Goal: Task Accomplishment & Management: Use online tool/utility

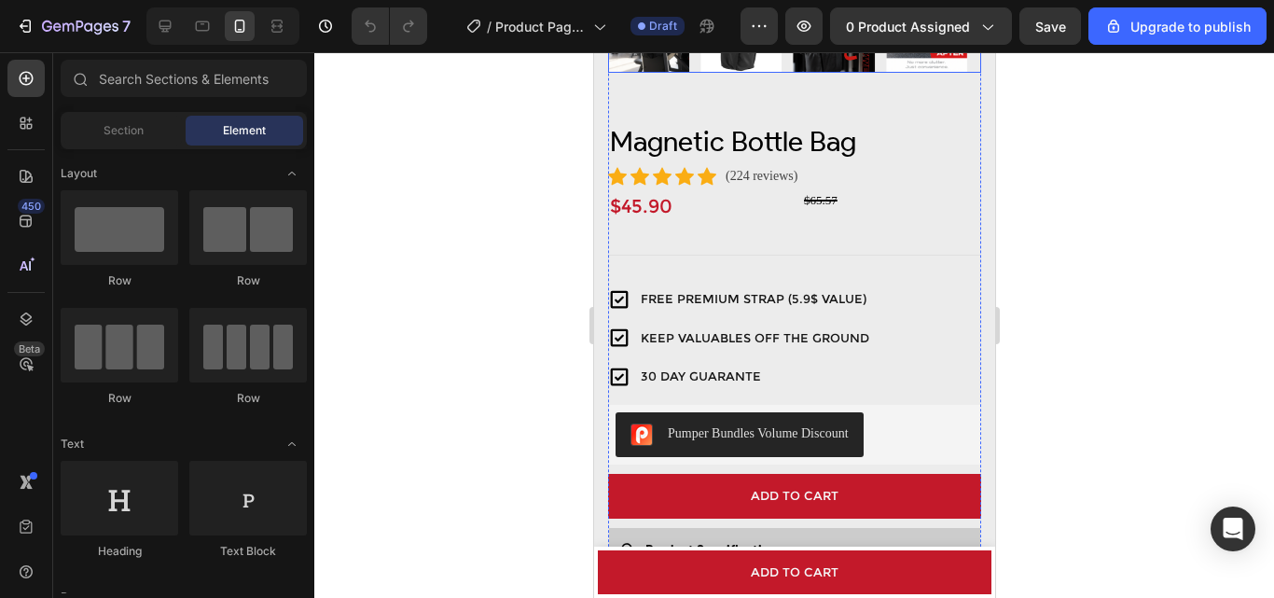
scroll to position [560, 0]
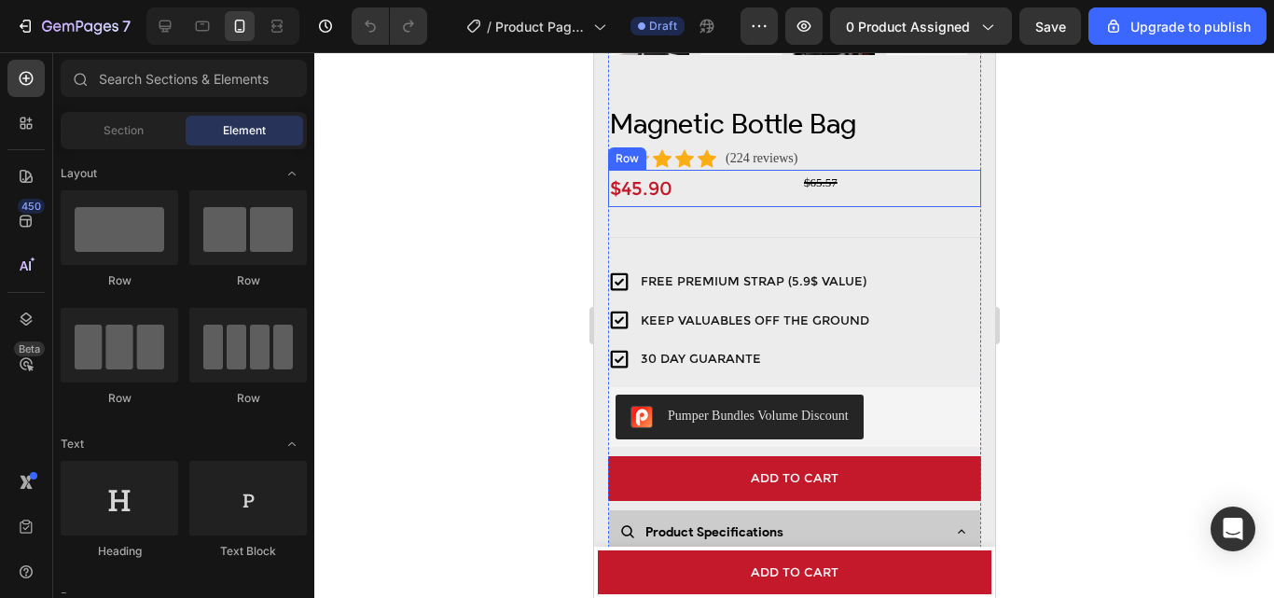
click at [825, 186] on div "$65.57 Compare Price Compare Price" at bounding box center [890, 188] width 179 height 37
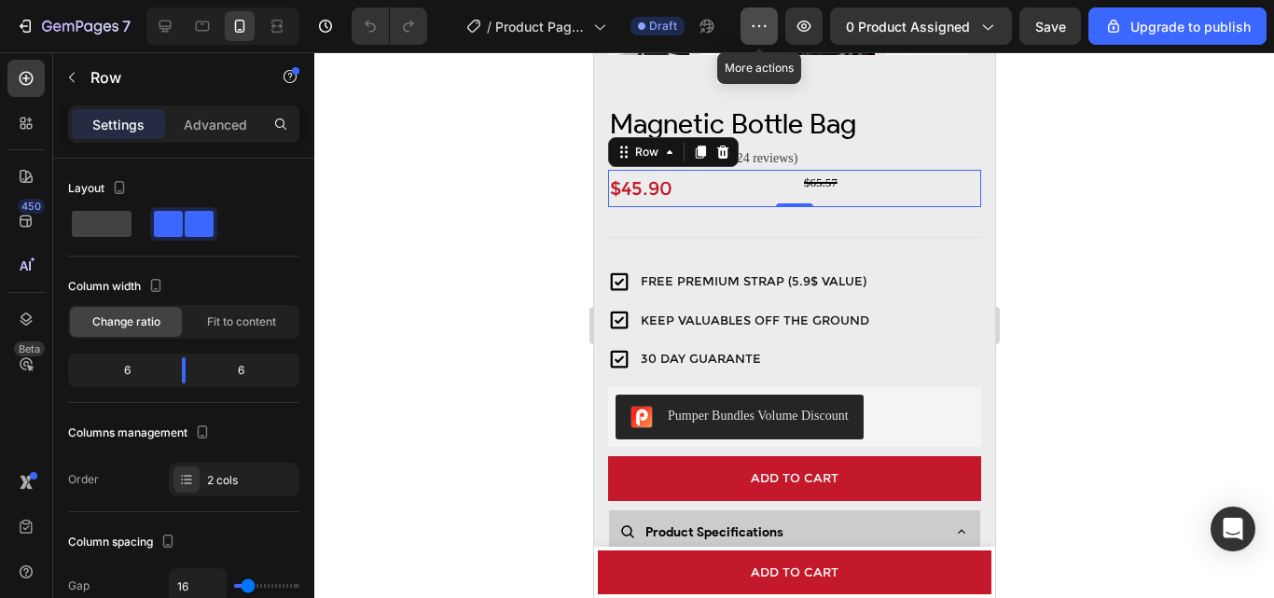
click at [772, 23] on button "button" at bounding box center [759, 25] width 37 height 37
click at [484, 169] on div at bounding box center [794, 325] width 960 height 546
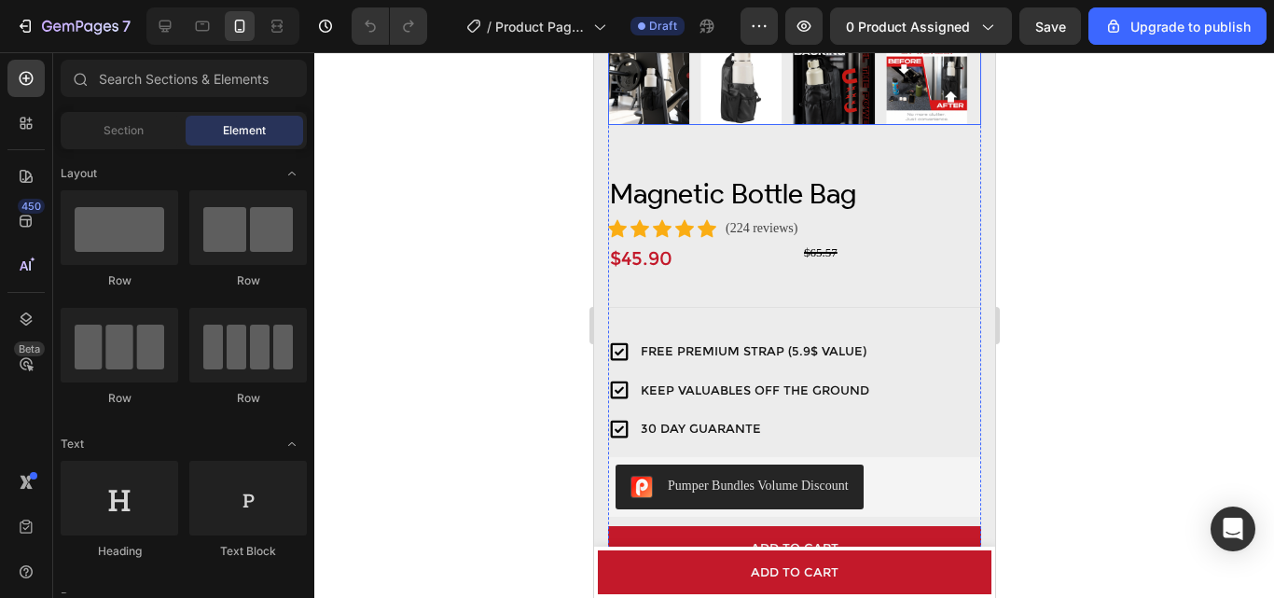
scroll to position [280, 0]
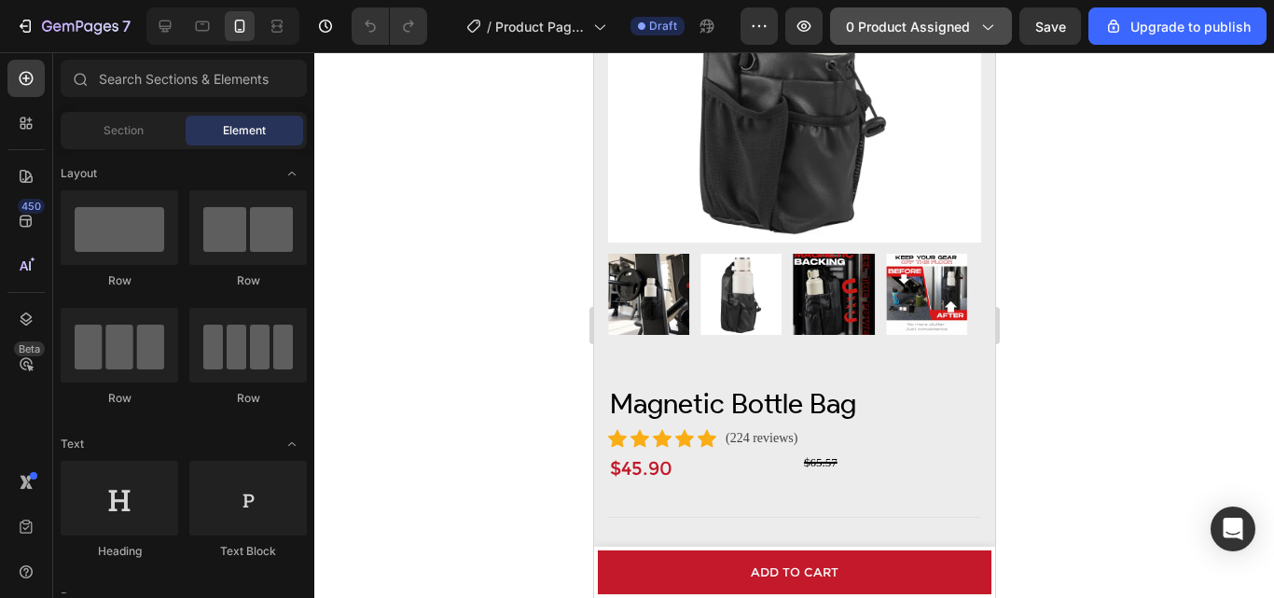
click at [995, 32] on icon "button" at bounding box center [987, 26] width 19 height 19
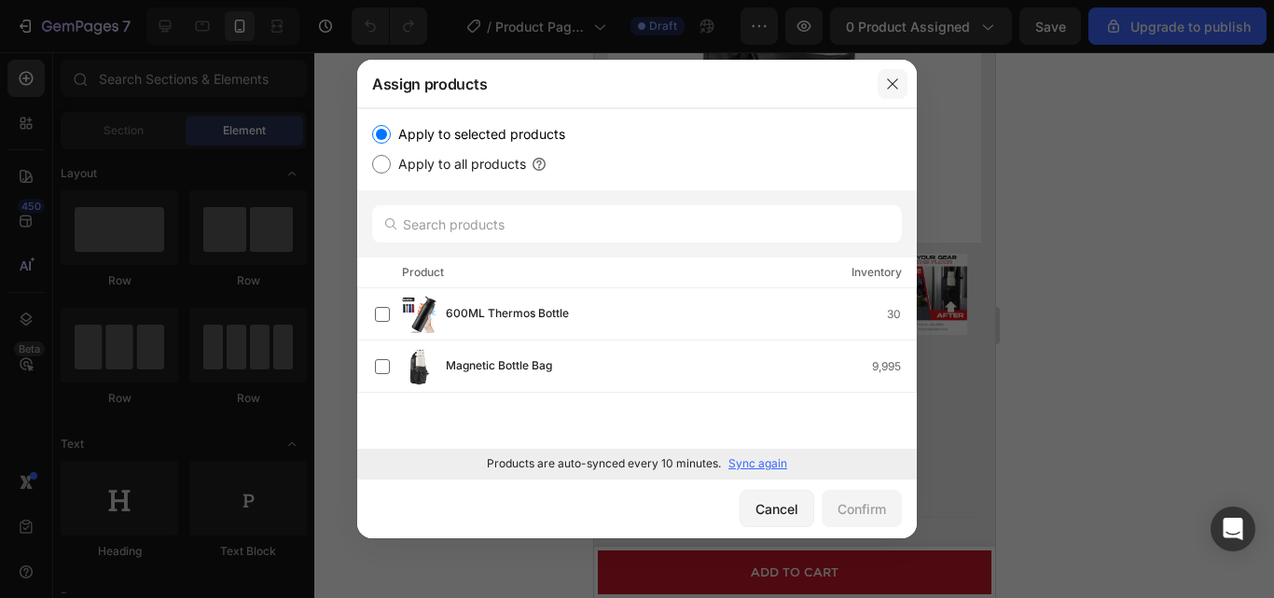
click at [895, 84] on icon "button" at bounding box center [892, 83] width 15 height 15
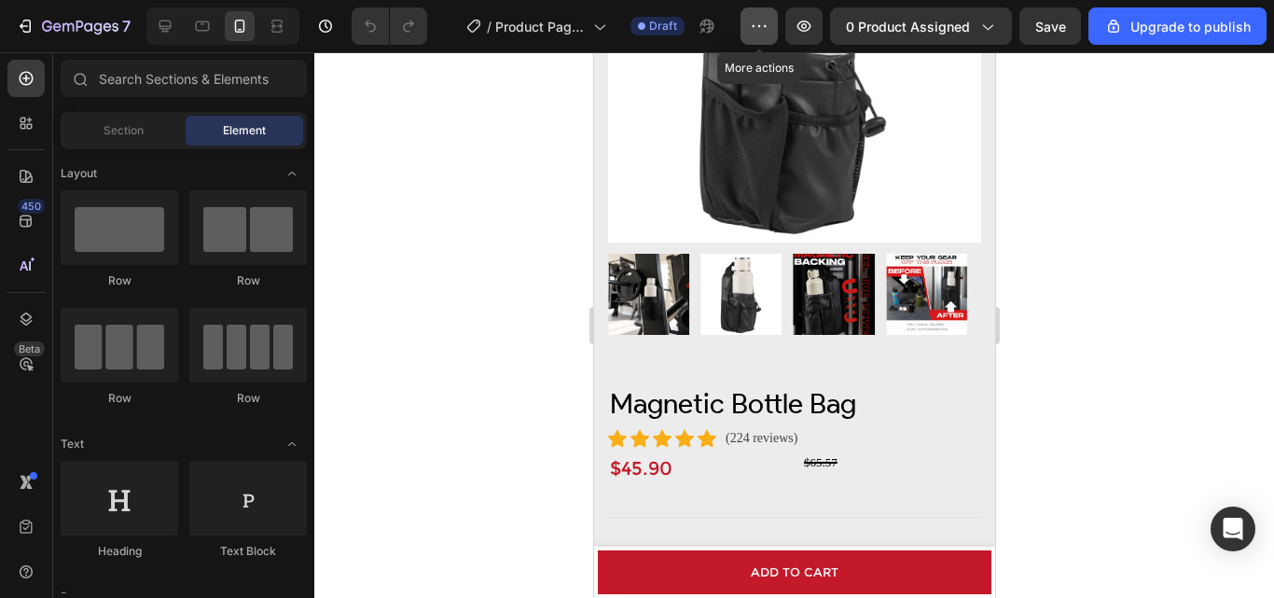
click at [756, 29] on icon "button" at bounding box center [759, 26] width 19 height 19
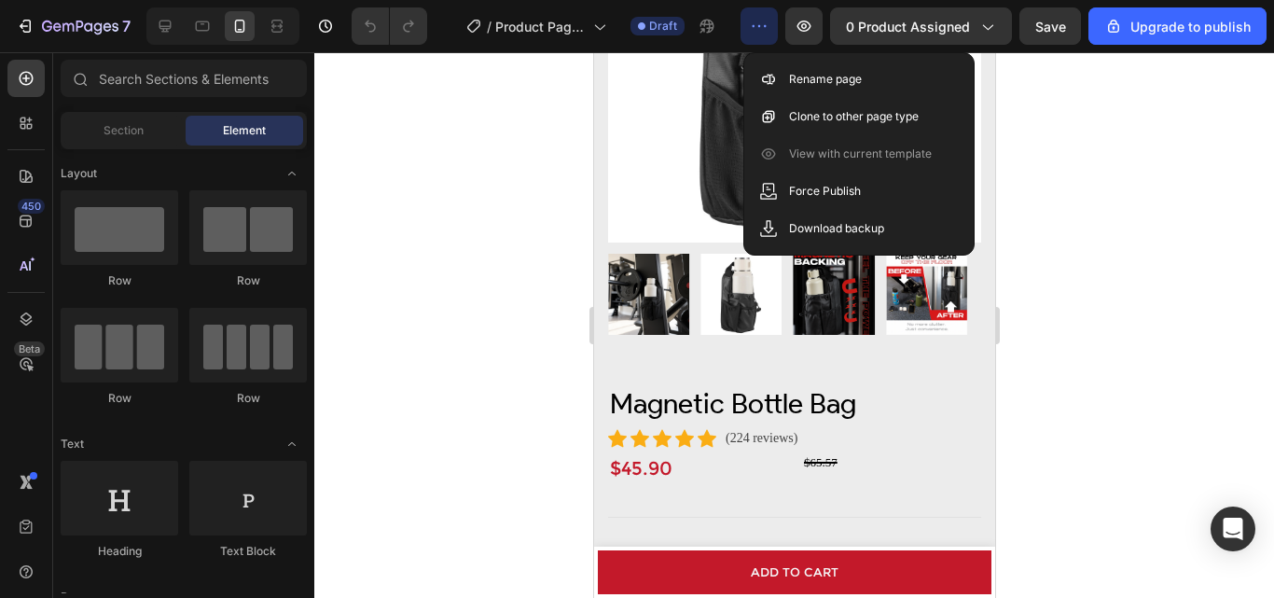
click at [483, 135] on div at bounding box center [794, 325] width 960 height 546
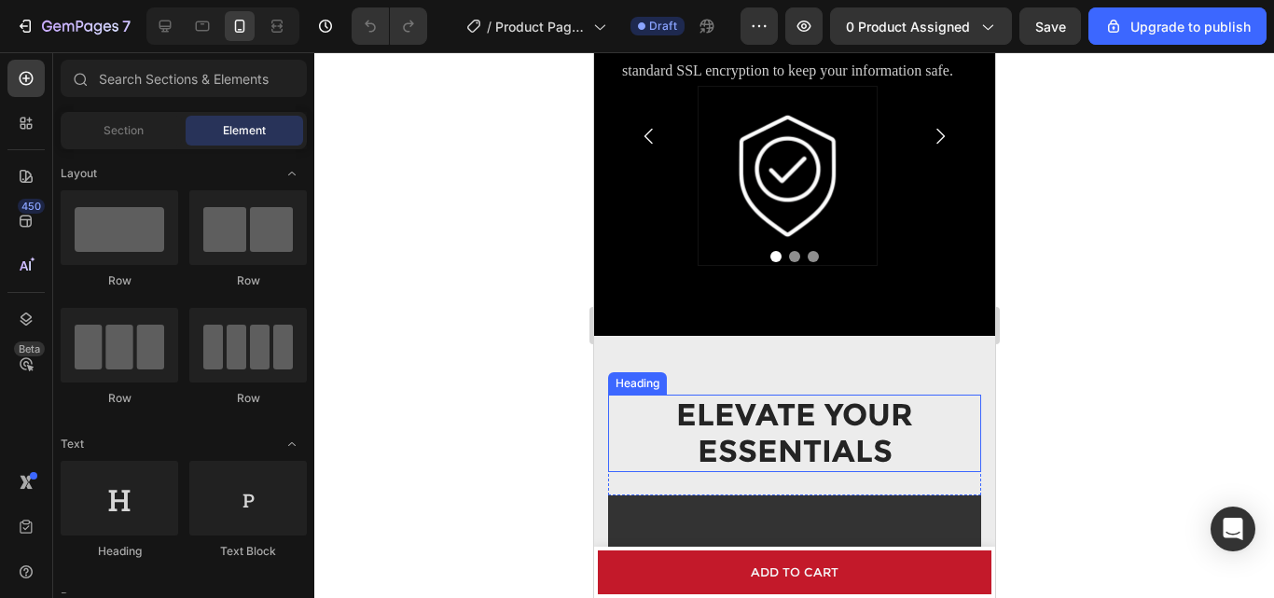
scroll to position [1399, 0]
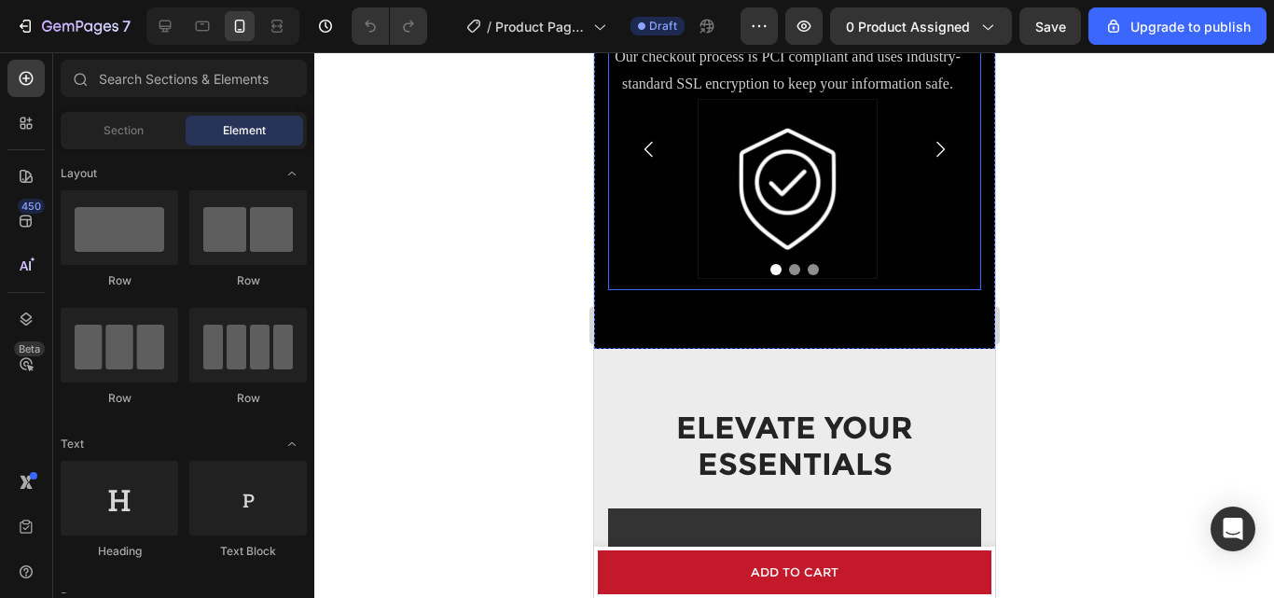
click at [928, 154] on icon "Carousel Next Arrow" at bounding box center [939, 149] width 22 height 22
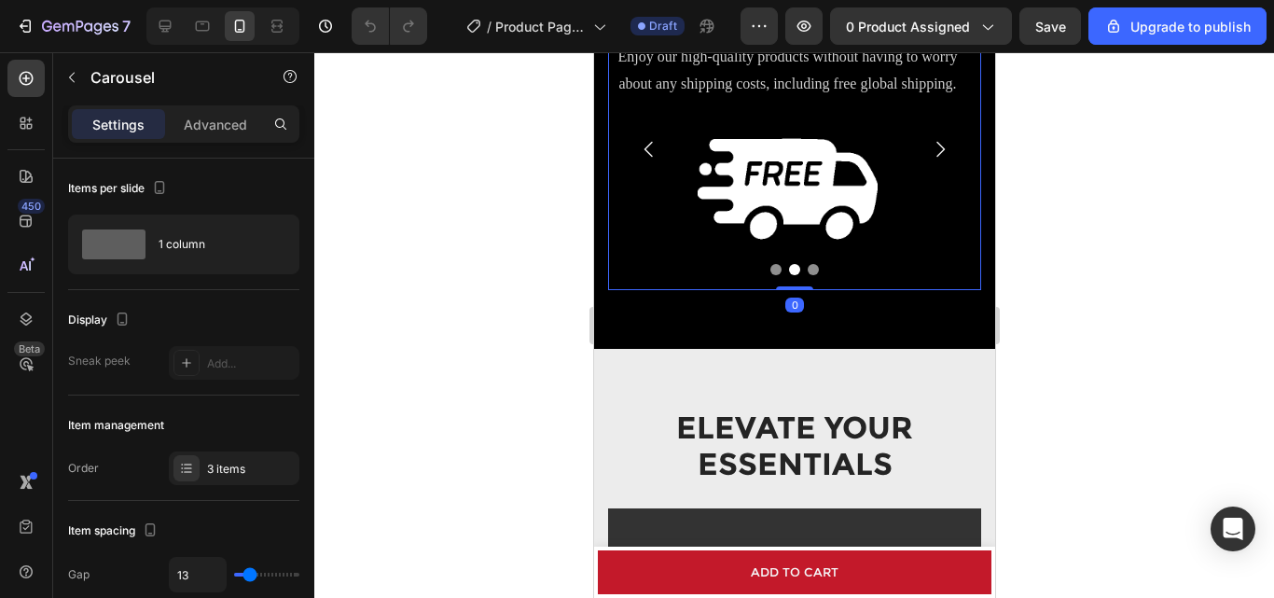
click at [928, 154] on icon "Carousel Next Arrow" at bounding box center [939, 149] width 22 height 22
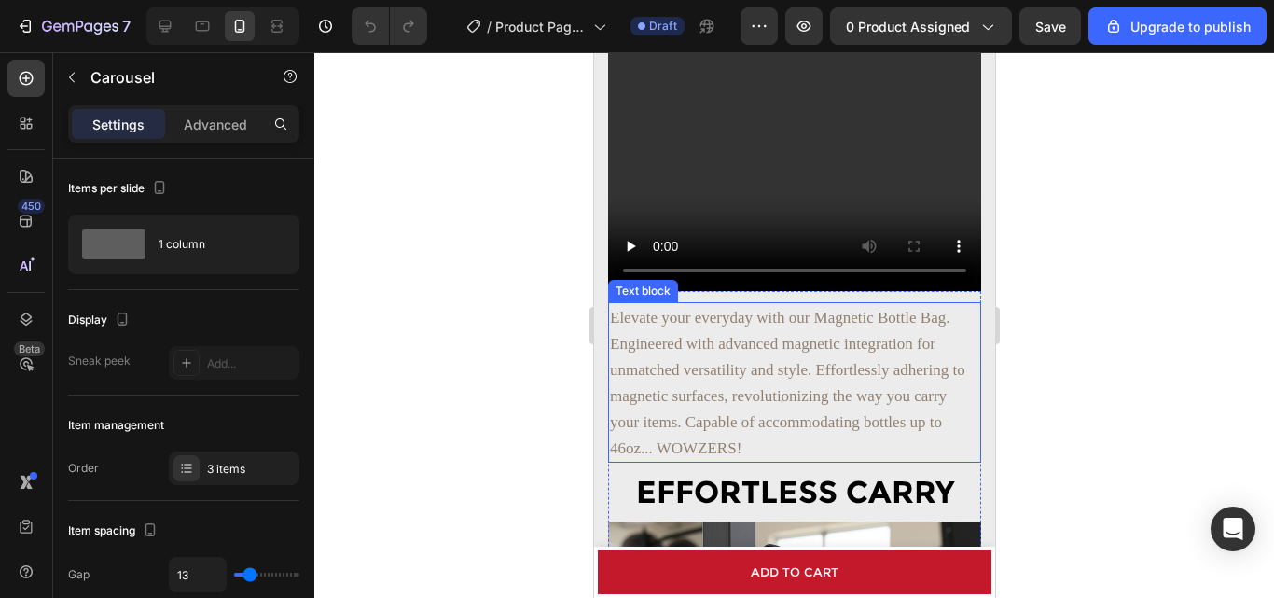
scroll to position [2052, 0]
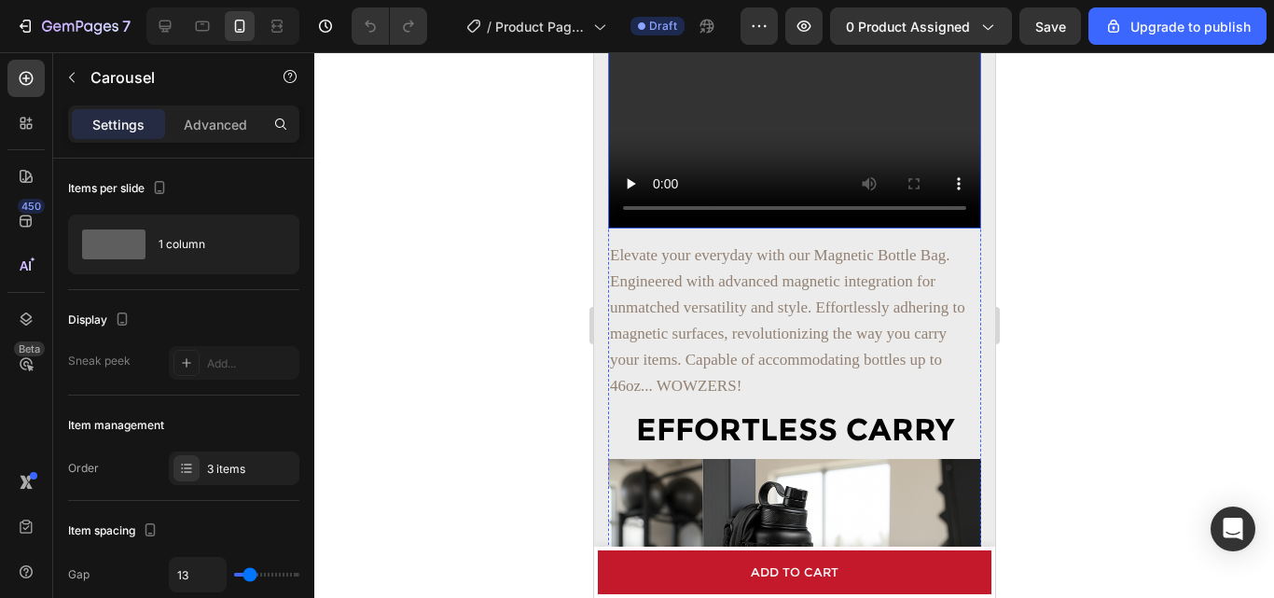
click at [458, 219] on div at bounding box center [794, 325] width 960 height 546
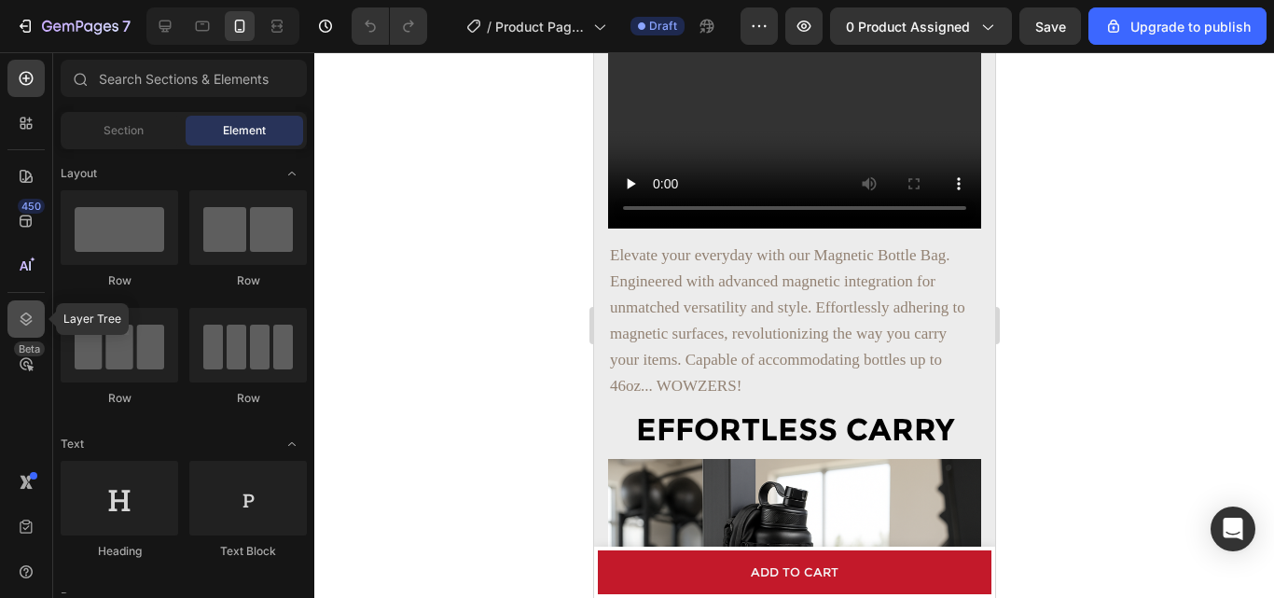
click at [31, 302] on div at bounding box center [25, 318] width 37 height 37
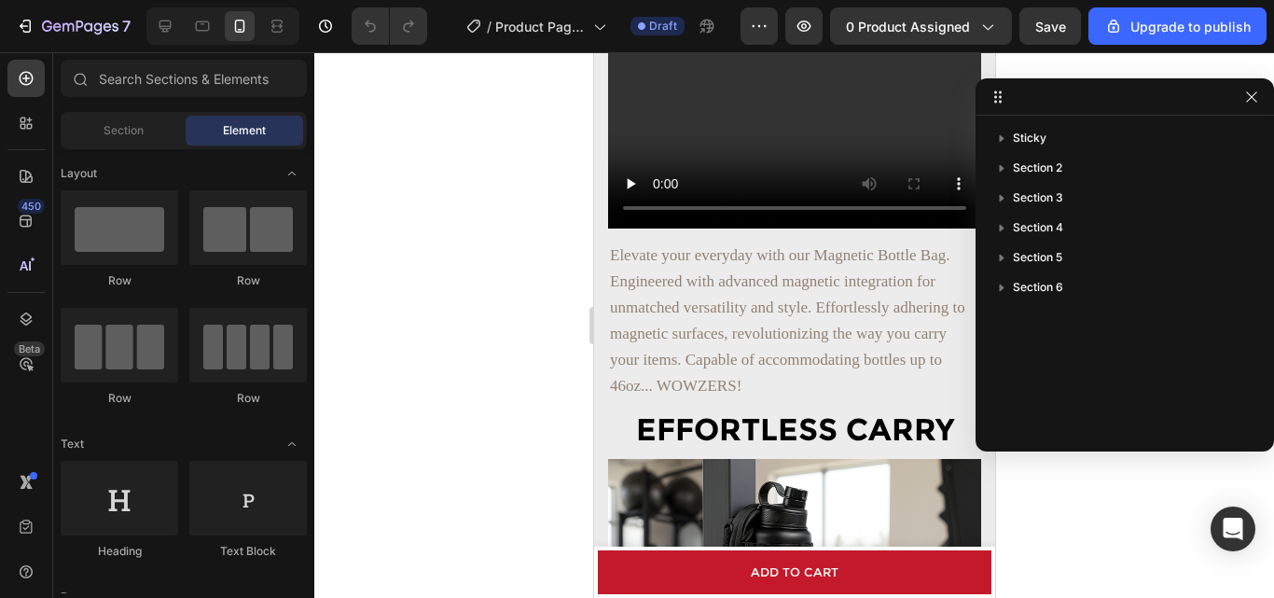
drag, startPoint x: 1266, startPoint y: 77, endPoint x: 1273, endPoint y: 97, distance: 21.0
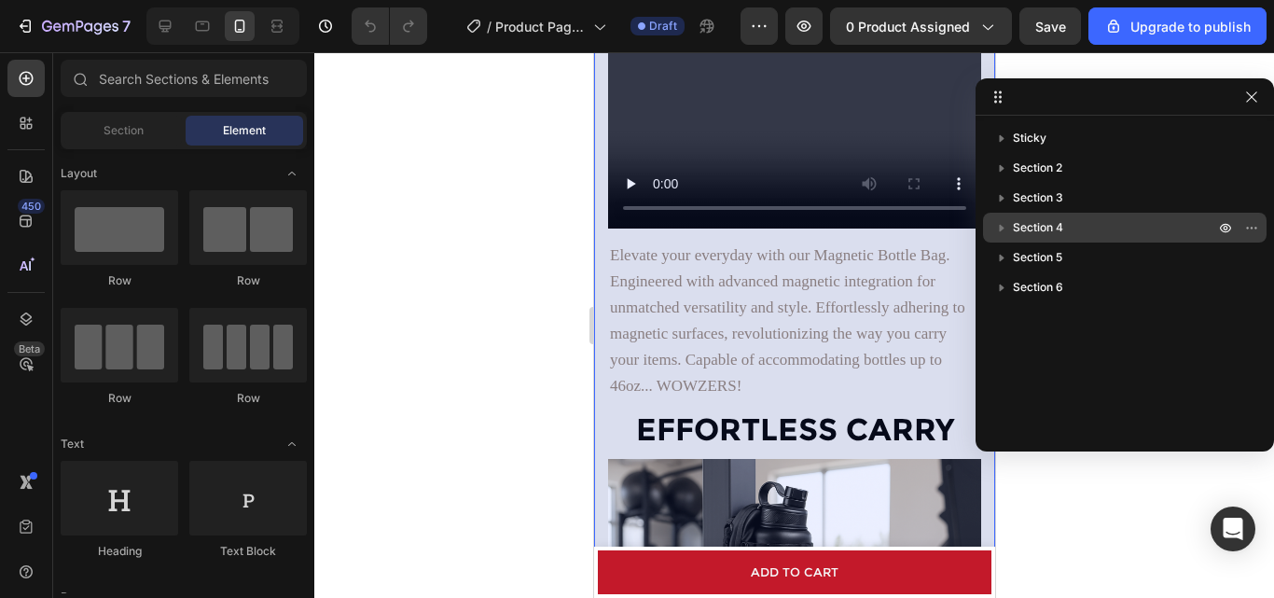
click at [1050, 218] on span "Section 4" at bounding box center [1038, 227] width 50 height 19
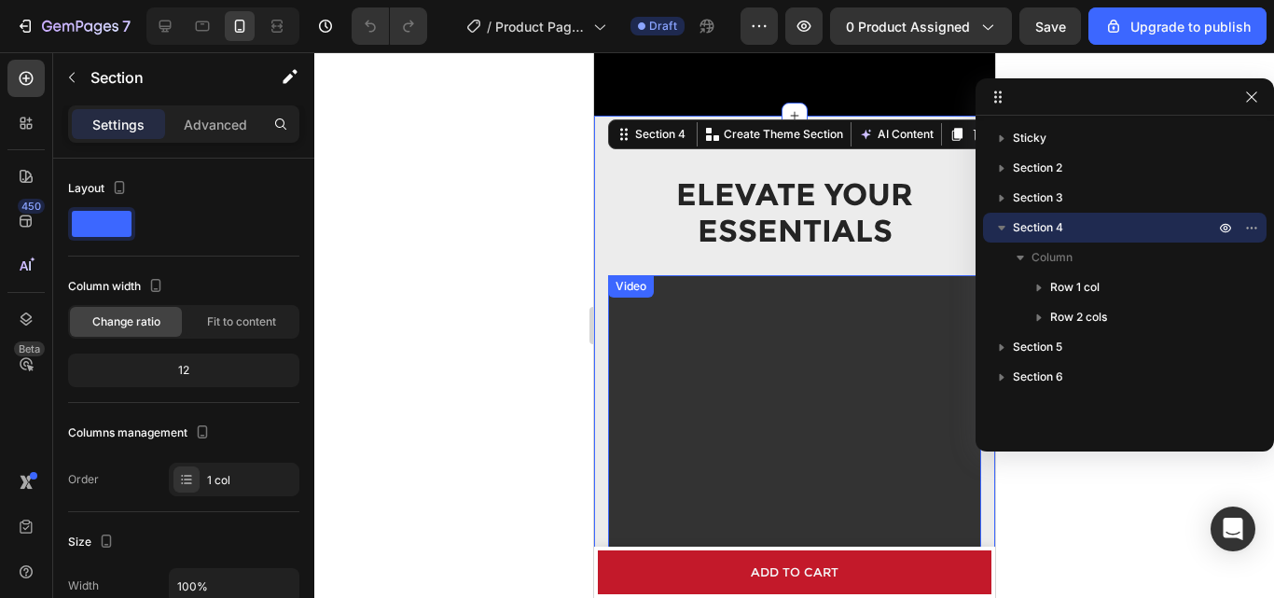
scroll to position [1586, 0]
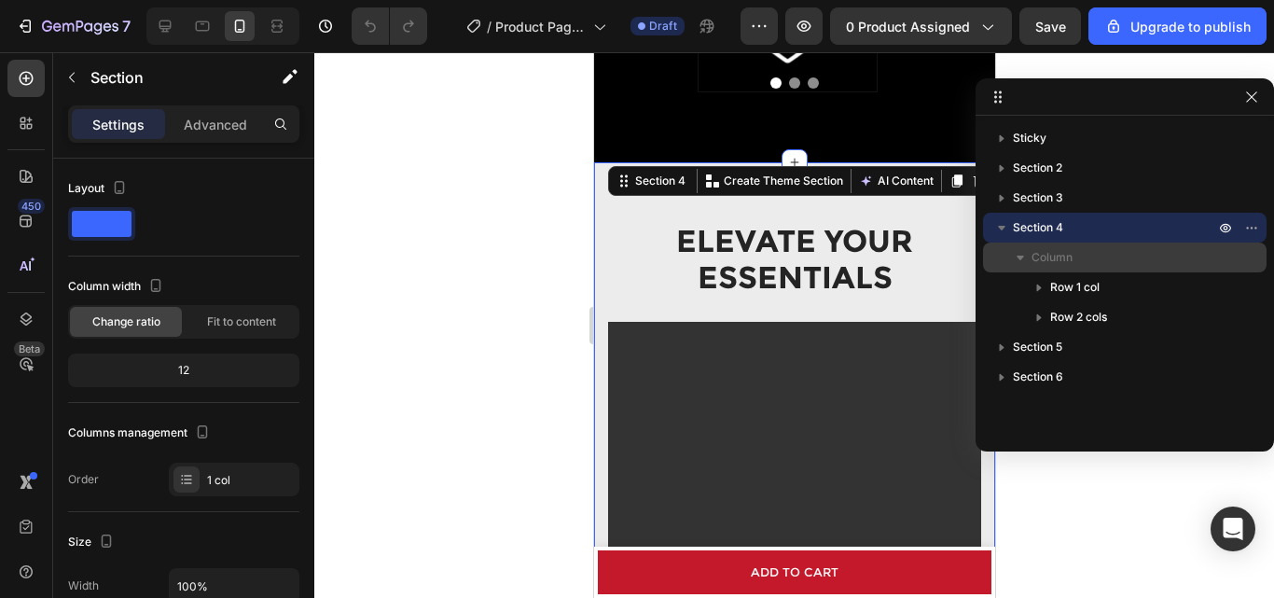
click at [1084, 258] on p "Column" at bounding box center [1125, 257] width 187 height 19
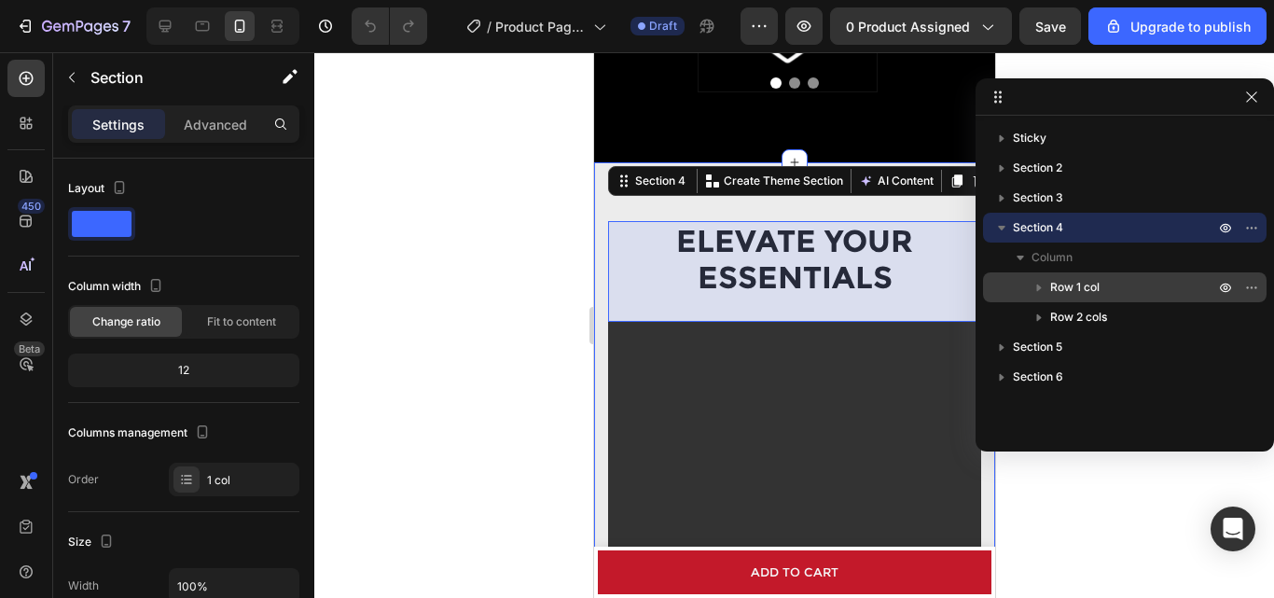
click at [1089, 278] on span "Row 1 col" at bounding box center [1074, 287] width 49 height 19
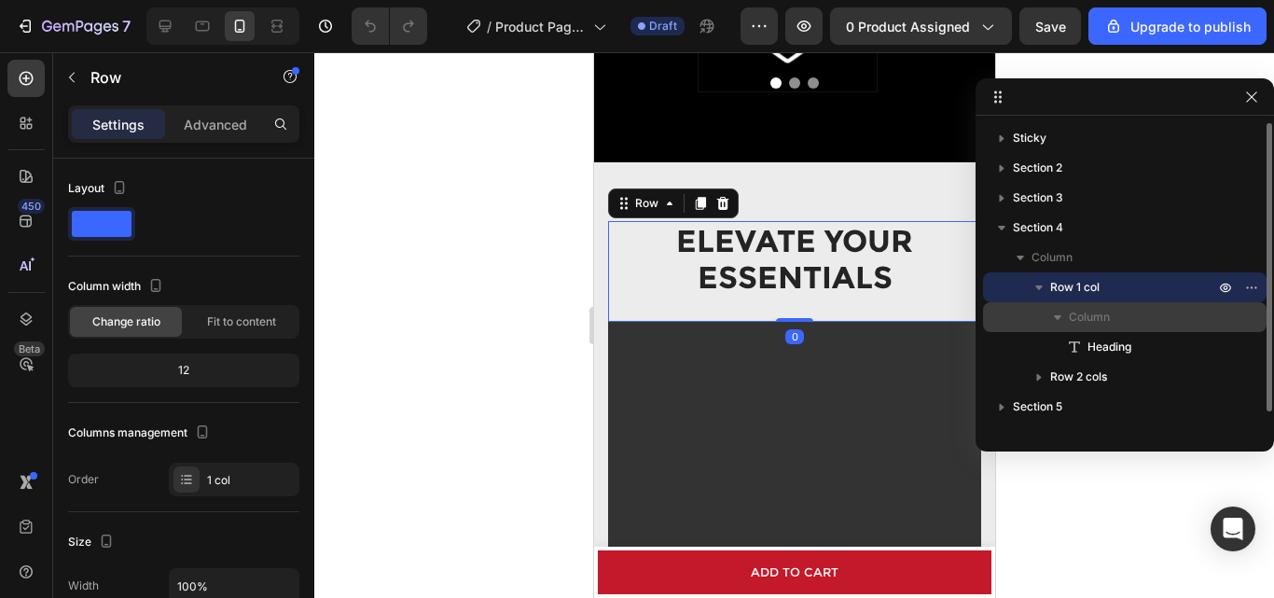
scroll to position [21, 0]
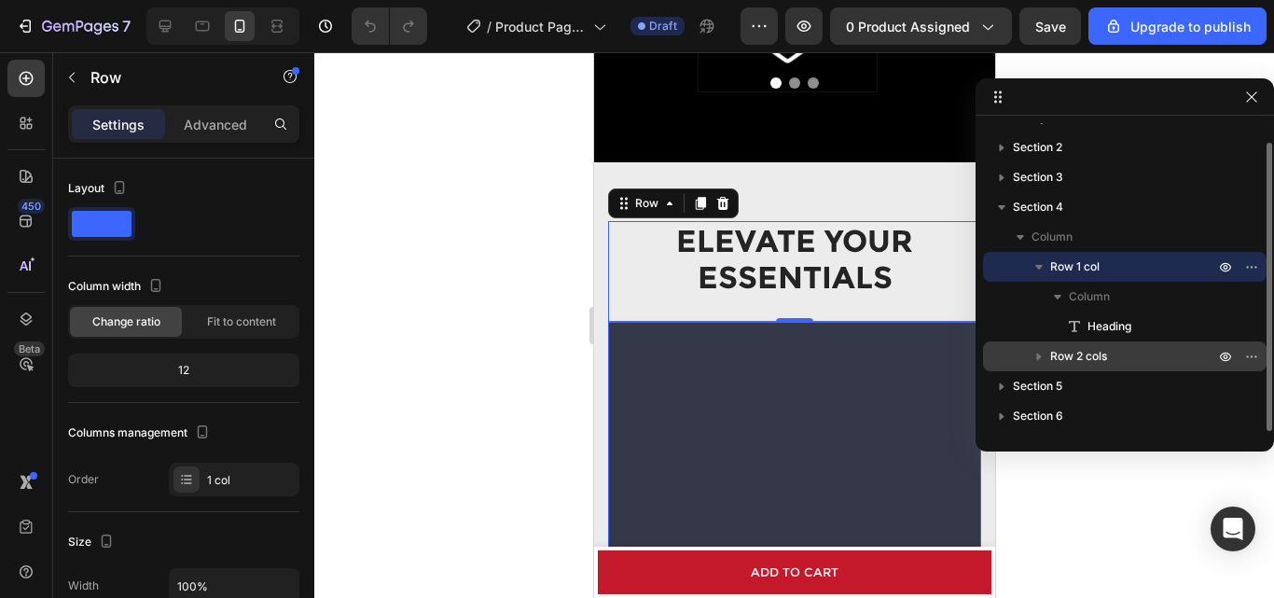
click at [1100, 351] on span "Row 2 cols" at bounding box center [1078, 356] width 57 height 19
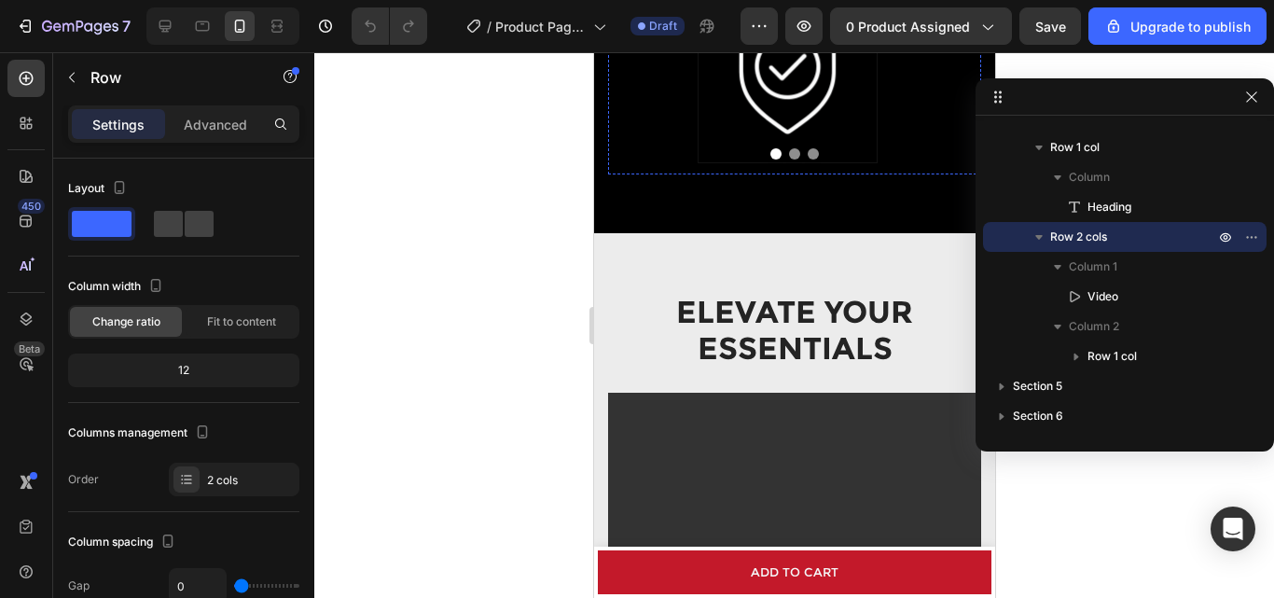
scroll to position [1619, 0]
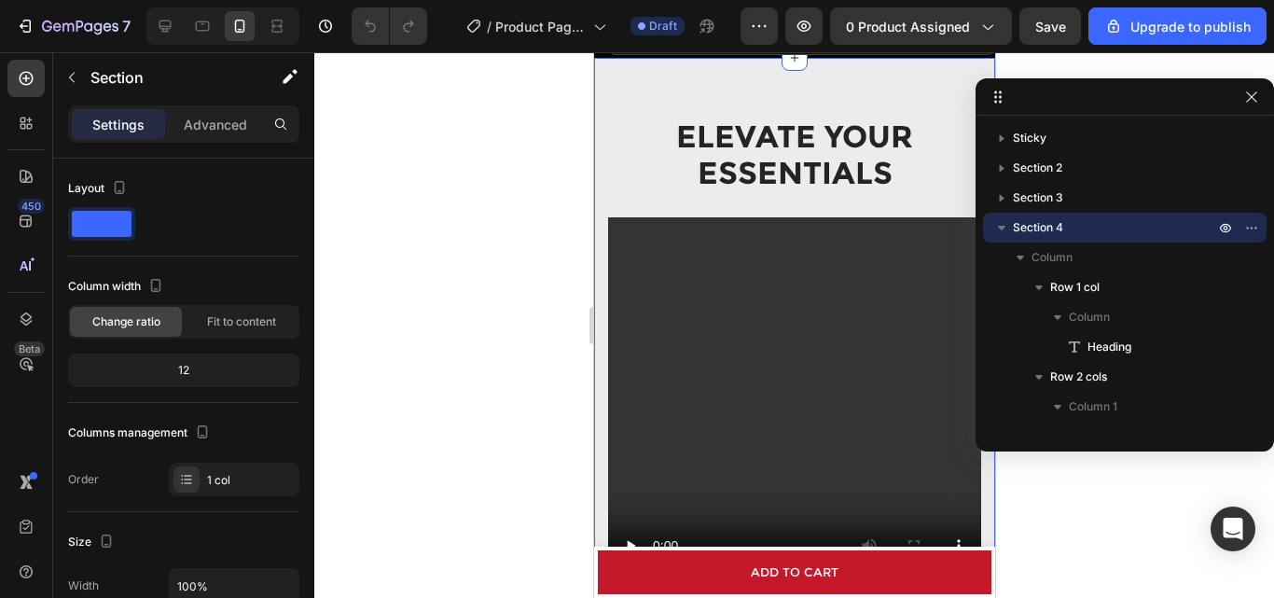
scroll to position [1525, 0]
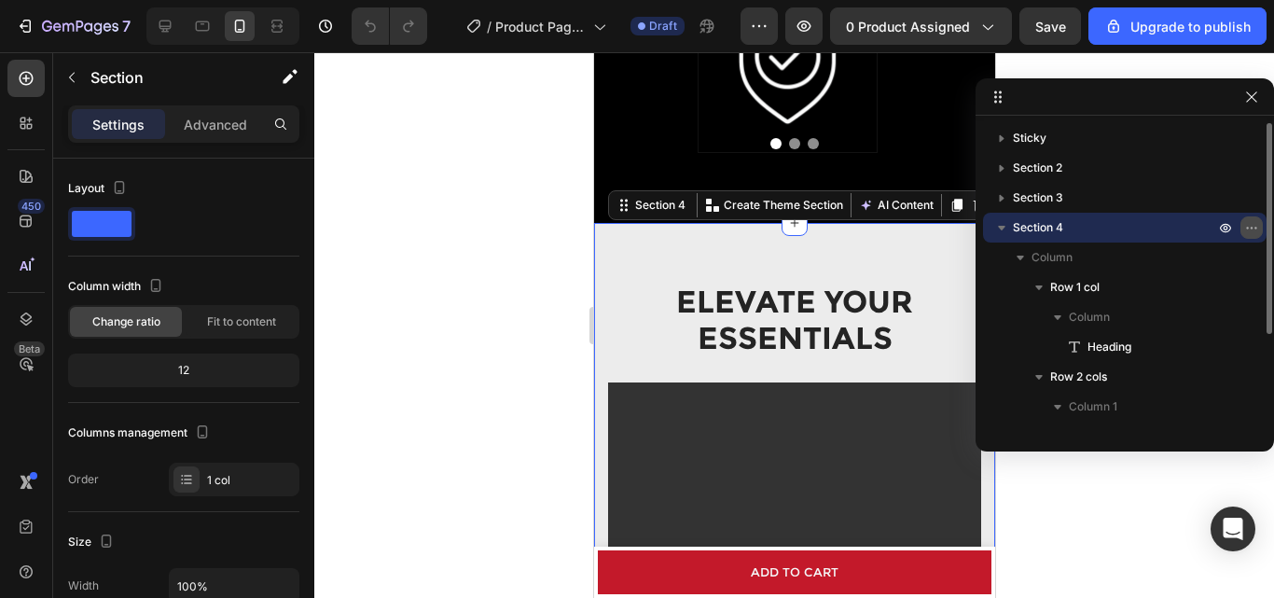
click at [1251, 226] on icon "button" at bounding box center [1251, 227] width 15 height 15
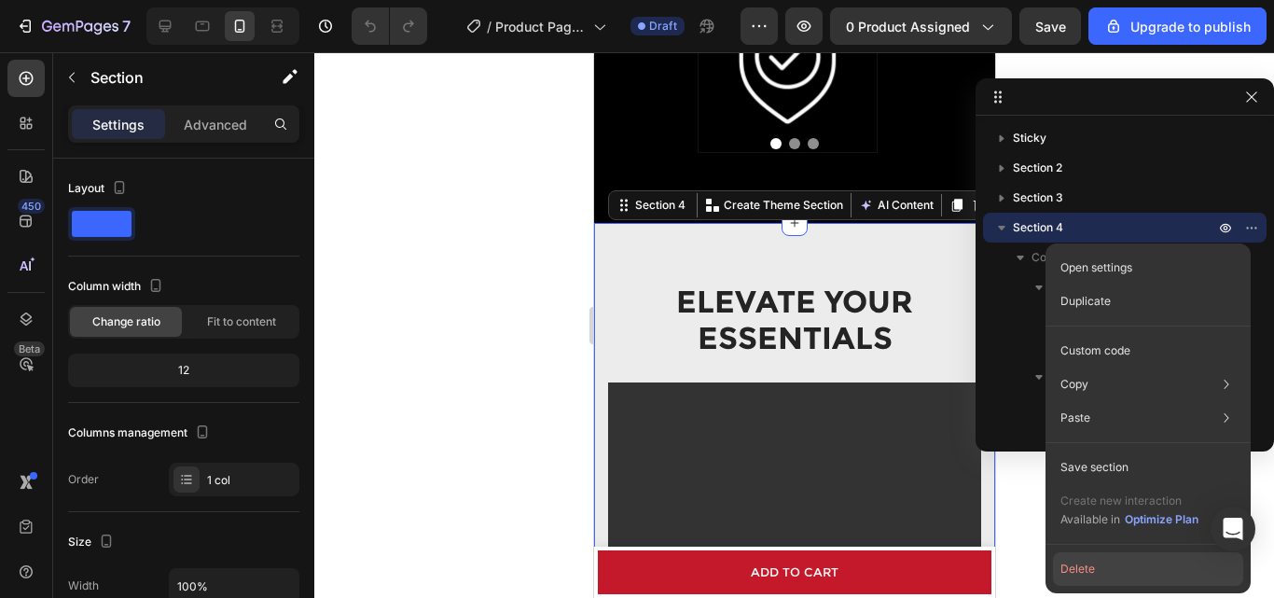
click at [1095, 567] on button "Delete" at bounding box center [1148, 569] width 190 height 34
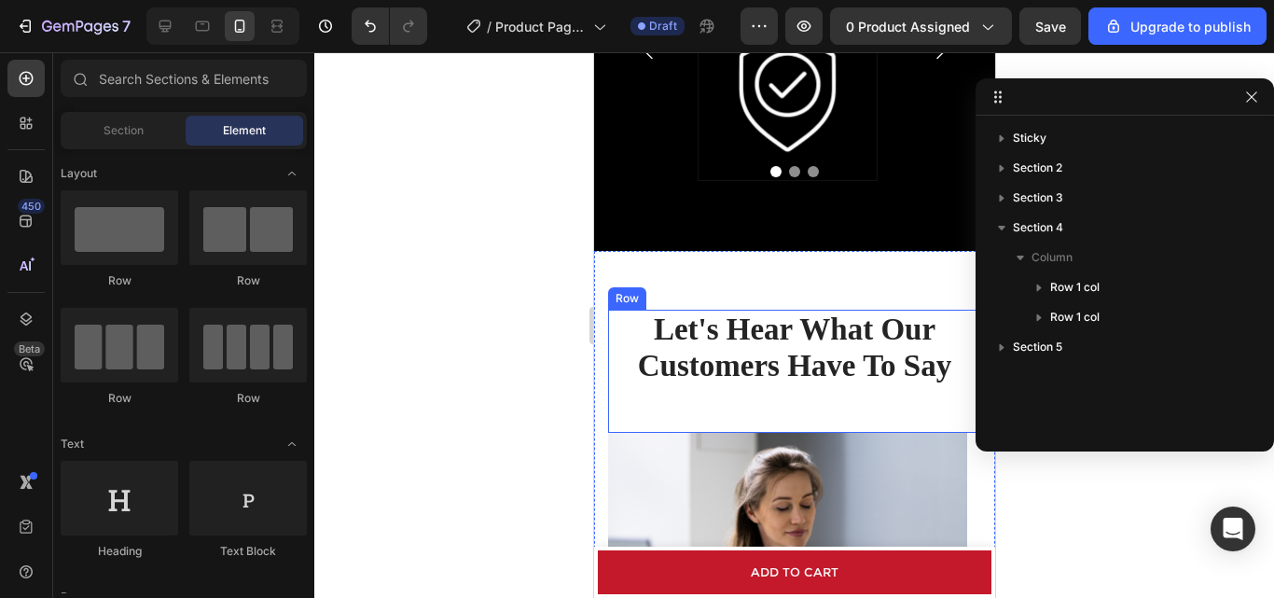
scroll to position [1492, 0]
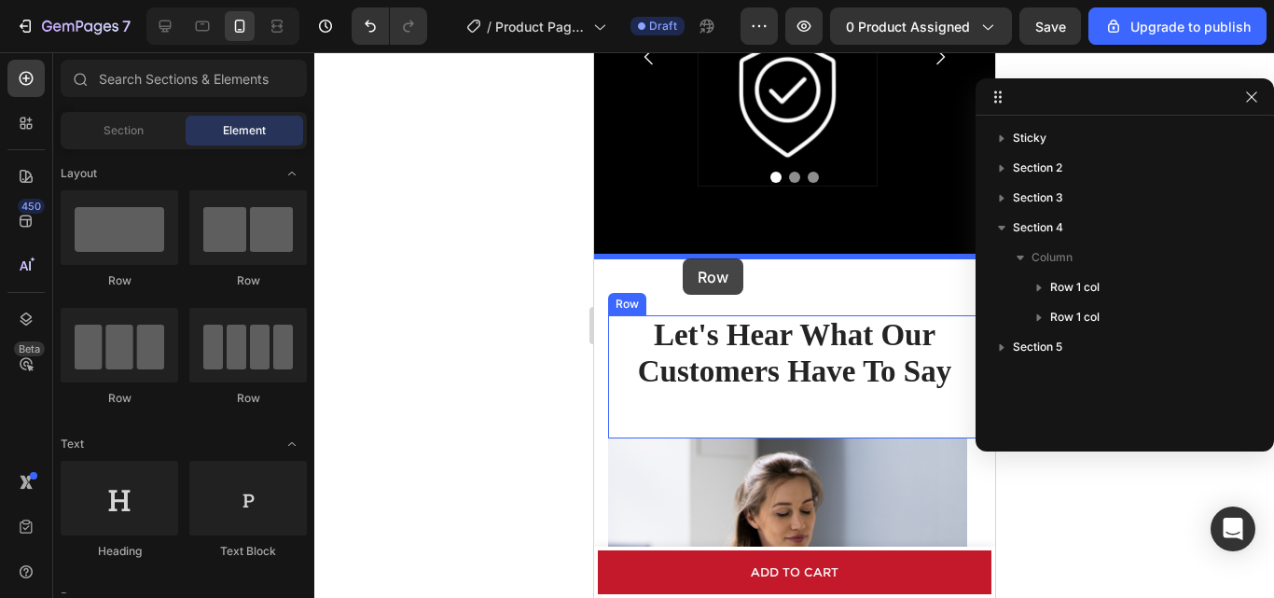
drag, startPoint x: 738, startPoint y: 287, endPoint x: 682, endPoint y: 258, distance: 63.0
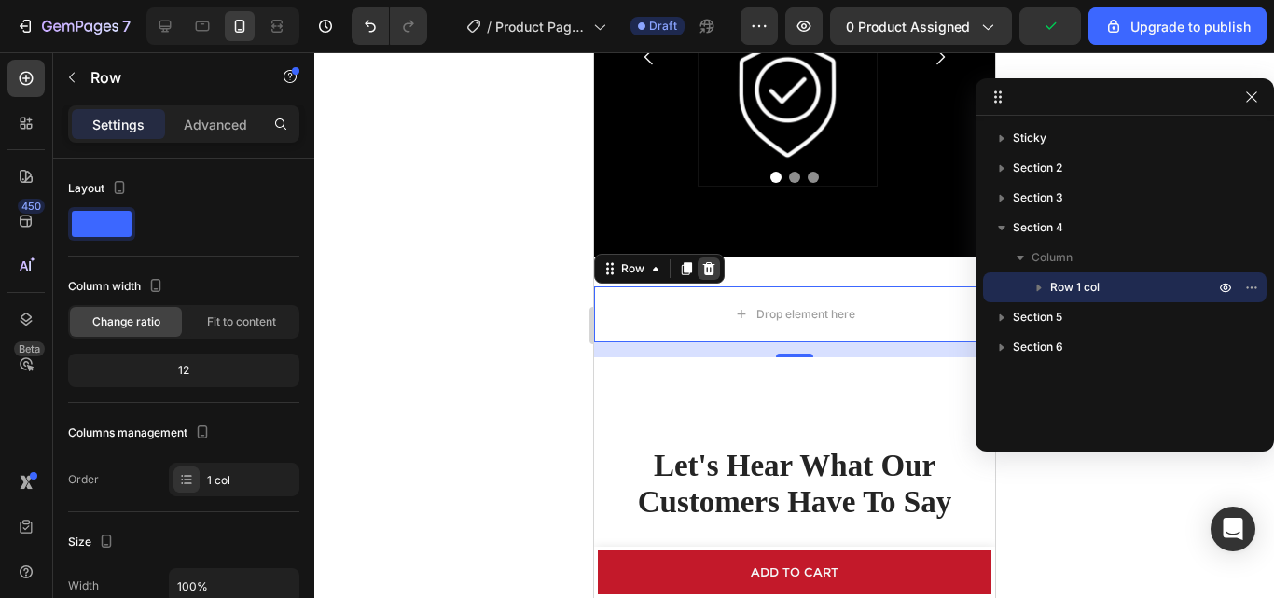
click at [703, 271] on icon at bounding box center [708, 268] width 12 height 13
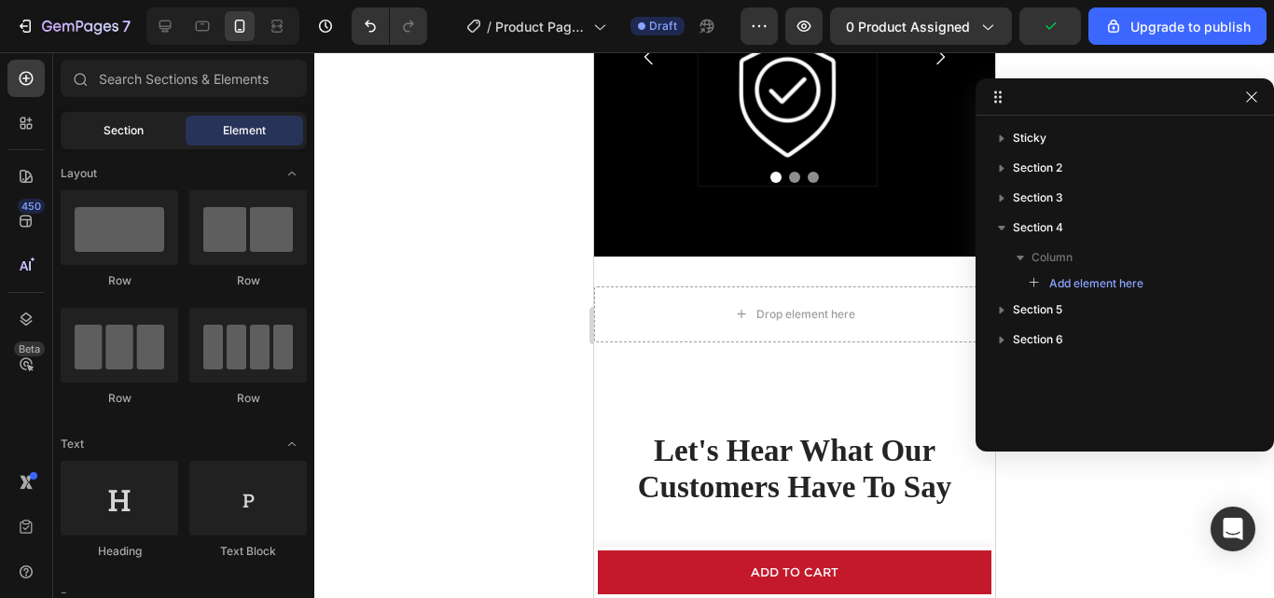
click at [120, 135] on span "Section" at bounding box center [124, 130] width 40 height 17
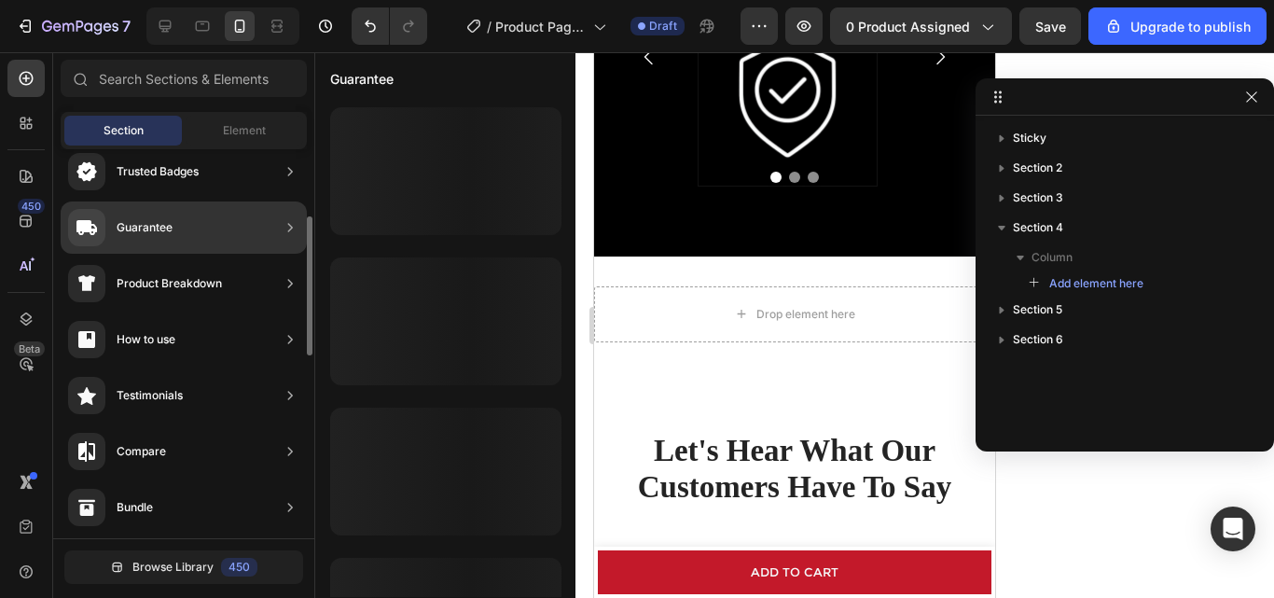
scroll to position [0, 0]
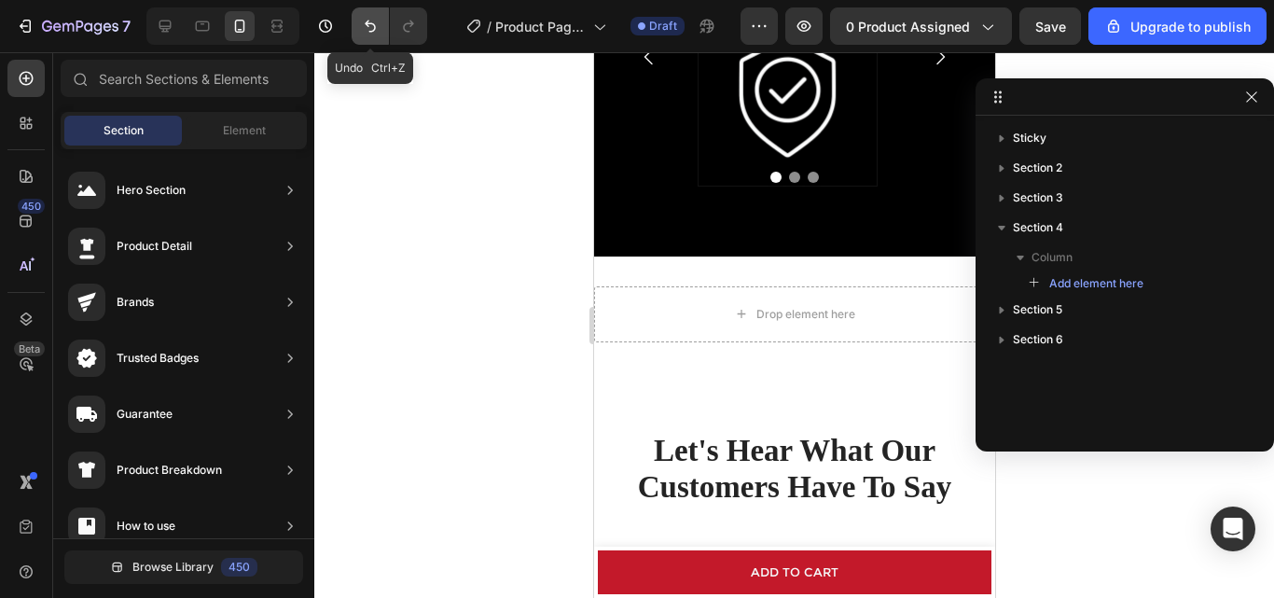
click at [368, 23] on icon "Undo/Redo" at bounding box center [370, 27] width 11 height 12
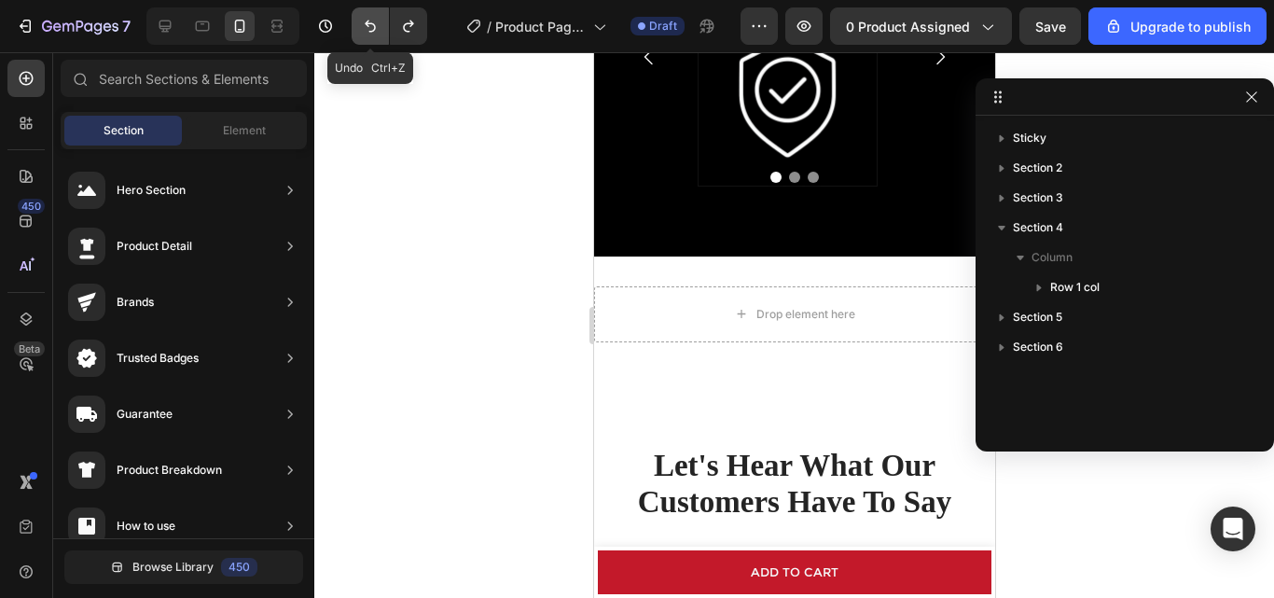
click at [368, 23] on icon "Undo/Redo" at bounding box center [370, 27] width 11 height 12
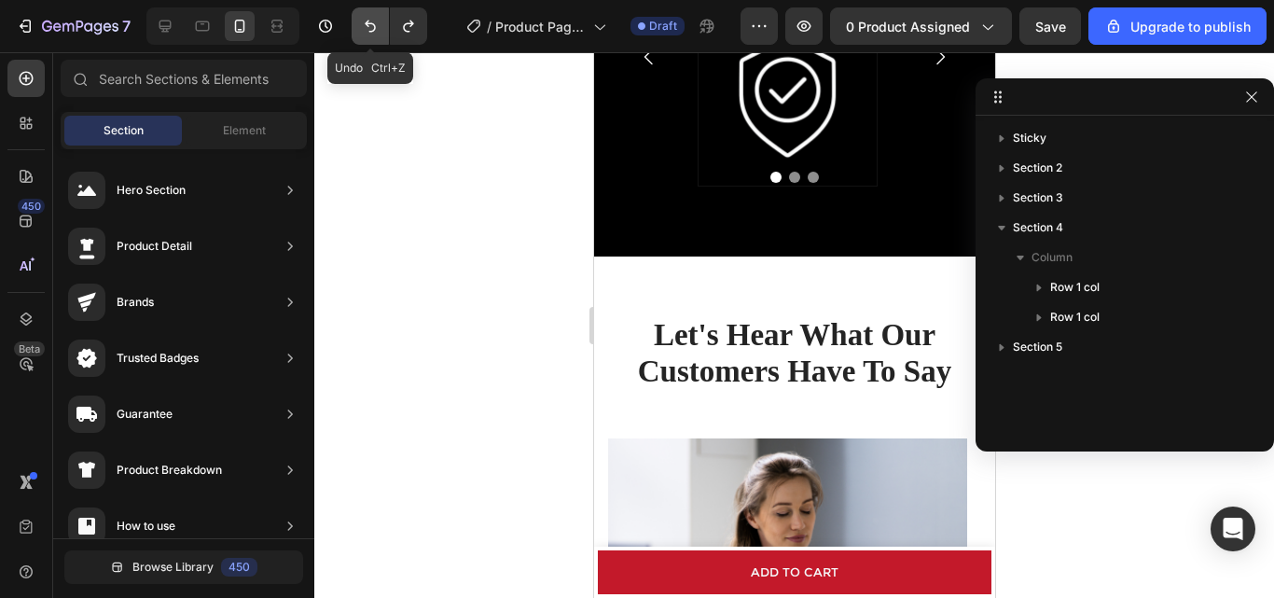
click at [365, 21] on icon "Undo/Redo" at bounding box center [370, 26] width 19 height 19
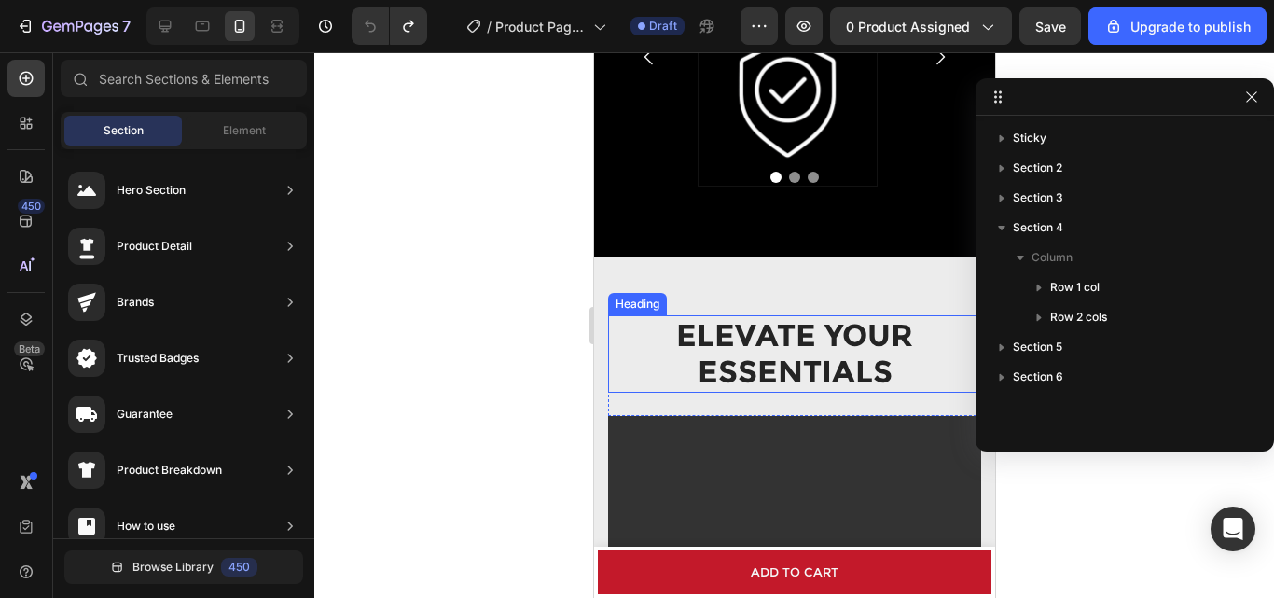
click at [758, 341] on h2 "ELEVATE YOUR ESSENTIALS" at bounding box center [793, 353] width 373 height 77
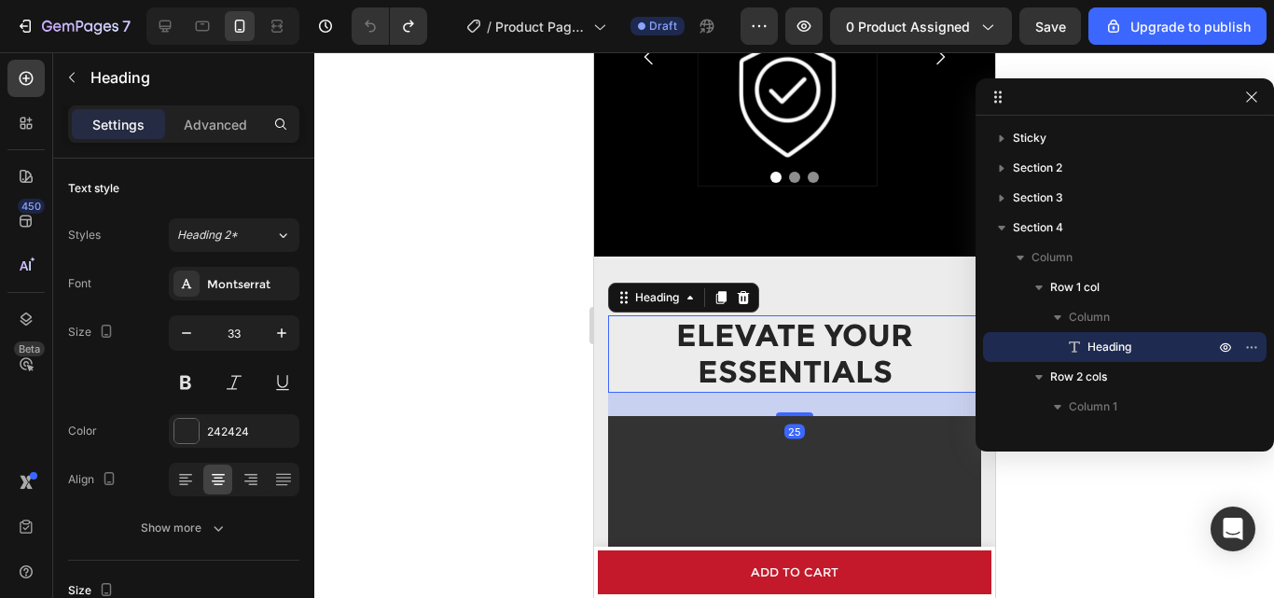
click at [737, 291] on icon at bounding box center [742, 297] width 15 height 15
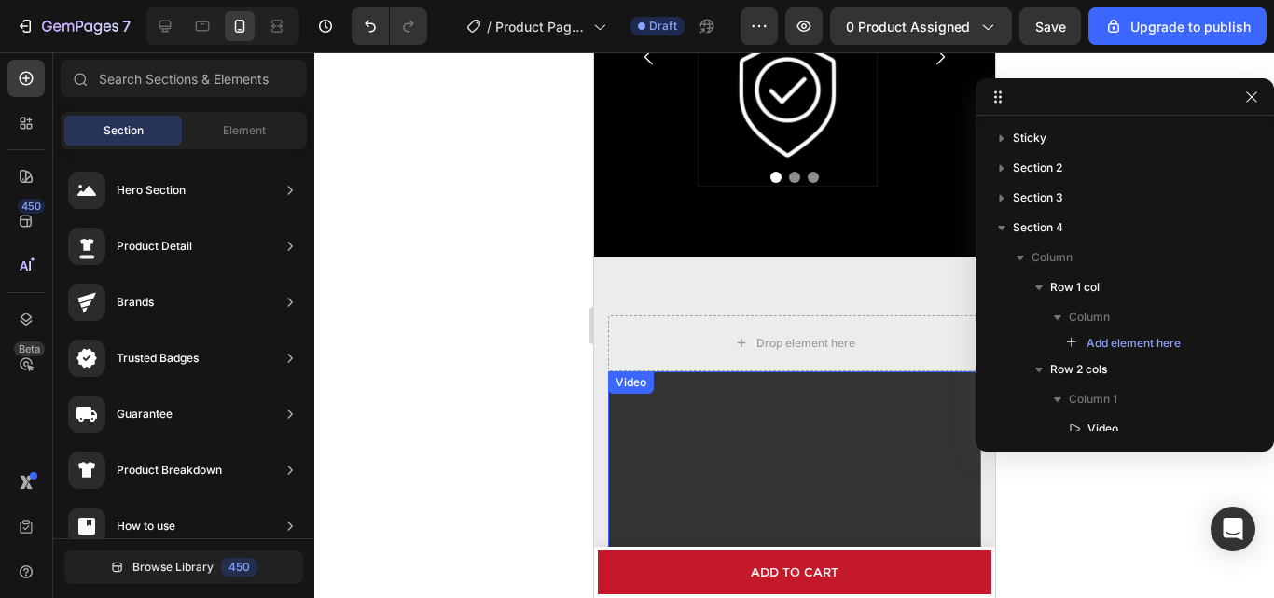
click at [756, 429] on video at bounding box center [793, 557] width 373 height 373
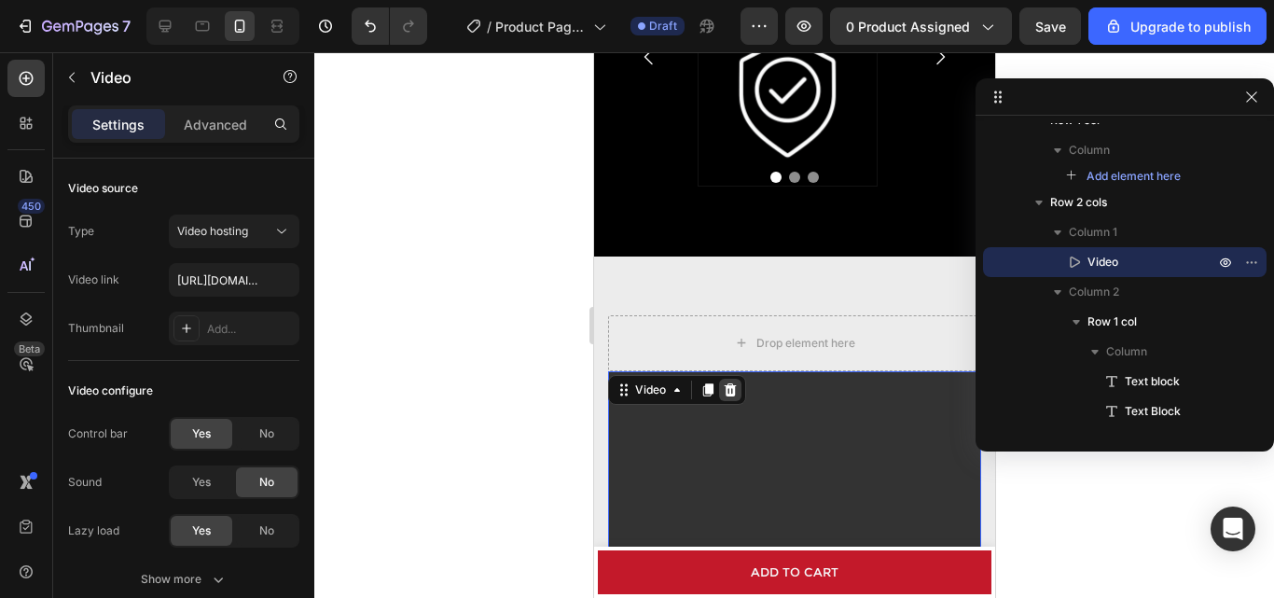
click at [738, 391] on div at bounding box center [729, 390] width 22 height 22
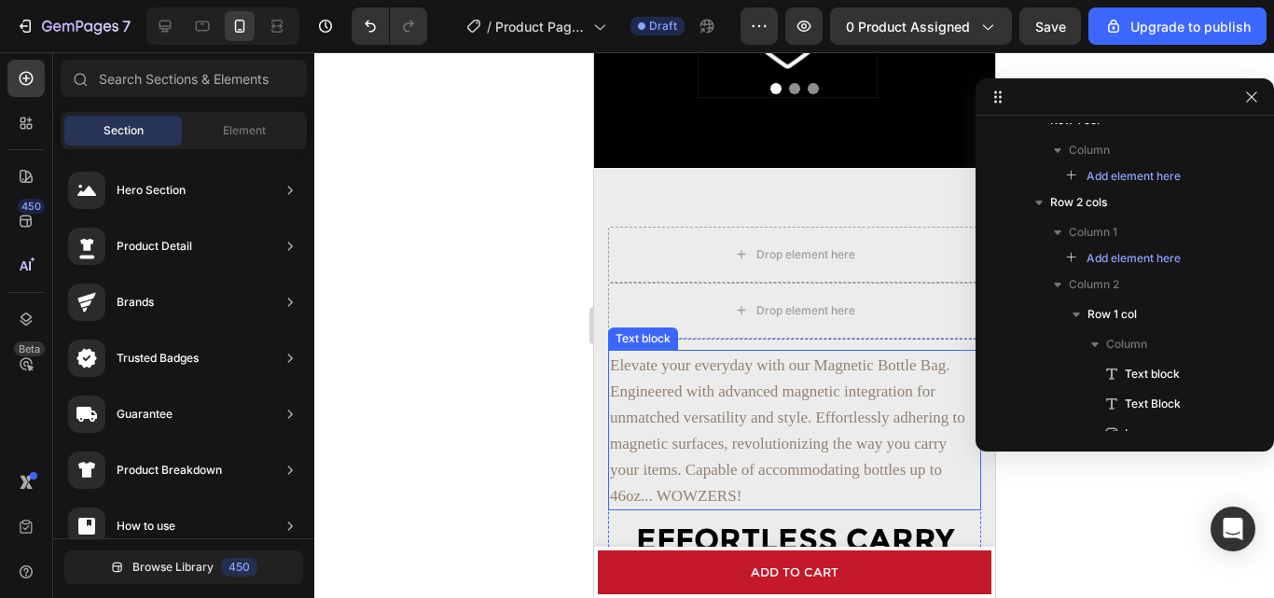
scroll to position [1585, 0]
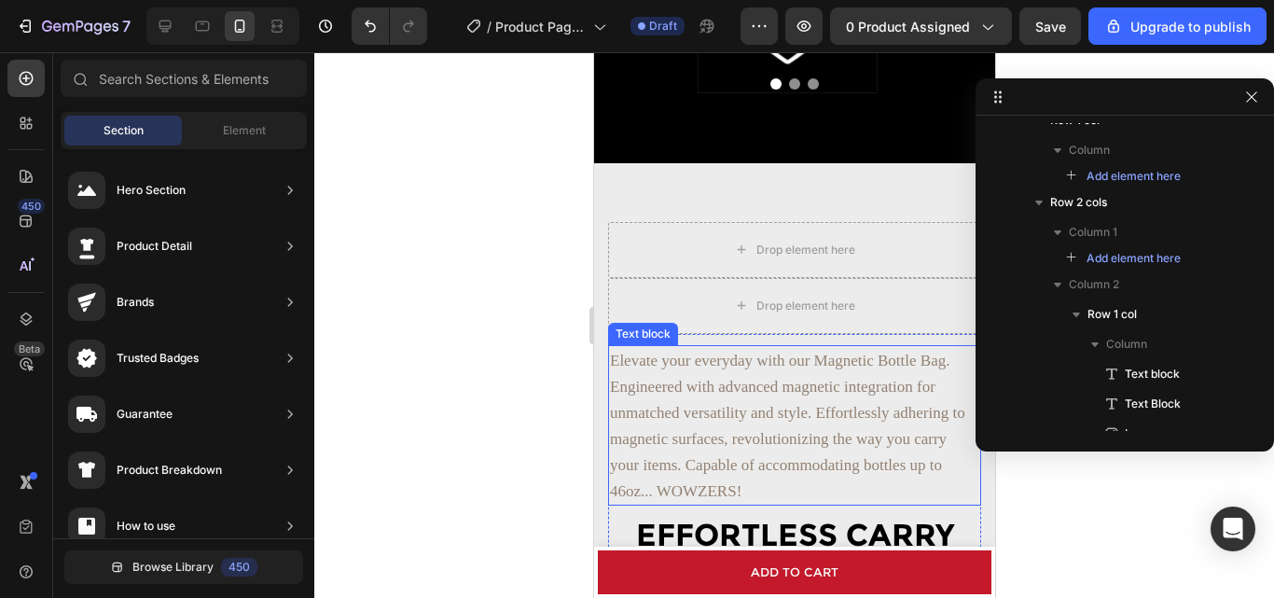
click at [782, 397] on p "Elevate your everyday with our Magnetic Bottle Bag. Engineered with advanced ma…" at bounding box center [793, 425] width 369 height 157
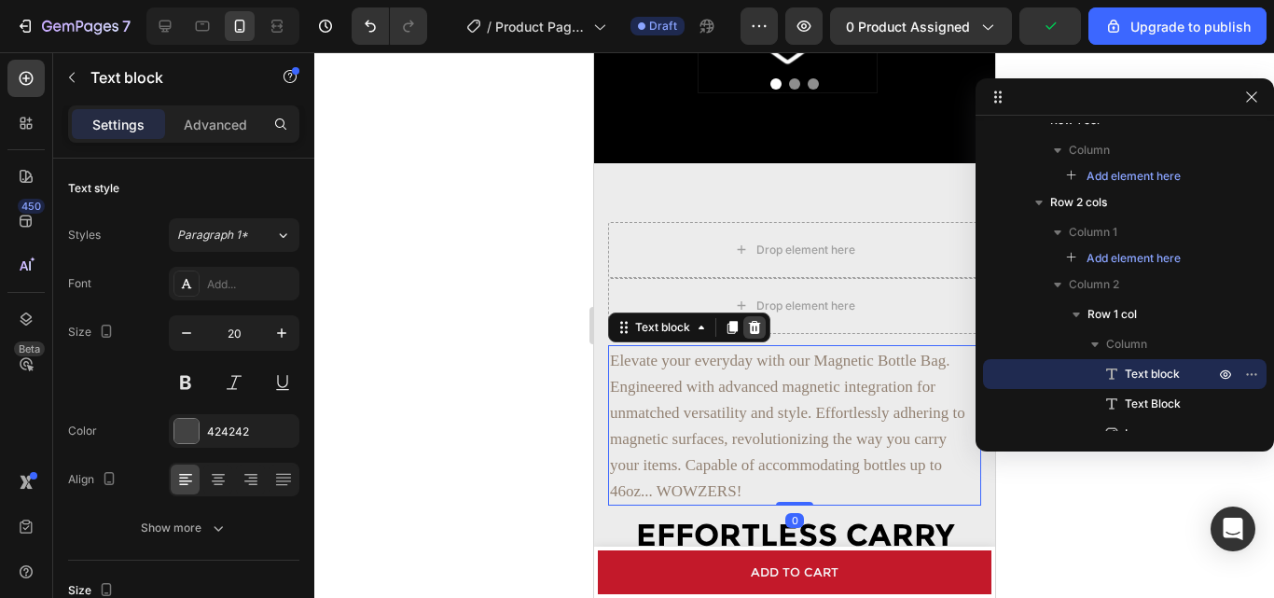
click at [757, 327] on icon at bounding box center [754, 327] width 12 height 13
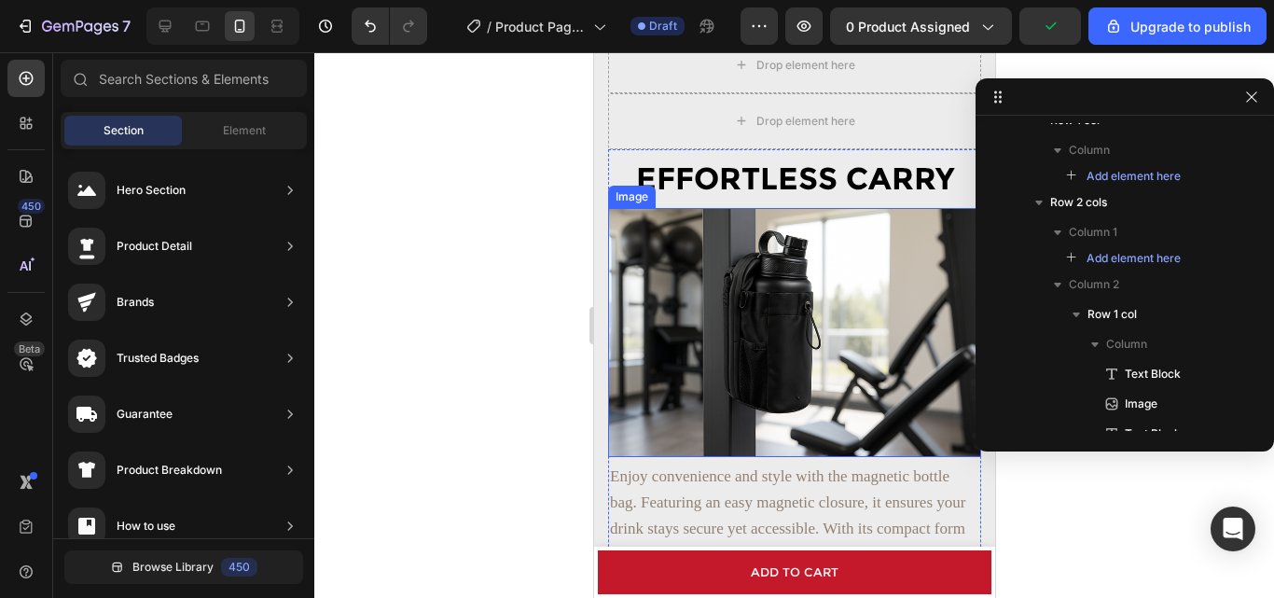
scroll to position [1772, 0]
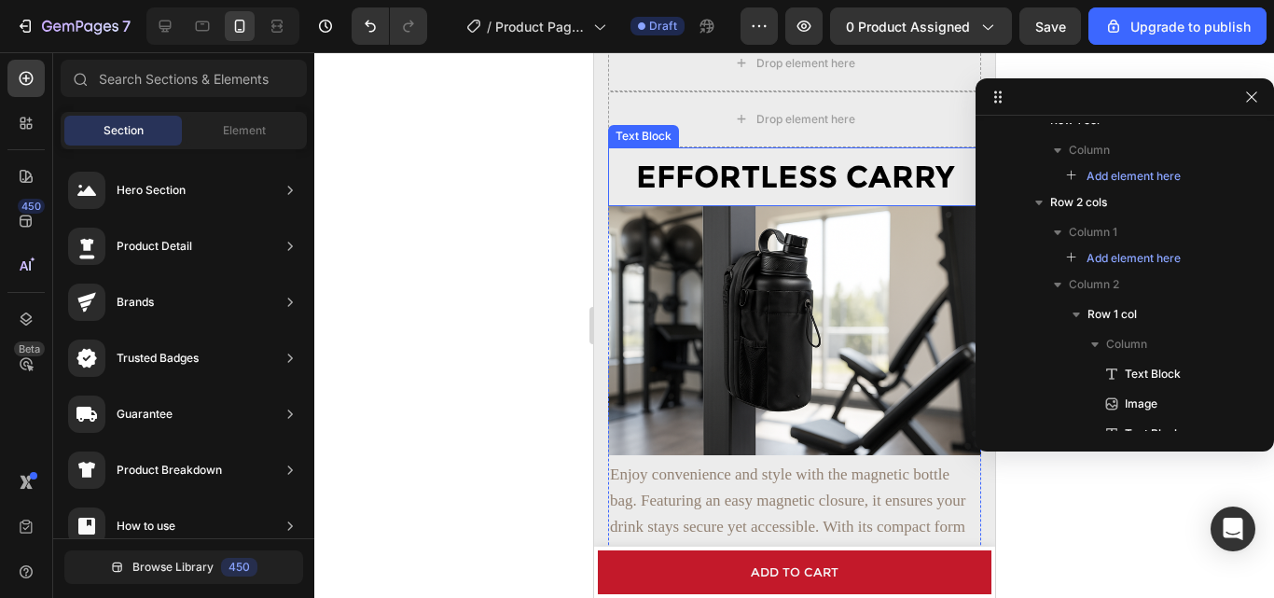
click at [791, 187] on p "EFFORTLESS CARRY" at bounding box center [793, 176] width 369 height 55
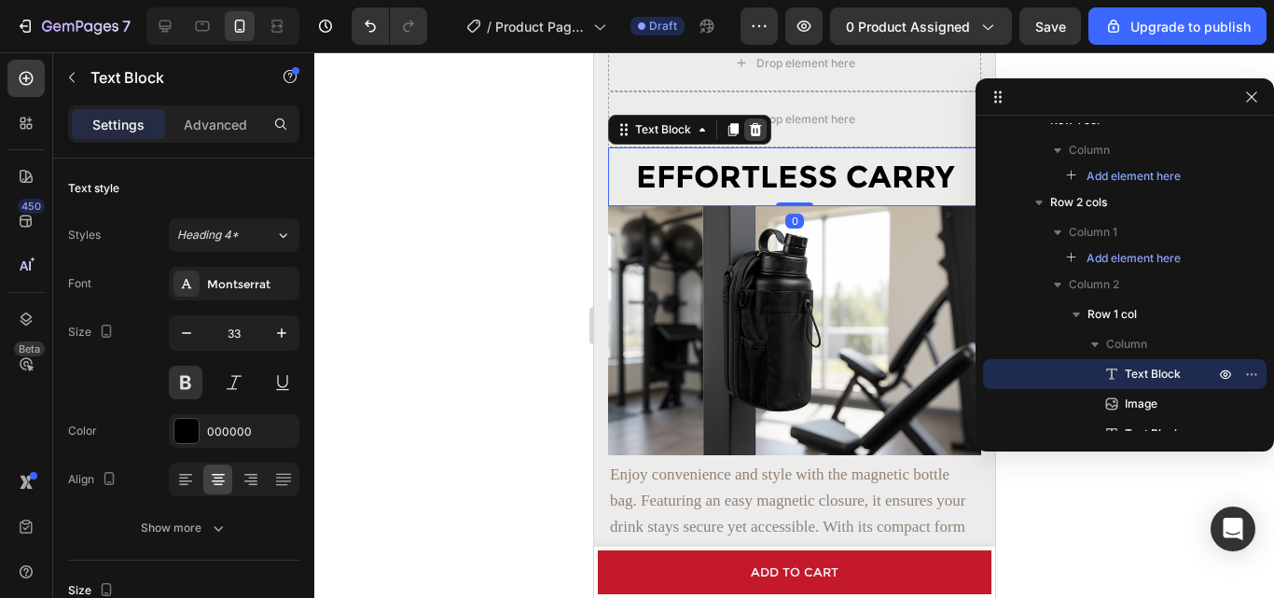
click at [753, 139] on div at bounding box center [755, 129] width 22 height 22
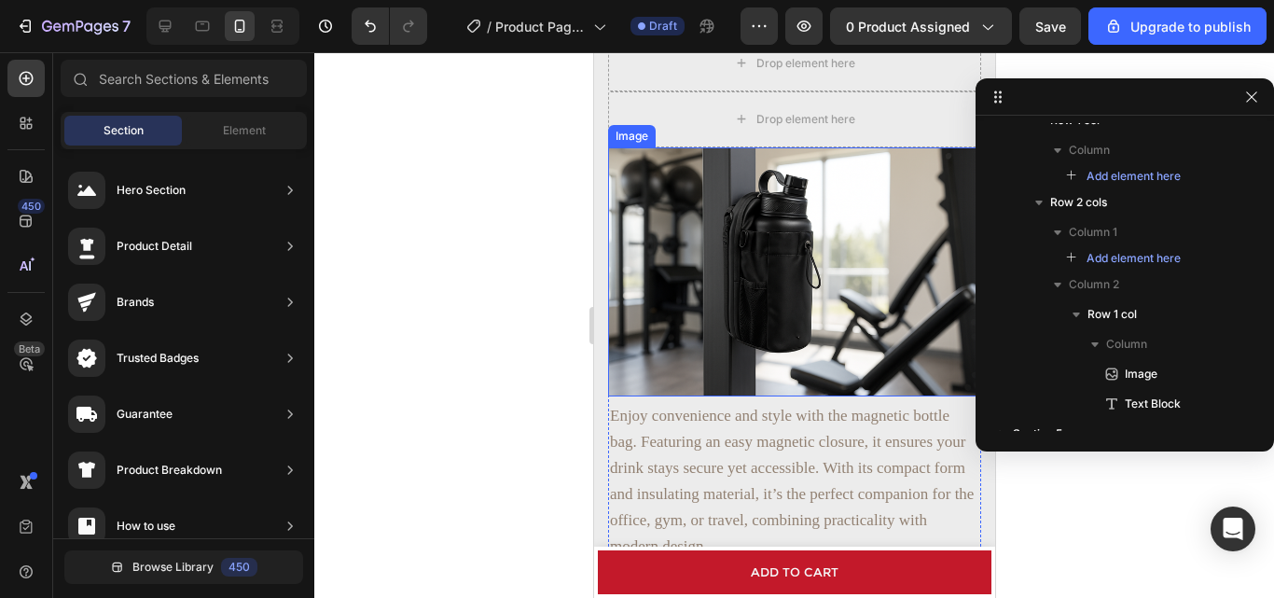
click at [766, 204] on img at bounding box center [793, 271] width 373 height 249
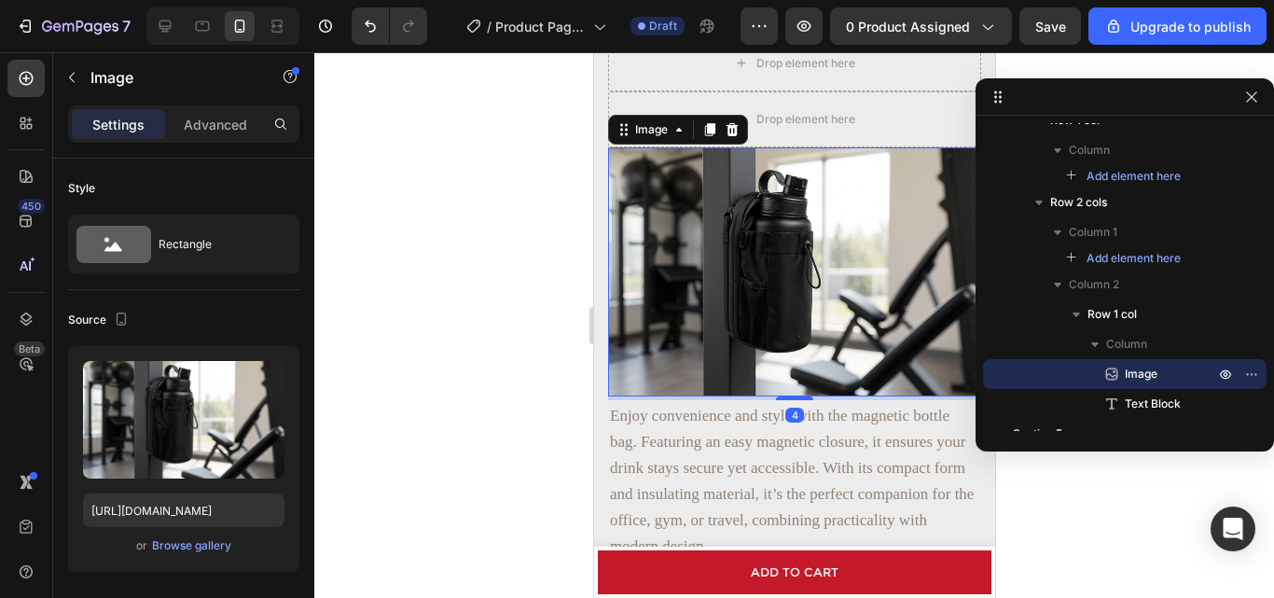
scroll to position [1585, 0]
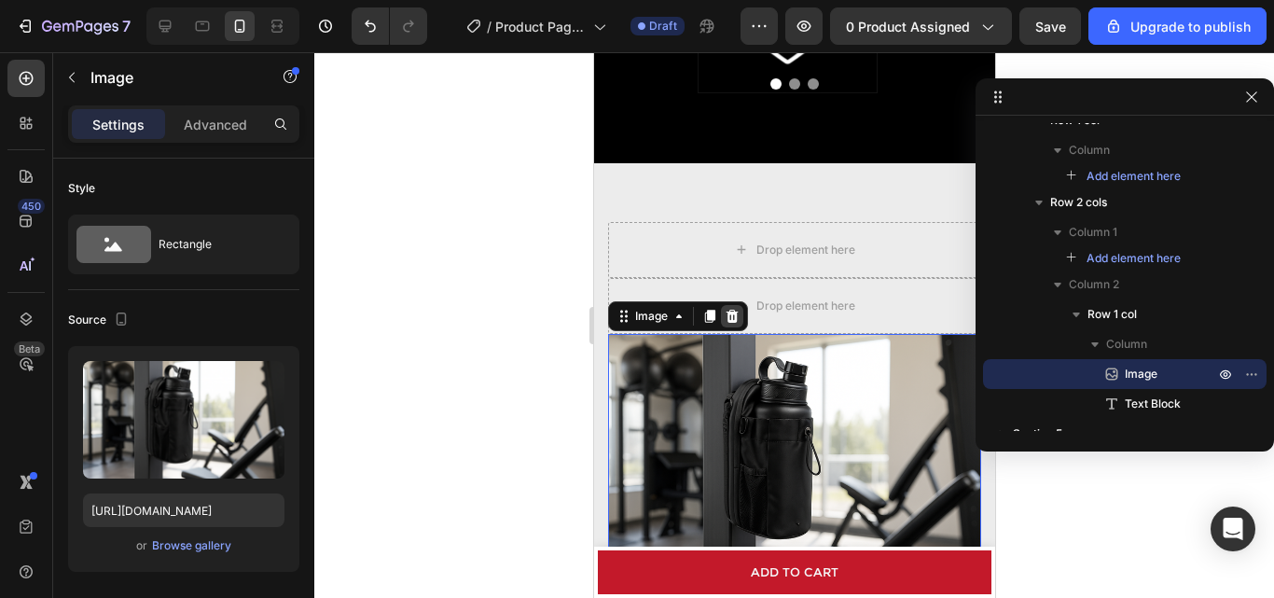
click at [739, 317] on div at bounding box center [731, 316] width 22 height 22
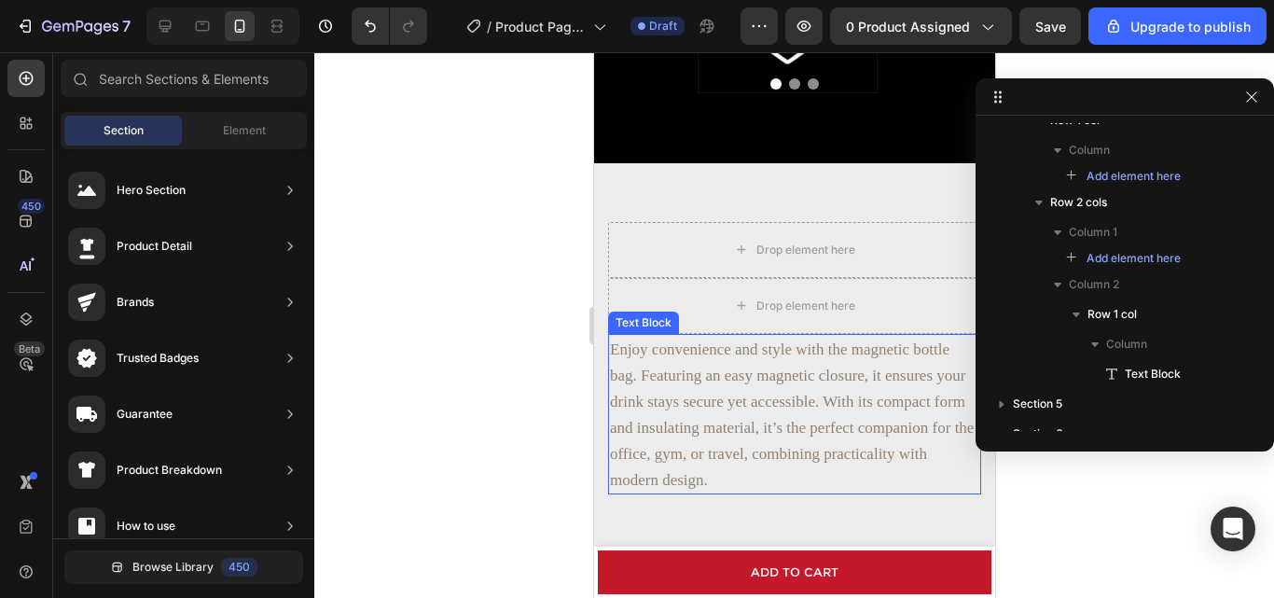
click at [751, 371] on span "Enjoy convenience and style with the magnetic bottle bag. Featuring an easy mag…" at bounding box center [791, 415] width 364 height 148
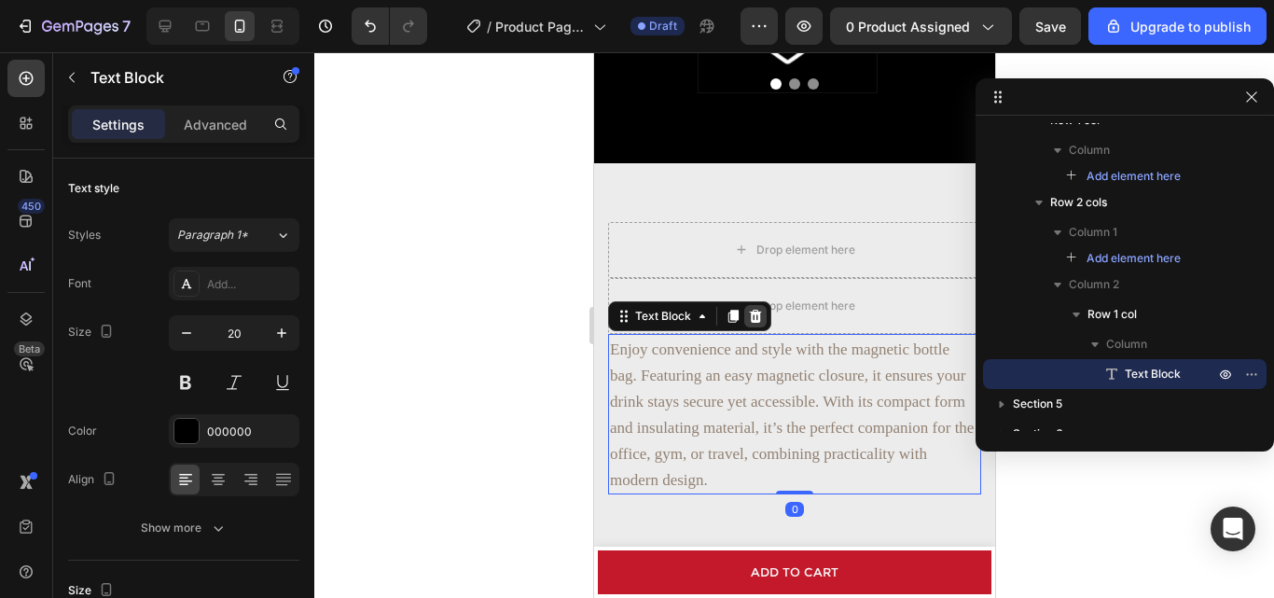
click at [759, 314] on icon at bounding box center [754, 316] width 15 height 15
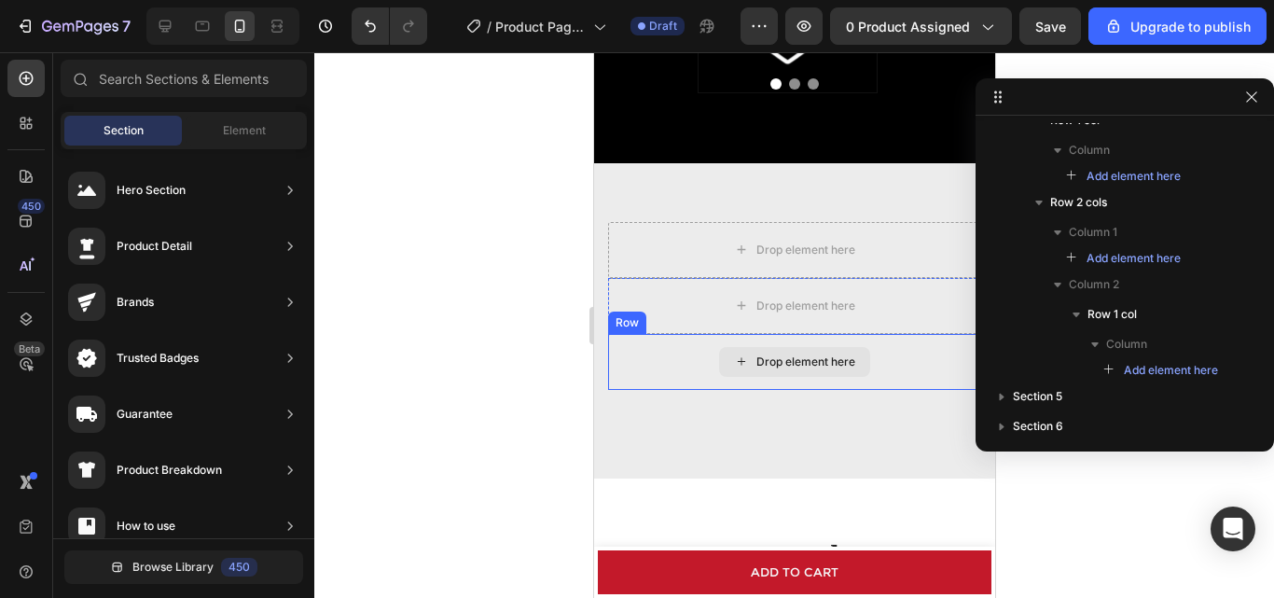
scroll to position [1678, 0]
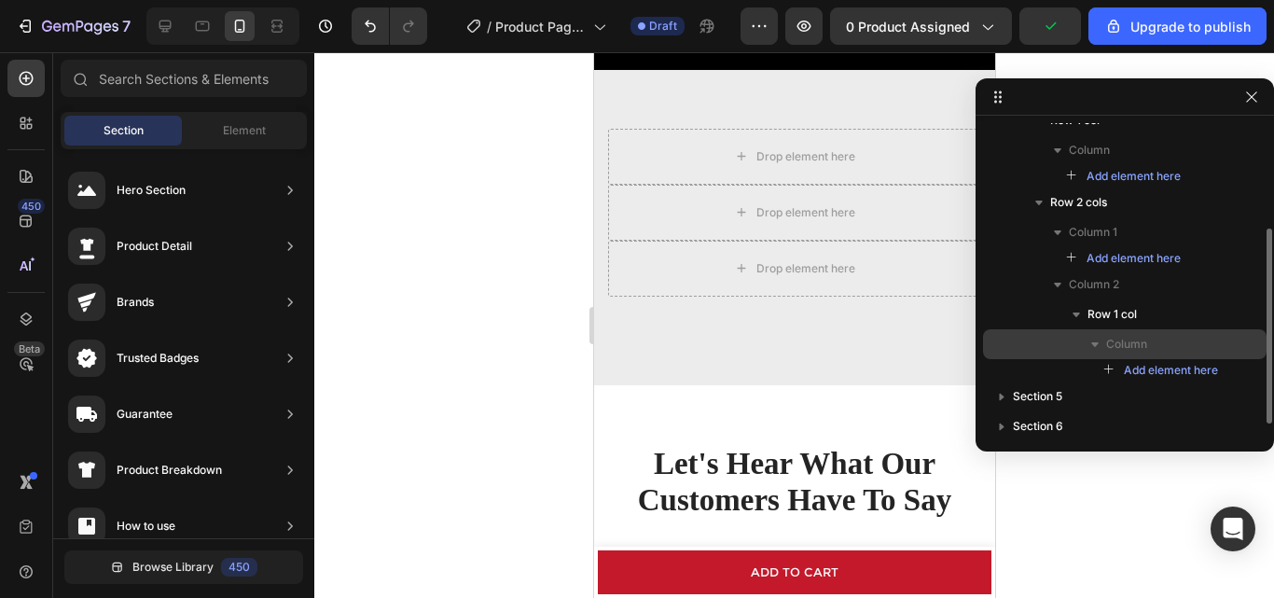
click at [1164, 347] on p "Column" at bounding box center [1162, 344] width 112 height 19
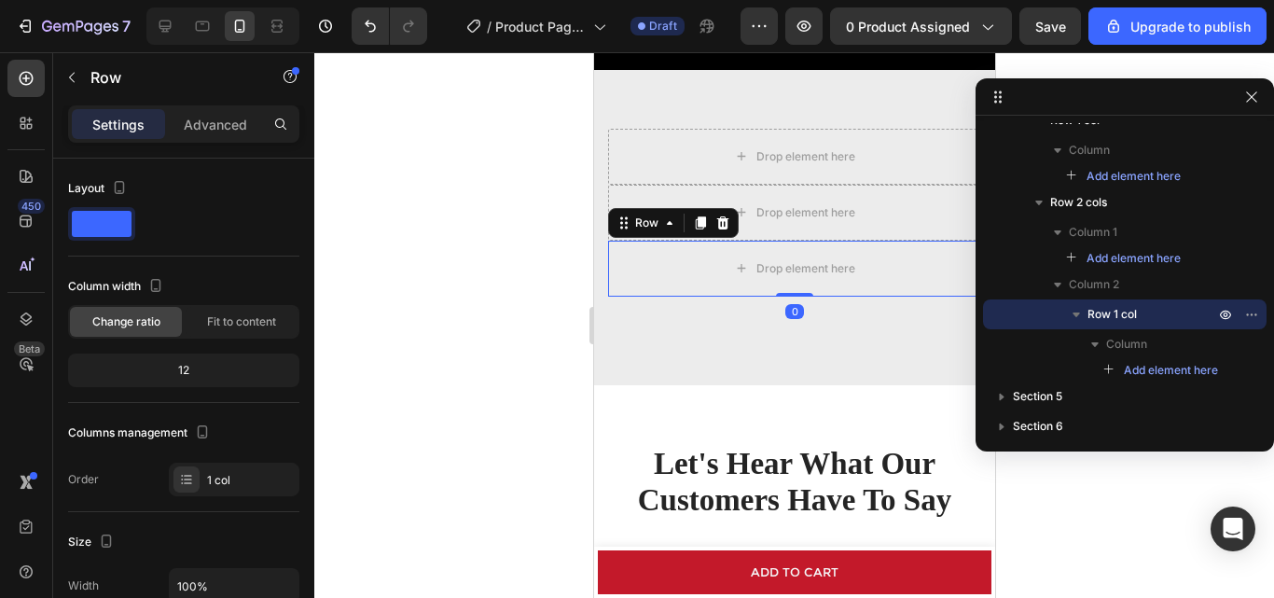
click at [730, 224] on div at bounding box center [722, 223] width 22 height 22
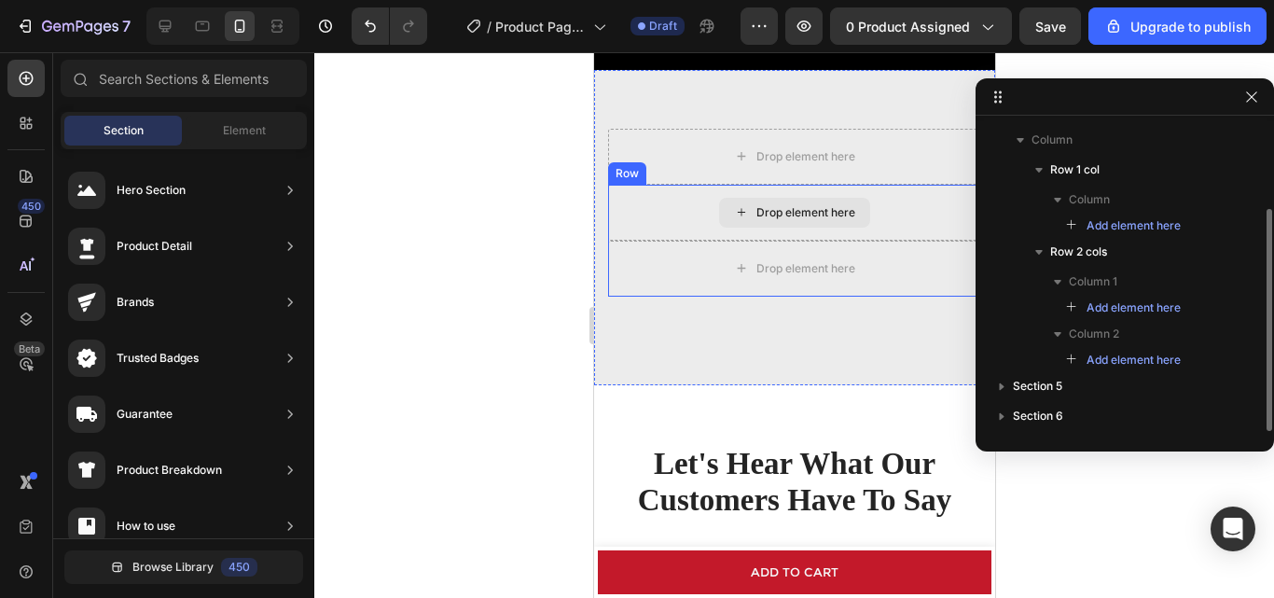
scroll to position [118, 0]
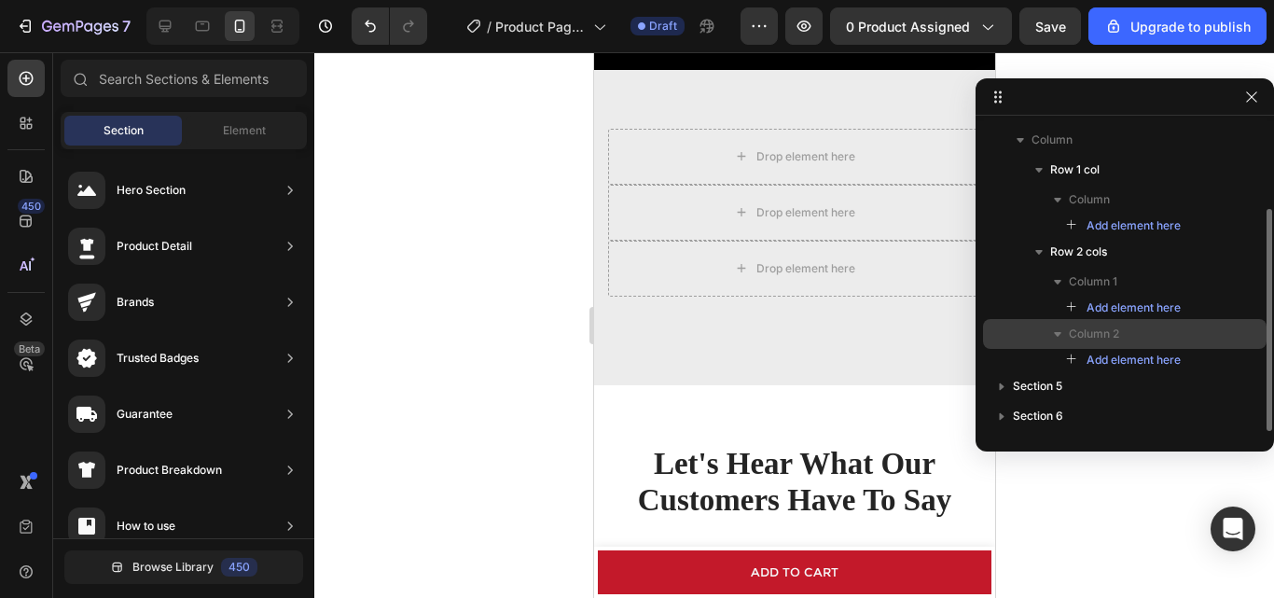
click at [1096, 338] on span "Column 2" at bounding box center [1094, 334] width 50 height 19
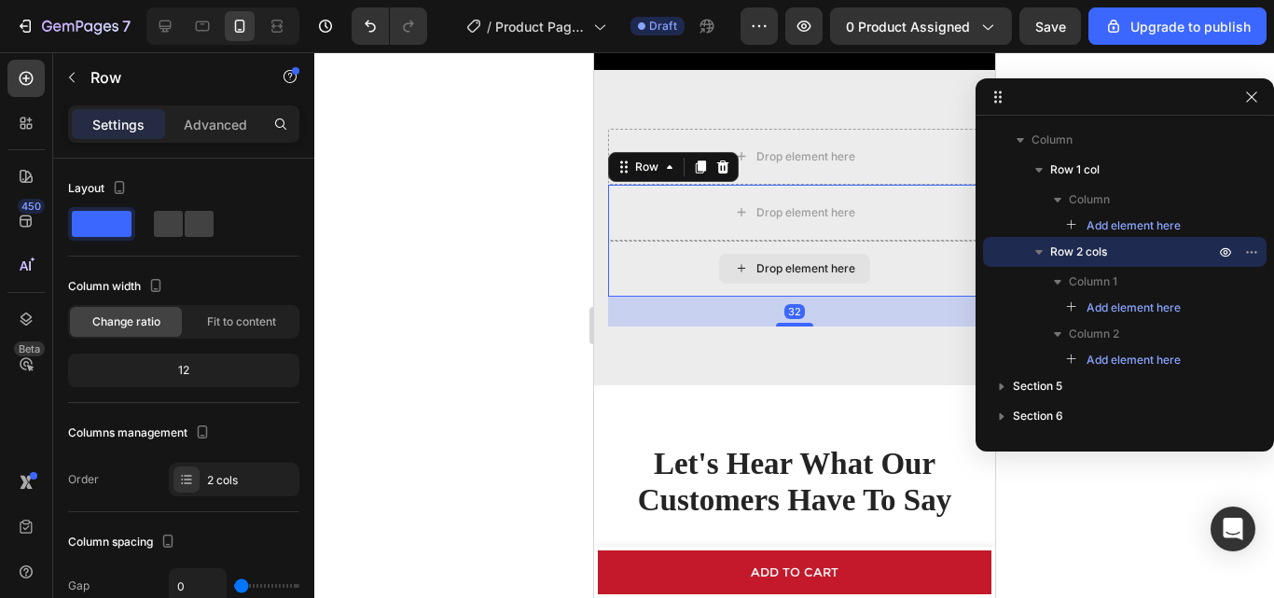
scroll to position [1585, 0]
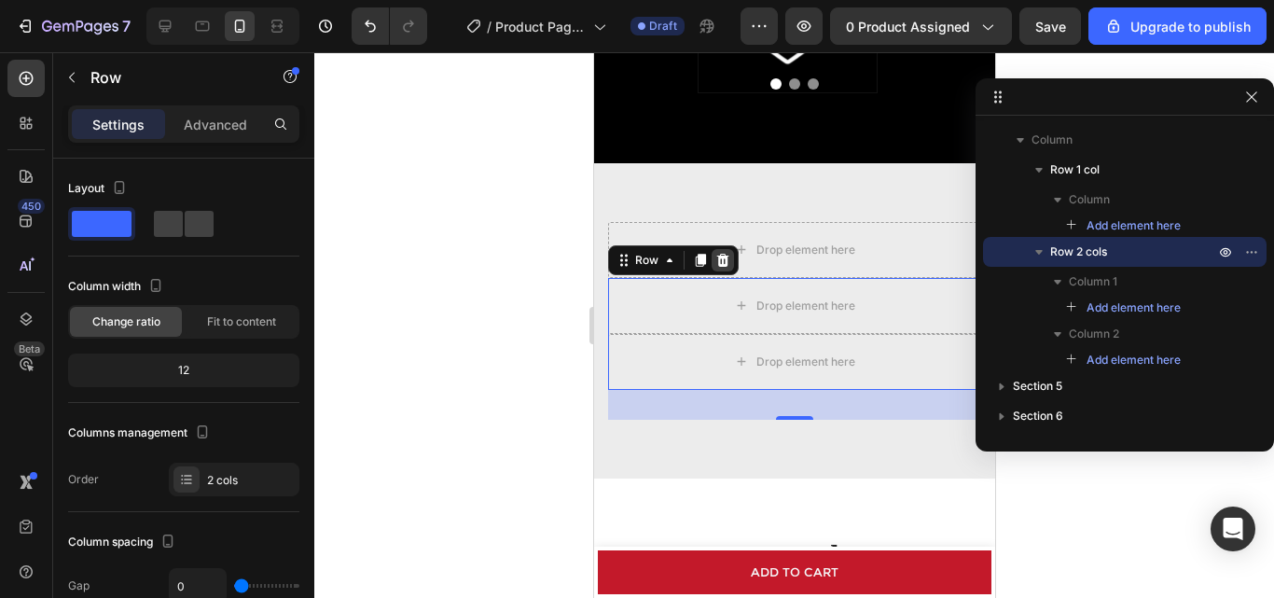
click at [730, 268] on div at bounding box center [722, 260] width 22 height 22
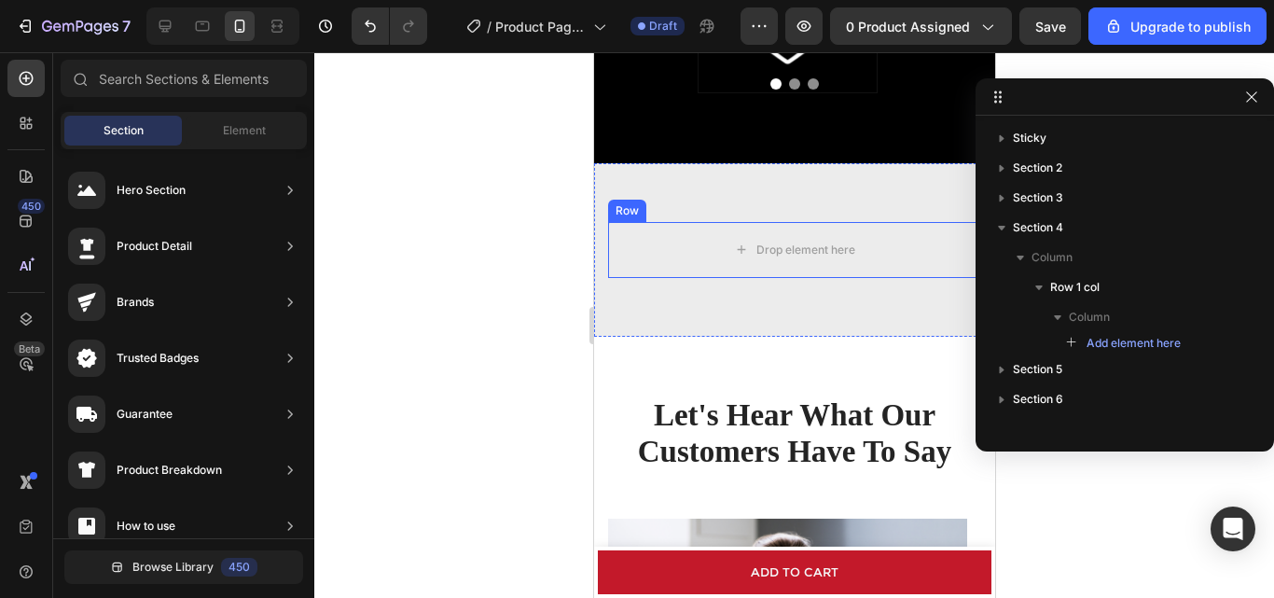
scroll to position [0, 0]
click at [722, 257] on div "Drop element here" at bounding box center [793, 250] width 151 height 30
click at [250, 142] on div "Element" at bounding box center [245, 131] width 118 height 30
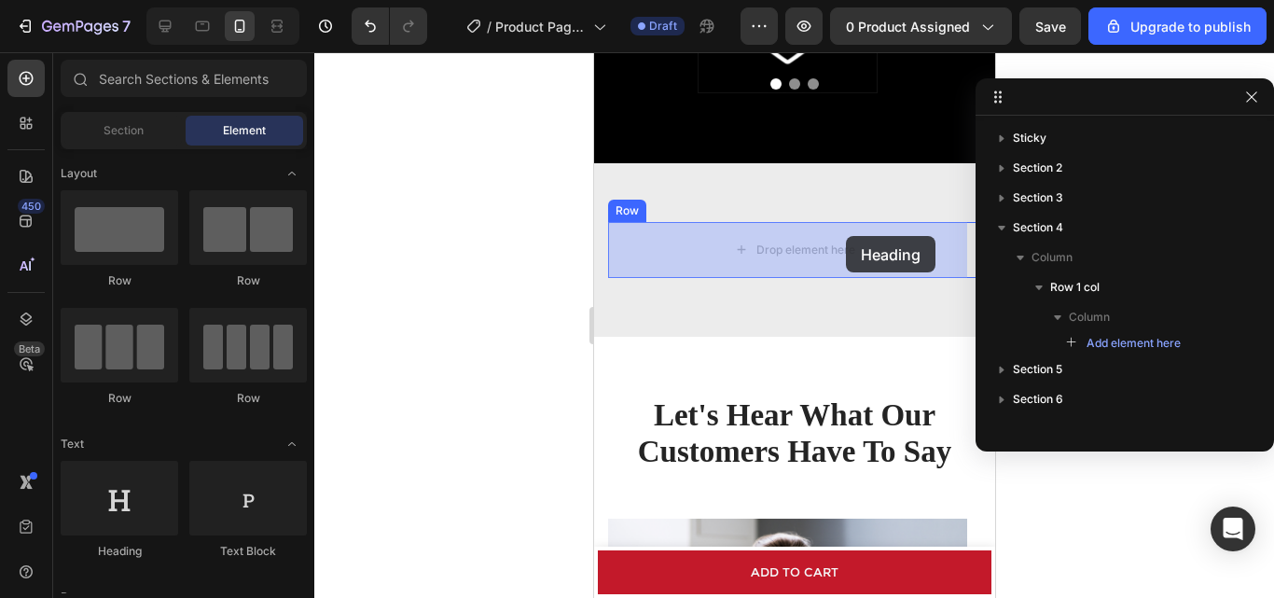
drag, startPoint x: 724, startPoint y: 551, endPoint x: 845, endPoint y: 236, distance: 337.8
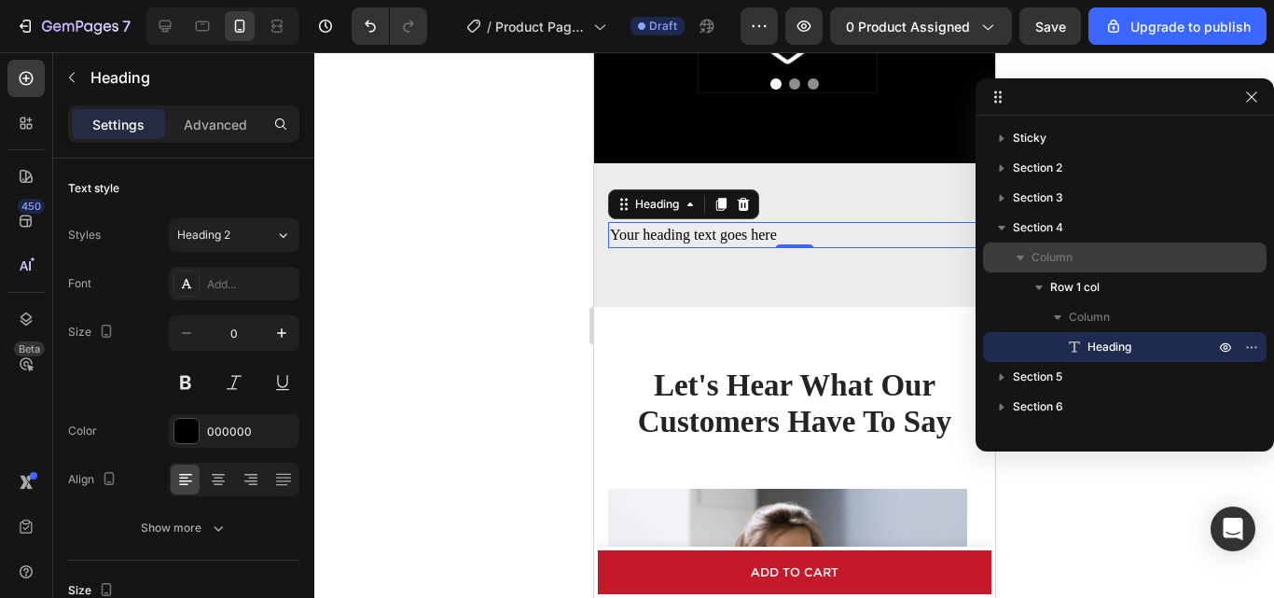
click at [1085, 266] on p "Column" at bounding box center [1125, 257] width 187 height 19
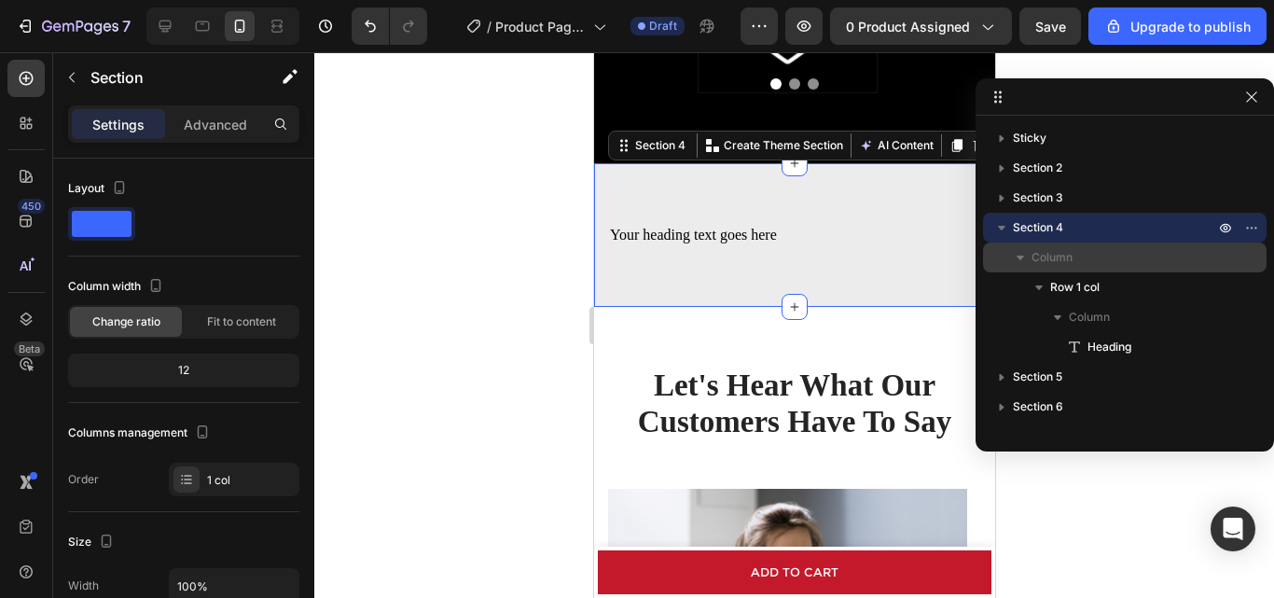
click at [1048, 265] on span "Column" at bounding box center [1052, 257] width 41 height 19
click at [1182, 256] on p "Column" at bounding box center [1125, 257] width 187 height 19
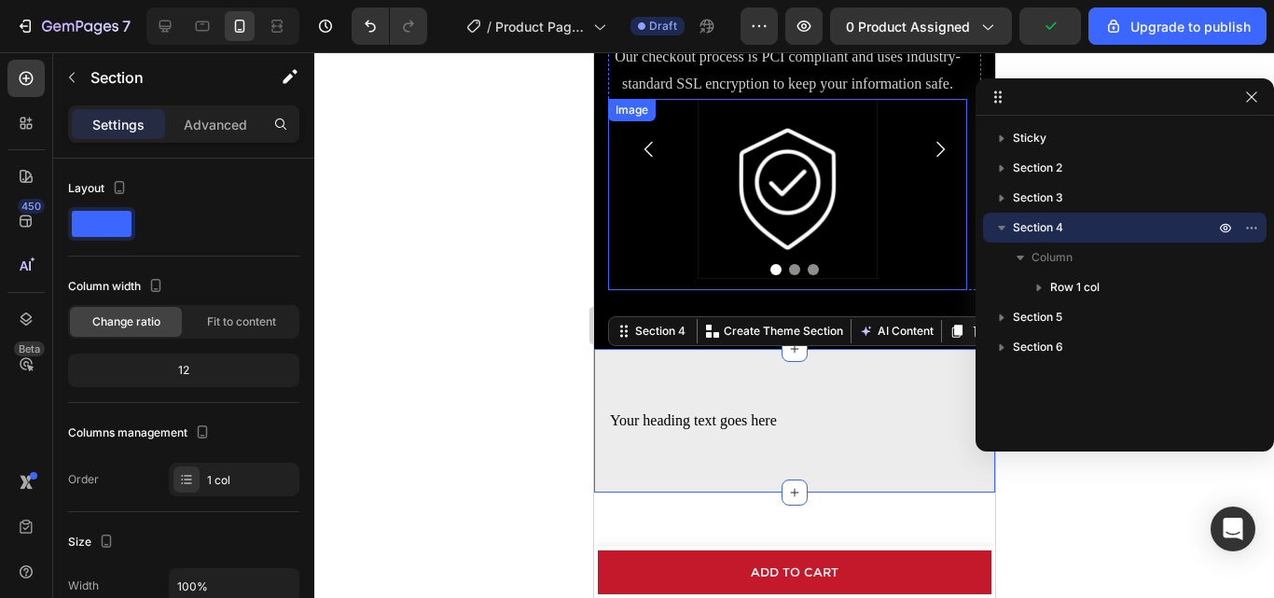
scroll to position [1398, 0]
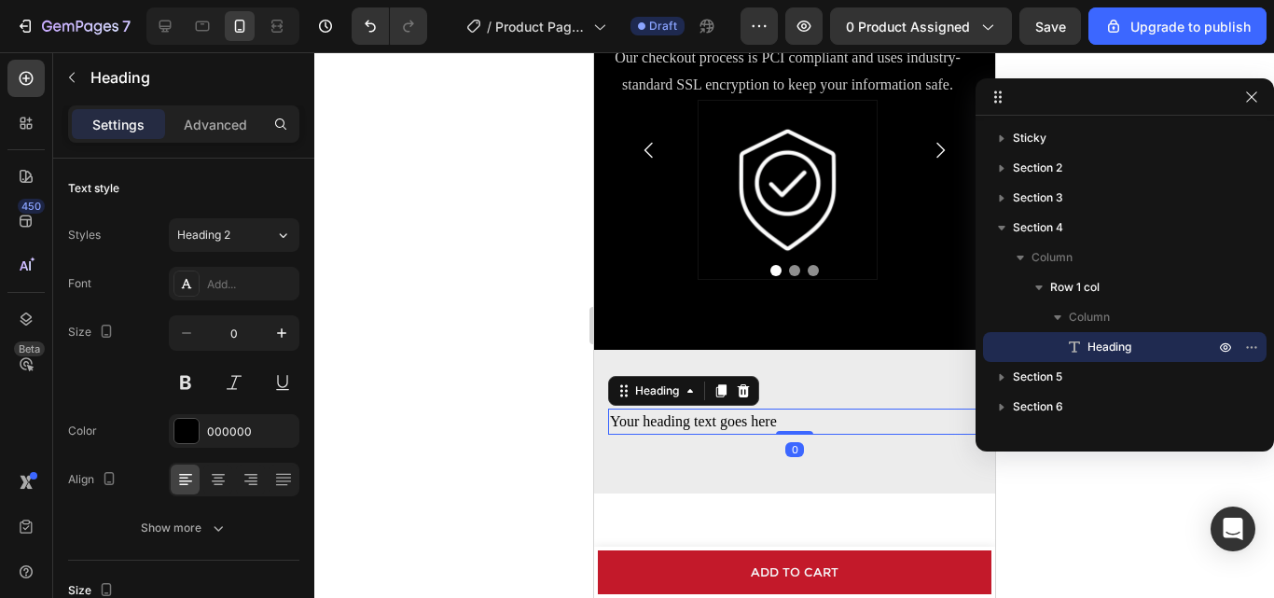
click at [800, 411] on h2 "Your heading text goes here" at bounding box center [793, 422] width 373 height 26
click at [752, 396] on div at bounding box center [742, 391] width 22 height 22
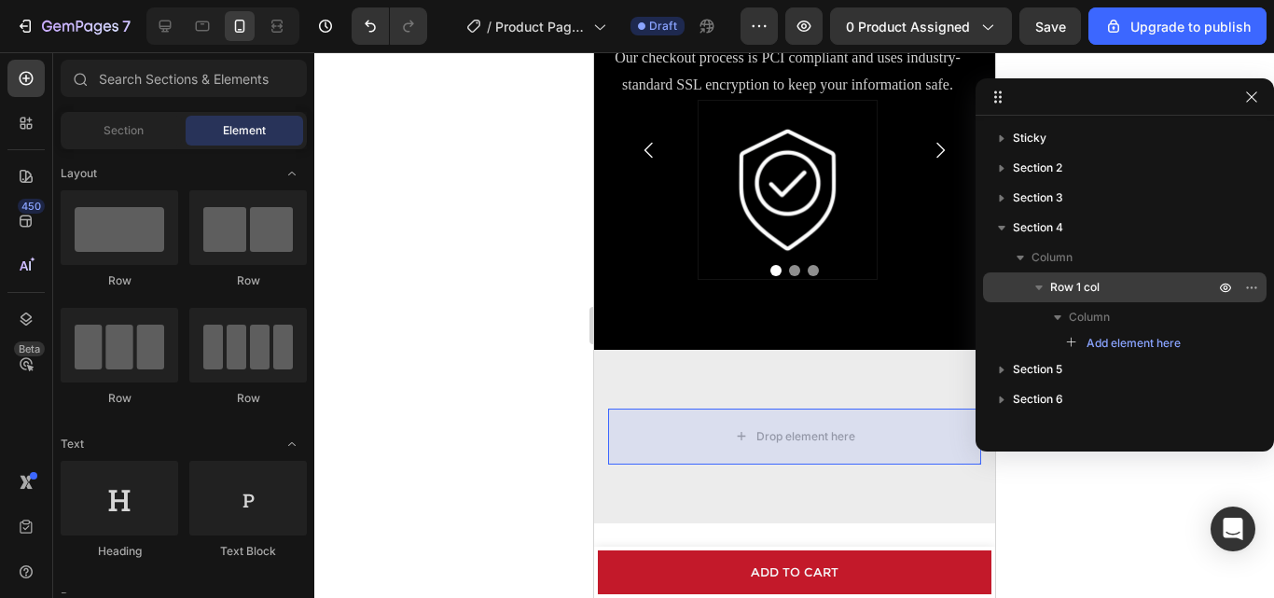
click at [1065, 287] on span "Row 1 col" at bounding box center [1074, 287] width 49 height 19
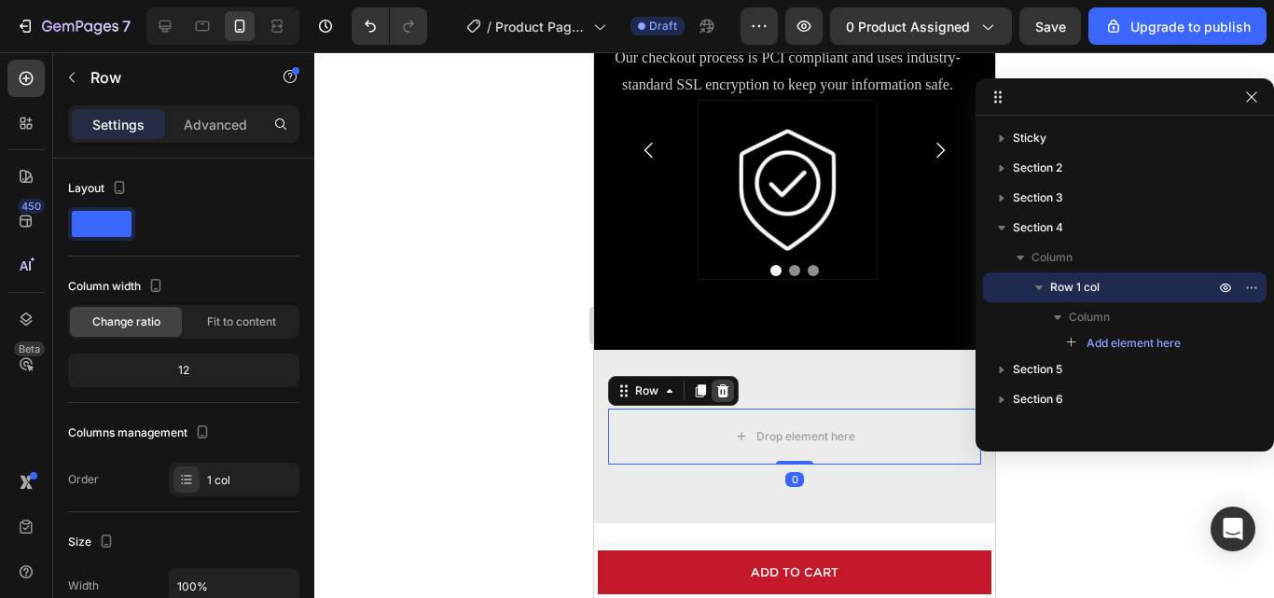
click at [717, 396] on icon at bounding box center [722, 390] width 12 height 13
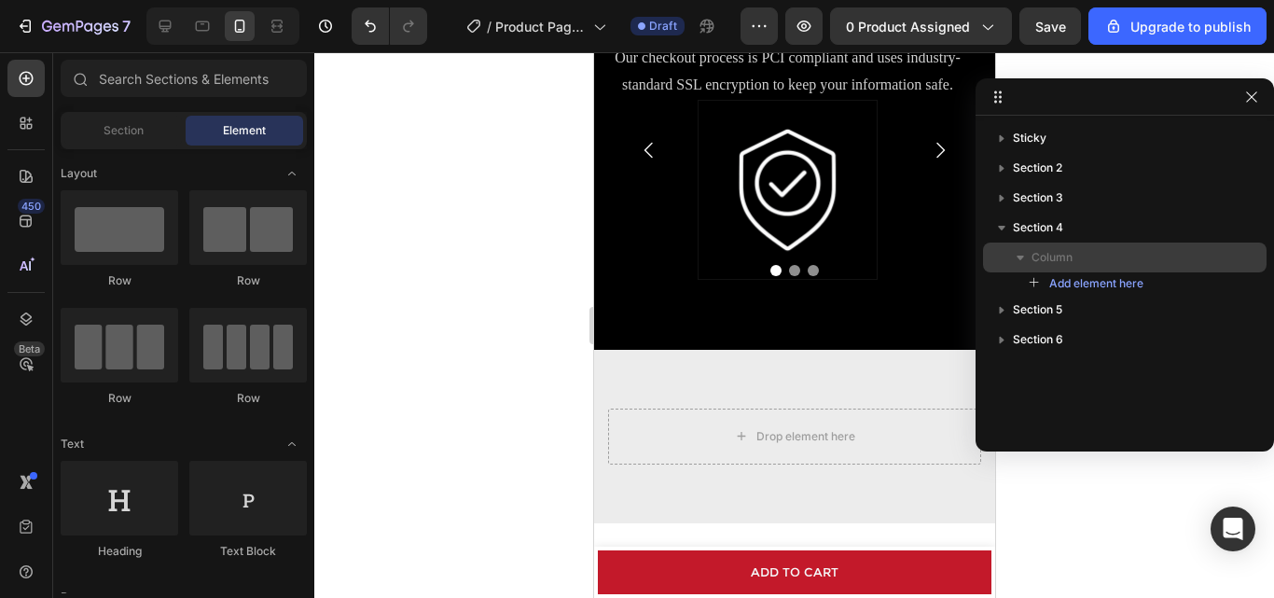
click at [1058, 261] on span "Column" at bounding box center [1052, 257] width 41 height 19
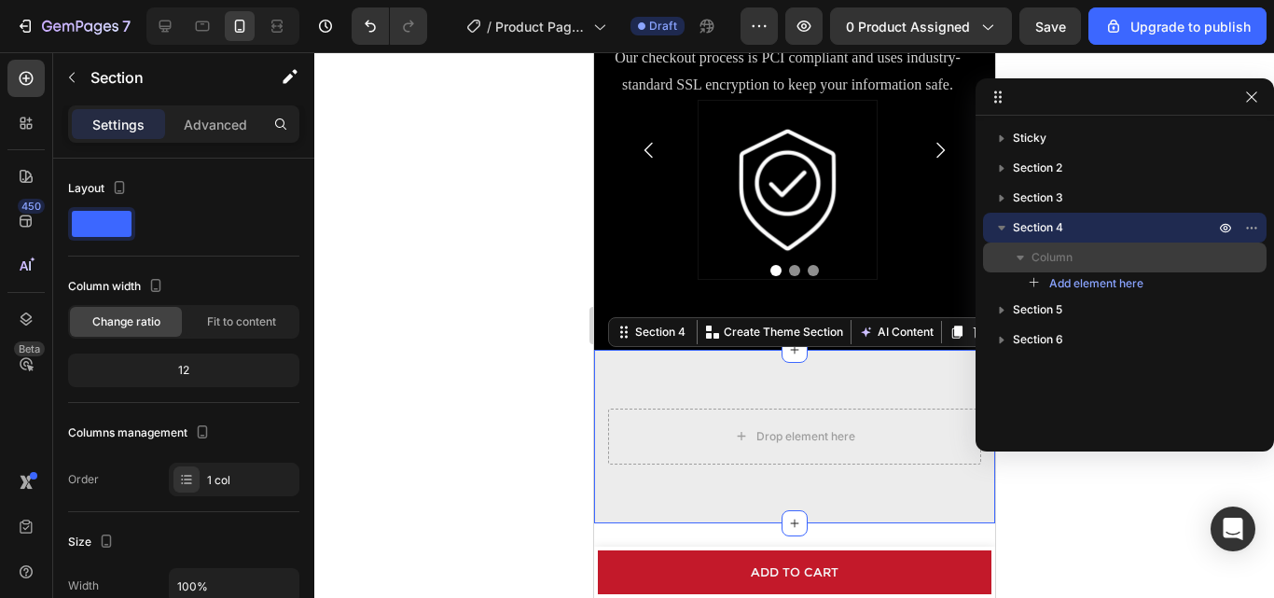
click at [1040, 258] on span "Column" at bounding box center [1052, 257] width 41 height 19
click at [1035, 261] on span "Column" at bounding box center [1052, 257] width 41 height 19
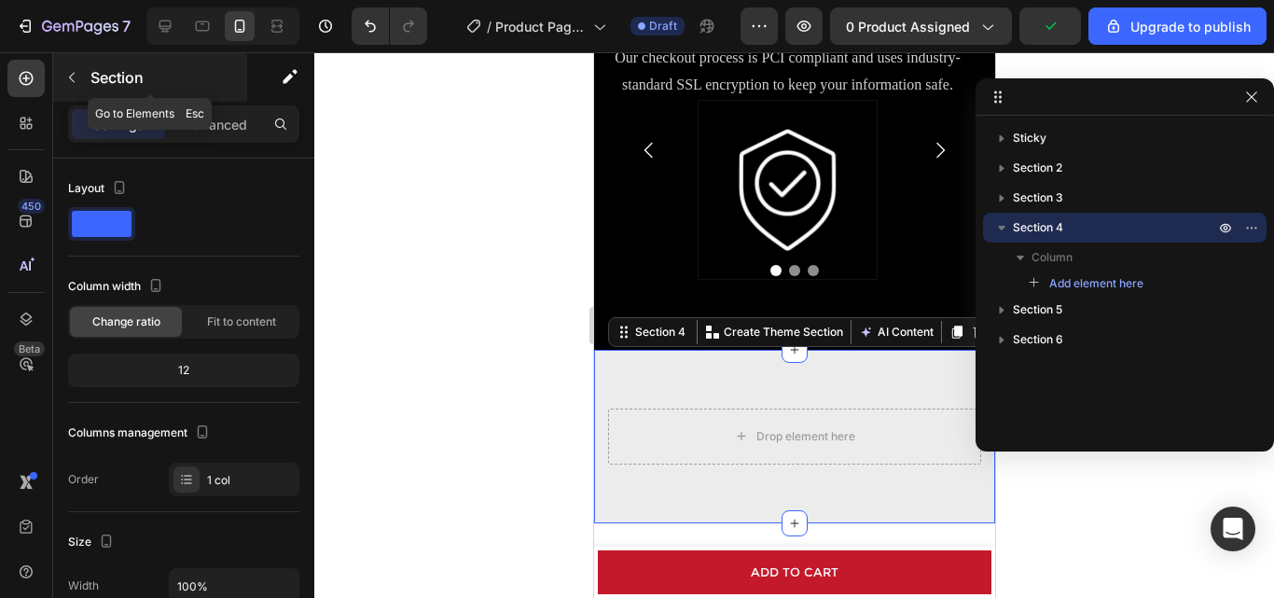
click at [61, 69] on button "button" at bounding box center [72, 78] width 30 height 30
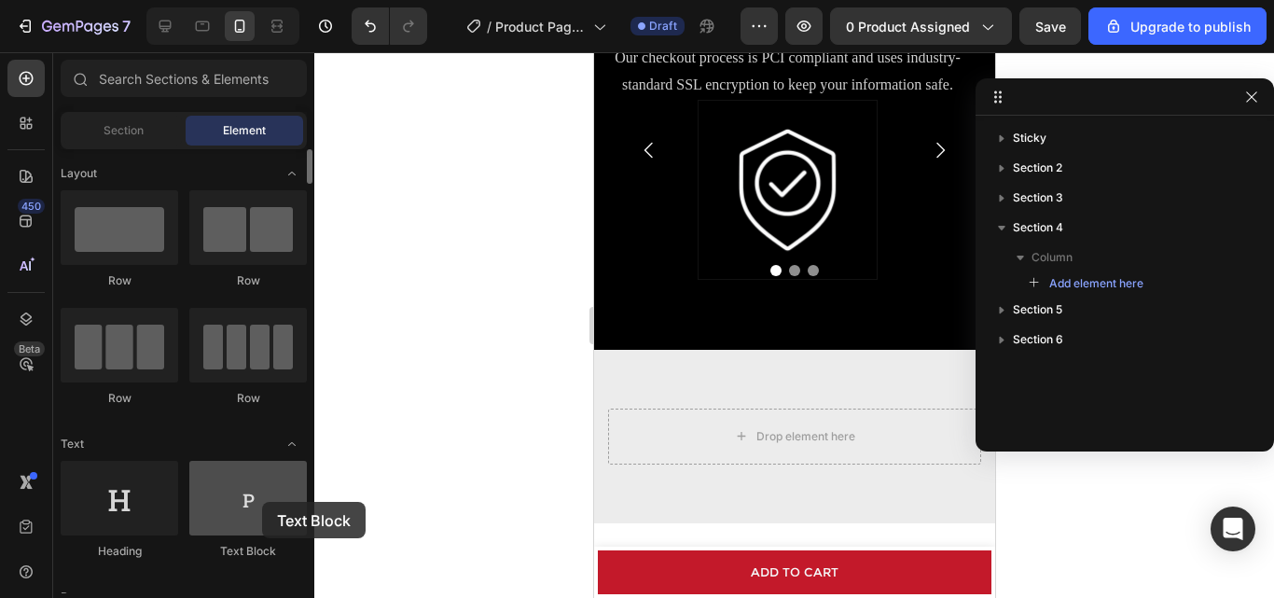
click at [262, 502] on div at bounding box center [248, 498] width 118 height 75
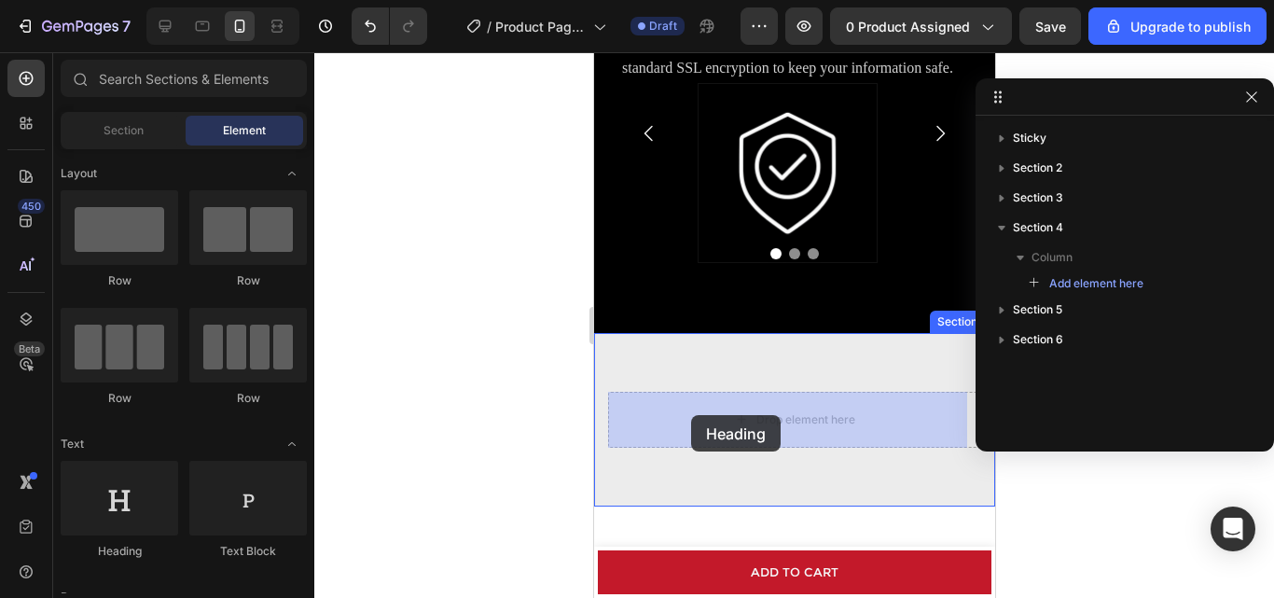
drag, startPoint x: 746, startPoint y: 556, endPoint x: 690, endPoint y: 415, distance: 151.6
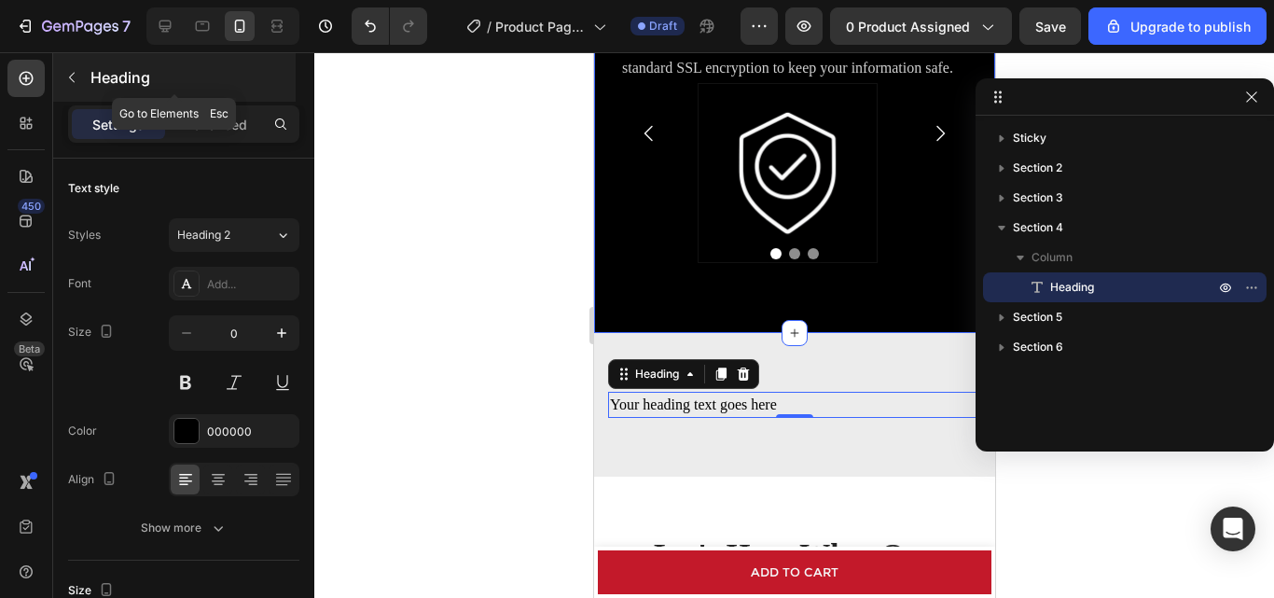
click at [78, 82] on icon "button" at bounding box center [71, 77] width 15 height 15
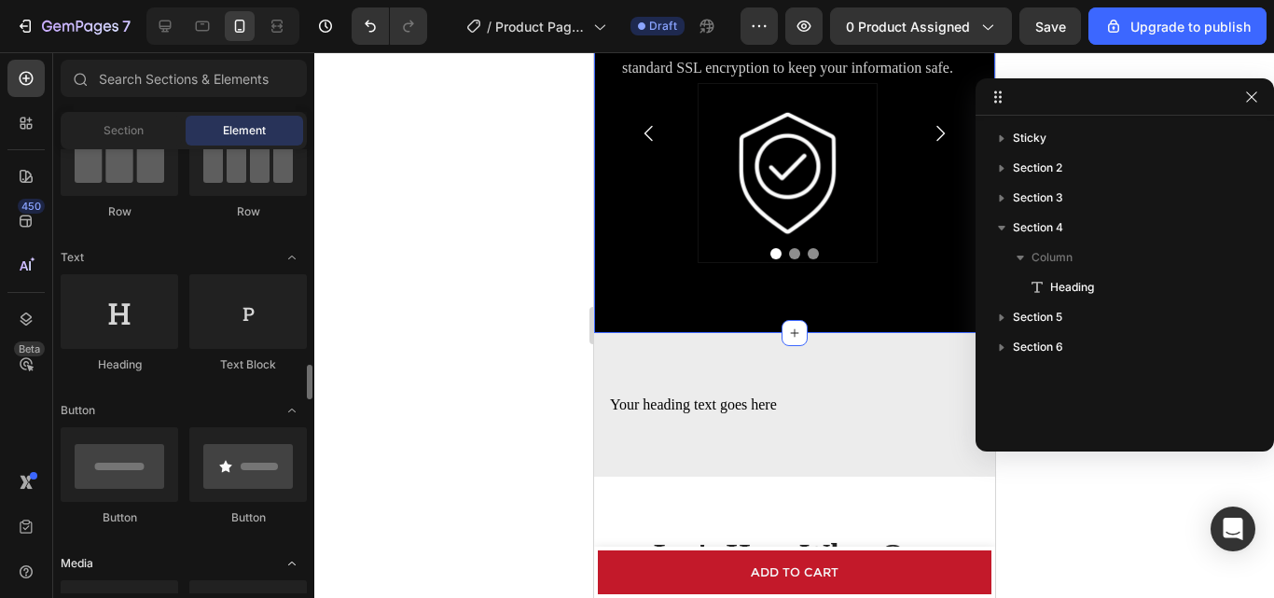
scroll to position [373, 0]
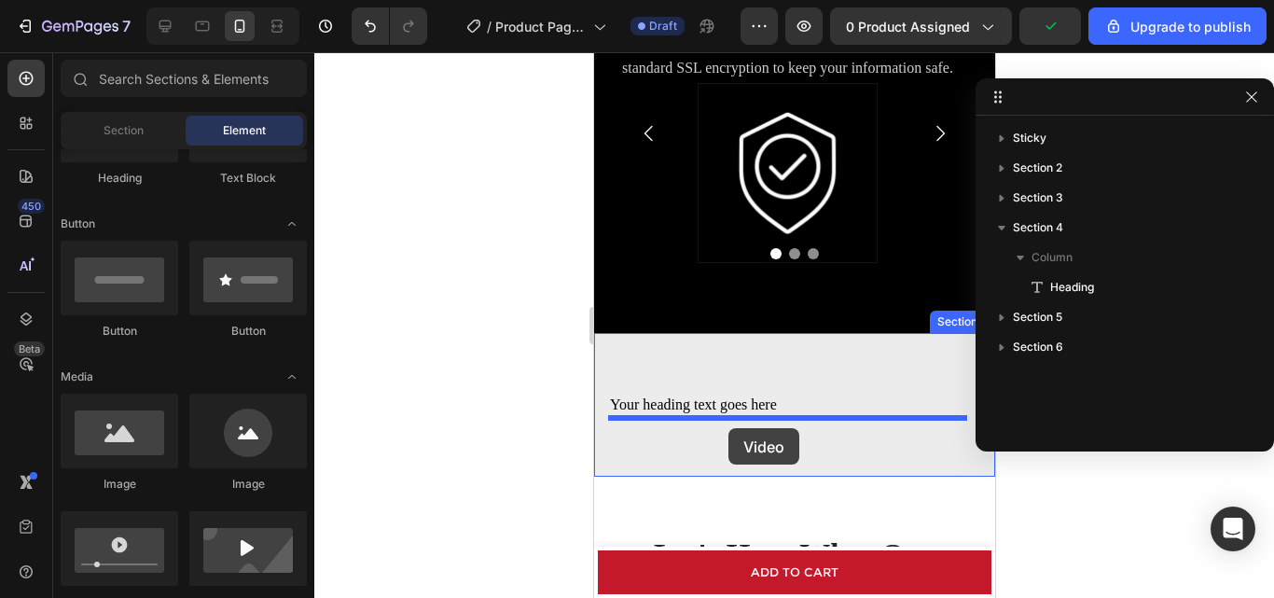
drag, startPoint x: 822, startPoint y: 592, endPoint x: 728, endPoint y: 428, distance: 189.3
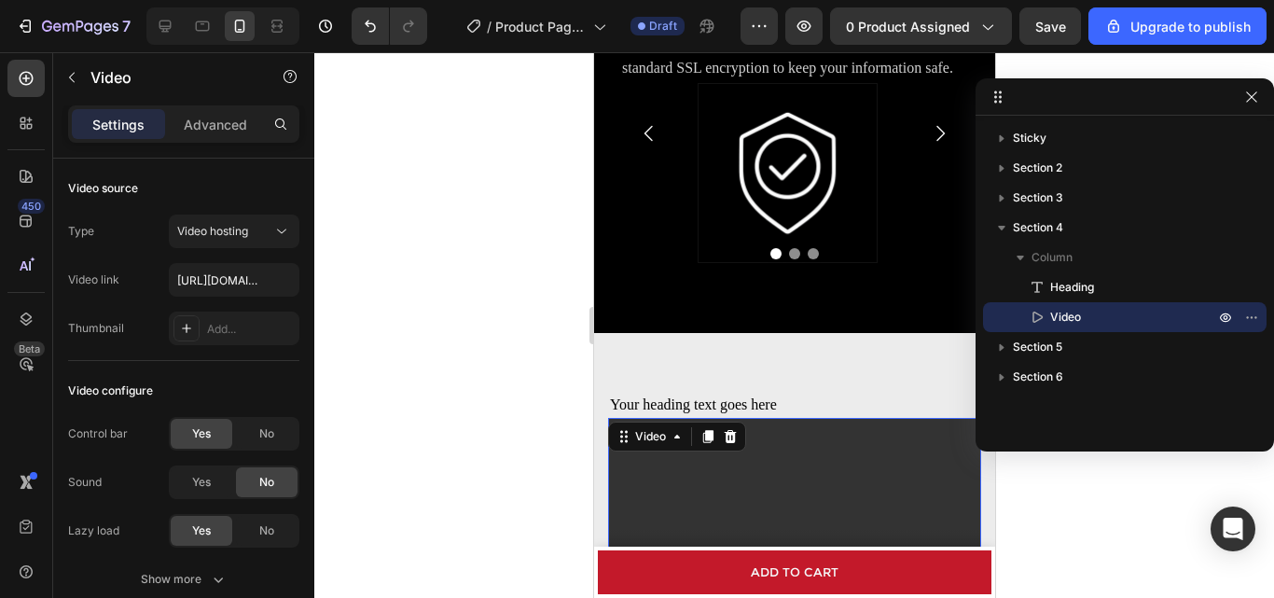
scroll to position [1602, 0]
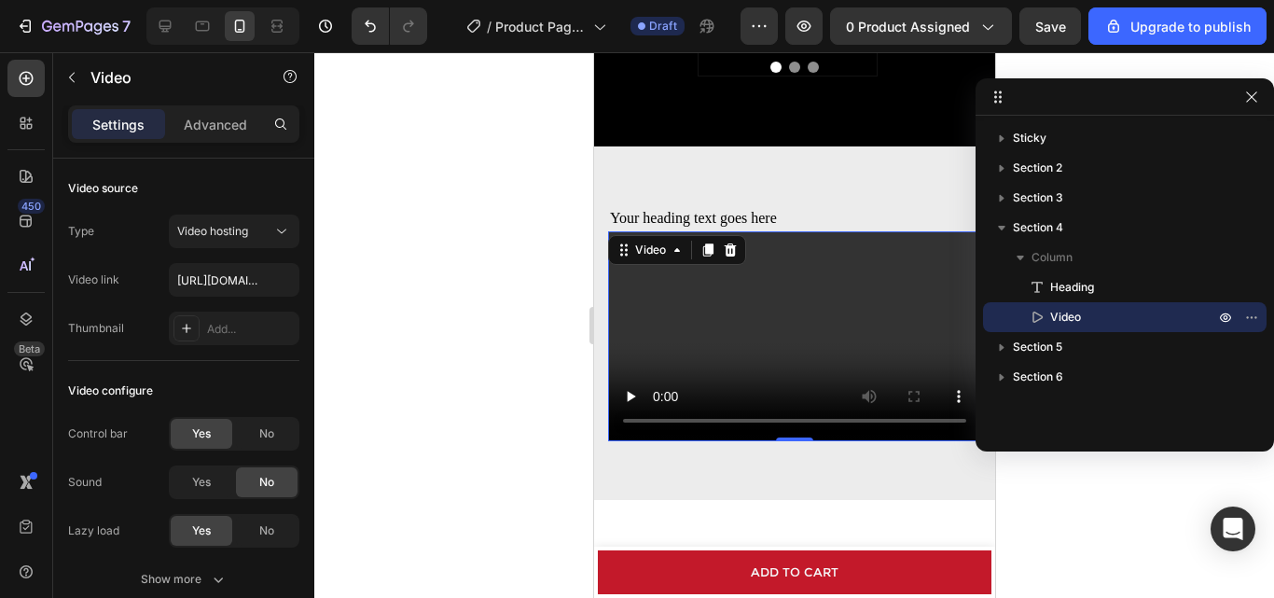
click at [776, 244] on video at bounding box center [793, 336] width 373 height 210
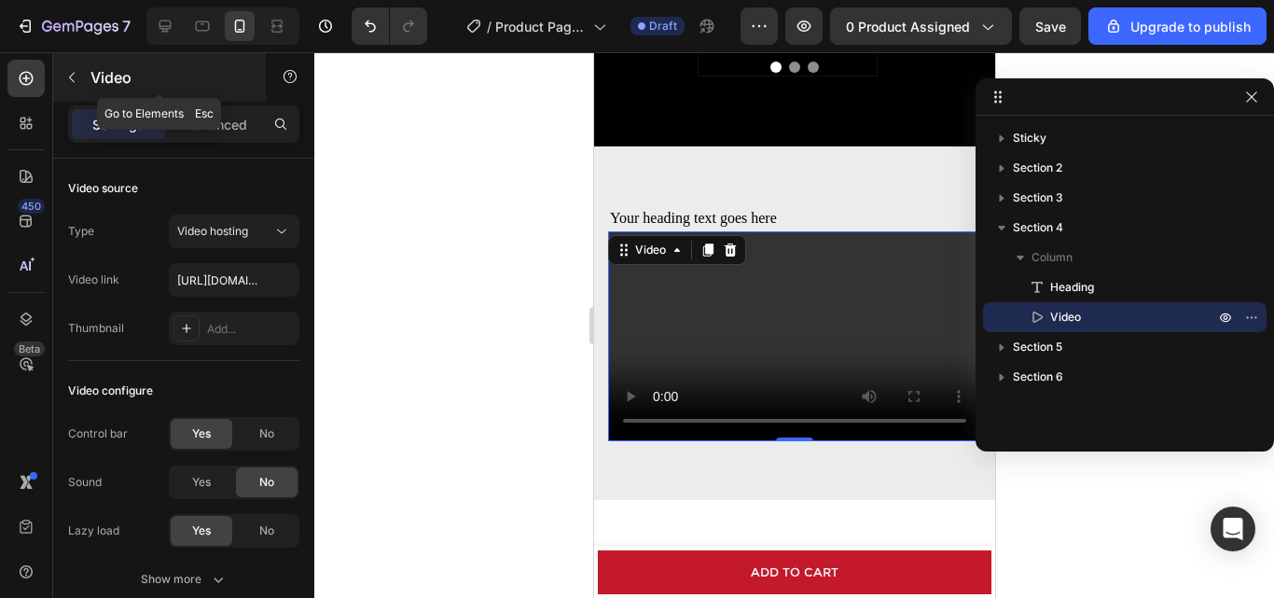
click at [63, 89] on button "button" at bounding box center [72, 78] width 30 height 30
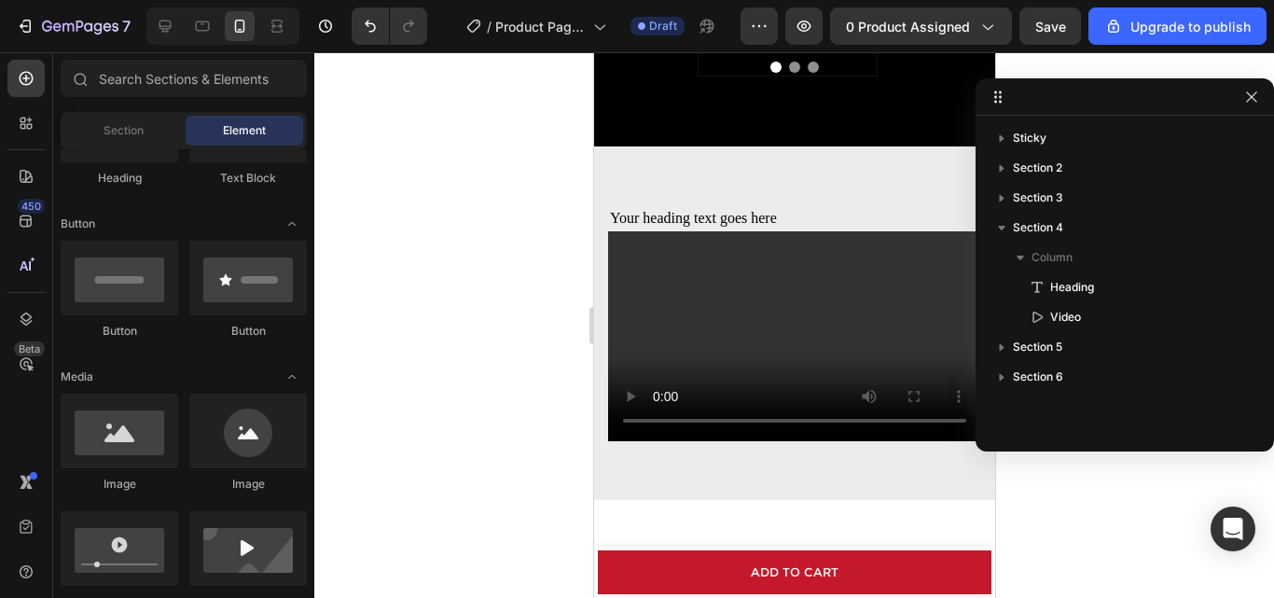
scroll to position [93, 0]
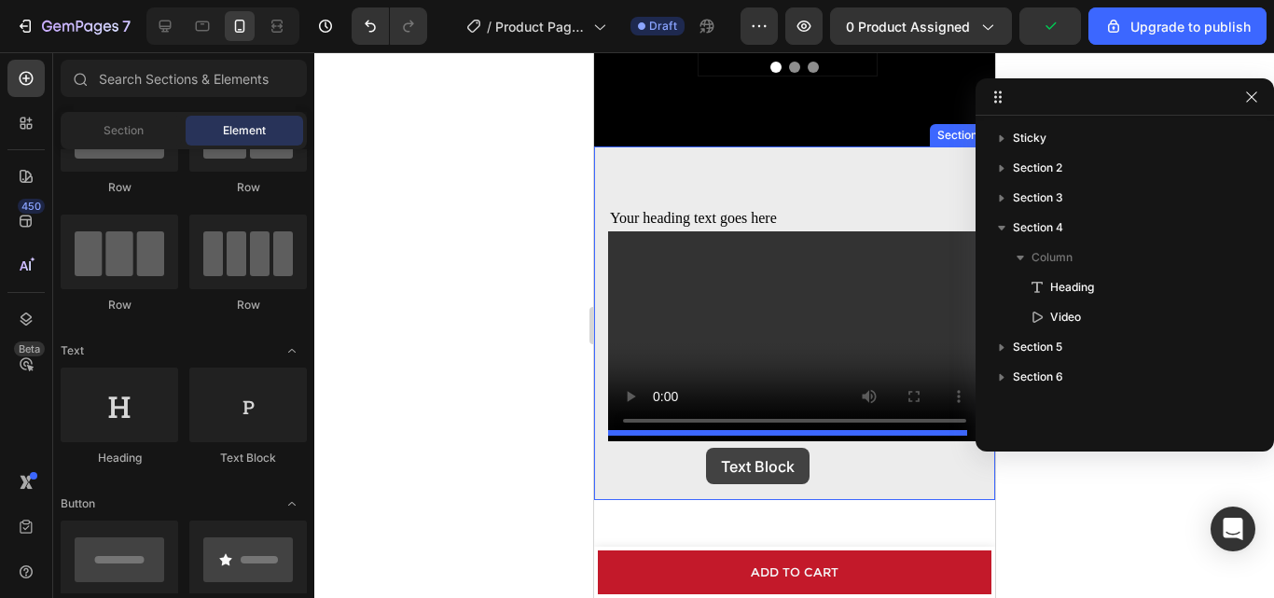
drag, startPoint x: 885, startPoint y: 461, endPoint x: 705, endPoint y: 448, distance: 180.5
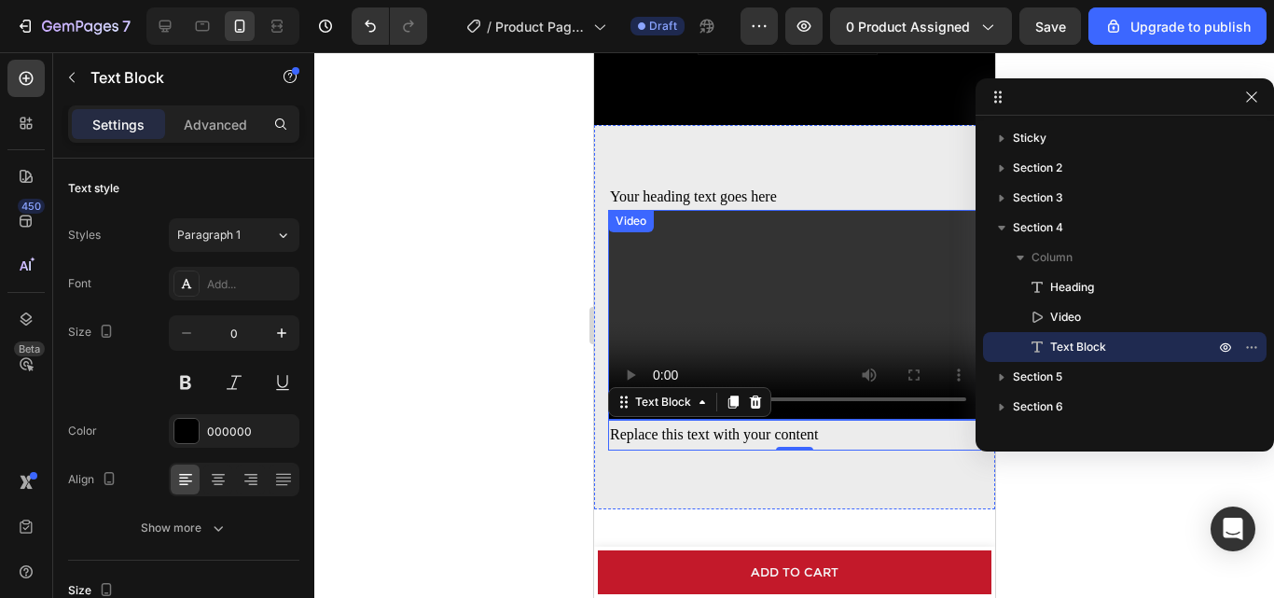
scroll to position [1415, 0]
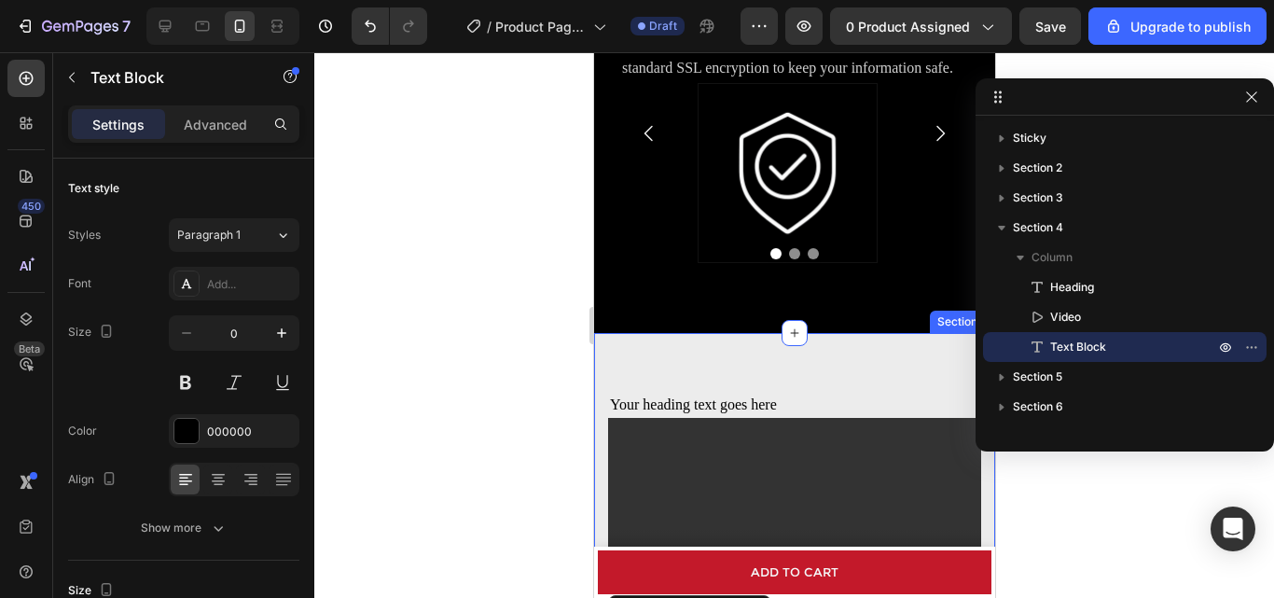
click at [724, 355] on div "Your heading text goes here Heading Video Replace this text with your content T…" at bounding box center [793, 525] width 401 height 384
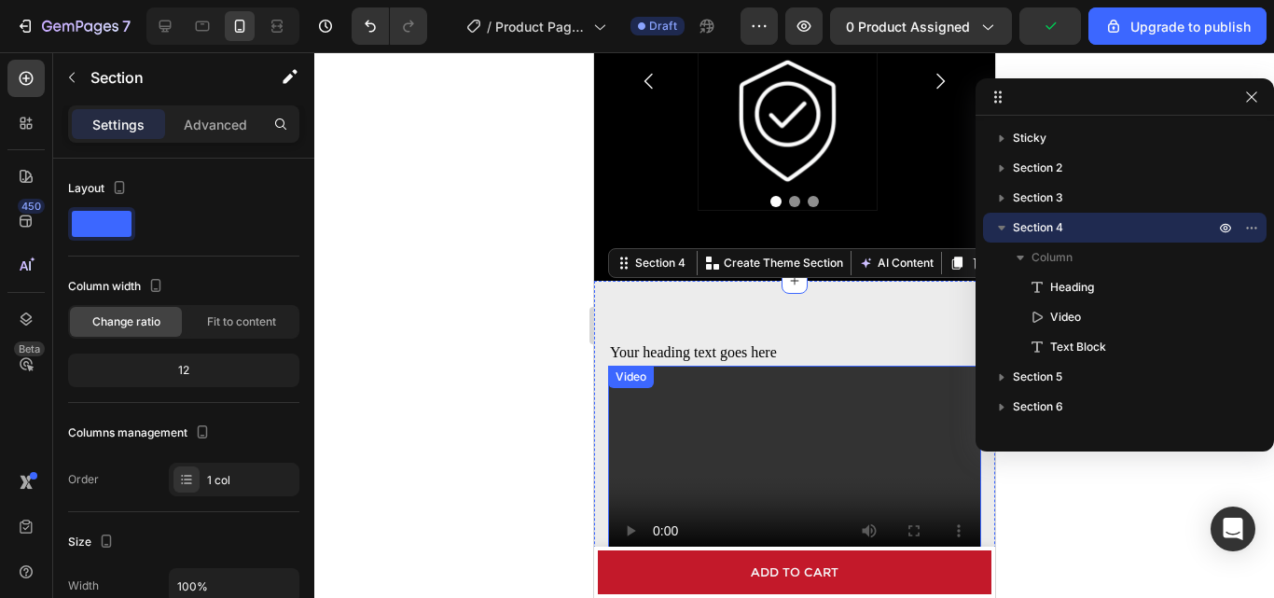
scroll to position [1788, 0]
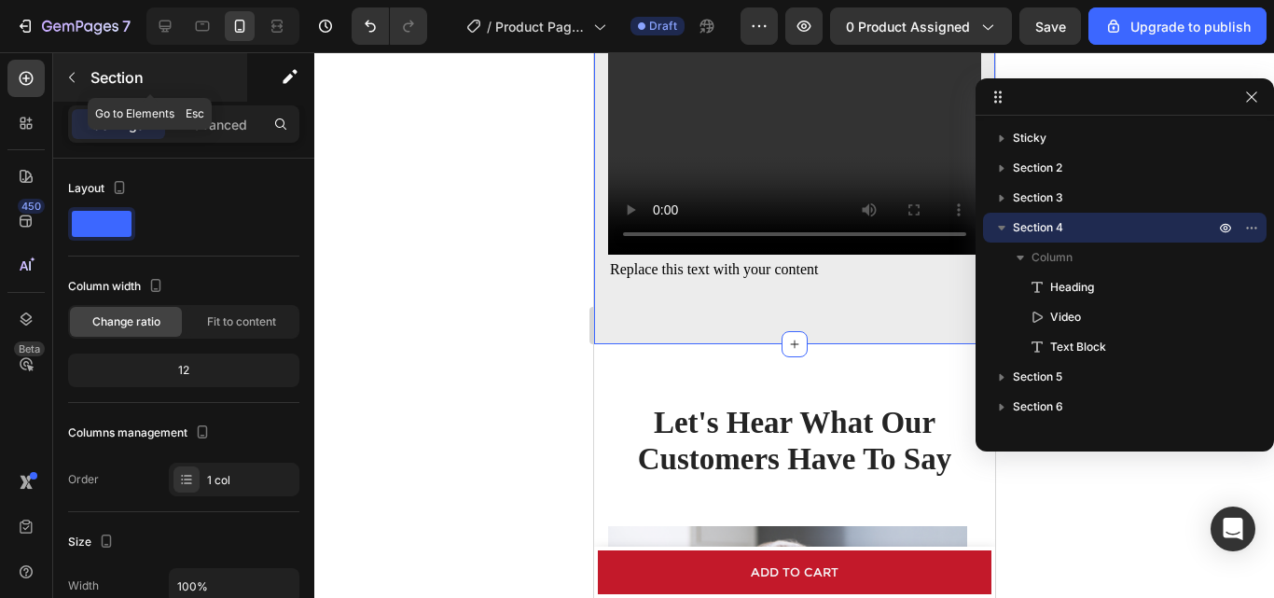
click at [73, 84] on icon "button" at bounding box center [71, 77] width 15 height 15
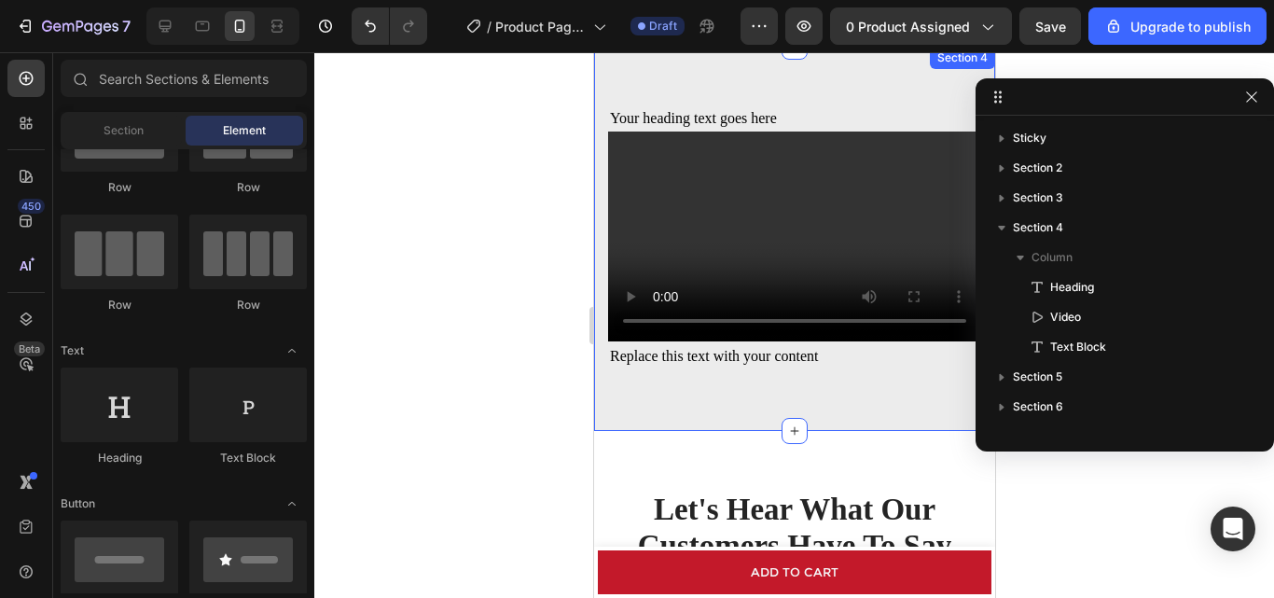
scroll to position [1602, 0]
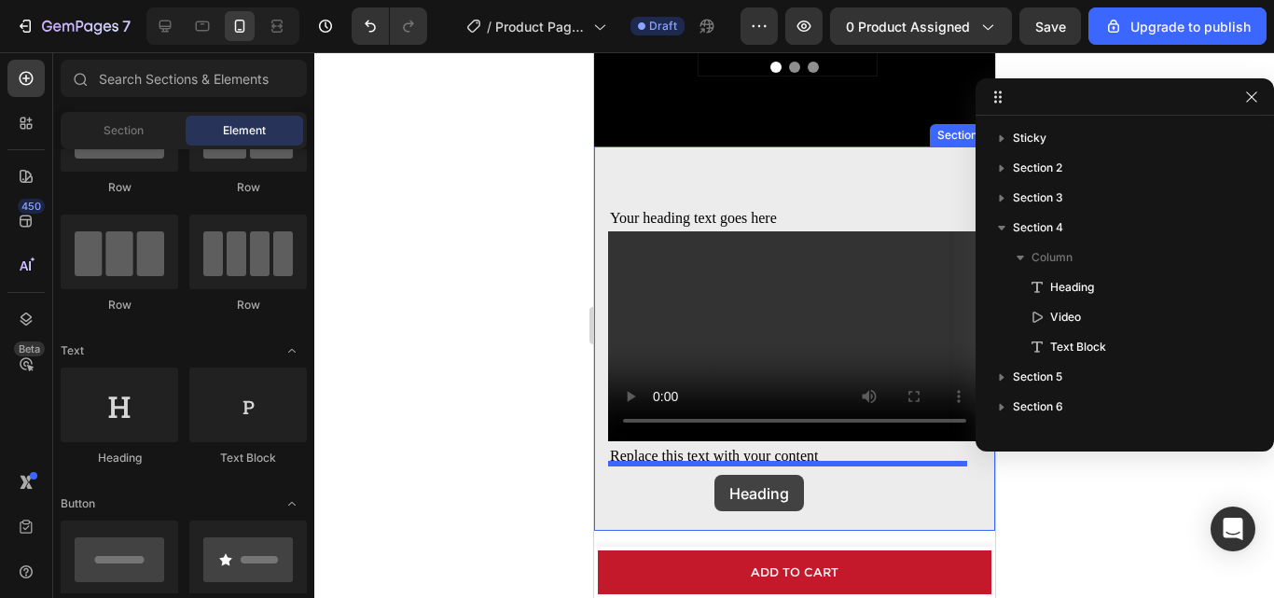
drag, startPoint x: 742, startPoint y: 484, endPoint x: 1123, endPoint y: 498, distance: 381.8
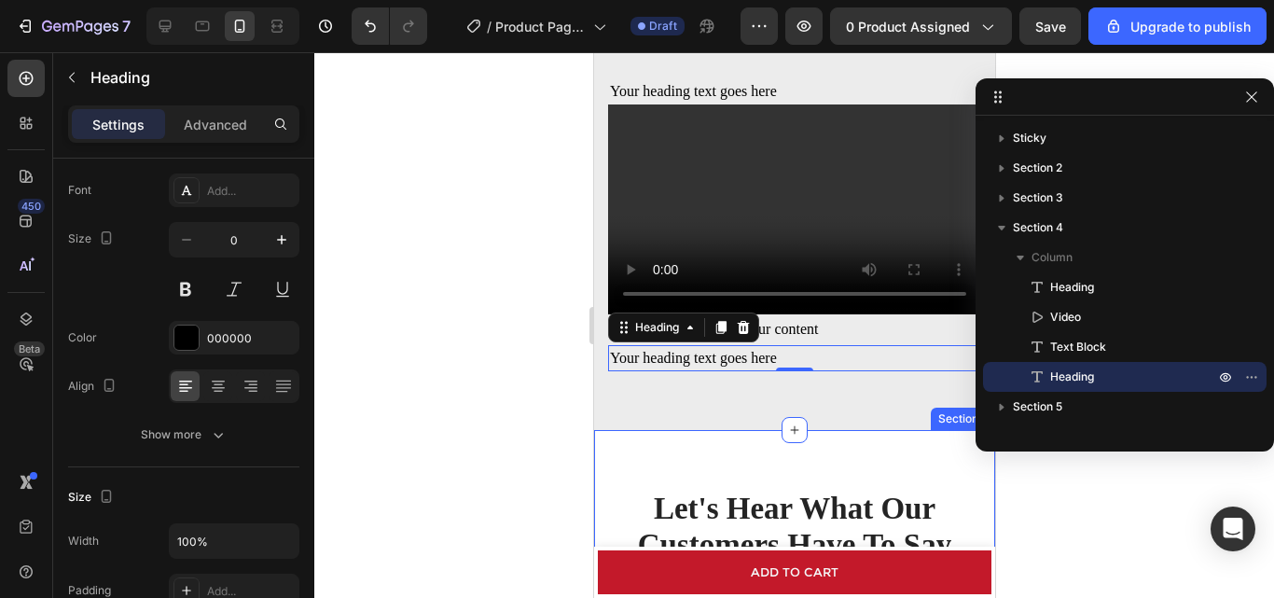
scroll to position [1695, 0]
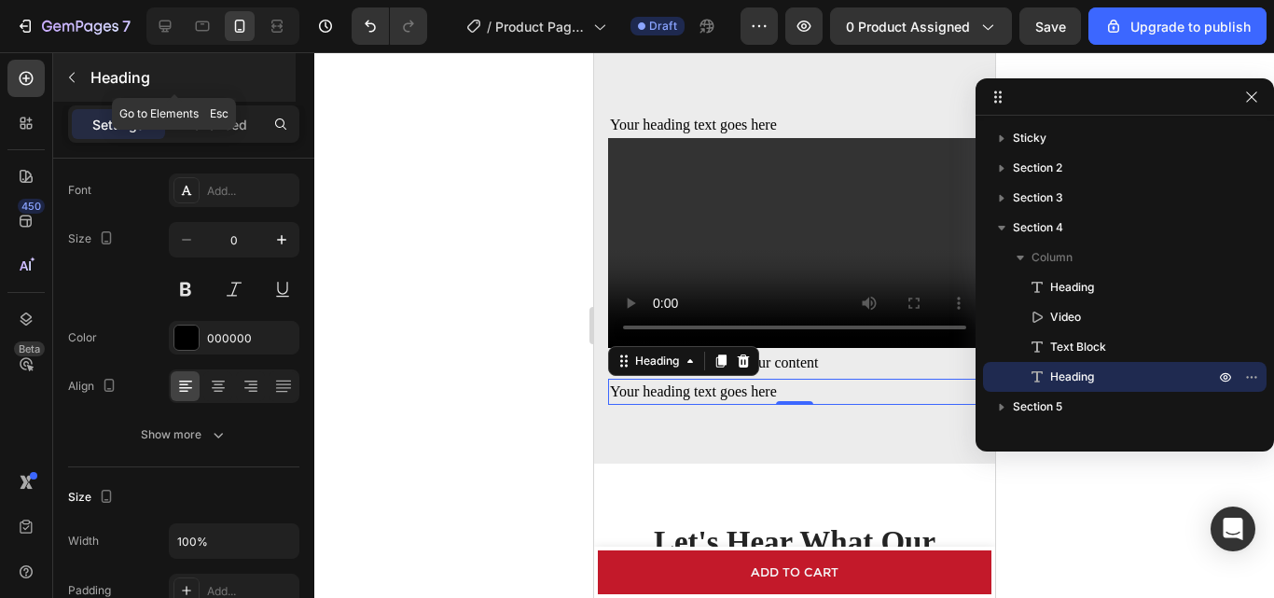
click at [77, 72] on icon "button" at bounding box center [71, 77] width 15 height 15
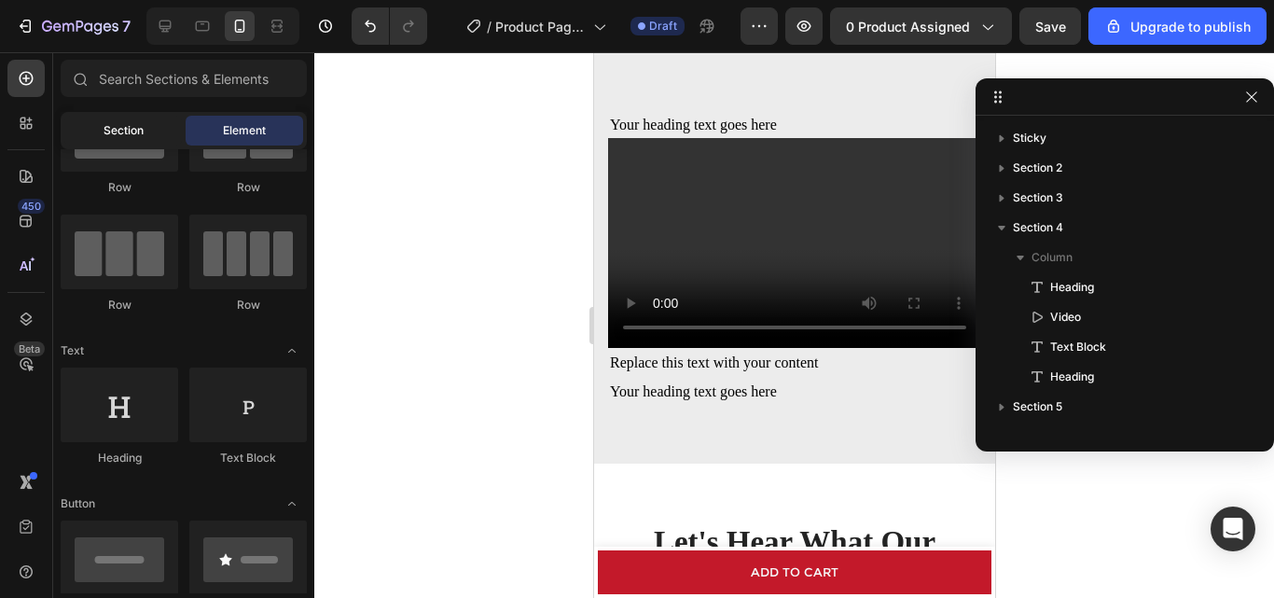
click at [128, 133] on span "Section" at bounding box center [124, 130] width 40 height 17
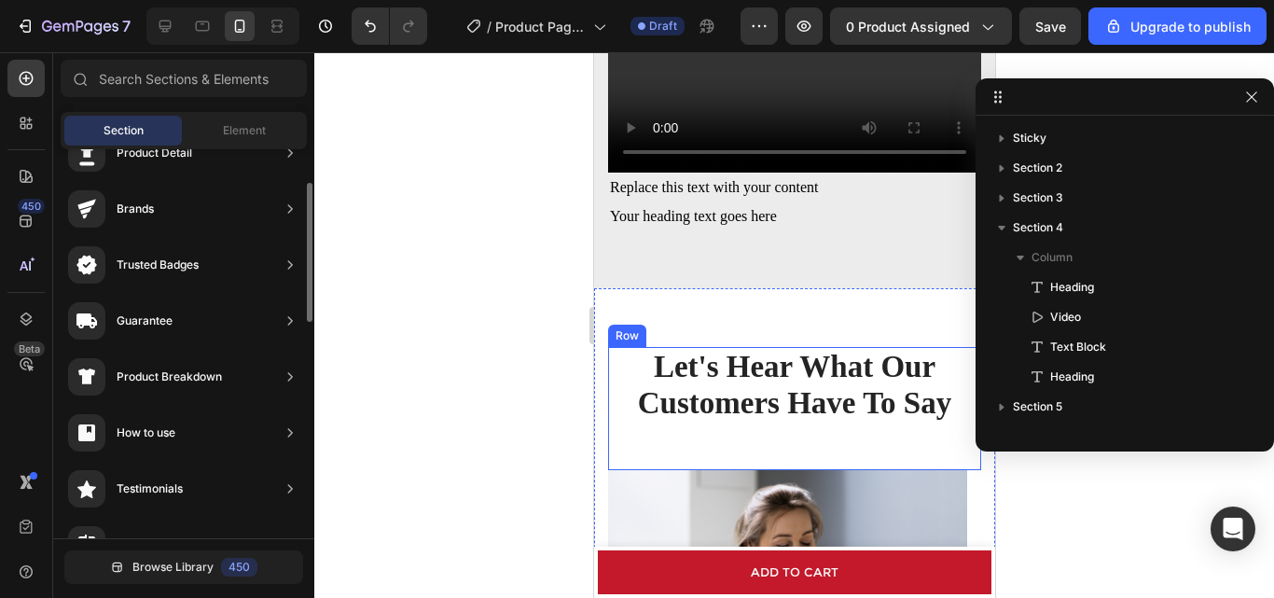
scroll to position [1882, 0]
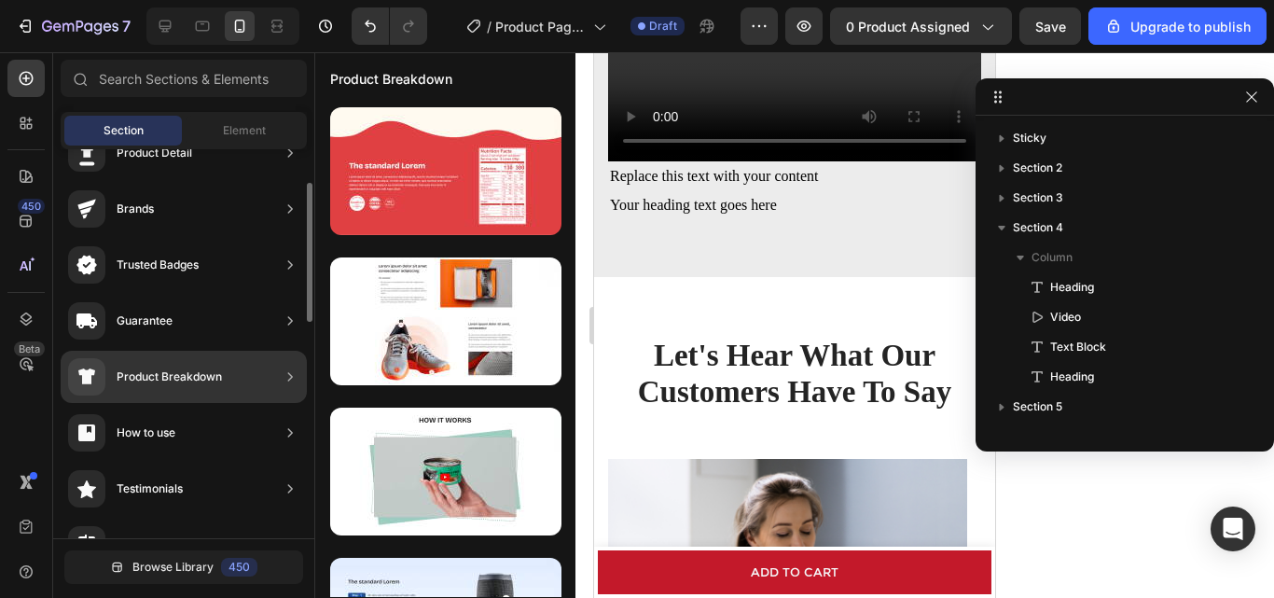
click at [123, 388] on div "Product Breakdown" at bounding box center [145, 376] width 154 height 37
click at [243, 380] on div "Product Breakdown" at bounding box center [184, 377] width 246 height 52
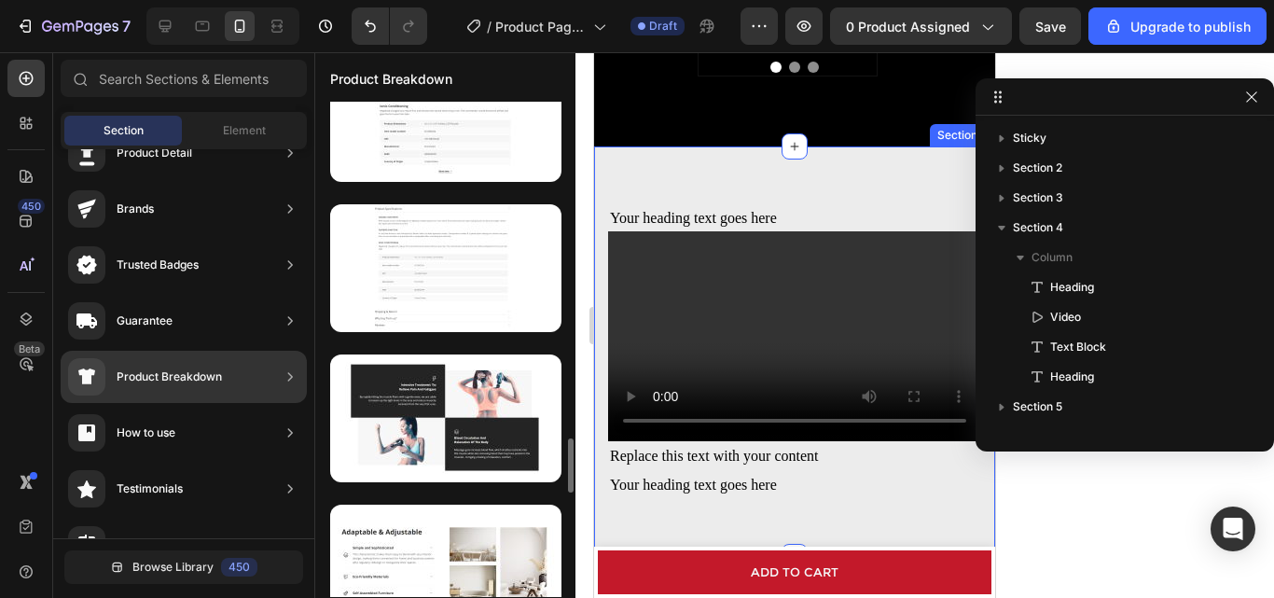
scroll to position [3150, 0]
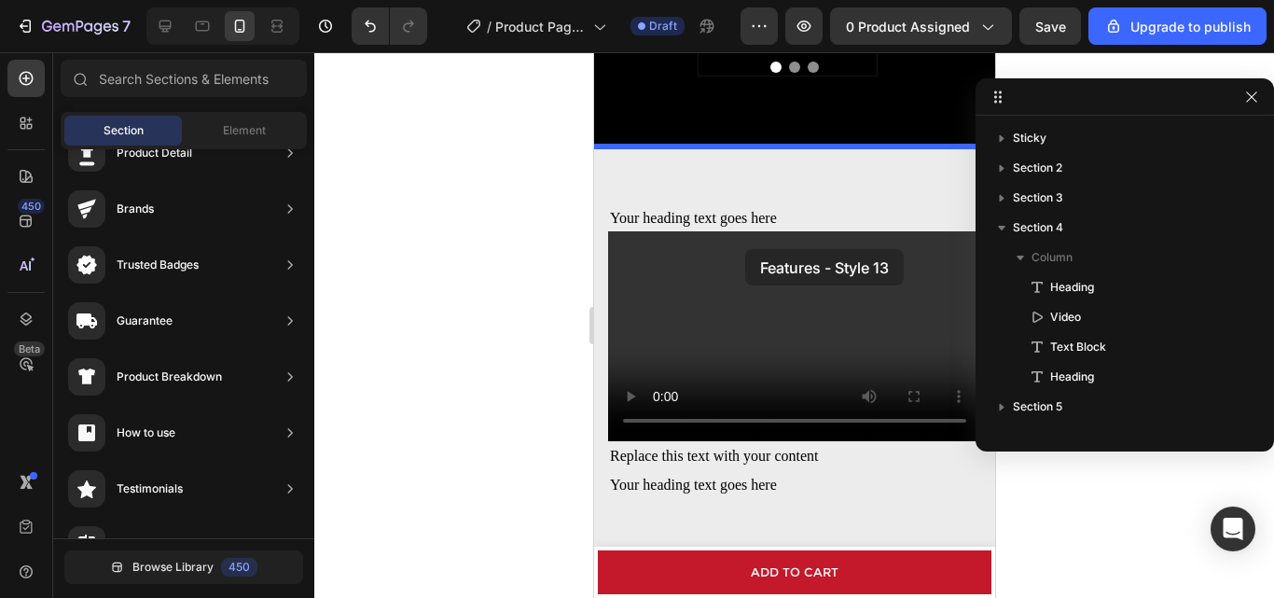
drag, startPoint x: 1046, startPoint y: 390, endPoint x: 744, endPoint y: 249, distance: 332.6
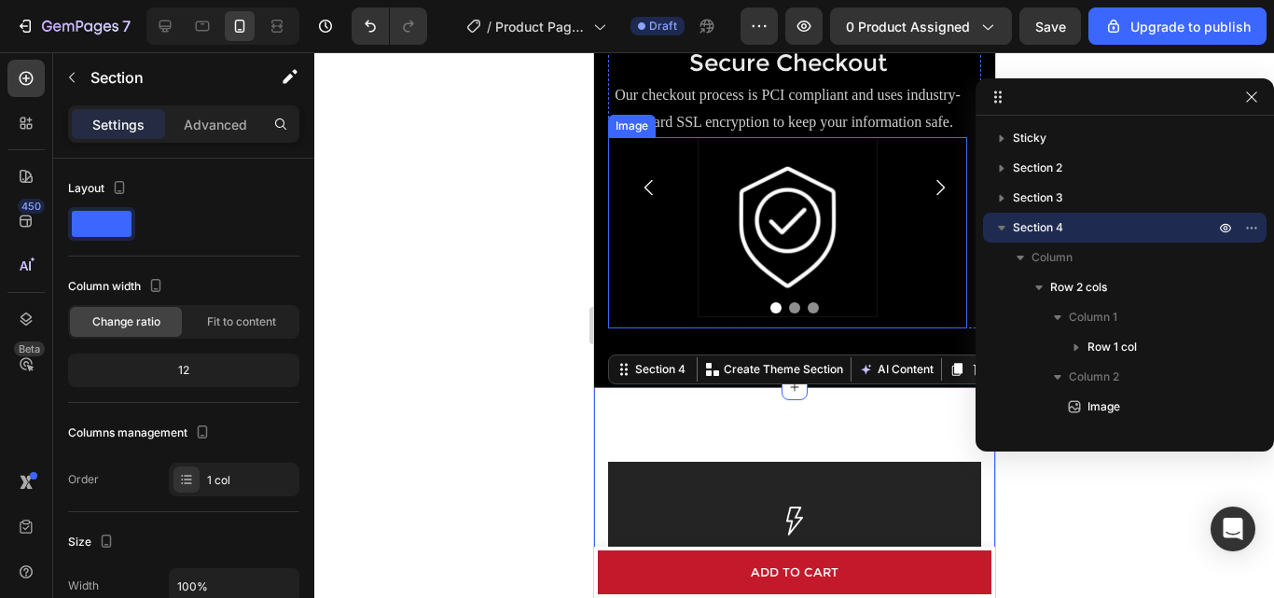
scroll to position [1351, 0]
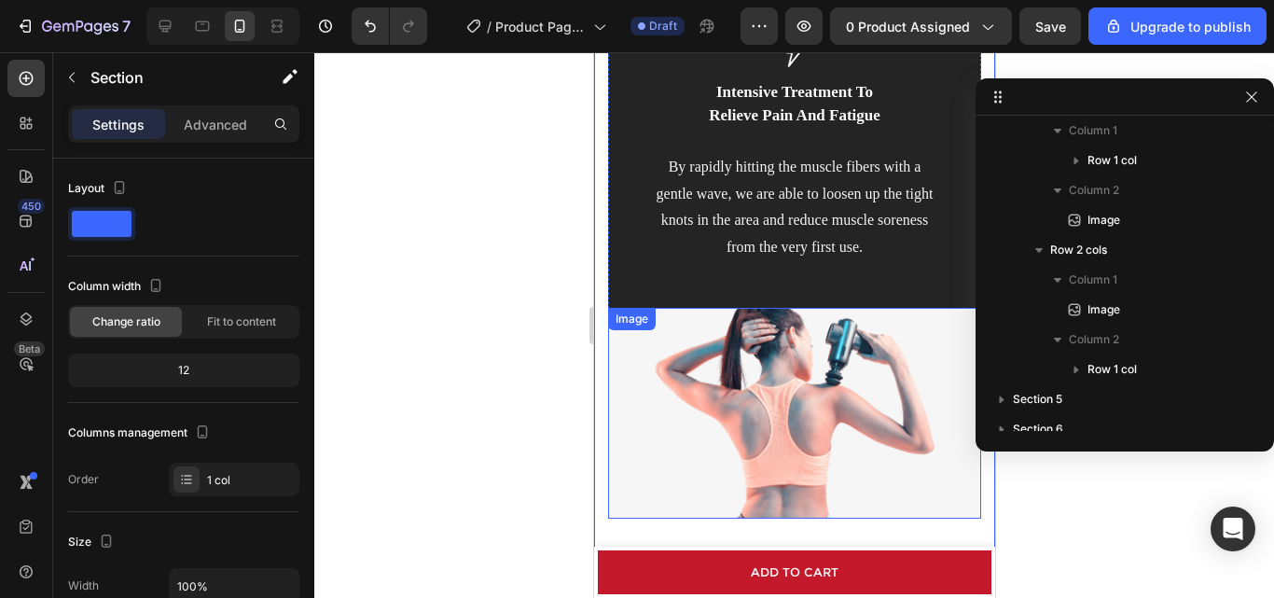
scroll to position [1631, 0]
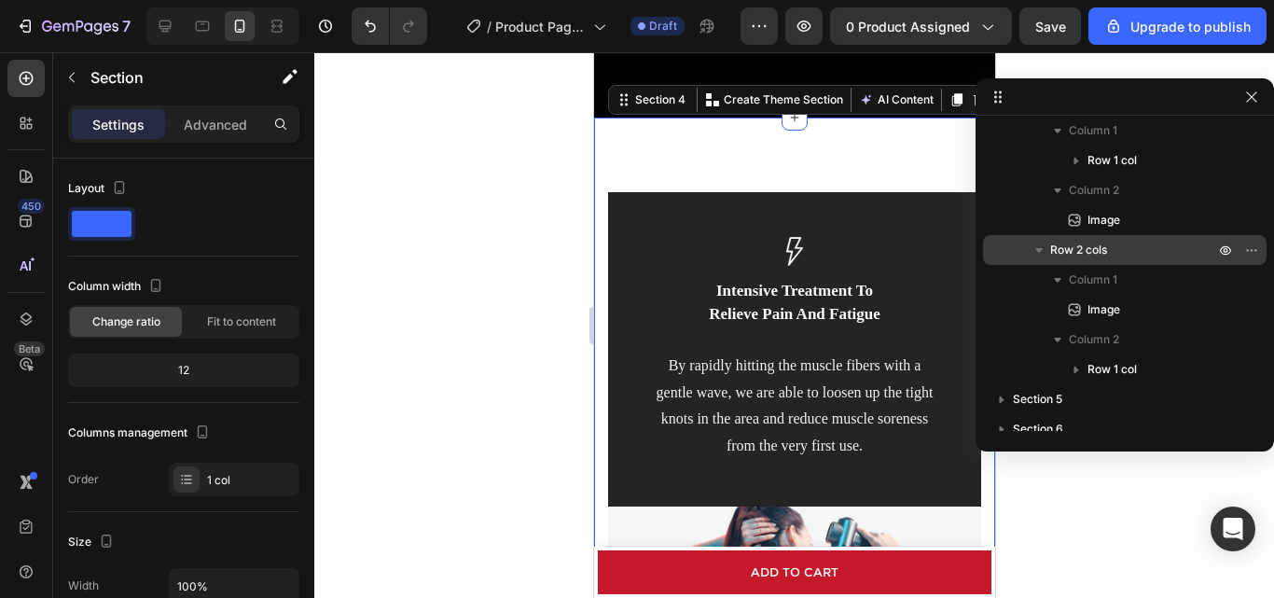
scroll to position [0, 0]
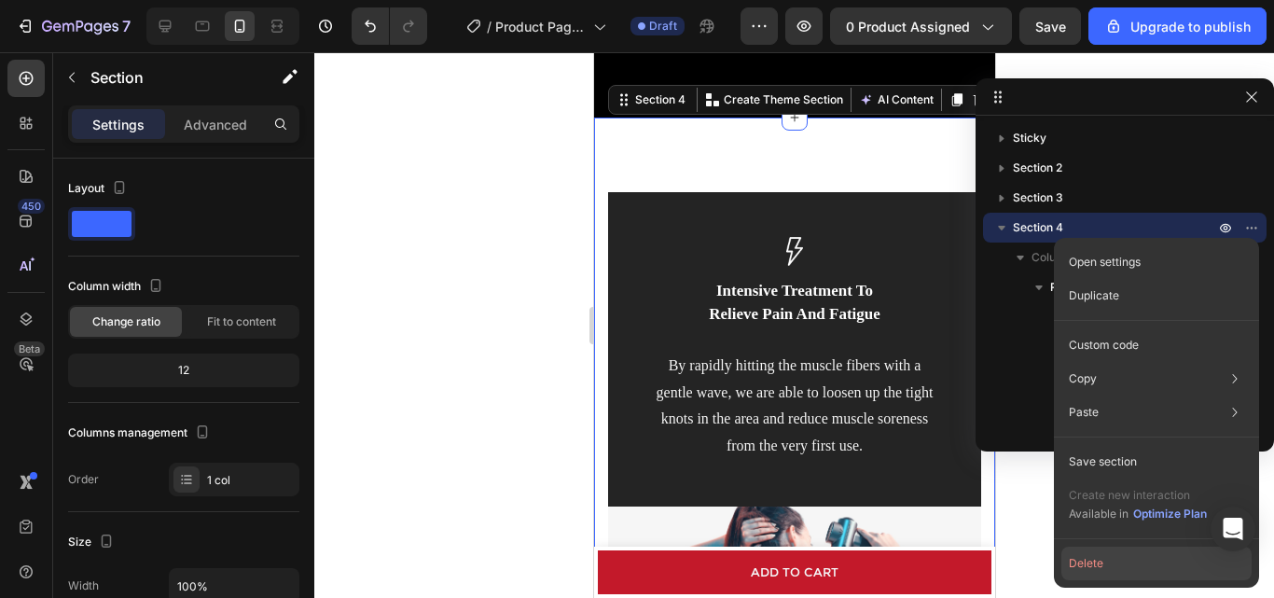
click at [1107, 558] on button "Delete" at bounding box center [1157, 564] width 190 height 34
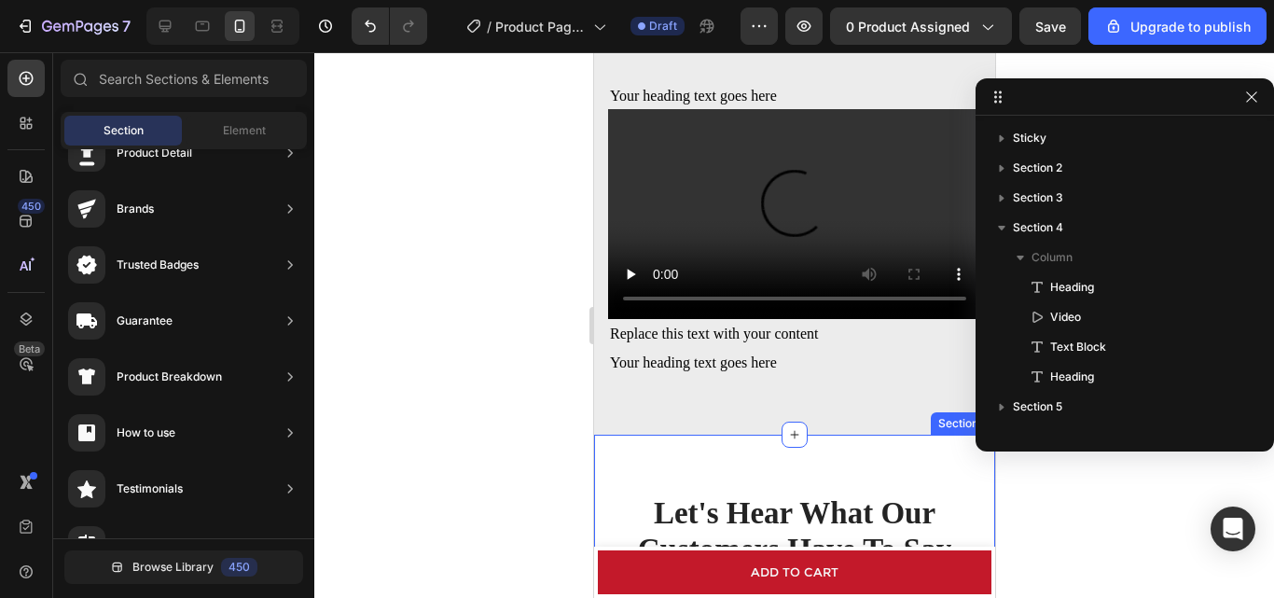
scroll to position [1631, 0]
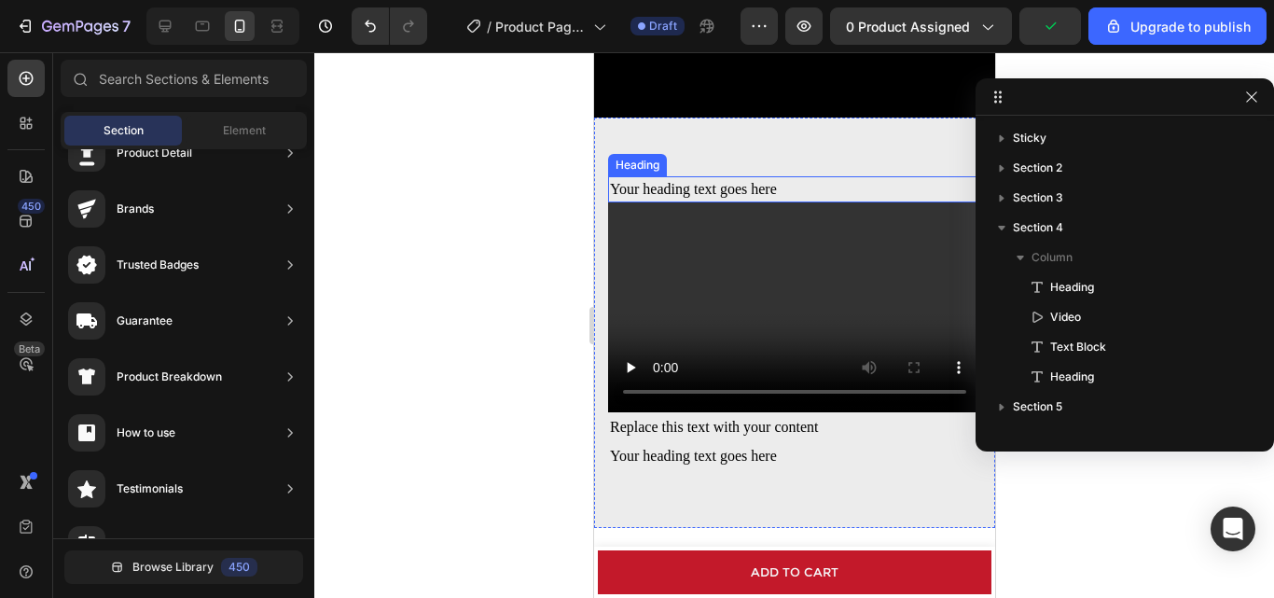
click at [684, 188] on h2 "Your heading text goes here" at bounding box center [793, 189] width 373 height 26
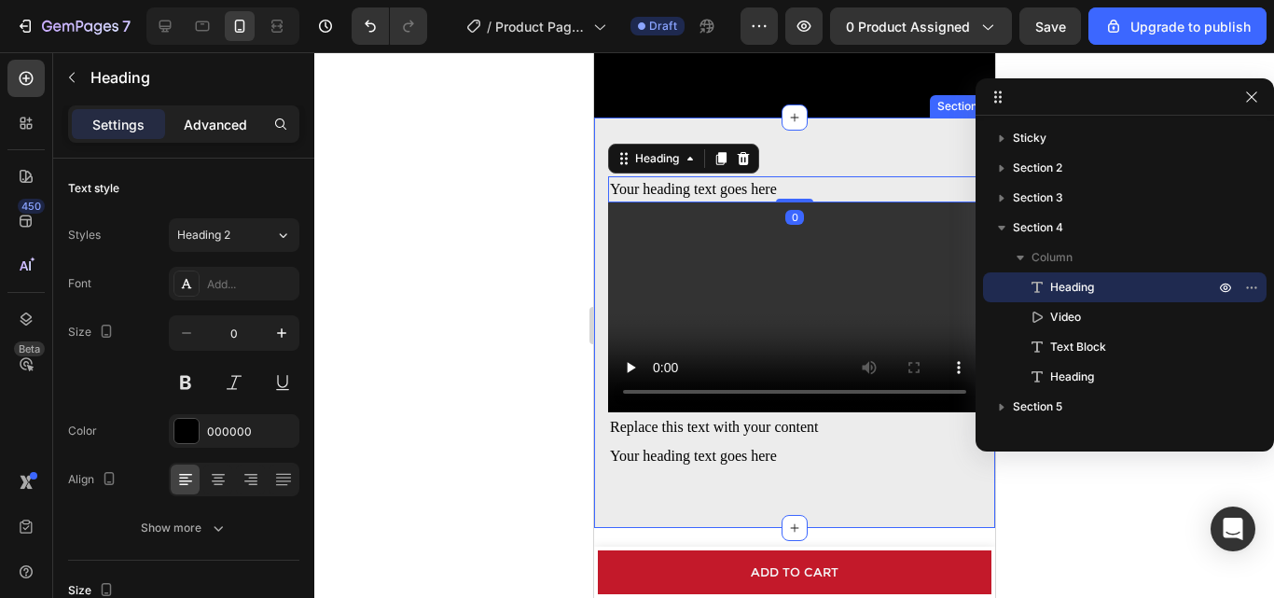
click at [212, 127] on p "Advanced" at bounding box center [215, 125] width 63 height 20
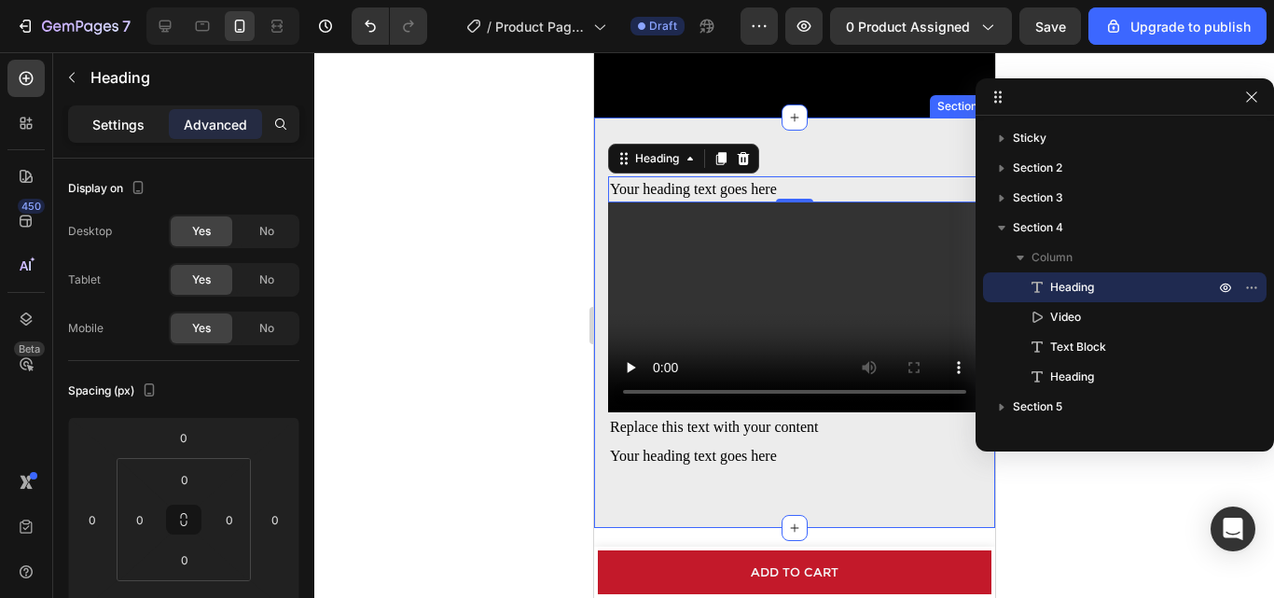
click at [163, 128] on div "Settings" at bounding box center [118, 124] width 93 height 30
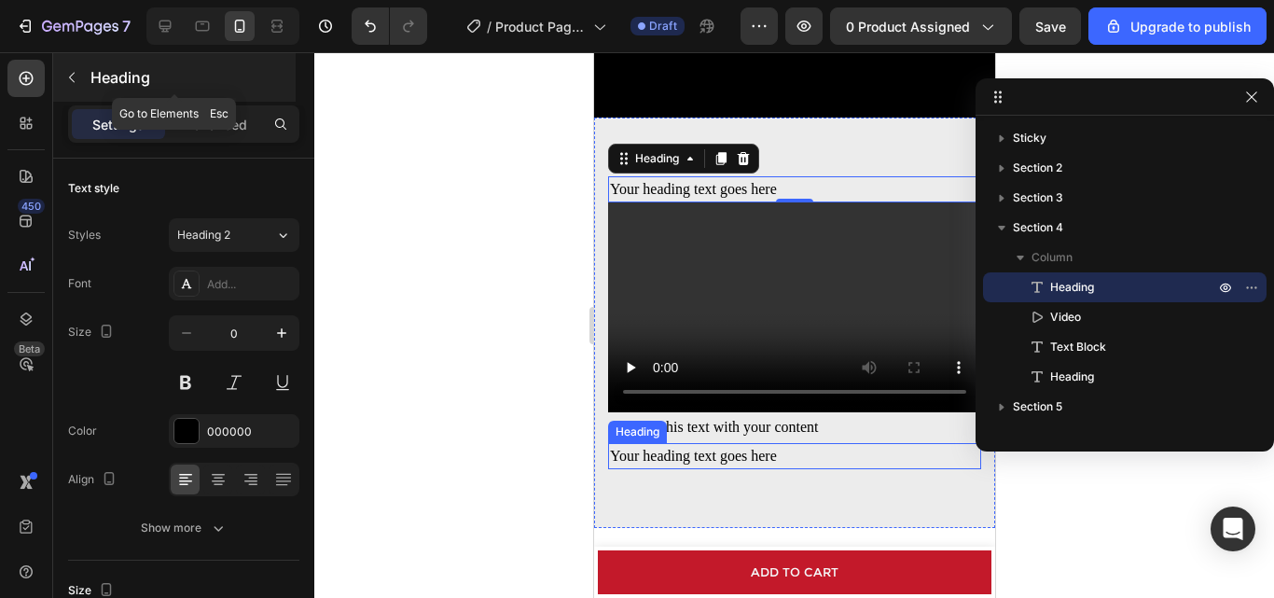
click at [85, 78] on div "Heading" at bounding box center [174, 77] width 243 height 49
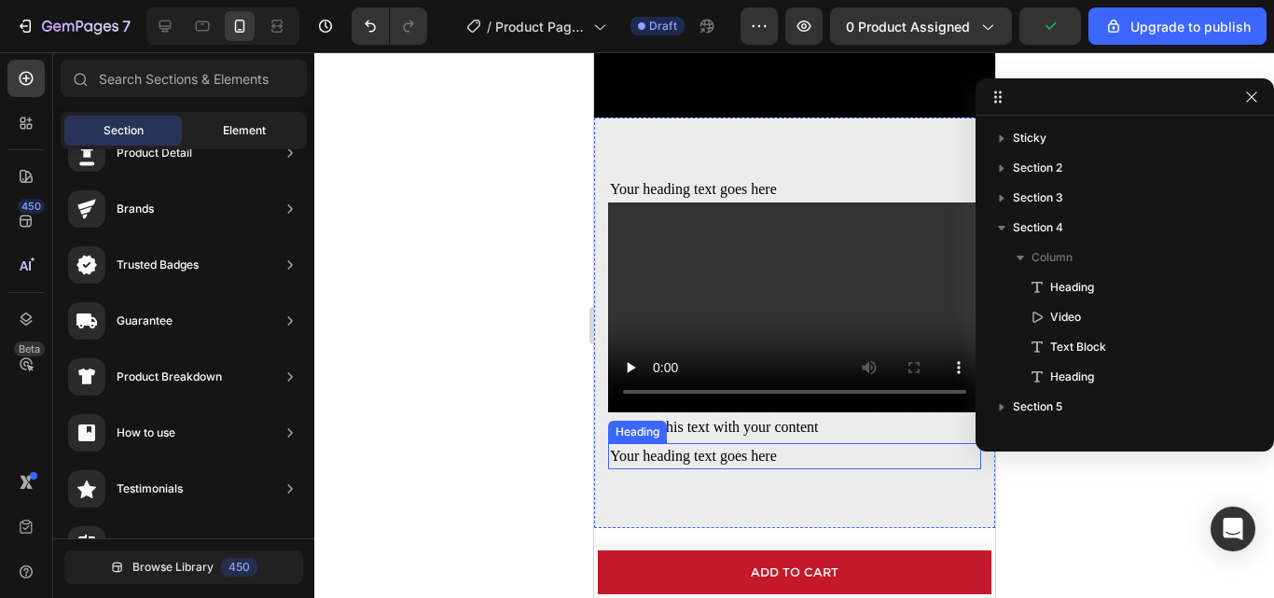
click at [217, 118] on div "Element" at bounding box center [245, 131] width 118 height 30
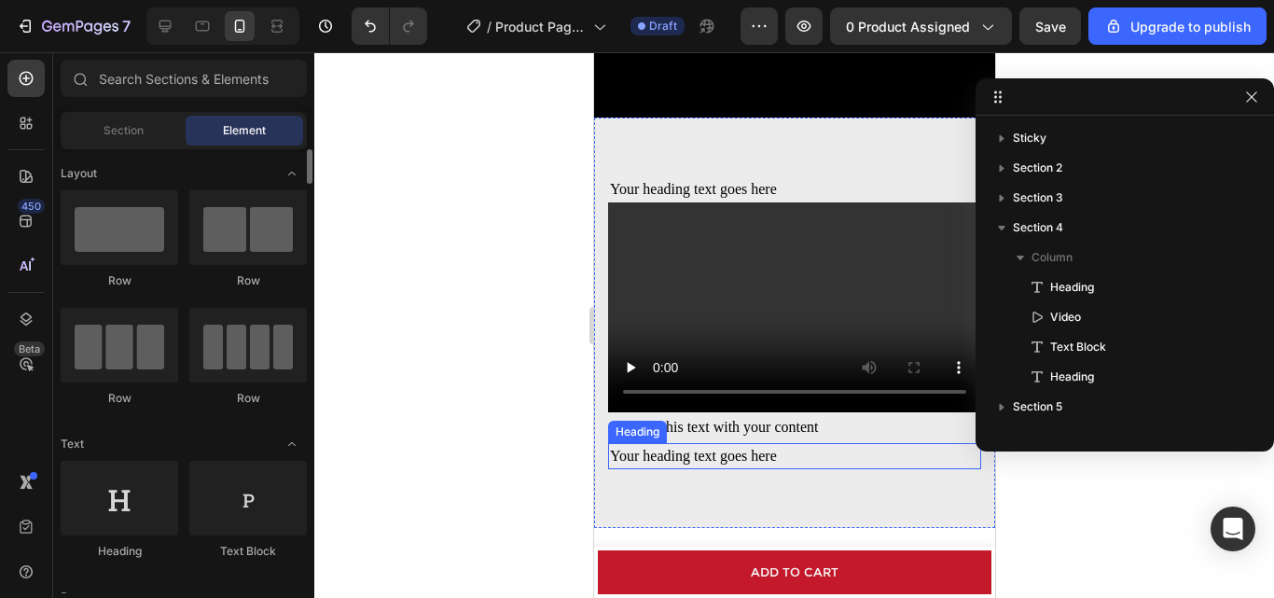
scroll to position [280, 0]
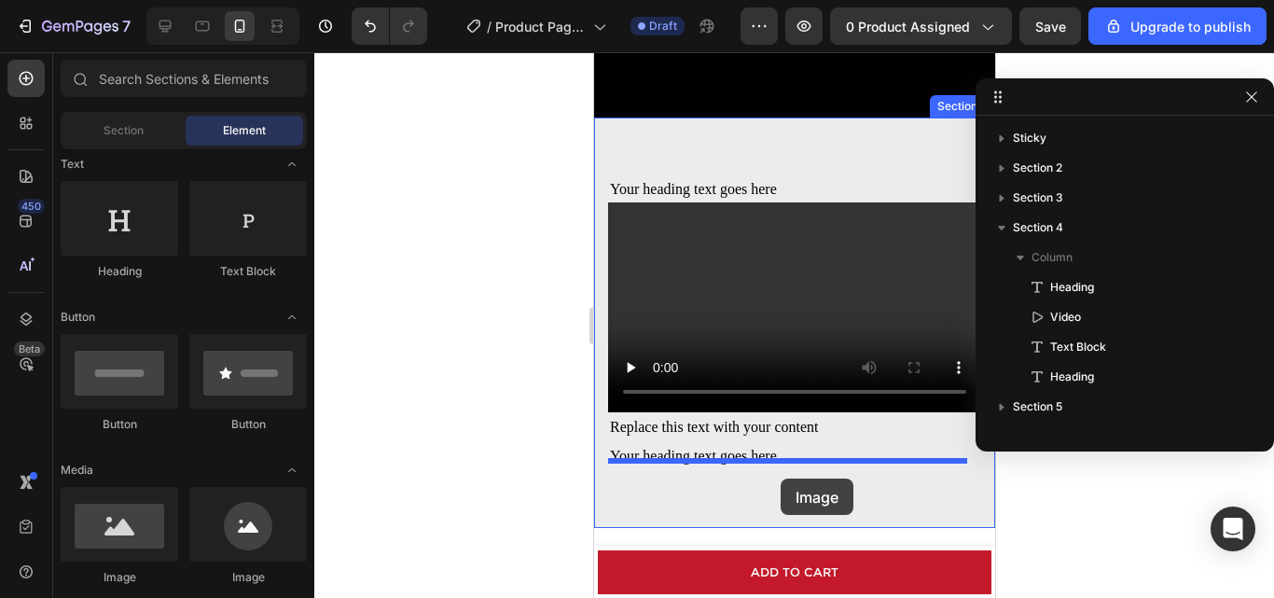
drag, startPoint x: 727, startPoint y: 595, endPoint x: 974, endPoint y: 486, distance: 270.2
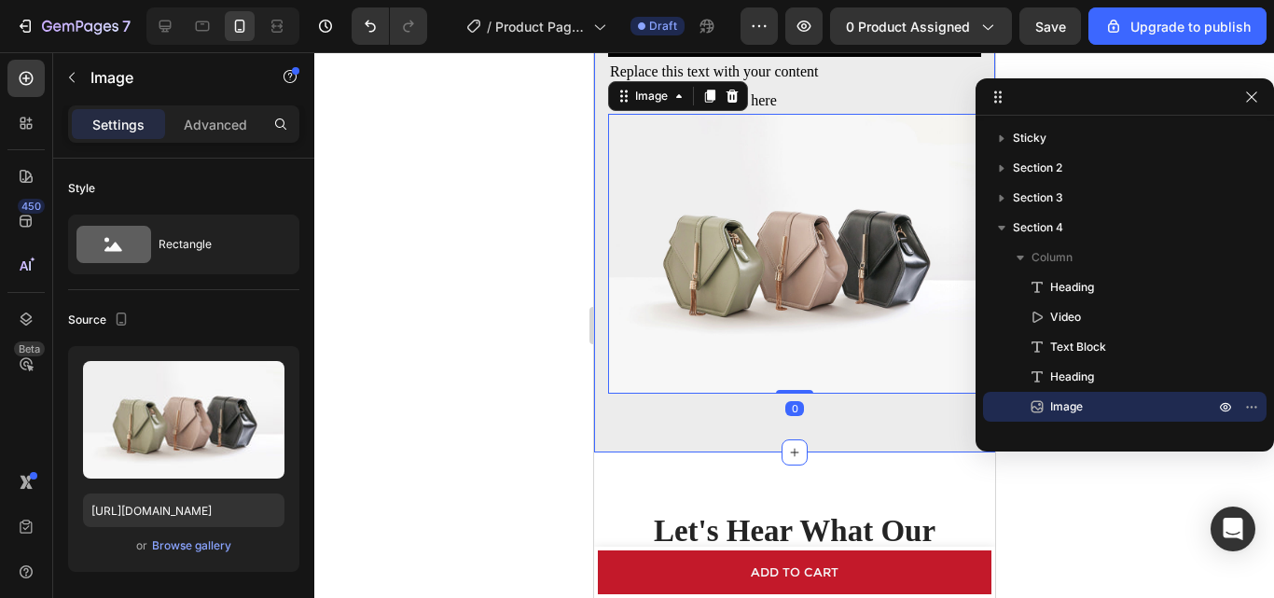
scroll to position [2097, 0]
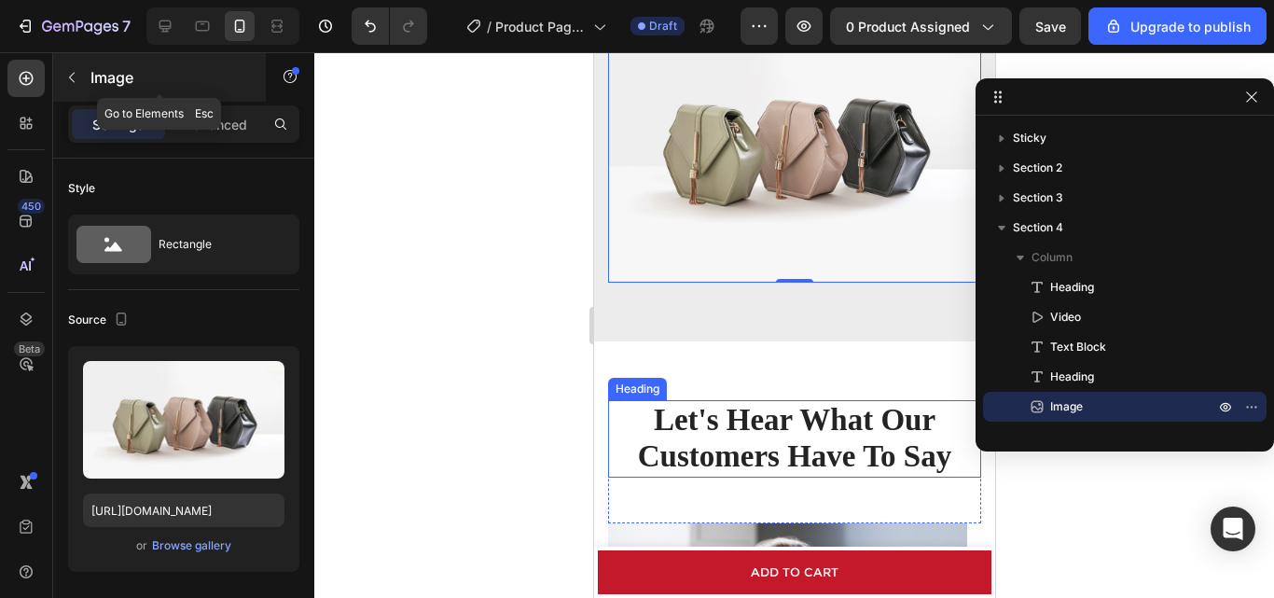
click at [66, 69] on button "button" at bounding box center [72, 78] width 30 height 30
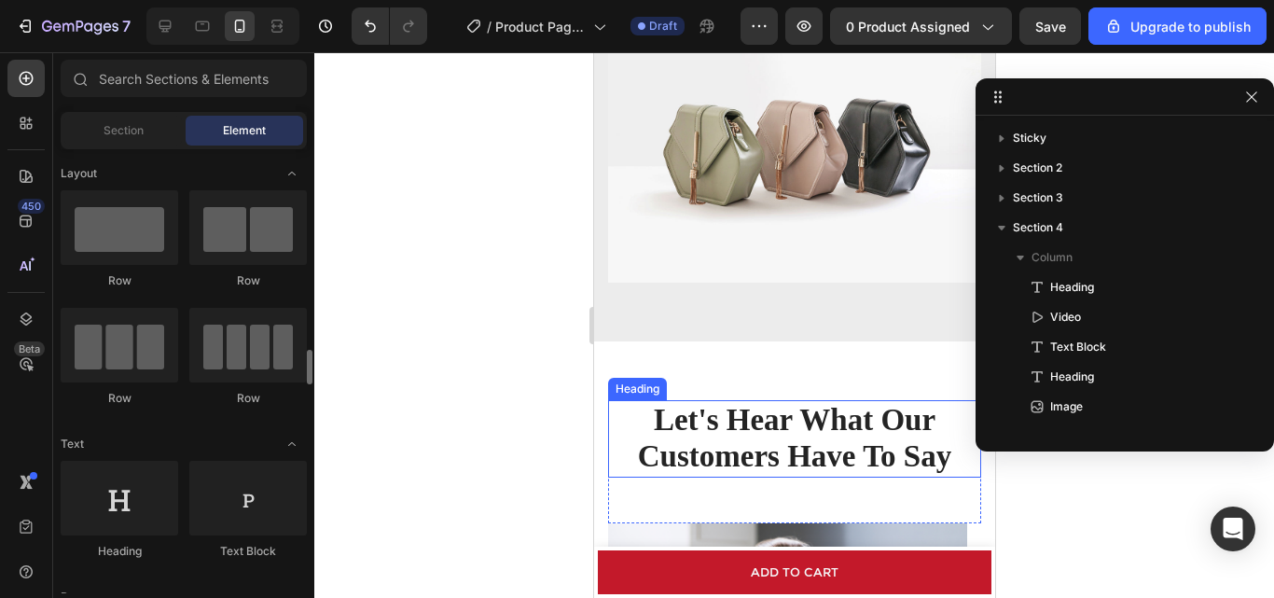
scroll to position [280, 0]
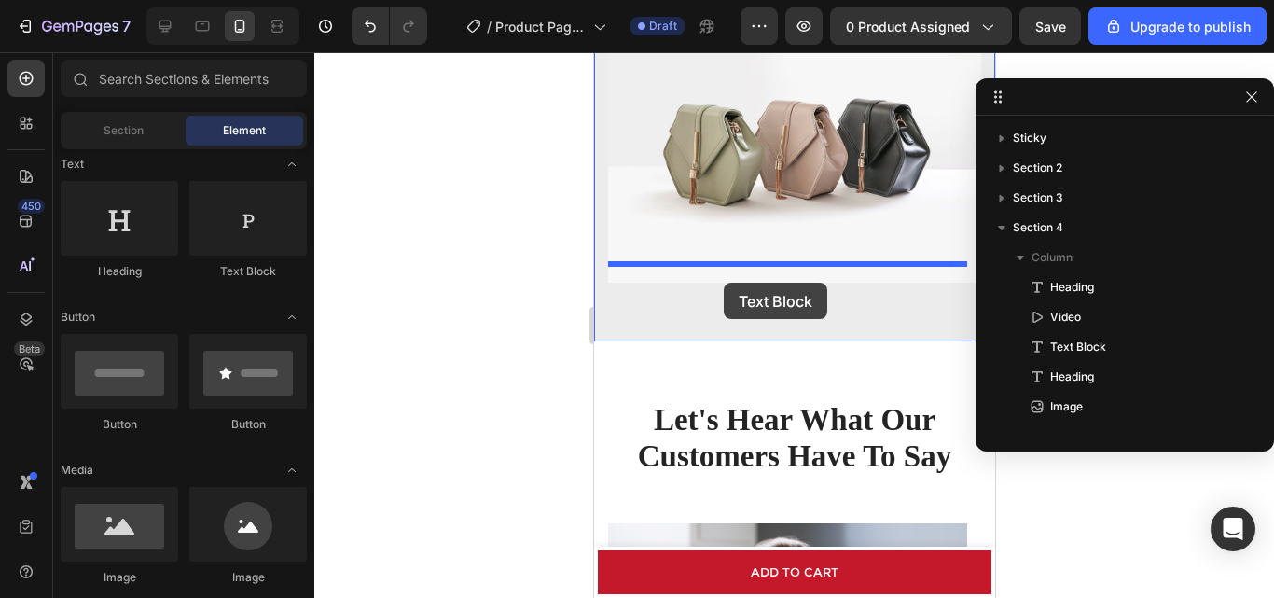
drag, startPoint x: 875, startPoint y: 289, endPoint x: 723, endPoint y: 283, distance: 152.2
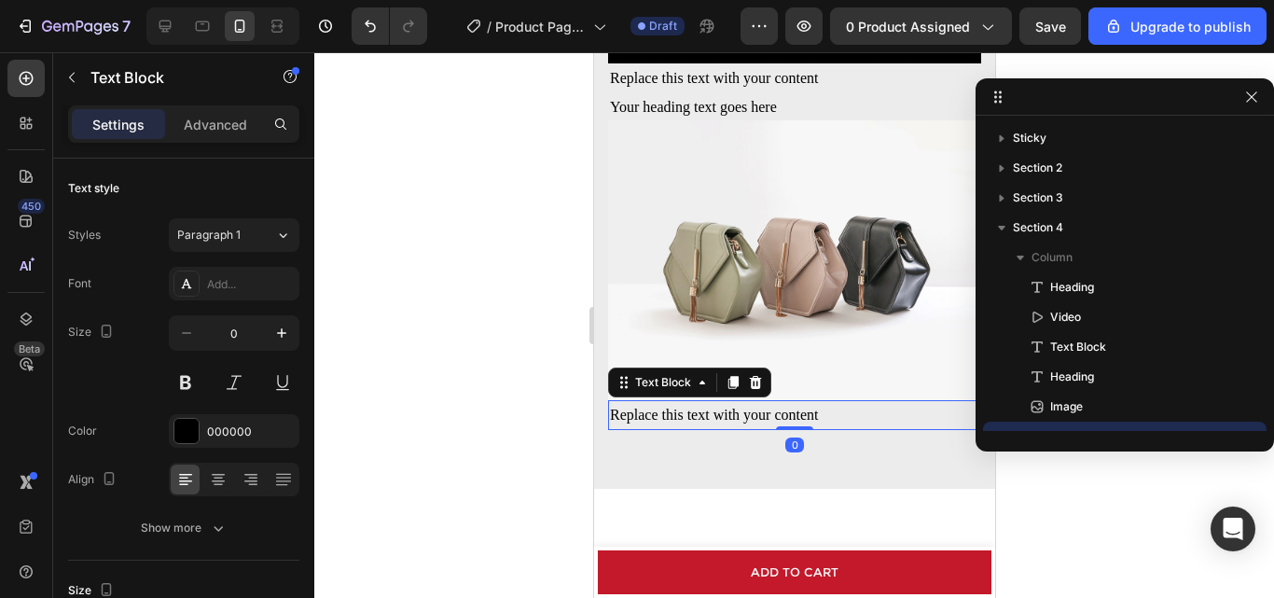
scroll to position [1631, 0]
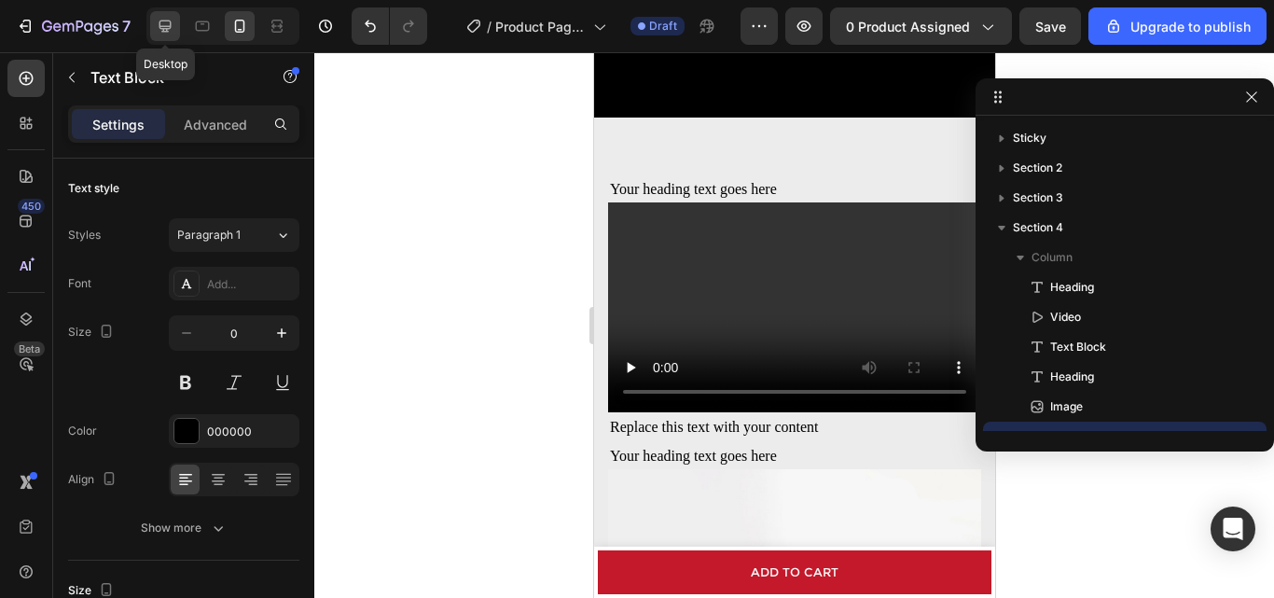
click at [163, 23] on icon at bounding box center [165, 26] width 19 height 19
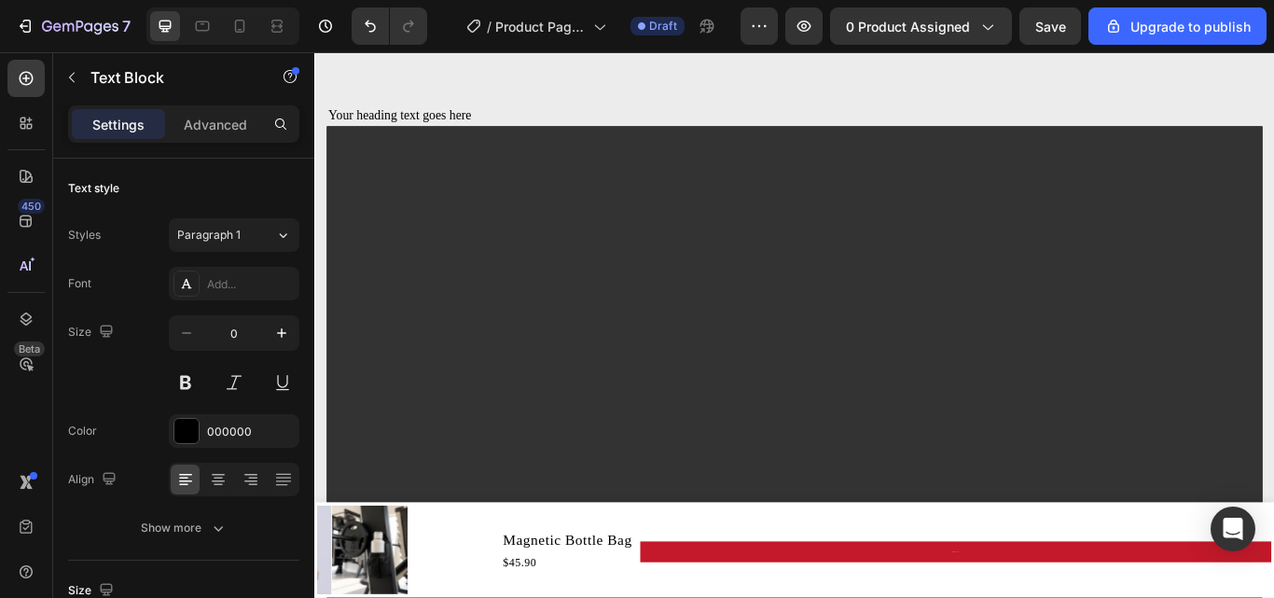
scroll to position [1702, 0]
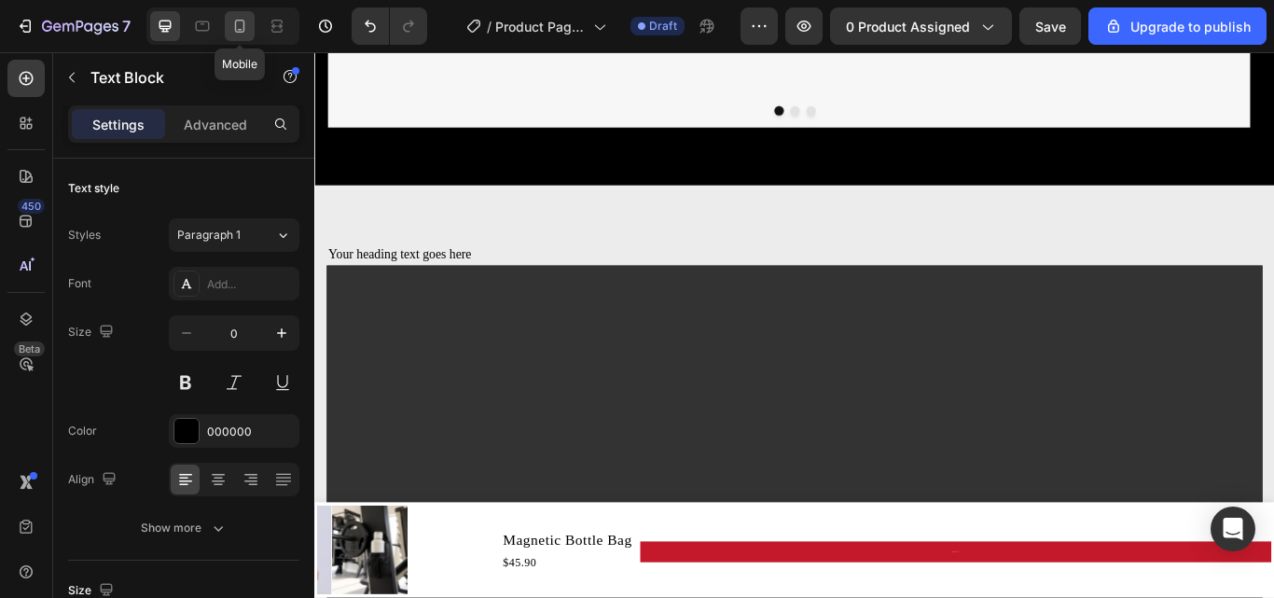
click at [248, 31] on icon at bounding box center [239, 26] width 19 height 19
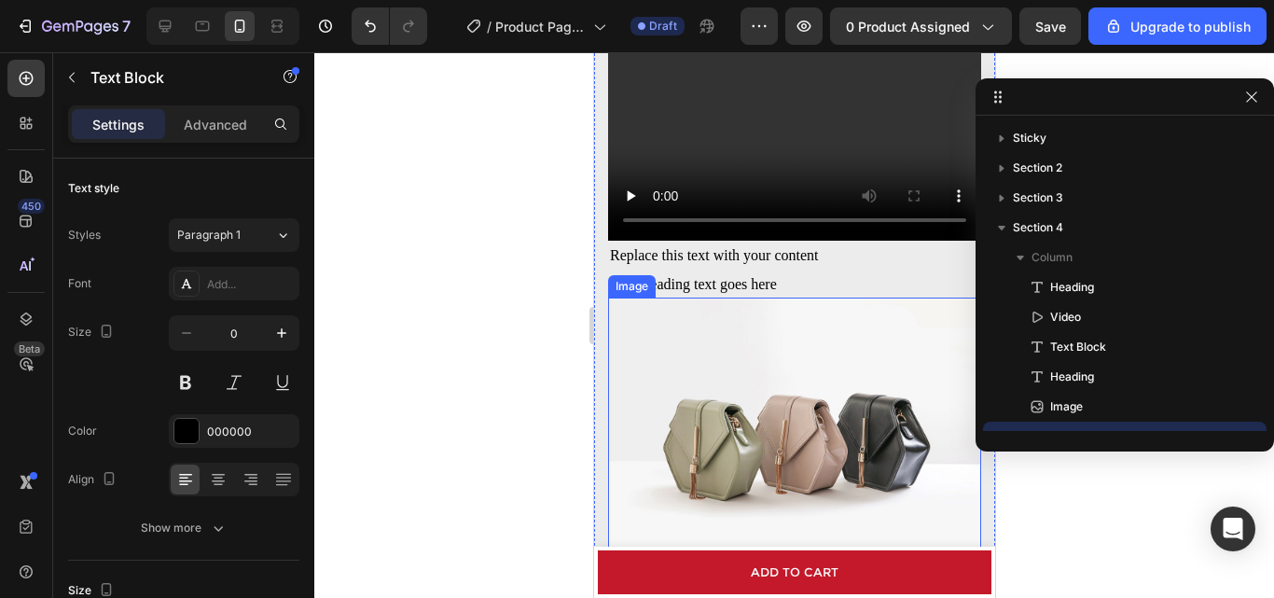
scroll to position [1180, 0]
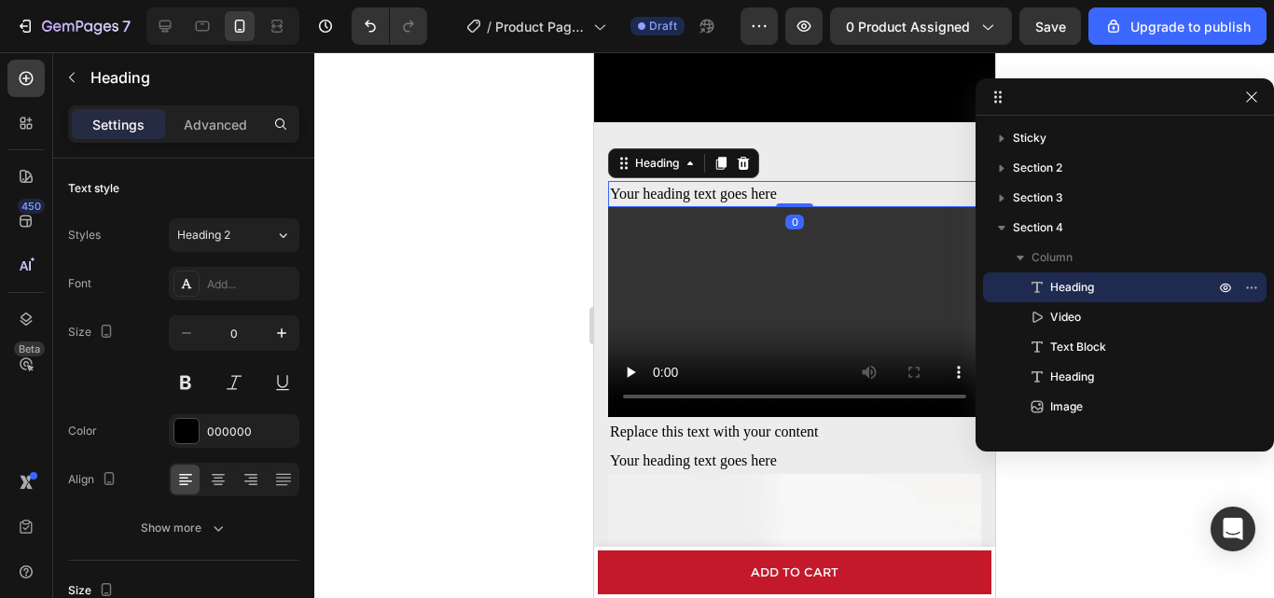
click at [670, 196] on h2 "Your heading text goes here" at bounding box center [793, 194] width 373 height 26
click at [779, 191] on h2 "Your heading text goes here" at bounding box center [793, 194] width 373 height 26
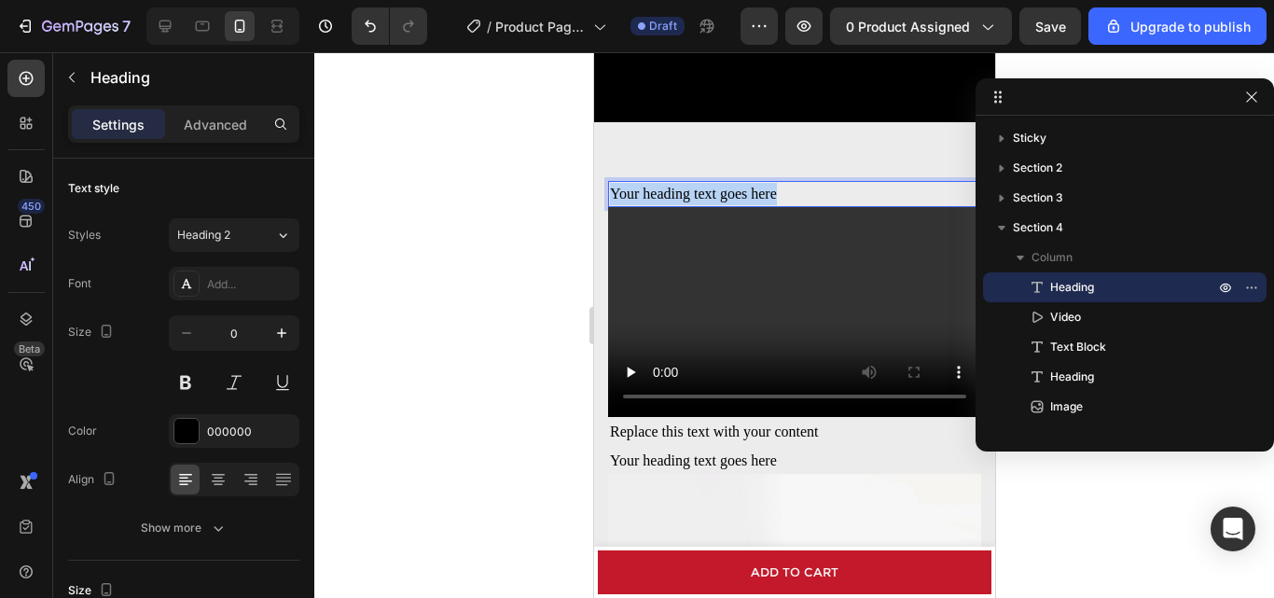
drag, startPoint x: 786, startPoint y: 192, endPoint x: 610, endPoint y: 195, distance: 176.3
click at [610, 195] on p "Your heading text goes here" at bounding box center [793, 194] width 369 height 22
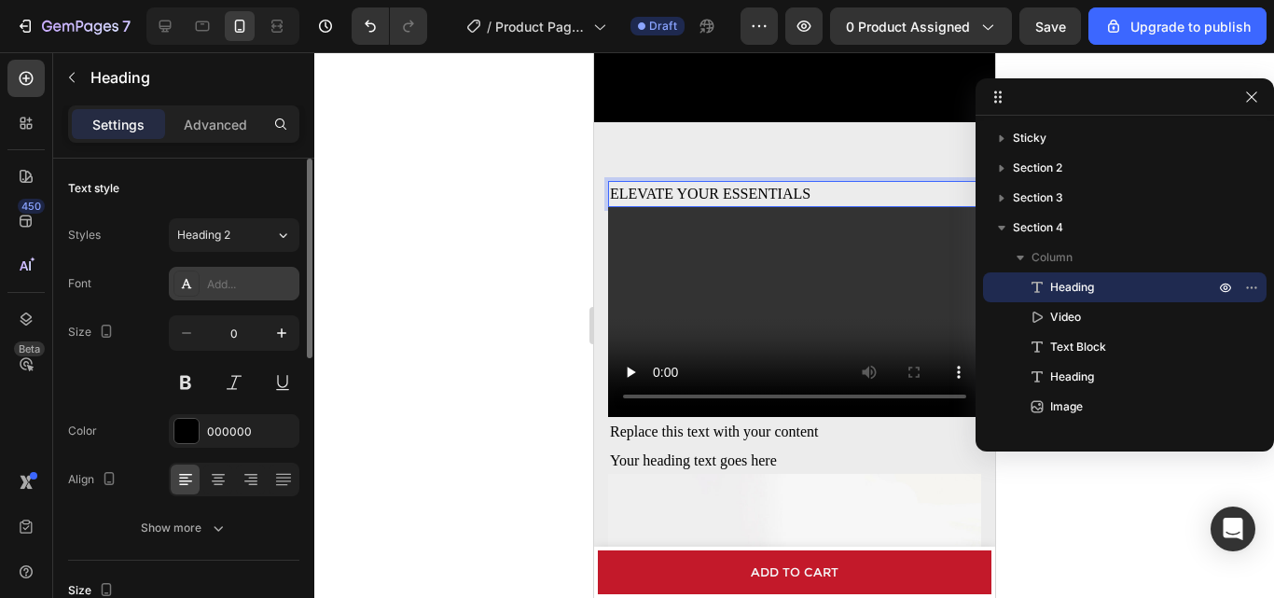
click at [257, 286] on div "Add..." at bounding box center [251, 284] width 88 height 17
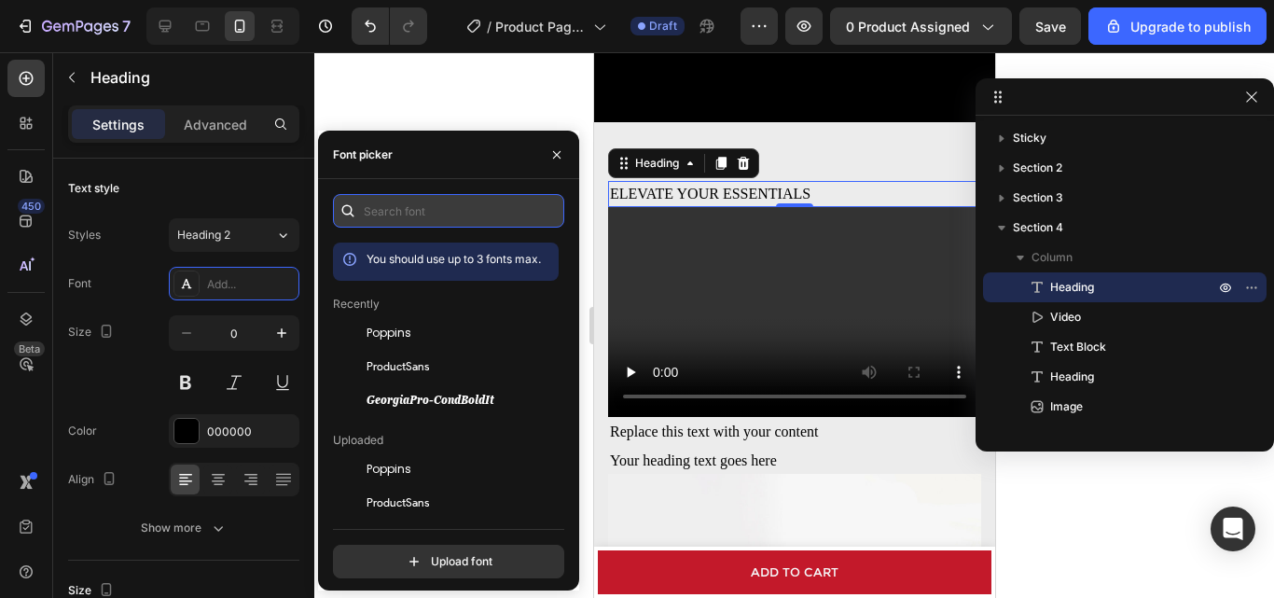
click at [388, 213] on input "text" at bounding box center [448, 211] width 231 height 34
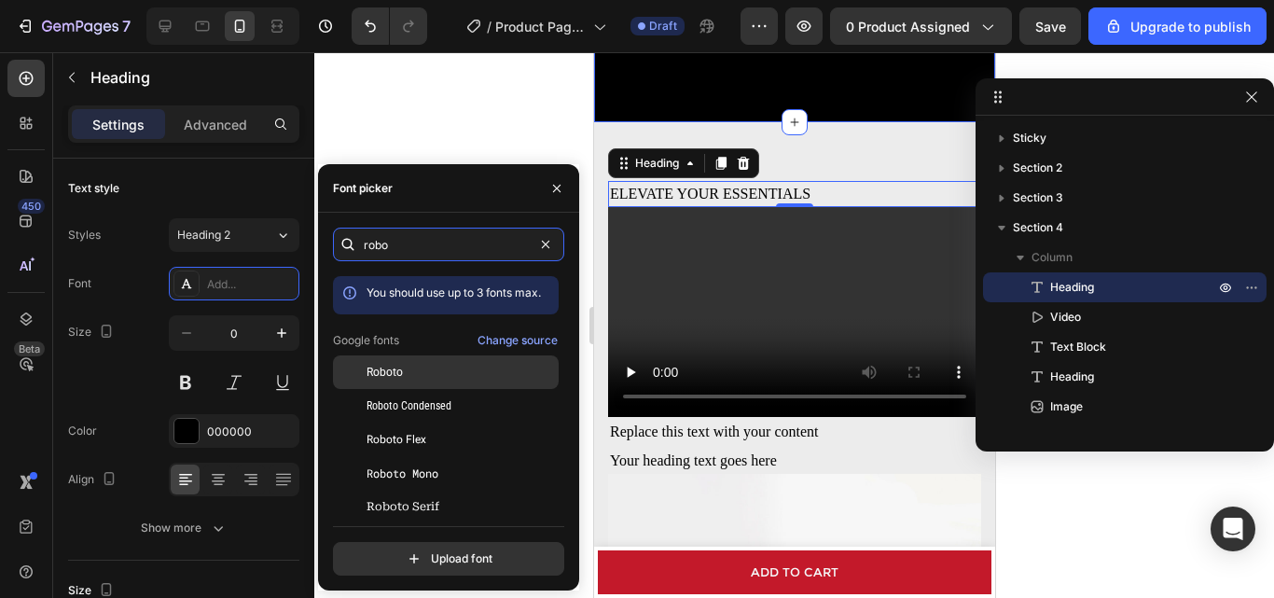
type input "robo"
click at [424, 360] on div "Roboto" at bounding box center [446, 372] width 226 height 34
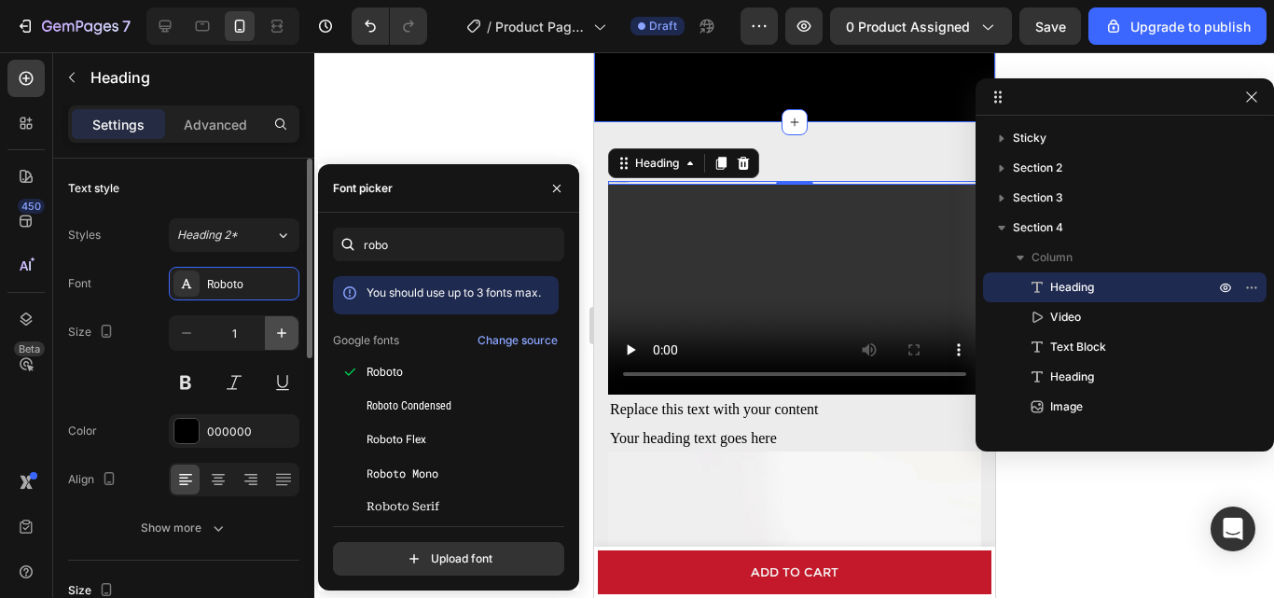
click at [273, 341] on icon "button" at bounding box center [281, 333] width 19 height 19
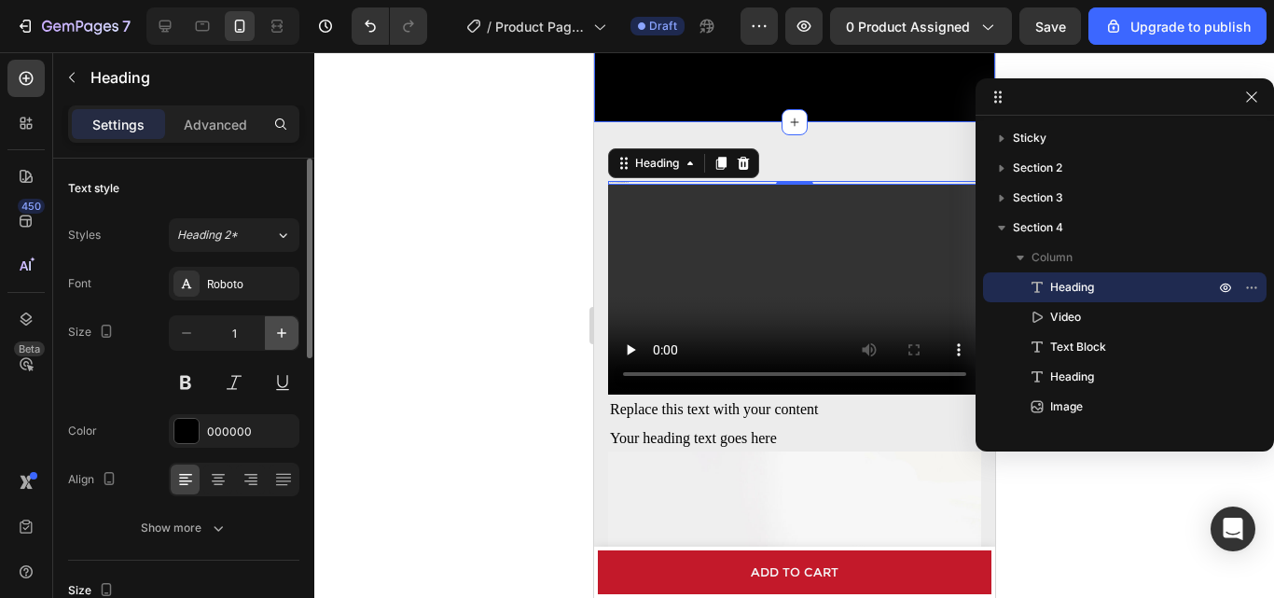
click at [273, 341] on icon "button" at bounding box center [281, 333] width 19 height 19
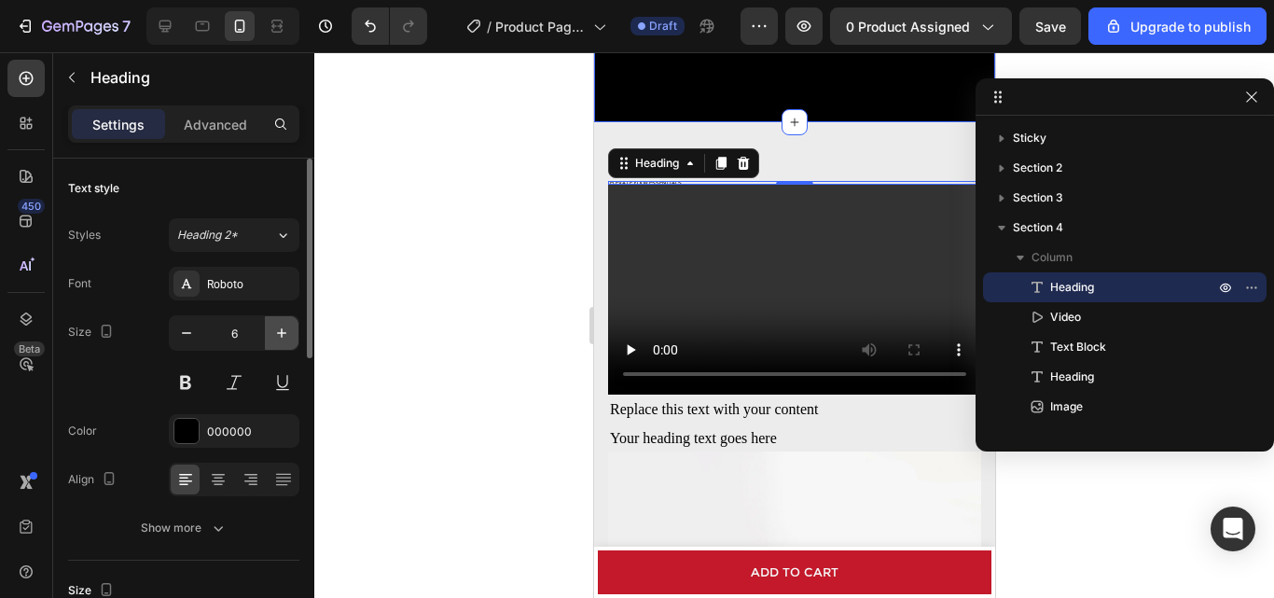
click at [273, 341] on icon "button" at bounding box center [281, 333] width 19 height 19
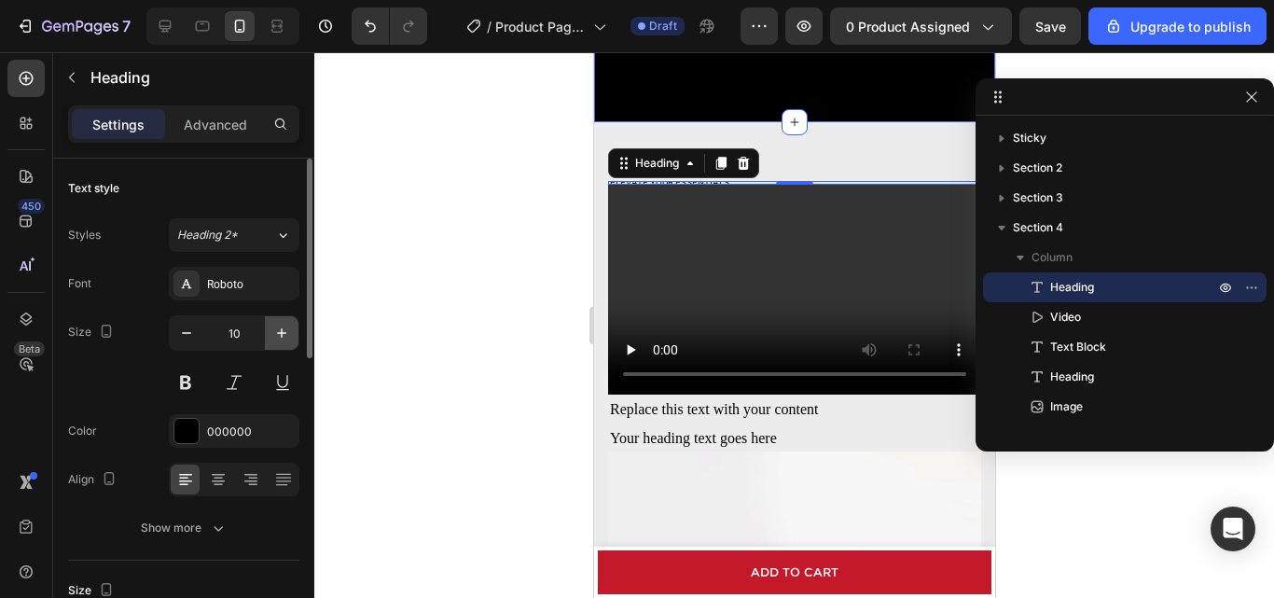
click at [273, 341] on icon "button" at bounding box center [281, 333] width 19 height 19
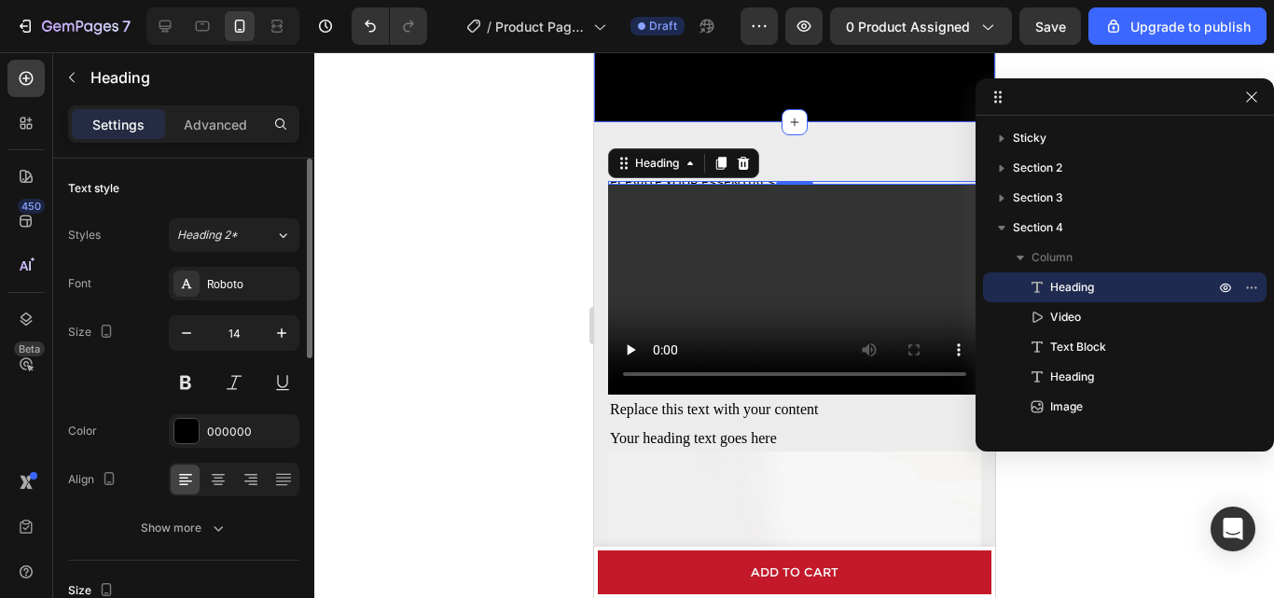
type input "15"
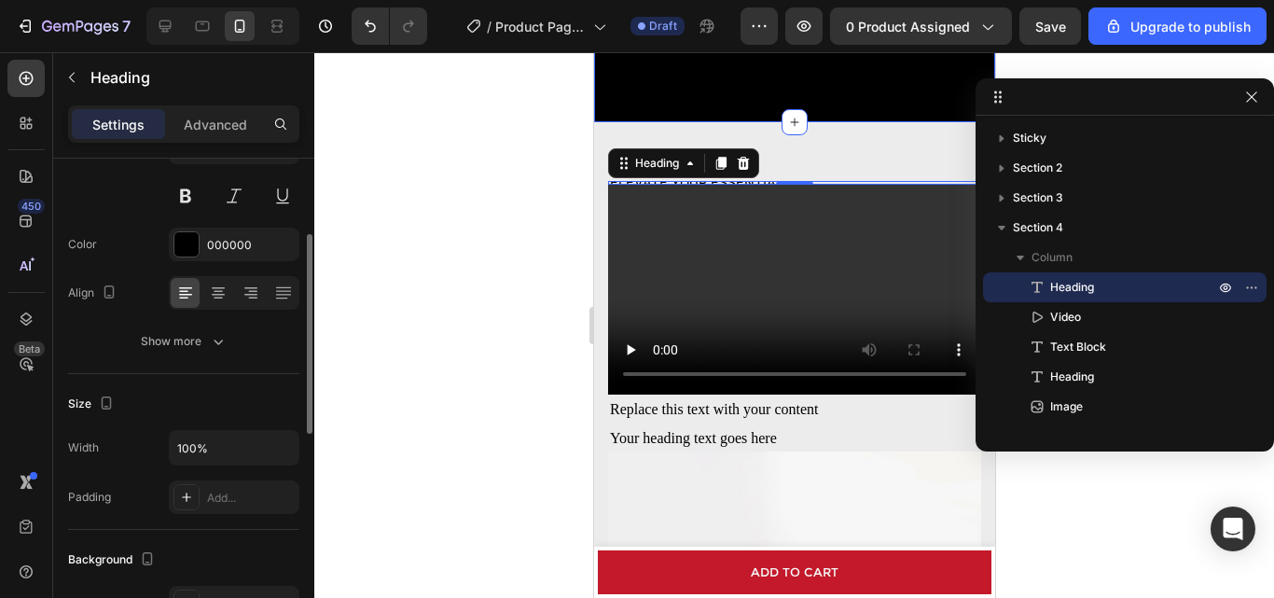
scroll to position [93, 0]
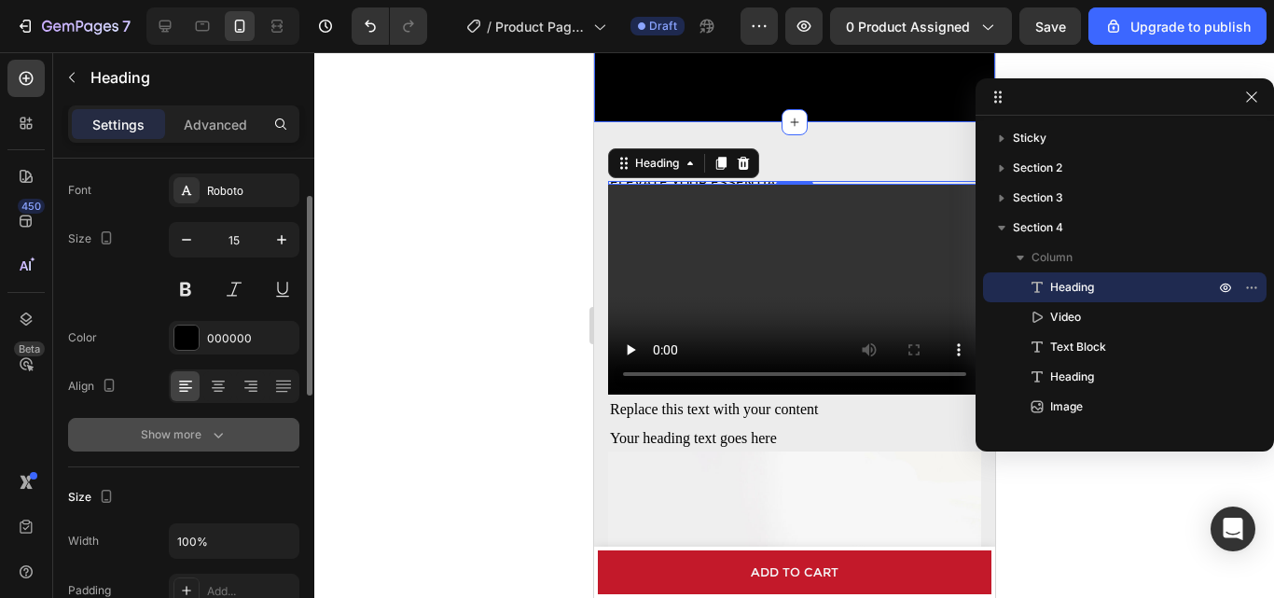
click at [187, 430] on div "Show more" at bounding box center [184, 434] width 87 height 19
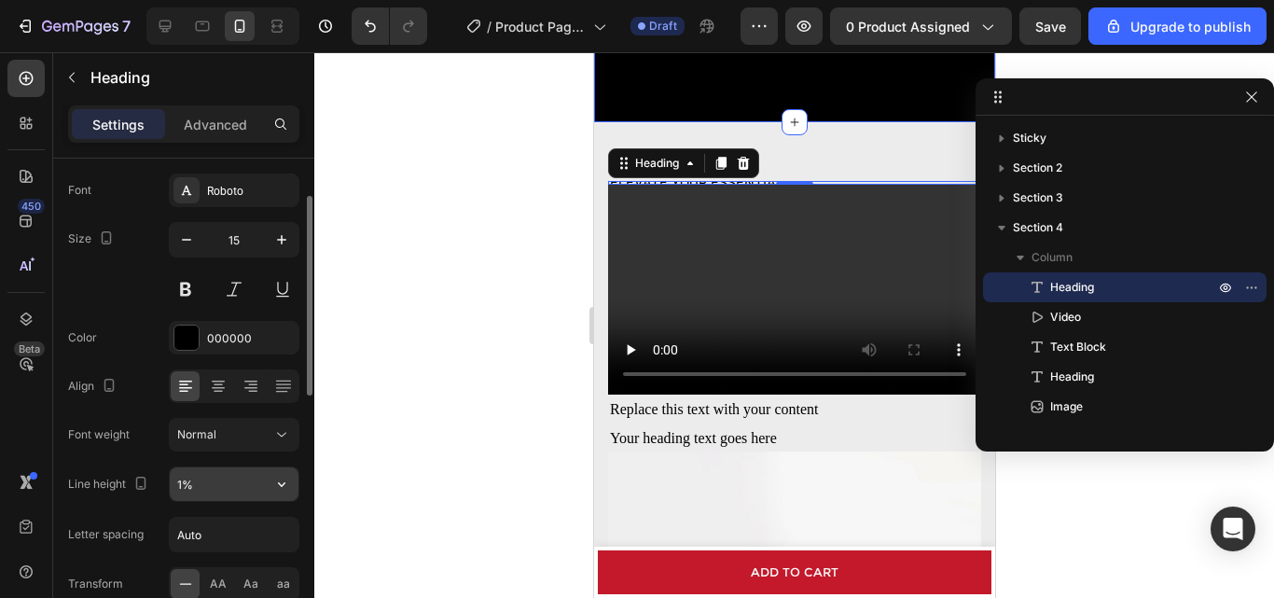
click at [218, 479] on input "1%" at bounding box center [234, 484] width 129 height 34
click at [277, 487] on icon "button" at bounding box center [281, 484] width 19 height 19
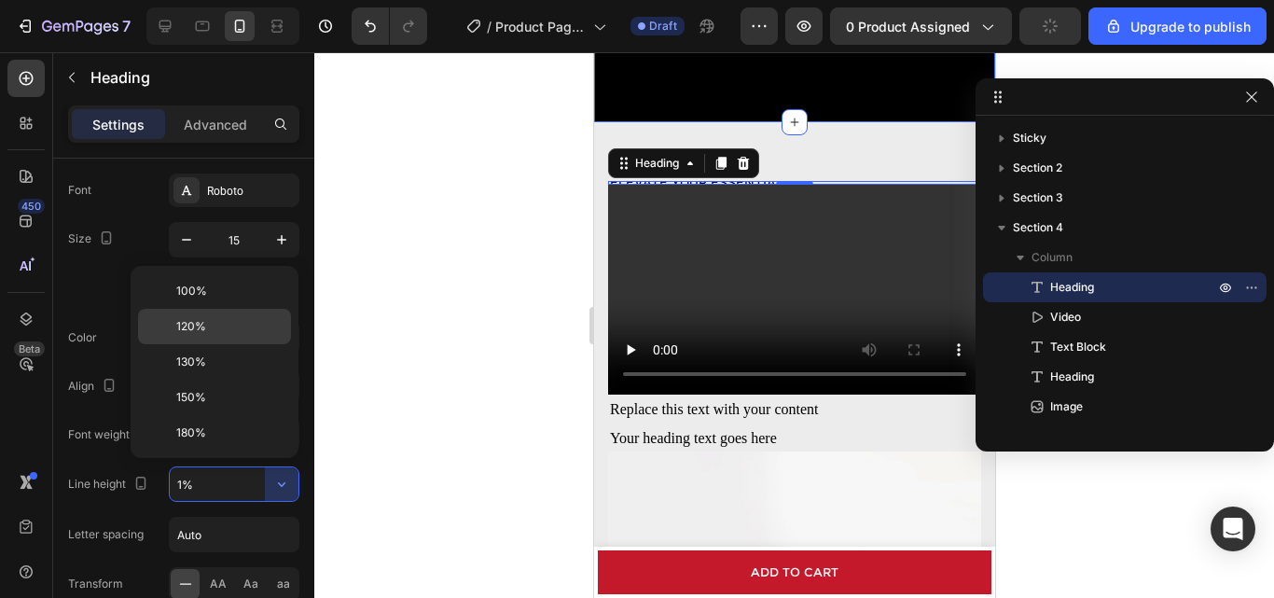
click at [224, 326] on p "120%" at bounding box center [229, 326] width 106 height 17
type input "120%"
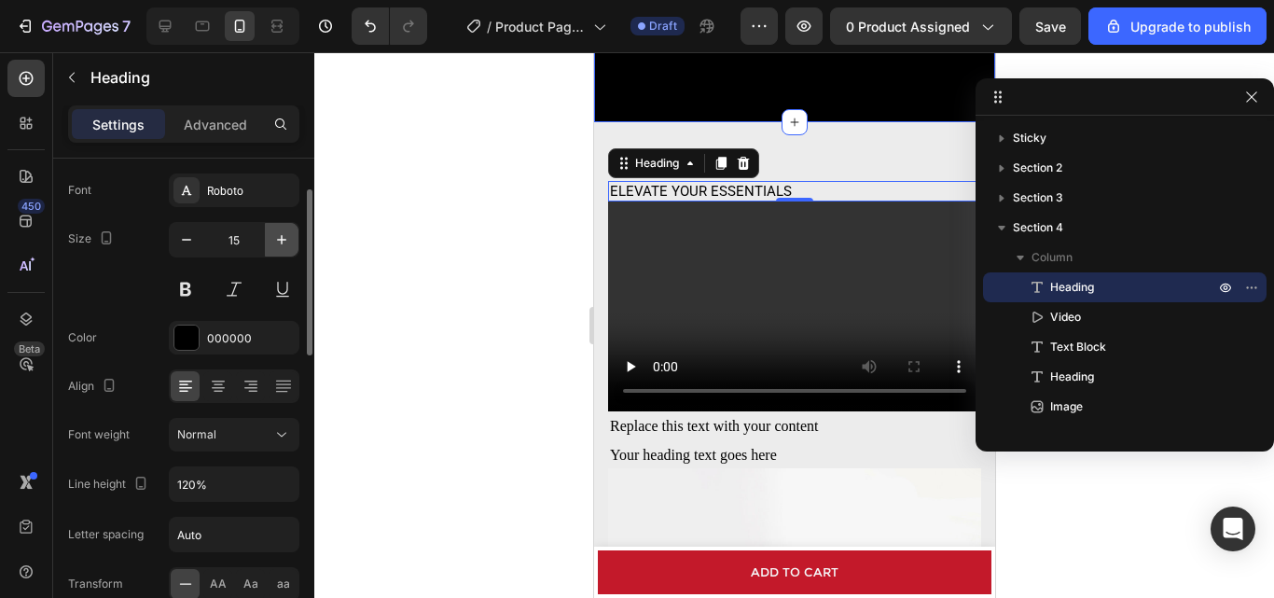
click at [287, 237] on icon "button" at bounding box center [281, 239] width 19 height 19
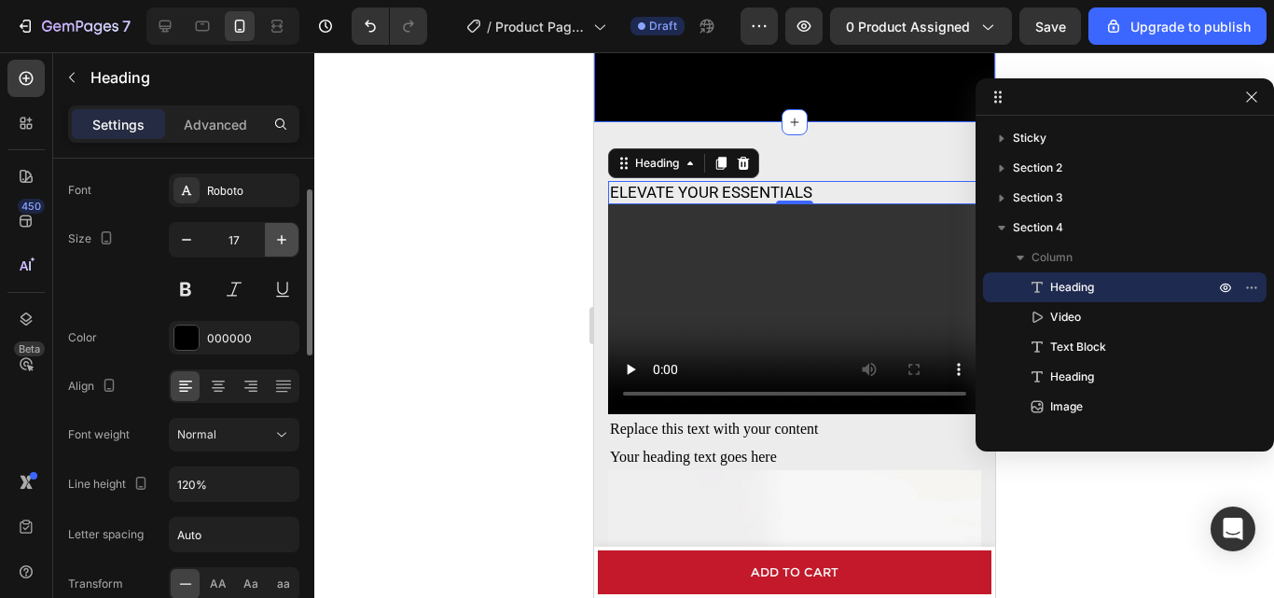
click at [287, 237] on icon "button" at bounding box center [281, 239] width 19 height 19
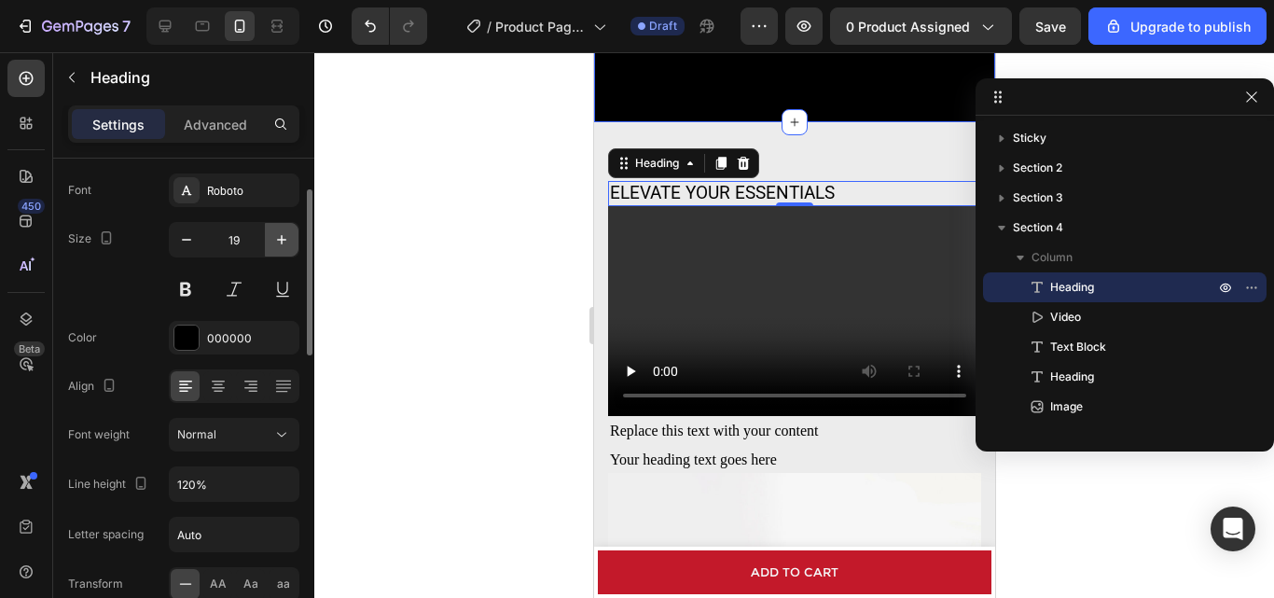
click at [287, 237] on icon "button" at bounding box center [281, 239] width 19 height 19
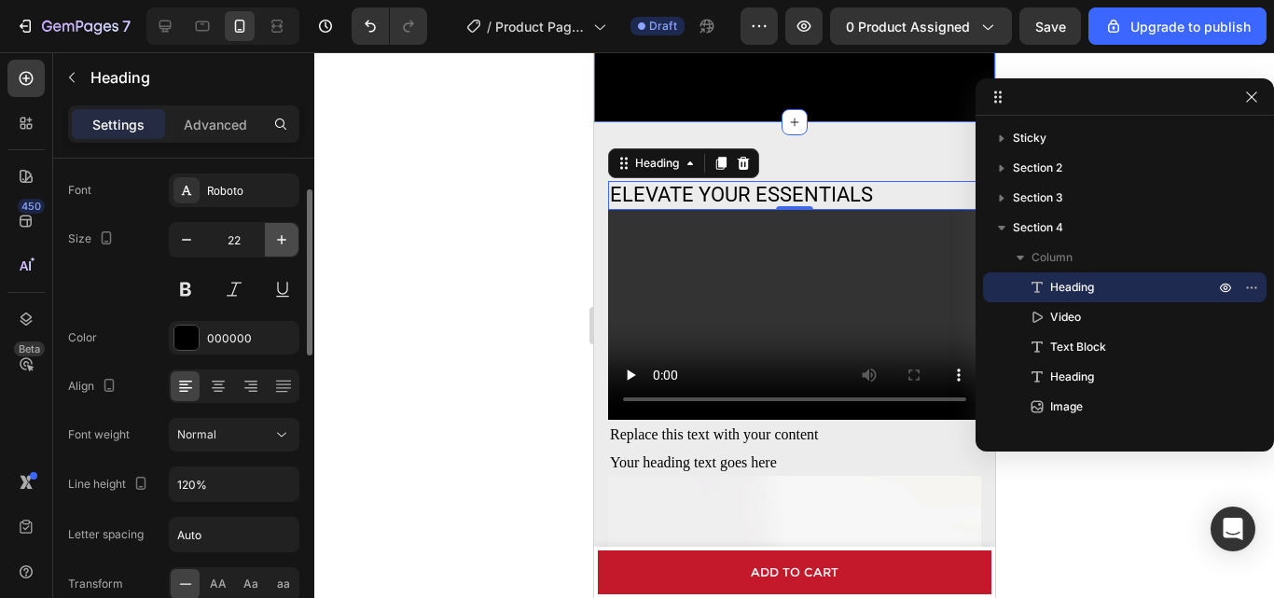
click at [287, 237] on icon "button" at bounding box center [281, 239] width 19 height 19
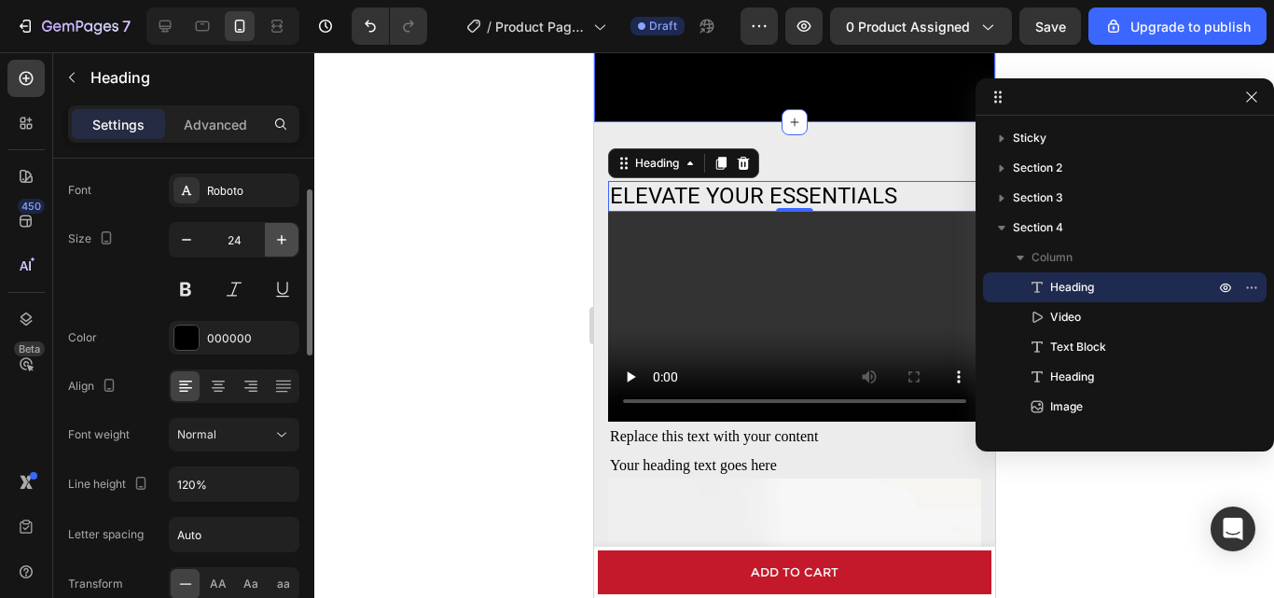
click at [287, 237] on icon "button" at bounding box center [281, 239] width 19 height 19
type input "26"
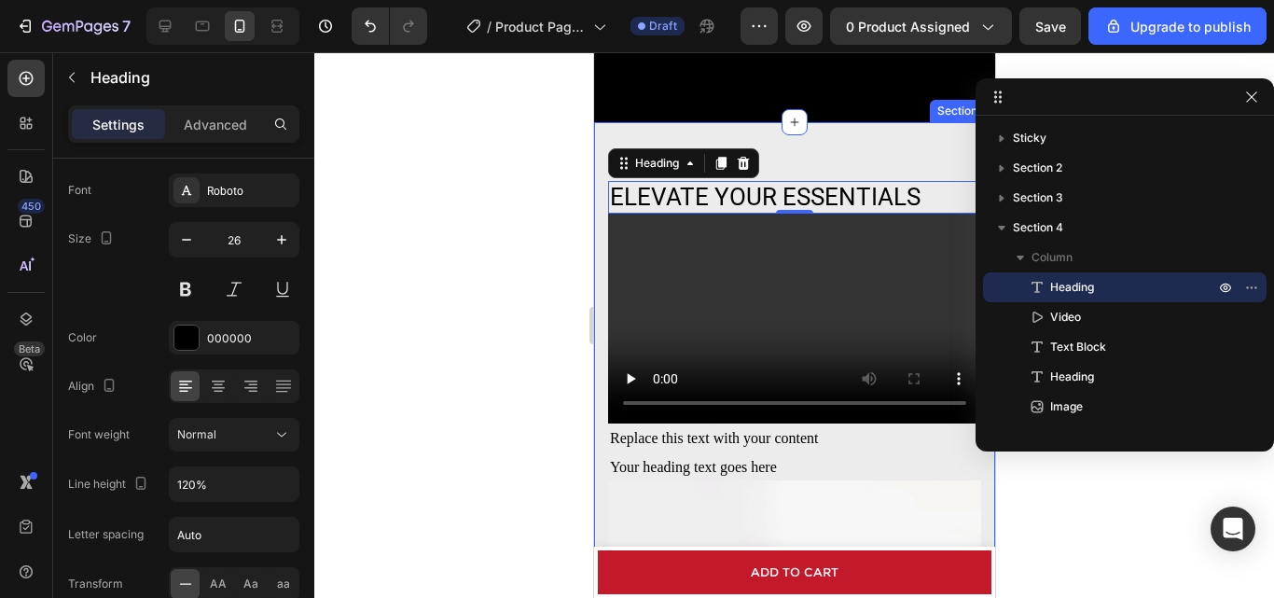
click at [808, 155] on div "ELEVATE YOUR ESSENTIALS Heading 0 Video Replace this text with your content Tex…" at bounding box center [793, 486] width 401 height 728
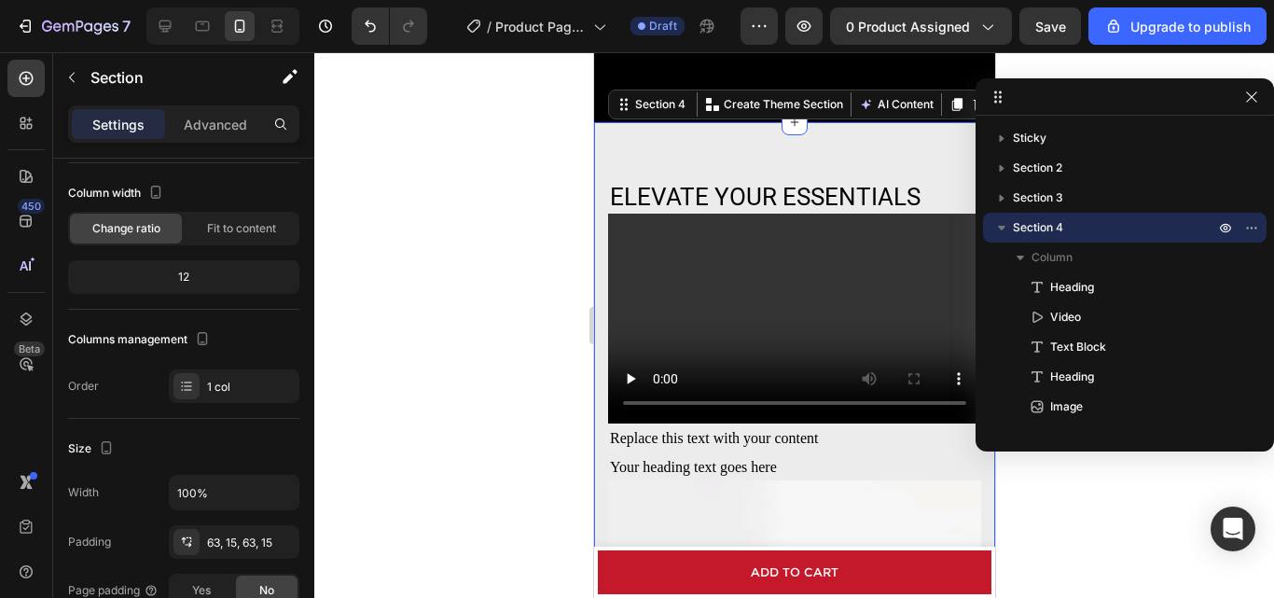
scroll to position [0, 0]
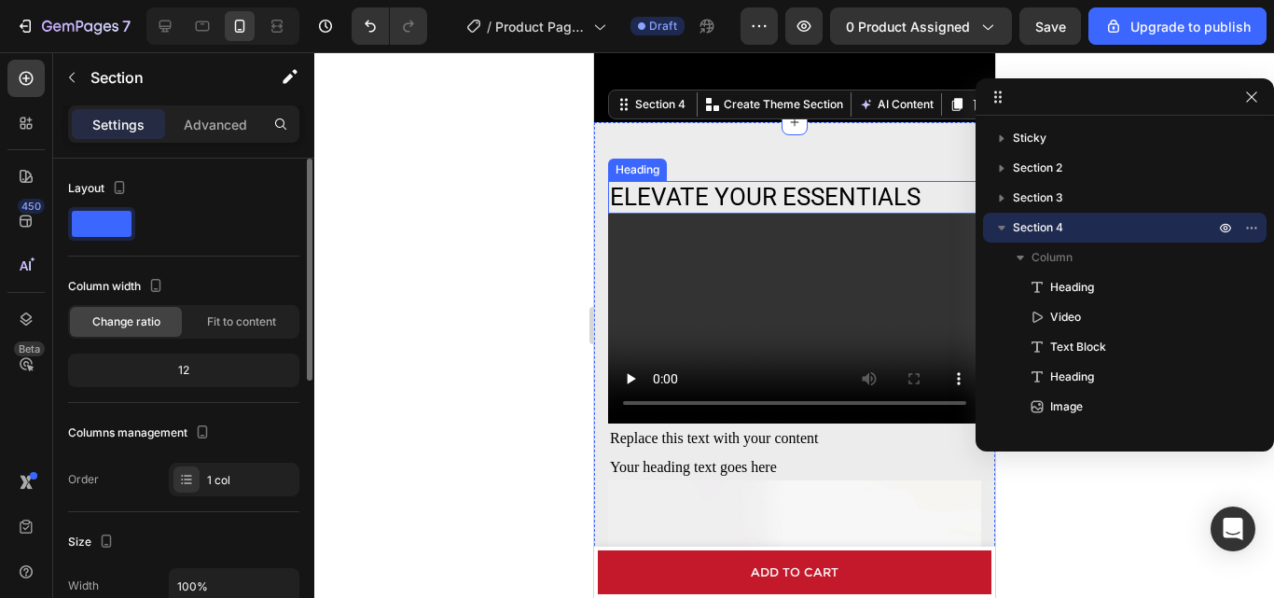
click at [800, 191] on p "ELEVATE YOUR ESSENTIALS" at bounding box center [793, 197] width 369 height 29
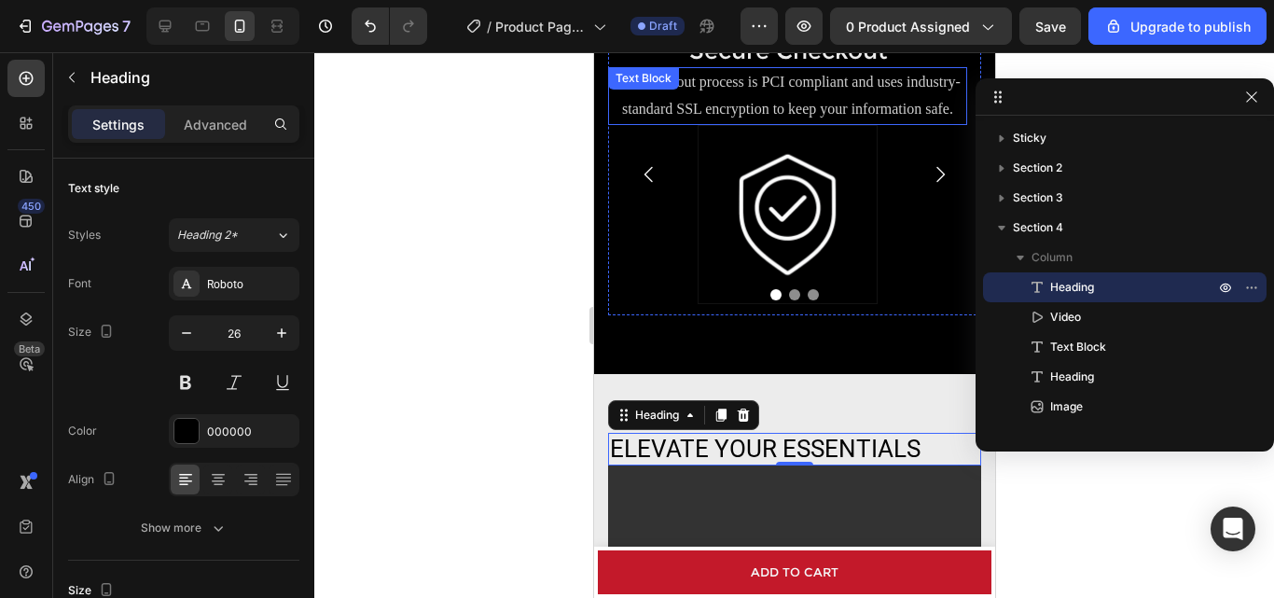
scroll to position [994, 0]
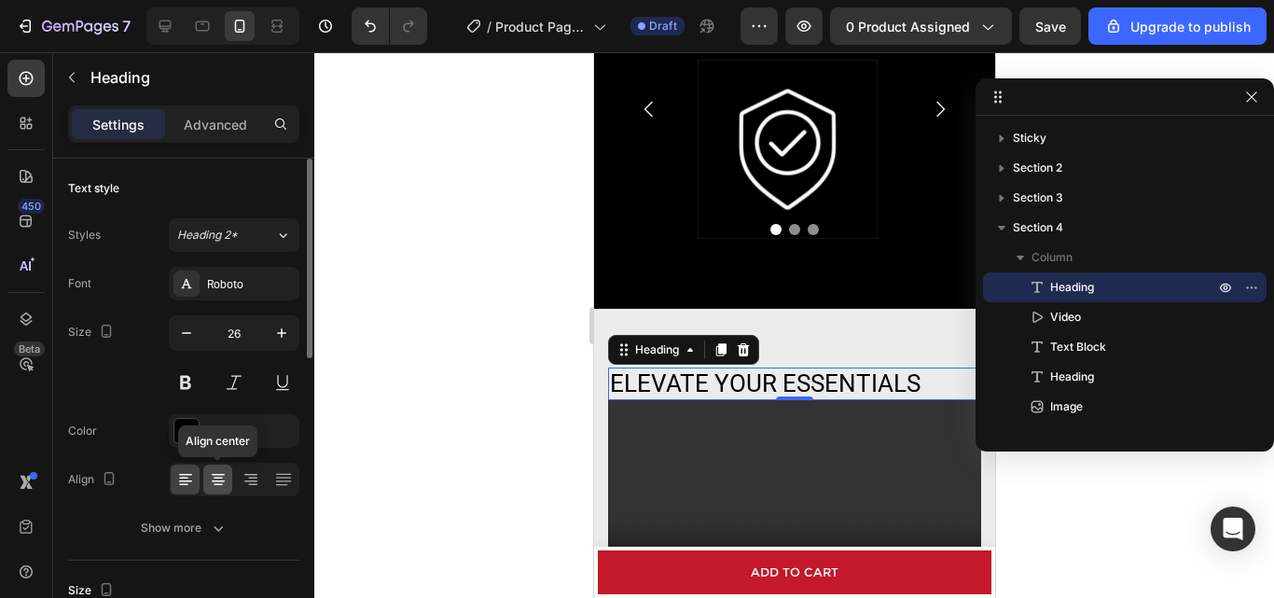
click at [213, 471] on icon at bounding box center [218, 479] width 19 height 19
click at [180, 392] on button at bounding box center [186, 383] width 34 height 34
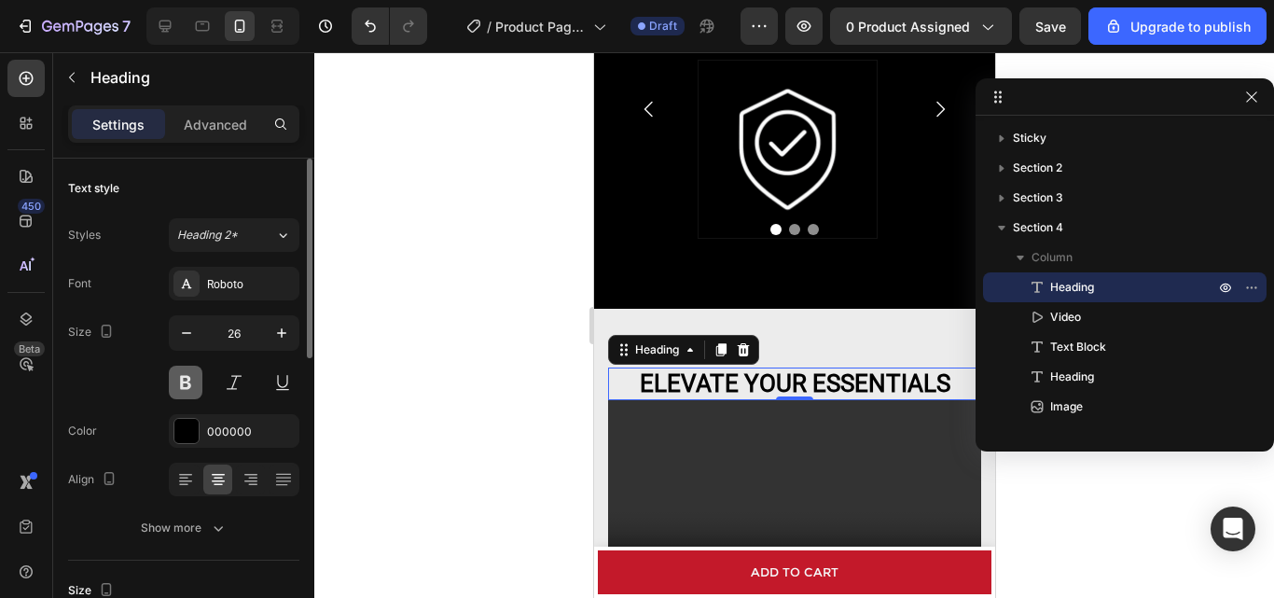
click at [180, 392] on button at bounding box center [186, 383] width 34 height 34
click at [218, 132] on p "Advanced" at bounding box center [215, 125] width 63 height 20
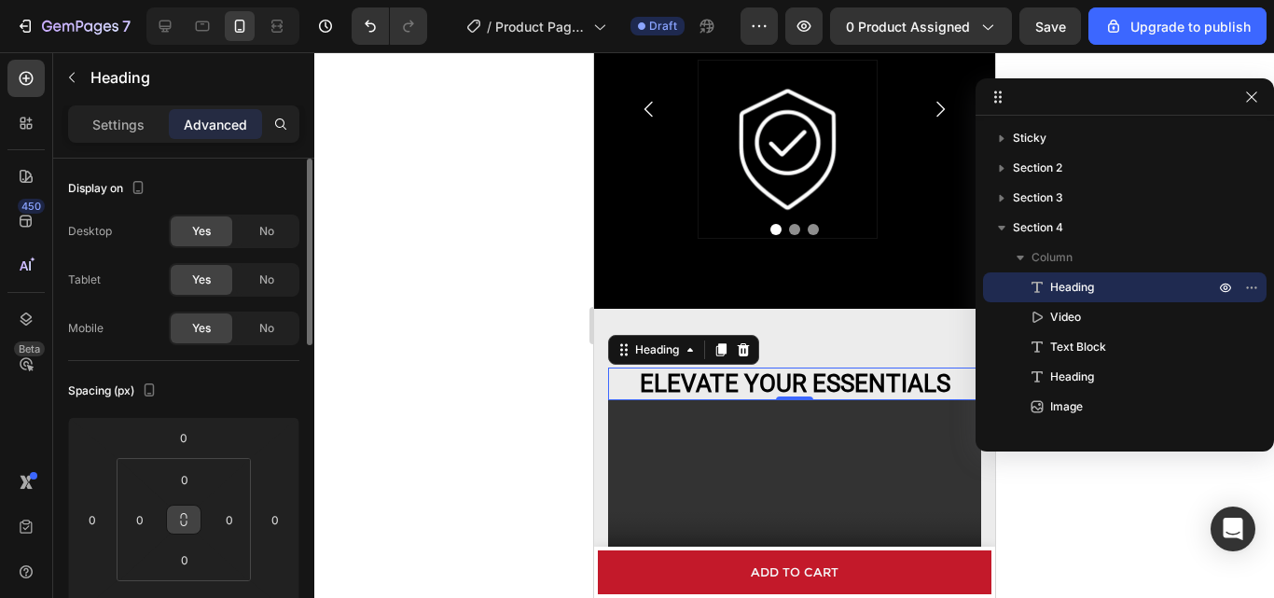
scroll to position [187, 0]
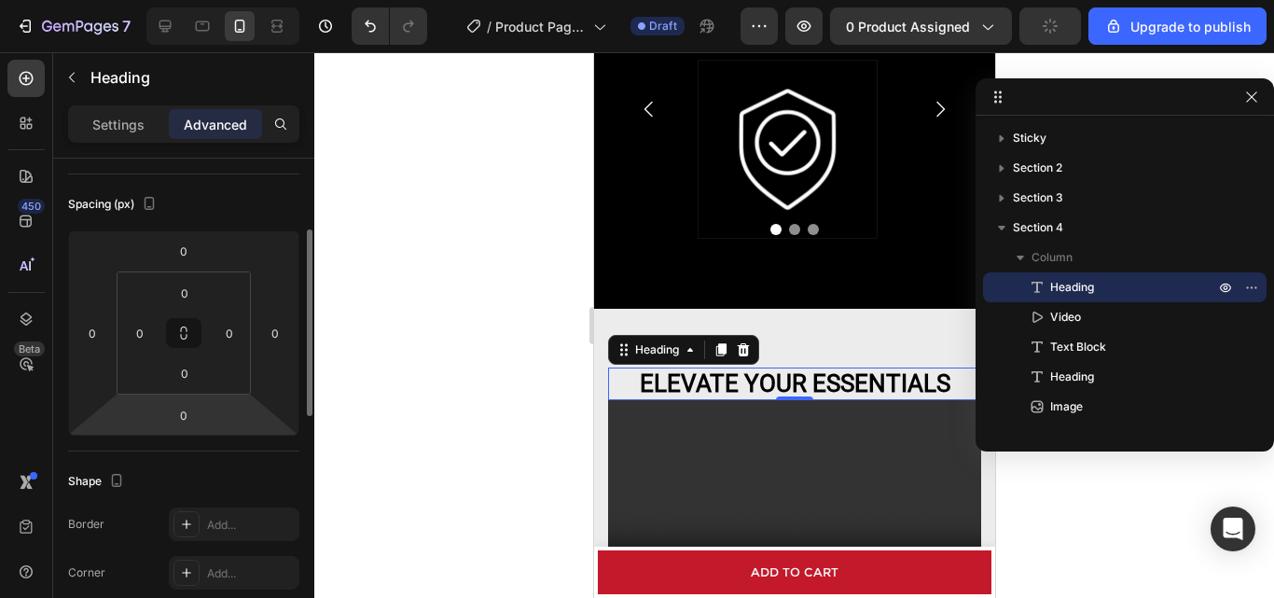
click at [210, 0] on html "7 / Product Page - [DATE] 10:42:20 Draft Preview 0 product assigned Upgrade to …" at bounding box center [637, 0] width 1274 height 0
click at [186, 417] on input "0" at bounding box center [183, 415] width 37 height 28
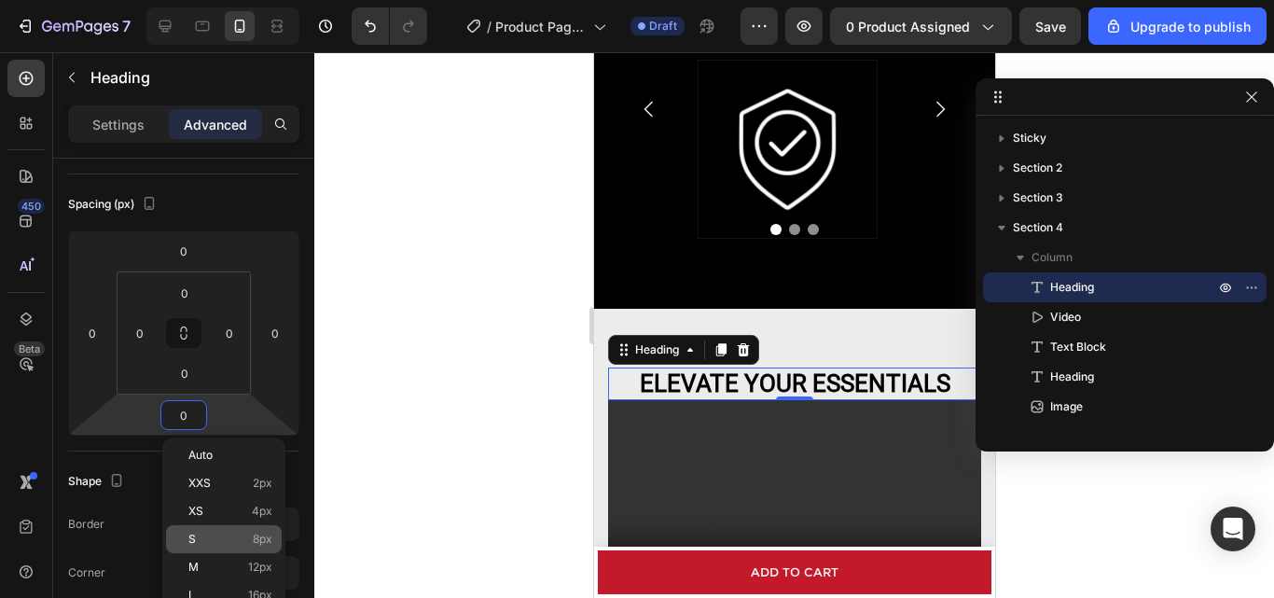
click at [220, 545] on p "S 8px" at bounding box center [230, 539] width 84 height 13
type input "8"
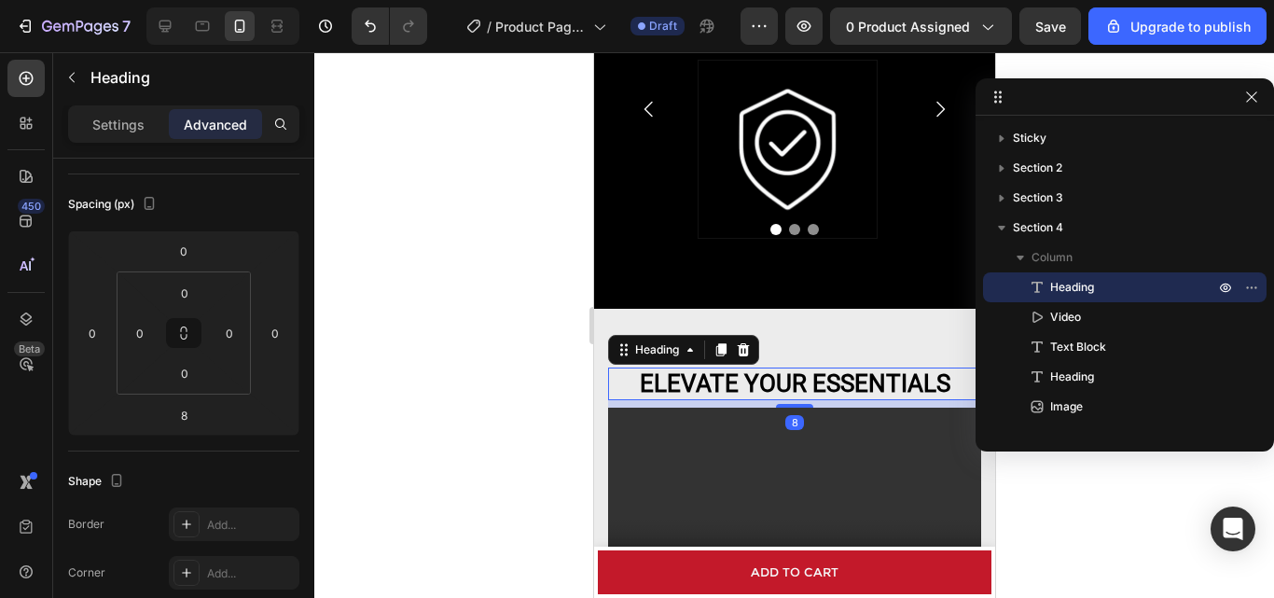
click at [499, 440] on div at bounding box center [794, 325] width 960 height 546
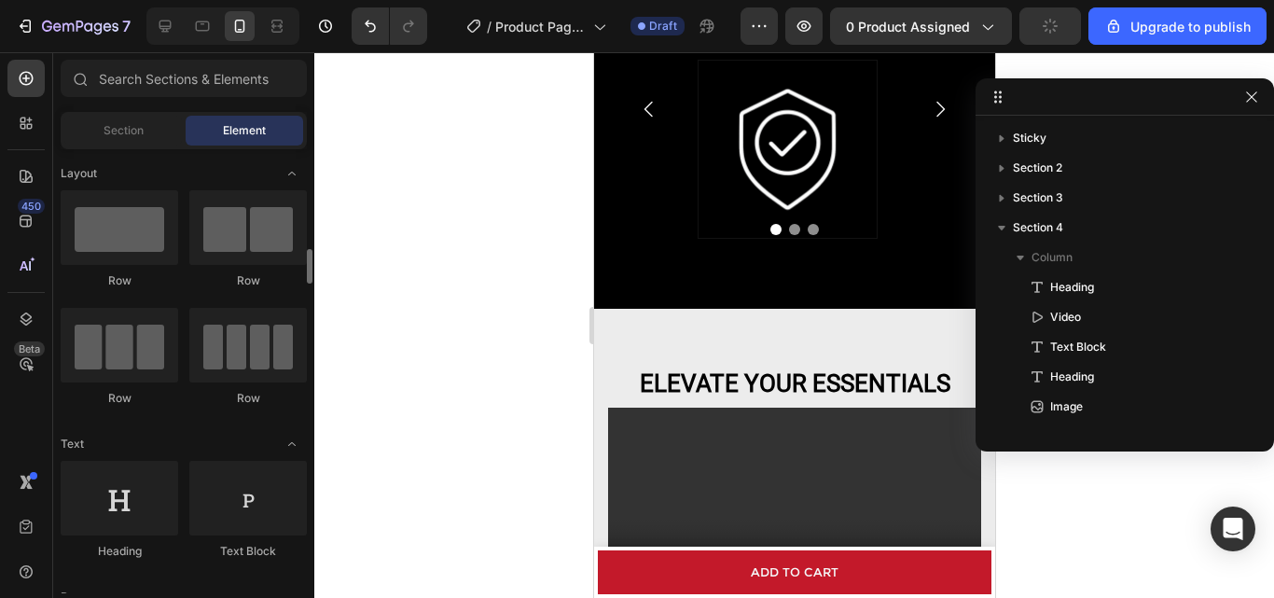
scroll to position [280, 0]
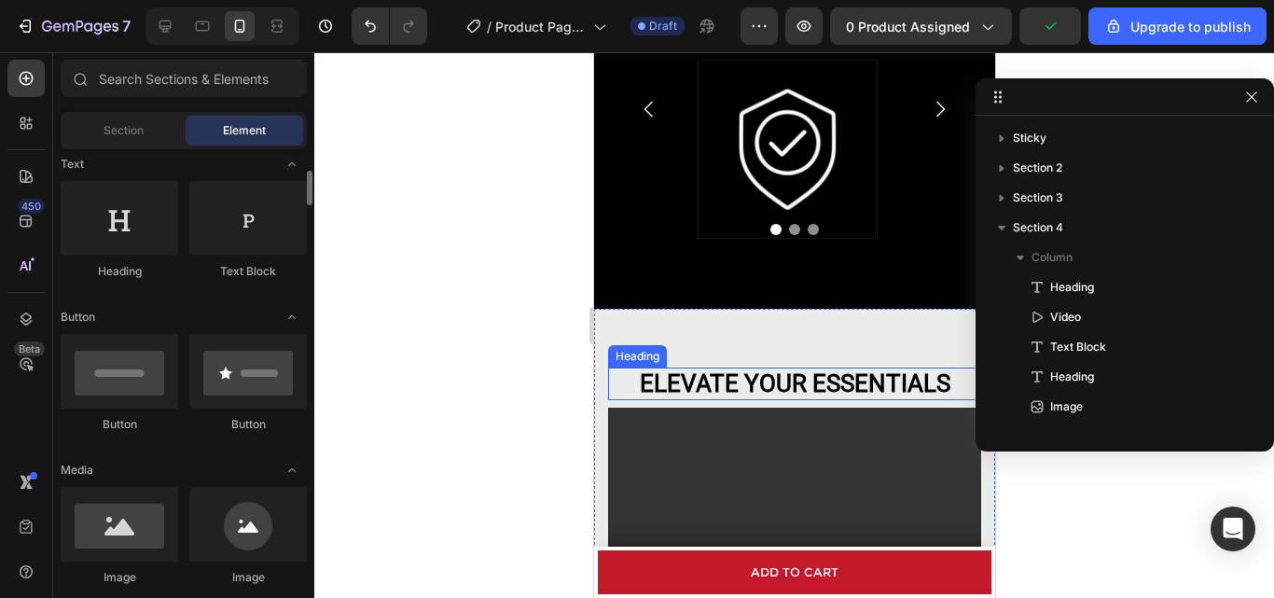
click at [762, 394] on p "ELEVATE YOUR ESSENTIALS" at bounding box center [793, 383] width 369 height 29
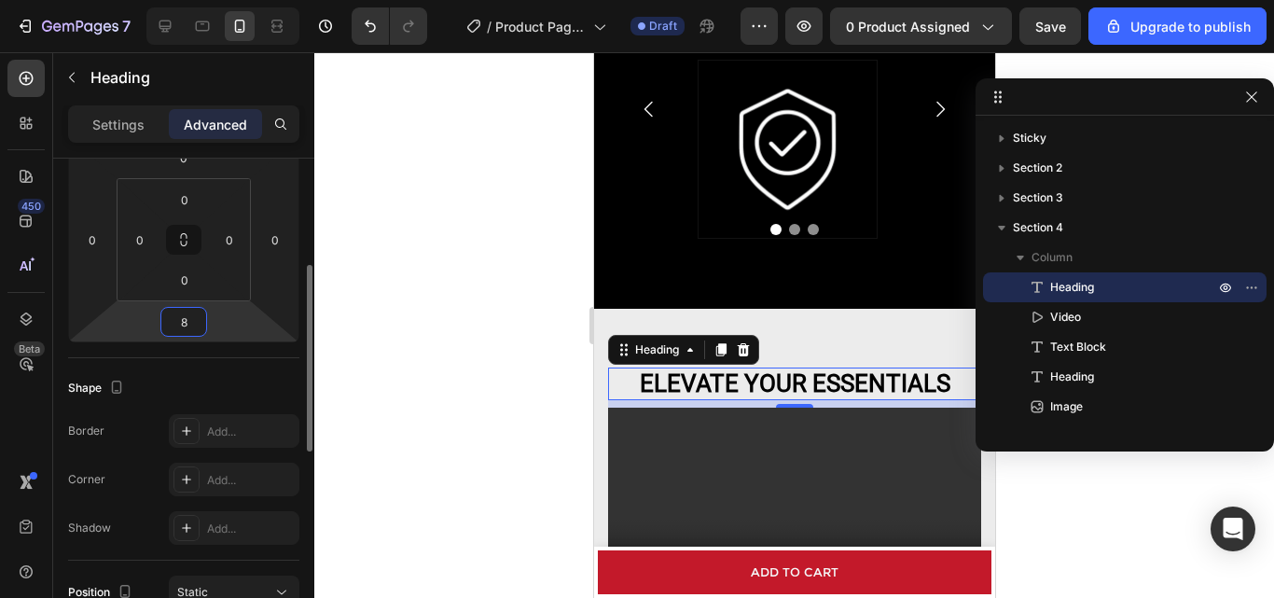
click at [195, 330] on input "8" at bounding box center [183, 322] width 37 height 28
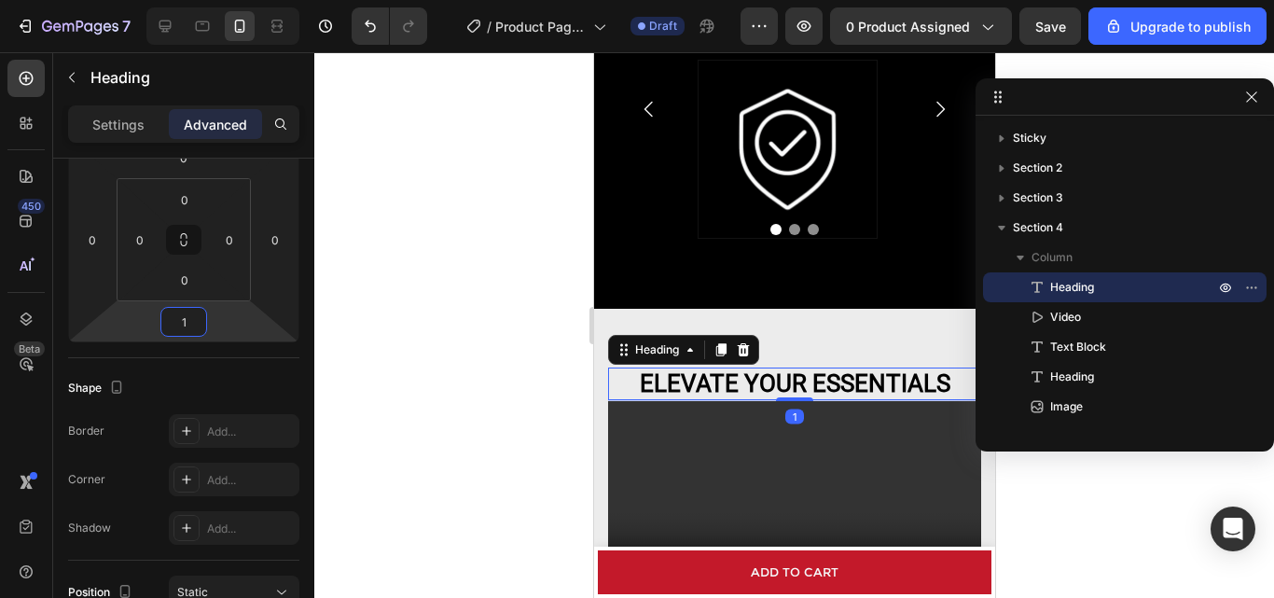
type input "10"
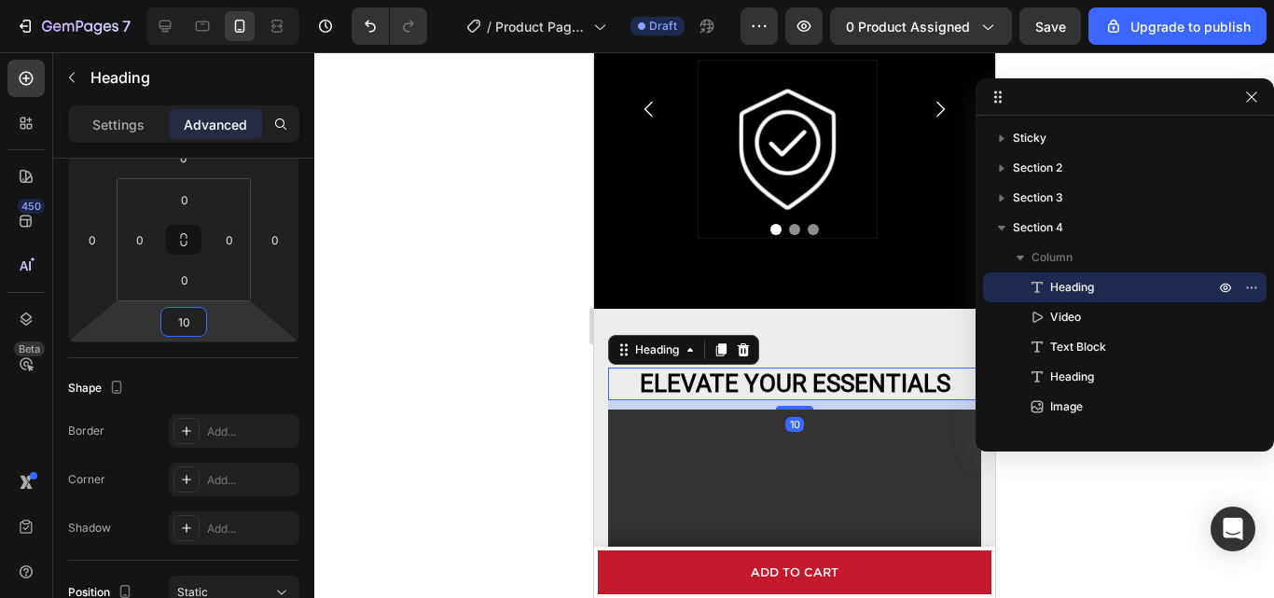
click at [459, 362] on div at bounding box center [794, 325] width 960 height 546
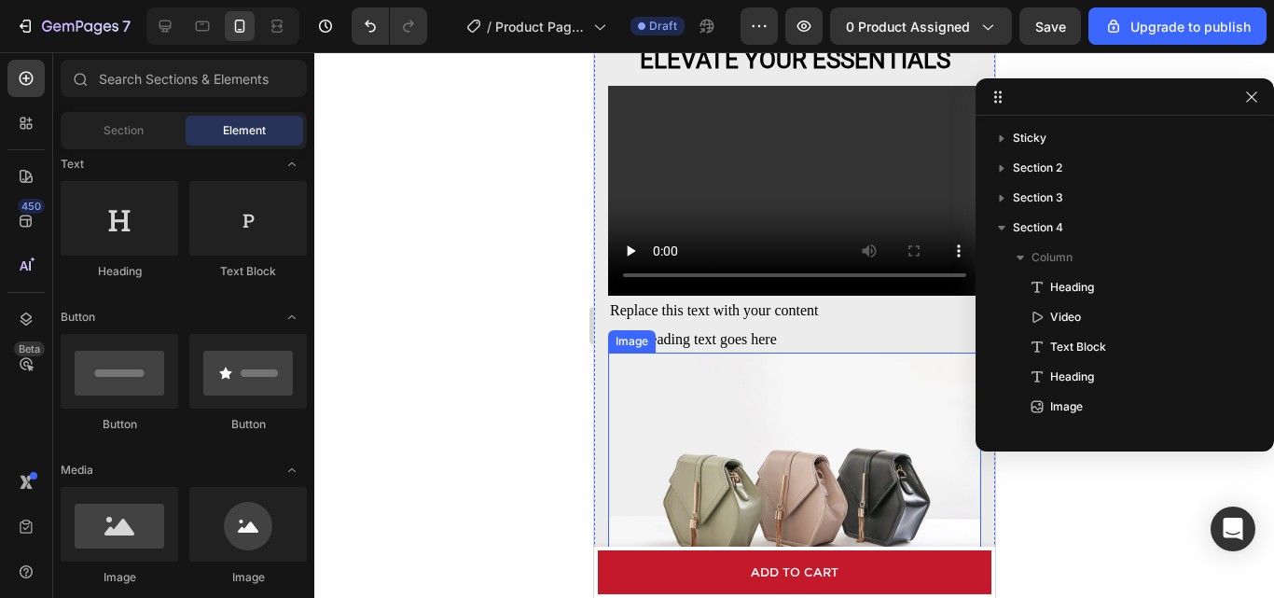
scroll to position [1180, 0]
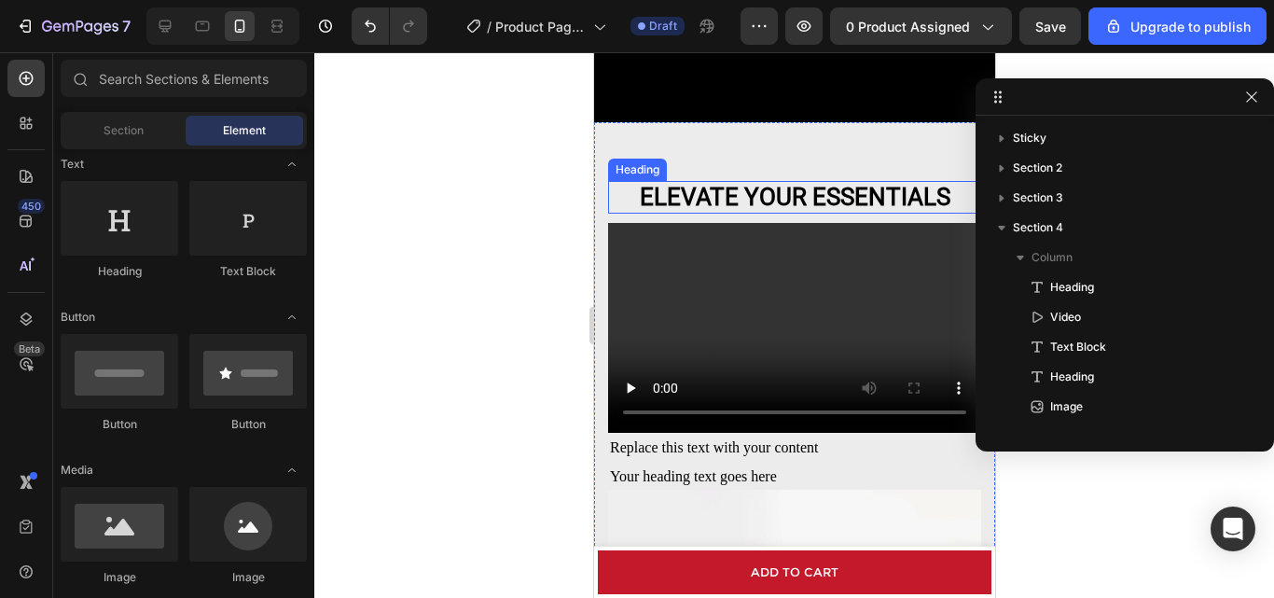
click at [778, 209] on p "ELEVATE YOUR ESSENTIALS" at bounding box center [793, 197] width 369 height 29
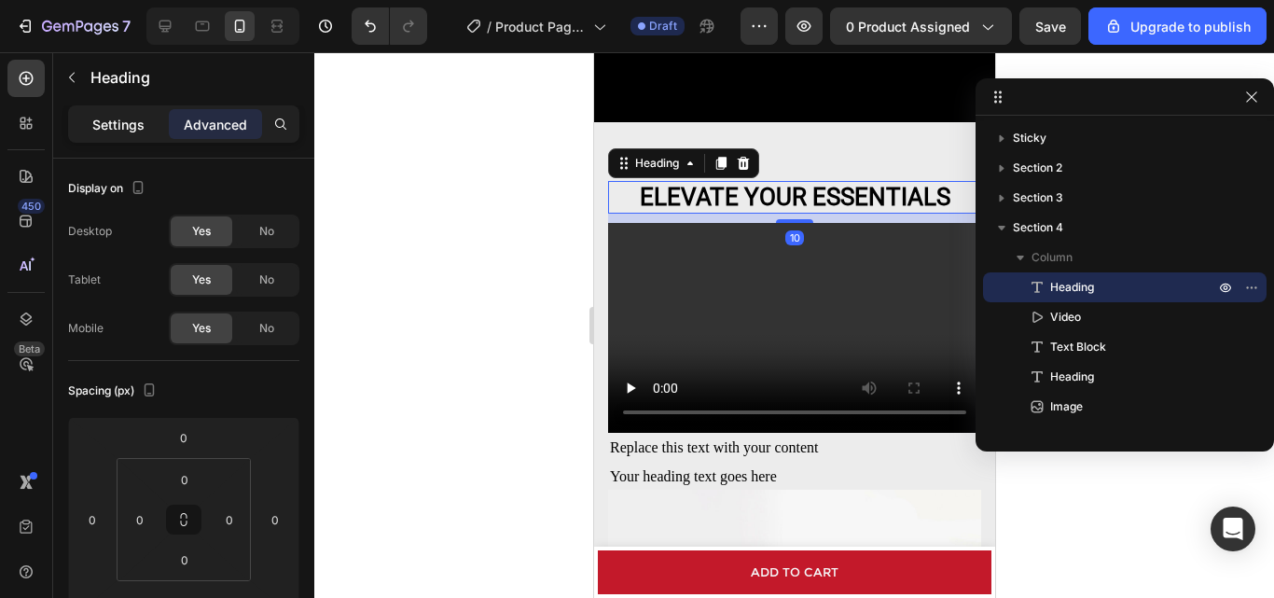
click at [103, 131] on p "Settings" at bounding box center [118, 125] width 52 height 20
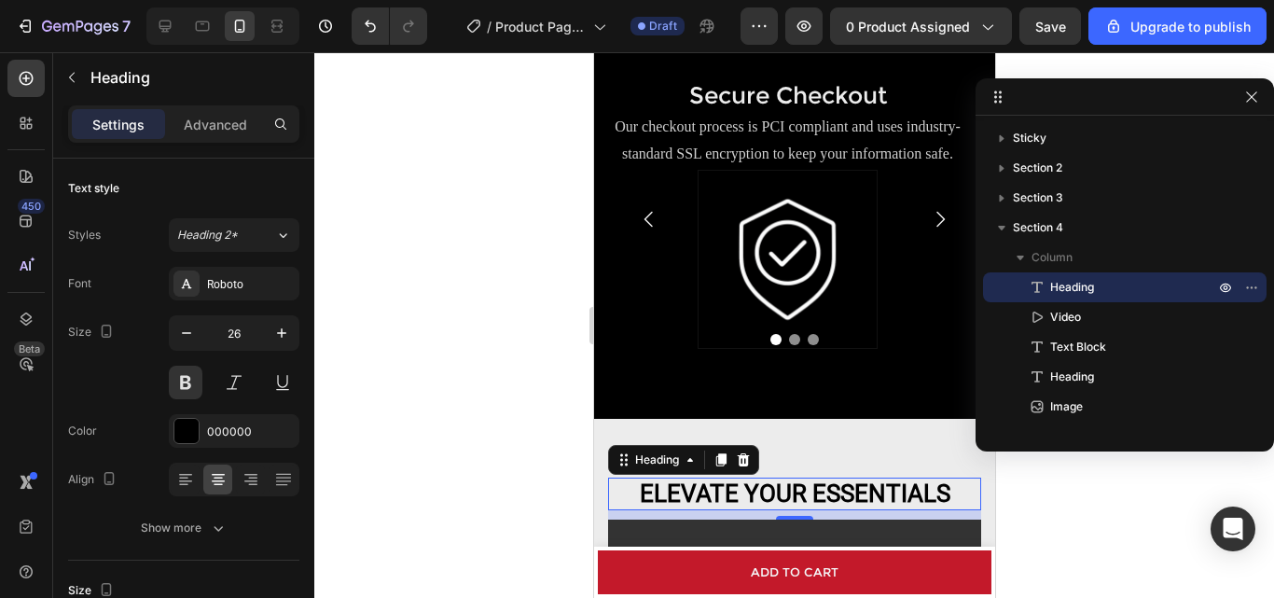
scroll to position [714, 0]
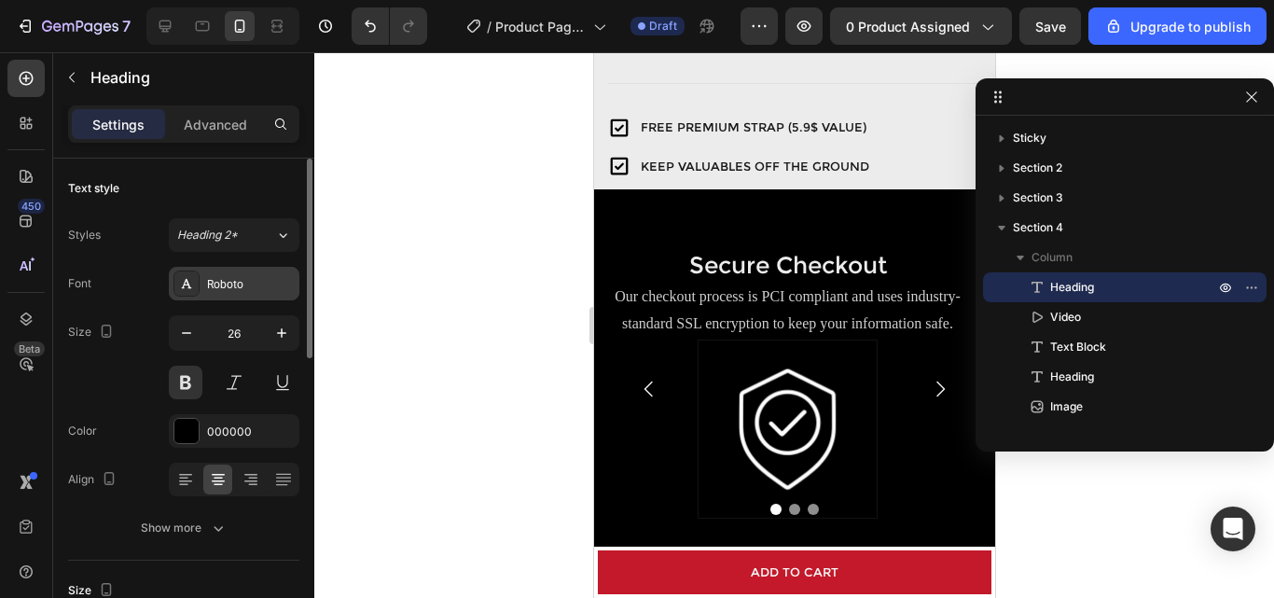
click at [283, 292] on div "Roboto" at bounding box center [251, 284] width 88 height 17
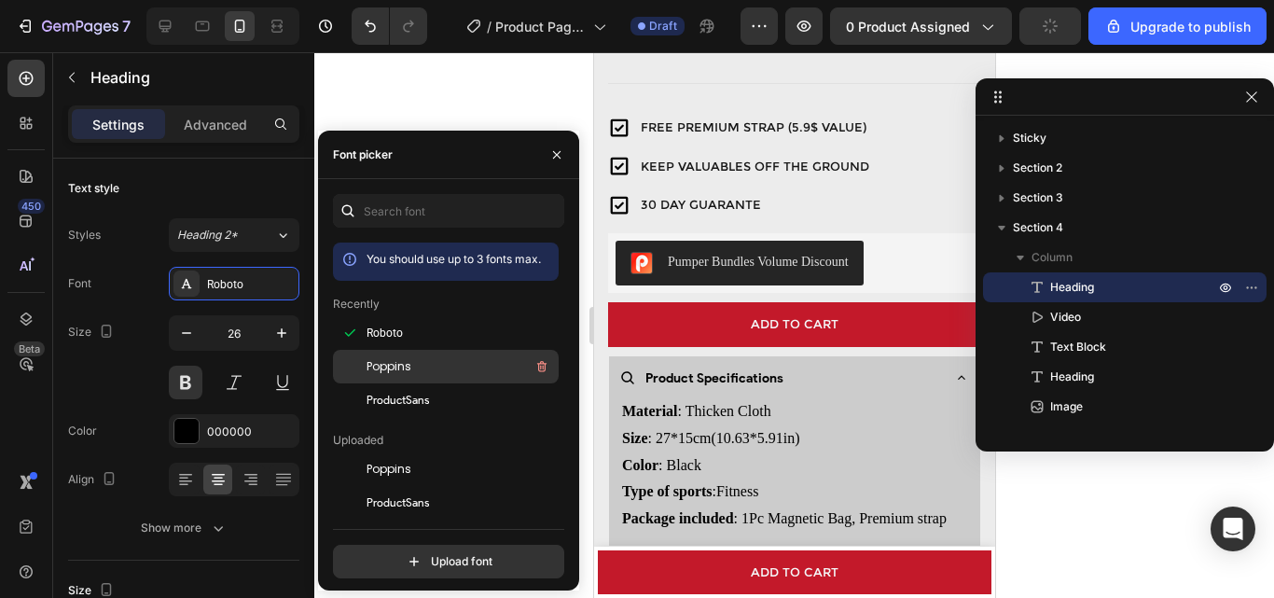
click at [428, 362] on div "Poppins" at bounding box center [461, 366] width 188 height 22
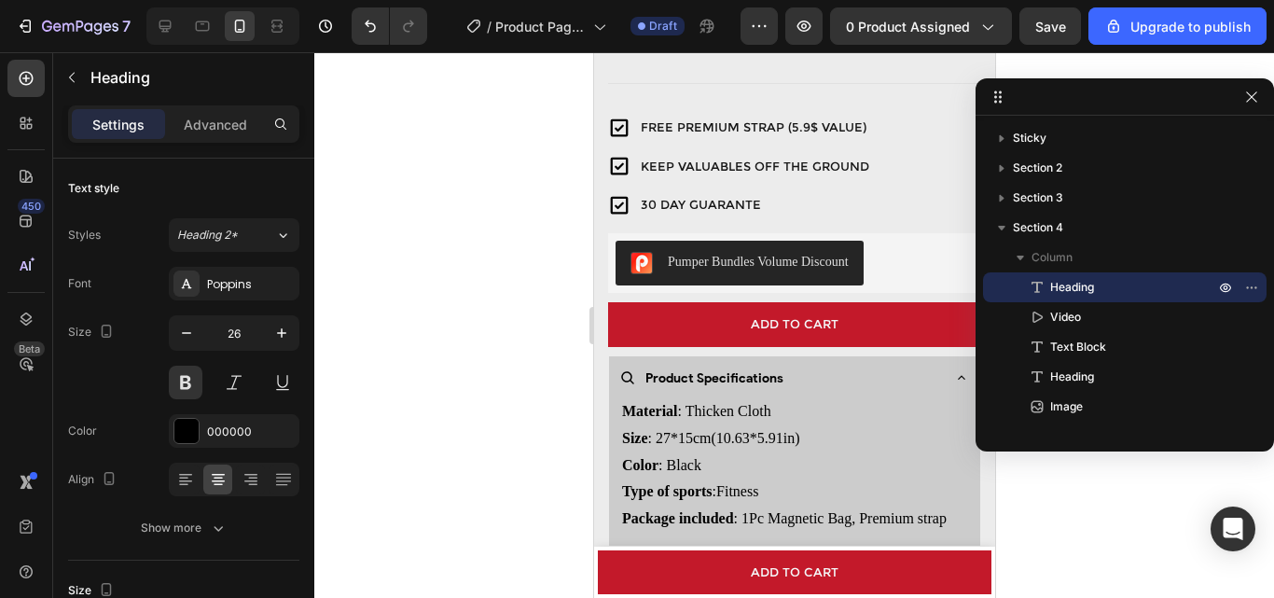
click at [480, 88] on div at bounding box center [794, 325] width 960 height 546
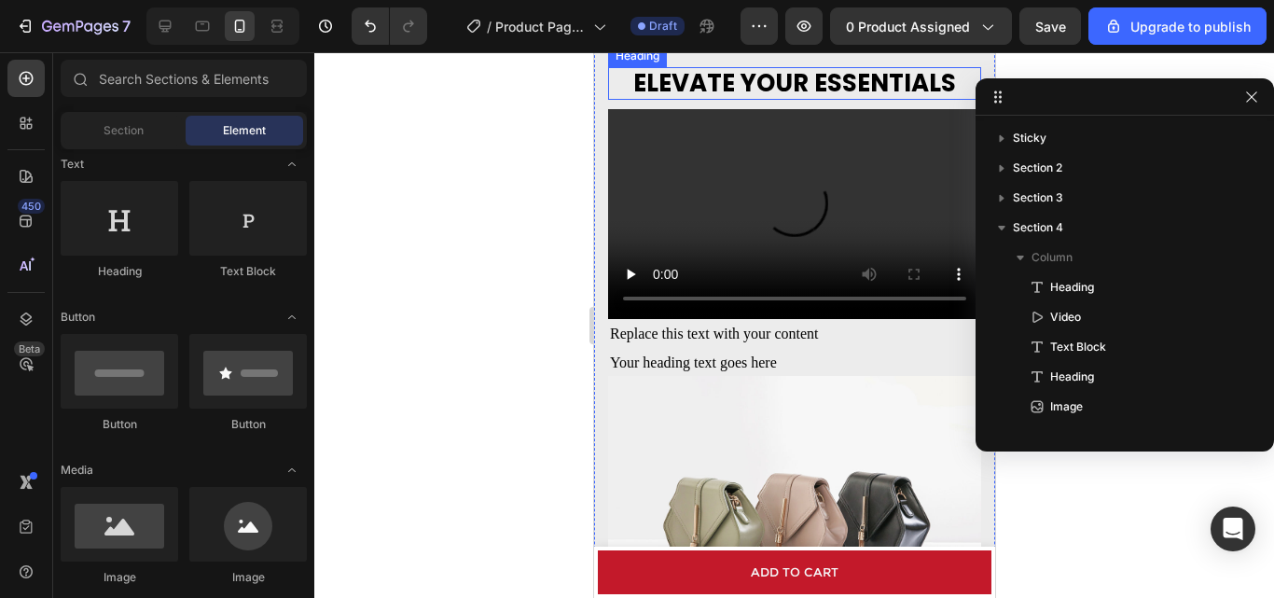
scroll to position [1460, 0]
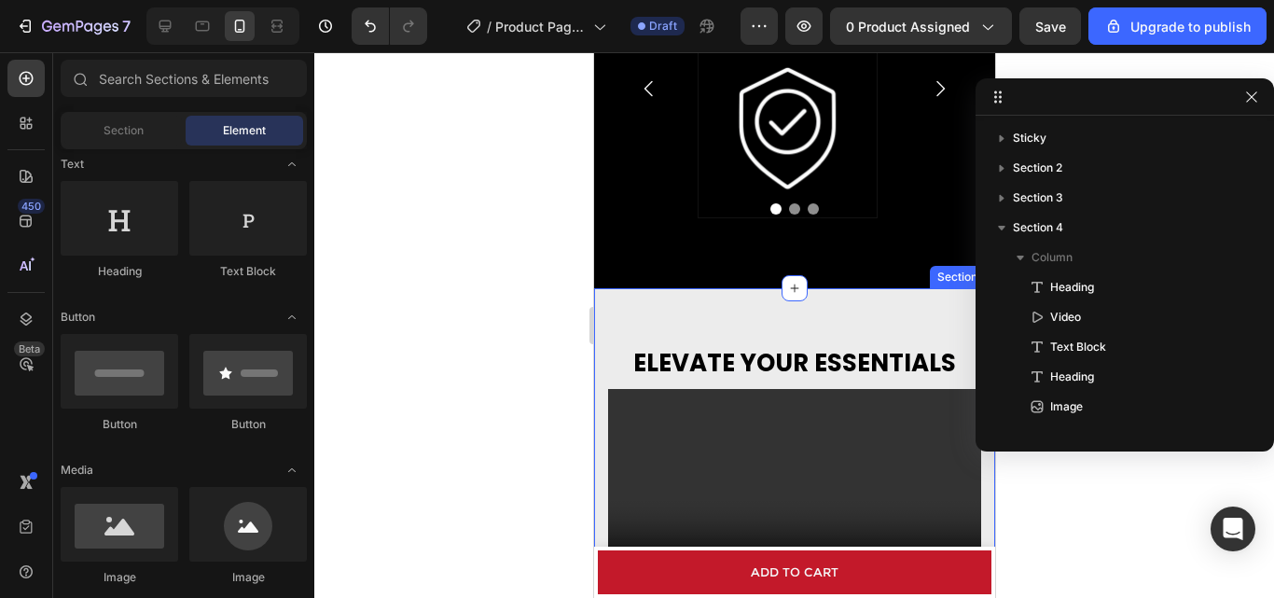
click at [517, 366] on div at bounding box center [794, 325] width 960 height 546
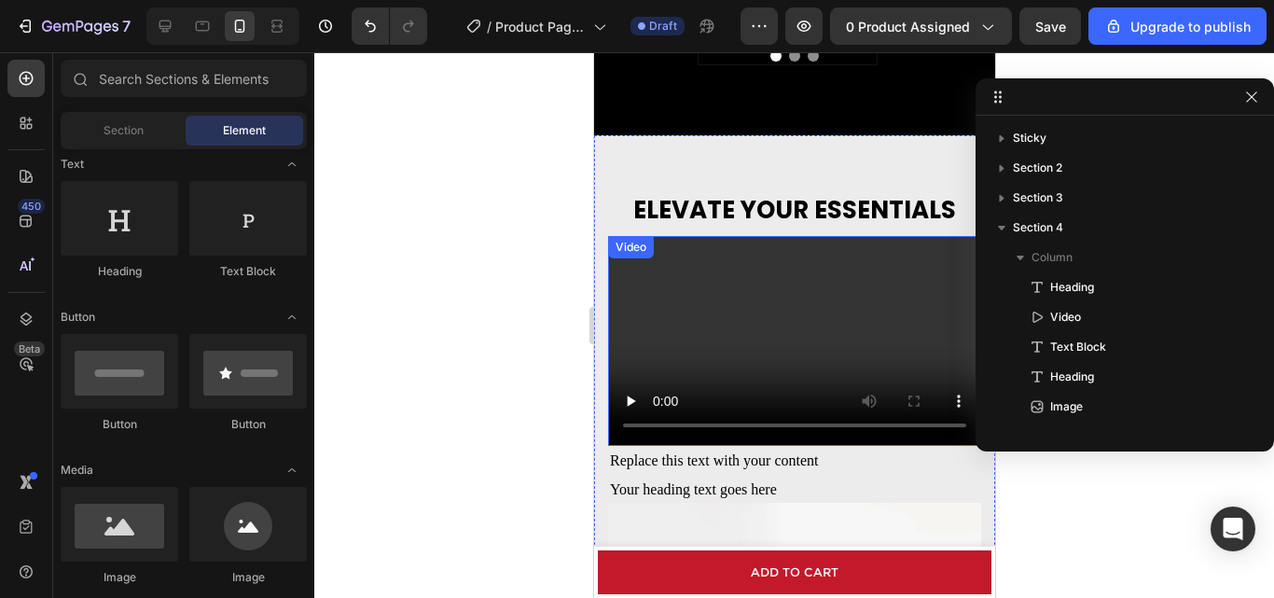
scroll to position [1647, 0]
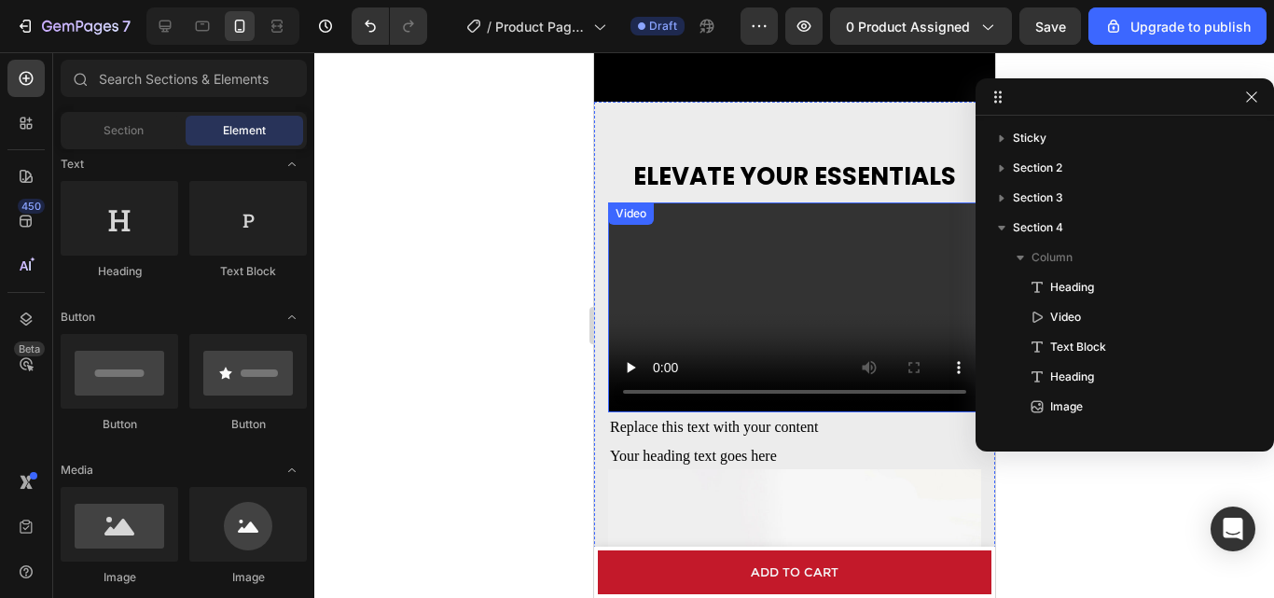
click at [716, 318] on video at bounding box center [793, 307] width 373 height 210
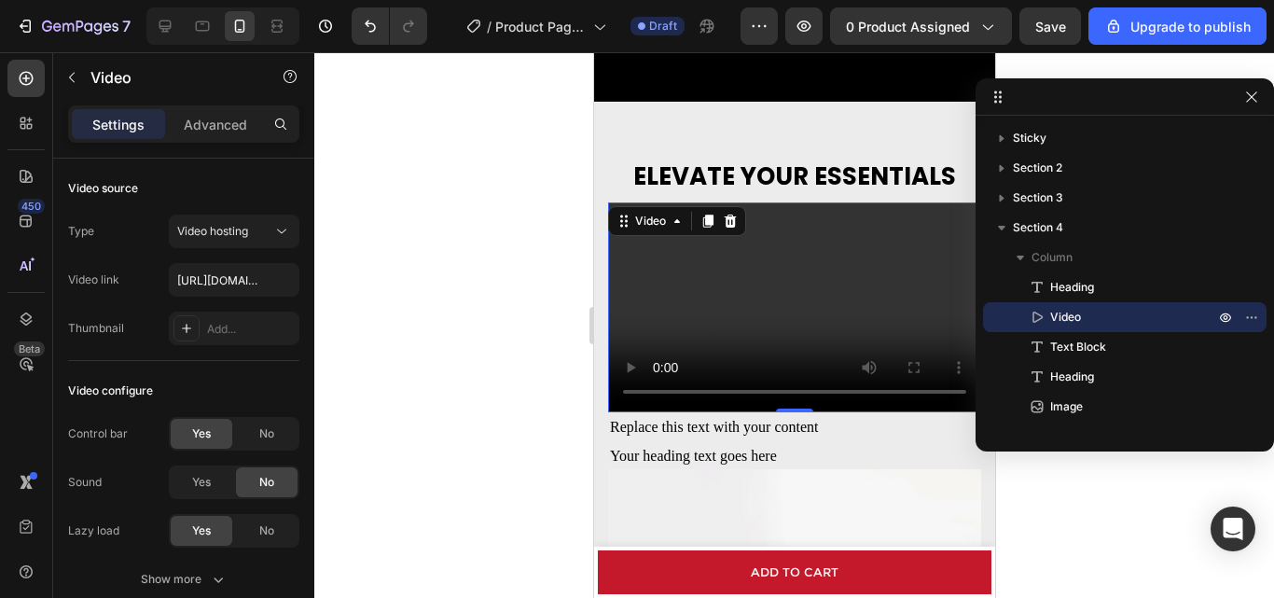
click at [726, 315] on video at bounding box center [793, 307] width 373 height 210
click at [225, 280] on input "text" at bounding box center [234, 280] width 131 height 34
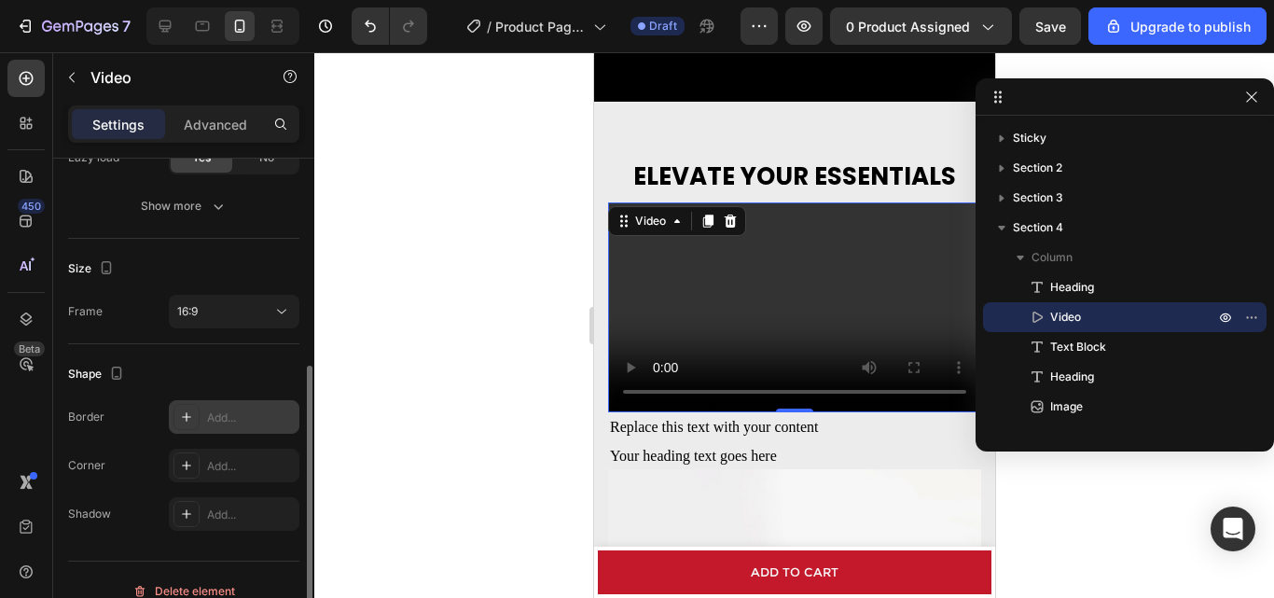
scroll to position [396, 0]
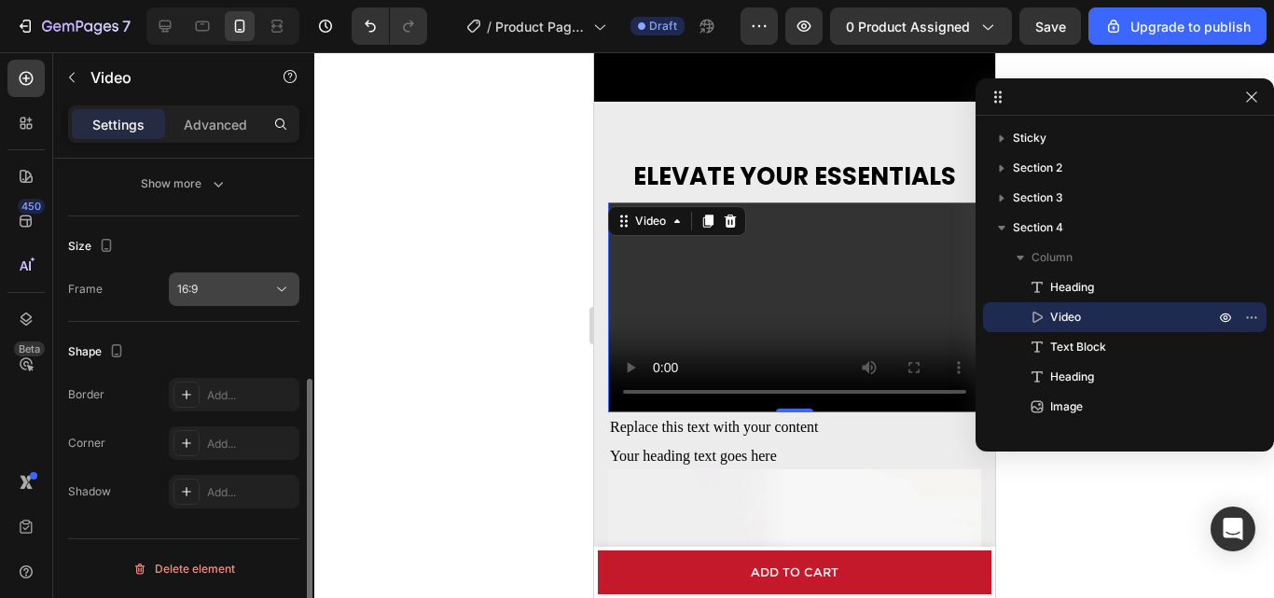
type input "[URL][DOMAIN_NAME]"
click at [212, 295] on div "16:9" at bounding box center [224, 289] width 95 height 17
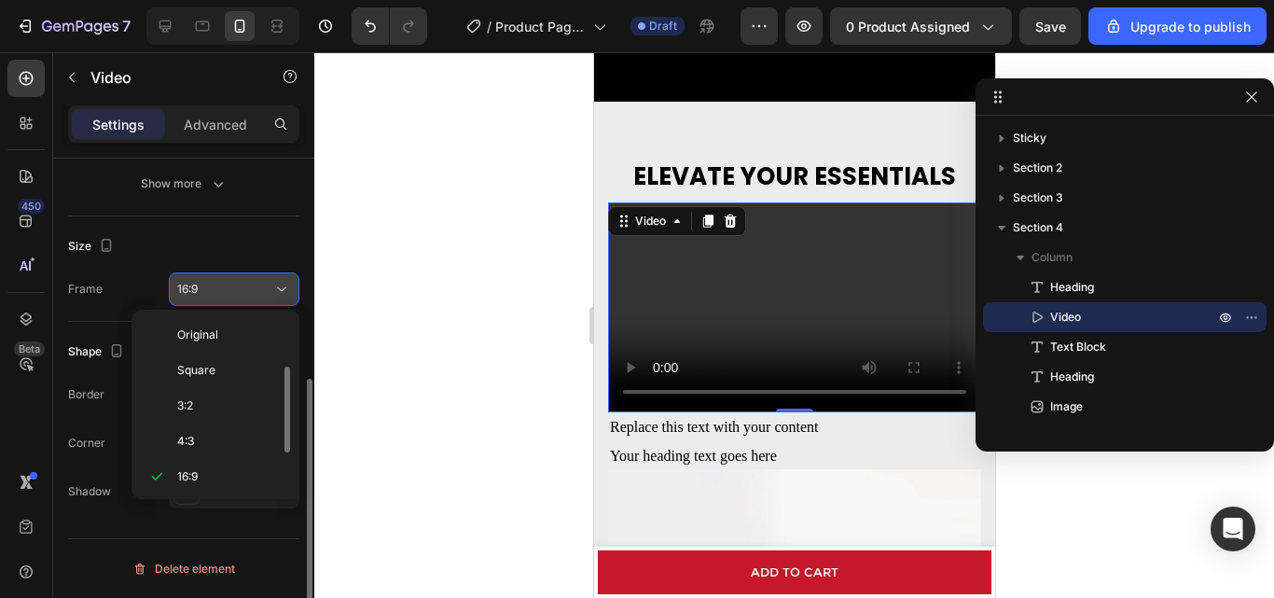
scroll to position [34, 0]
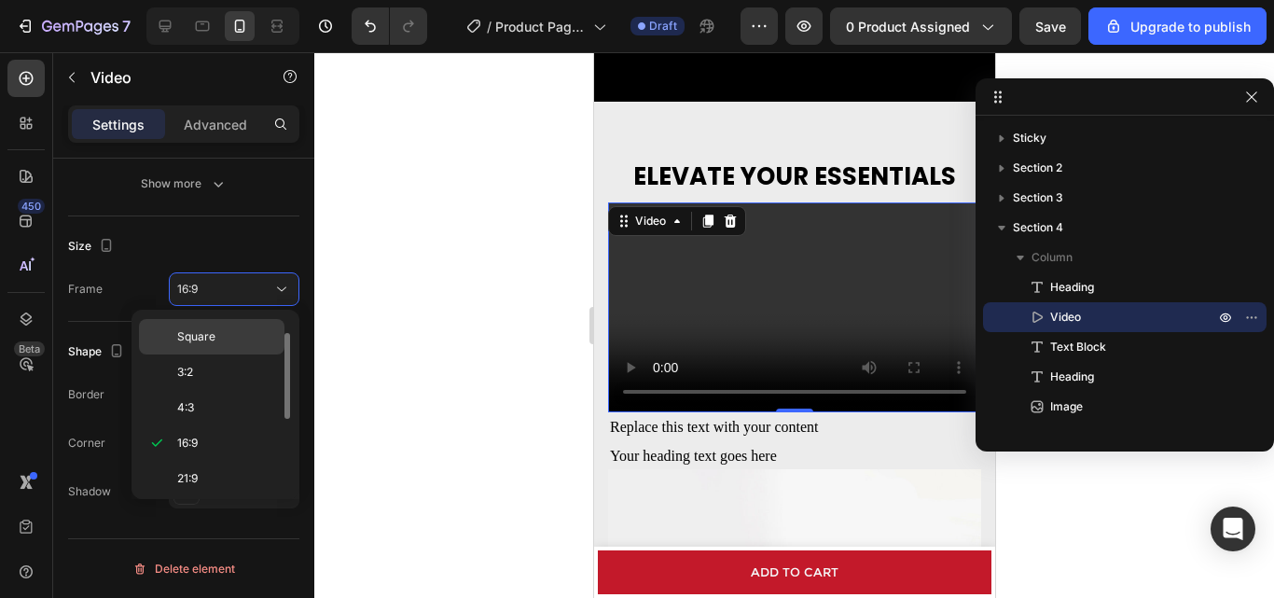
click at [218, 327] on div "Square" at bounding box center [212, 336] width 146 height 35
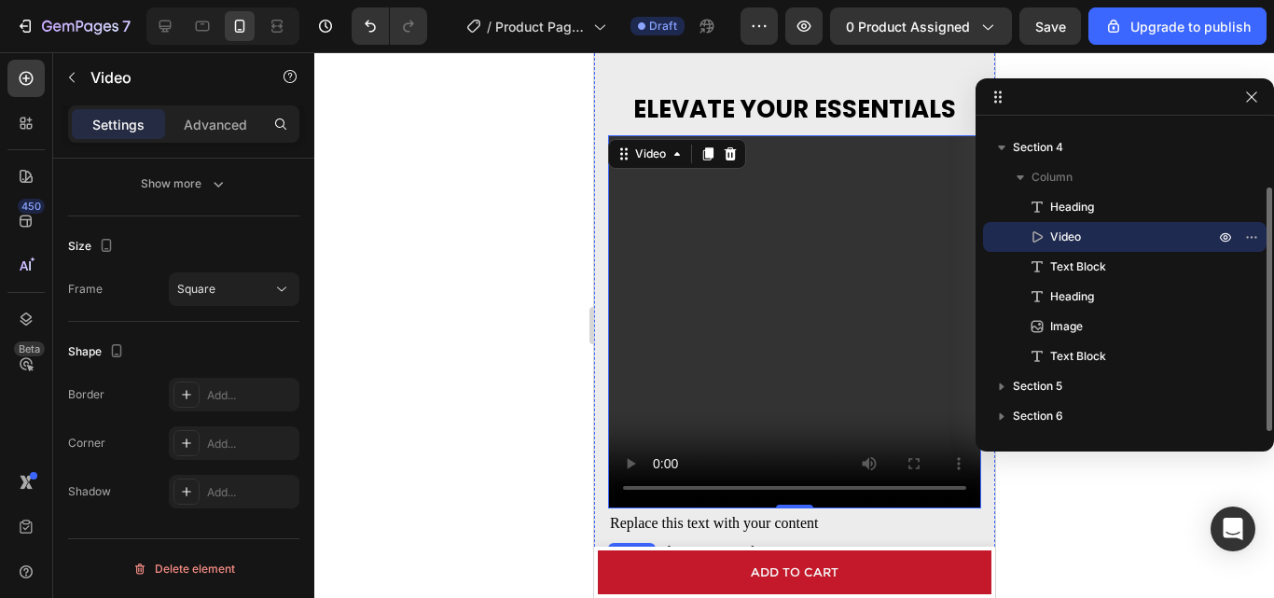
scroll to position [1926, 0]
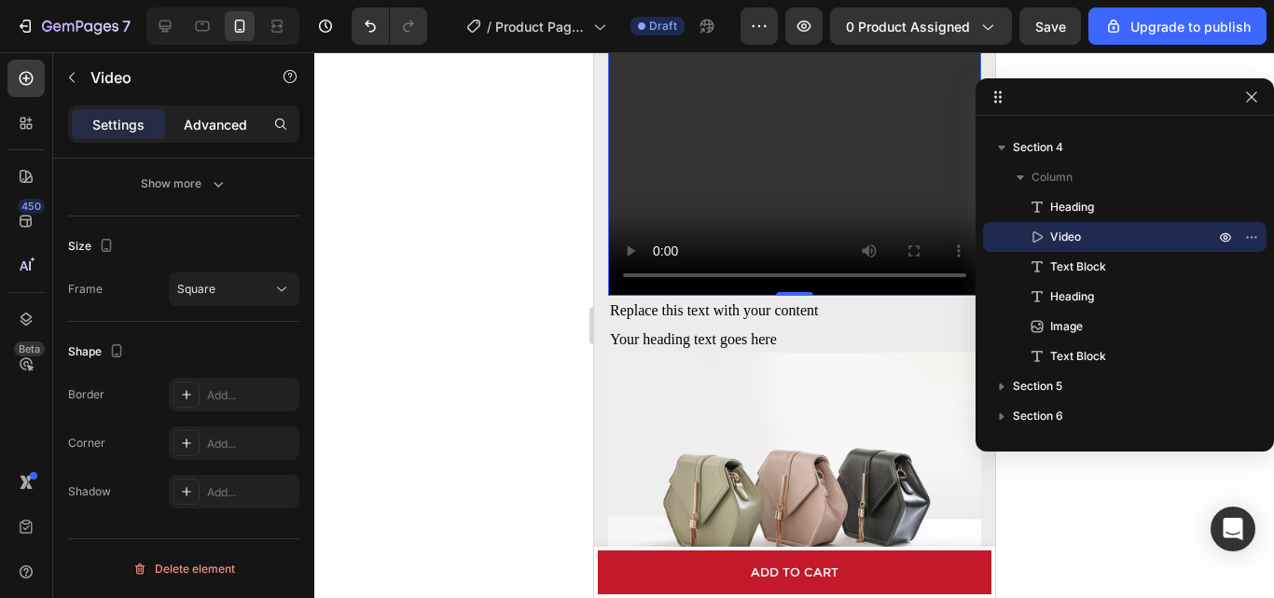
click at [194, 131] on p "Advanced" at bounding box center [215, 125] width 63 height 20
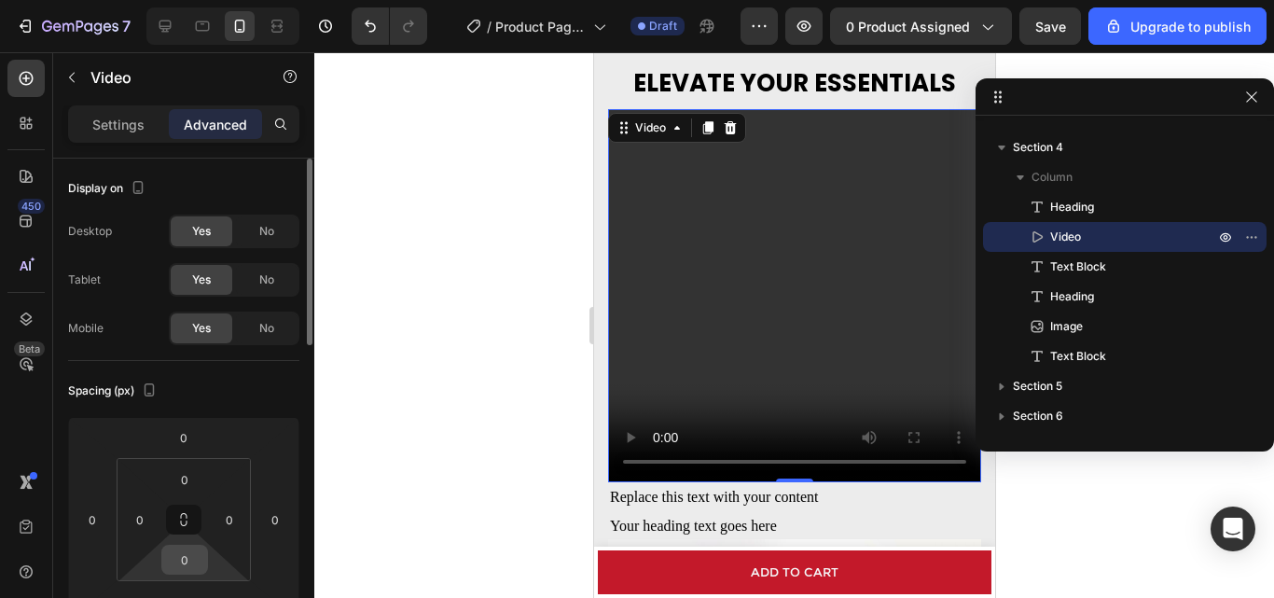
scroll to position [93, 0]
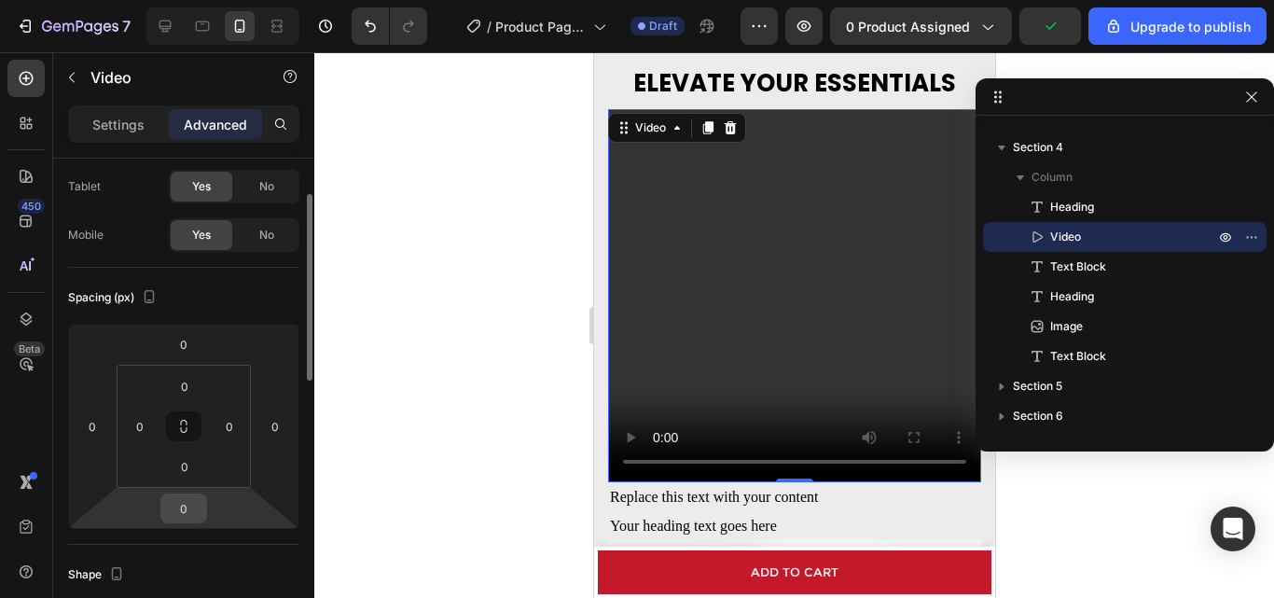
click at [182, 510] on input "0" at bounding box center [183, 508] width 37 height 28
type input "10"
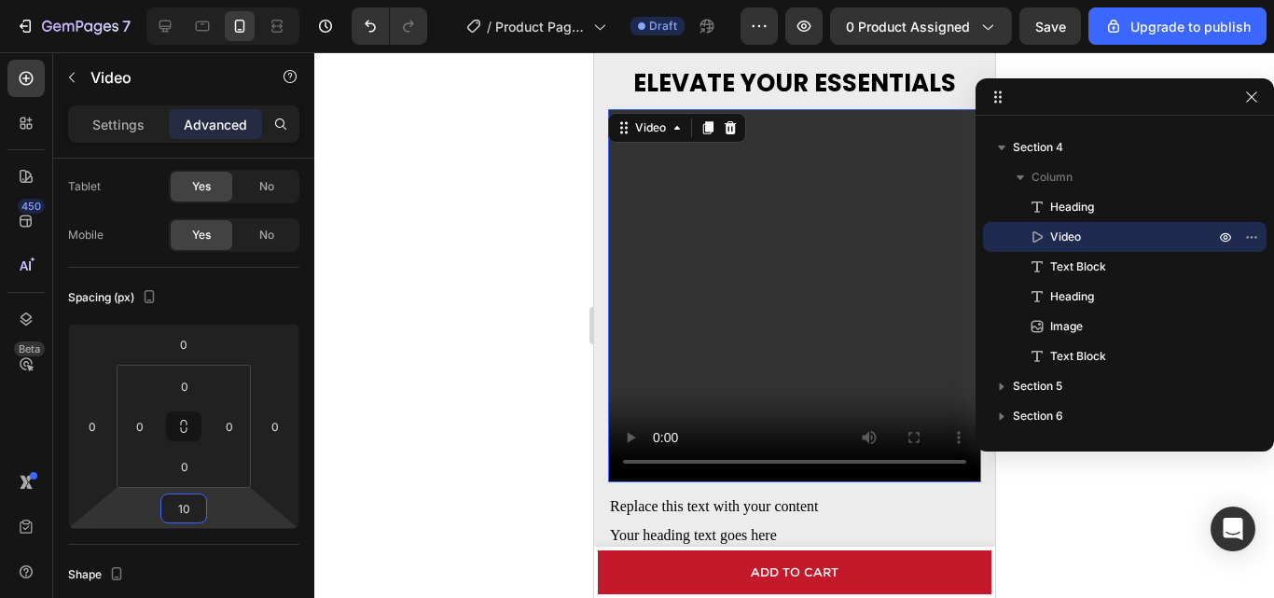
click at [487, 455] on div at bounding box center [794, 325] width 960 height 546
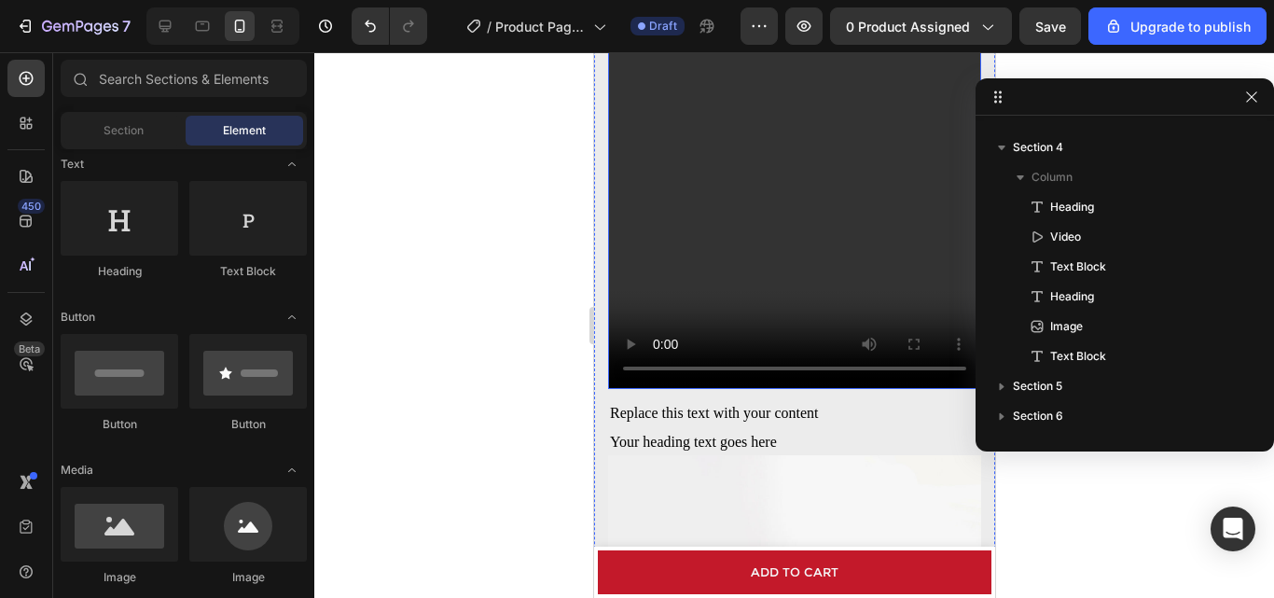
scroll to position [1647, 0]
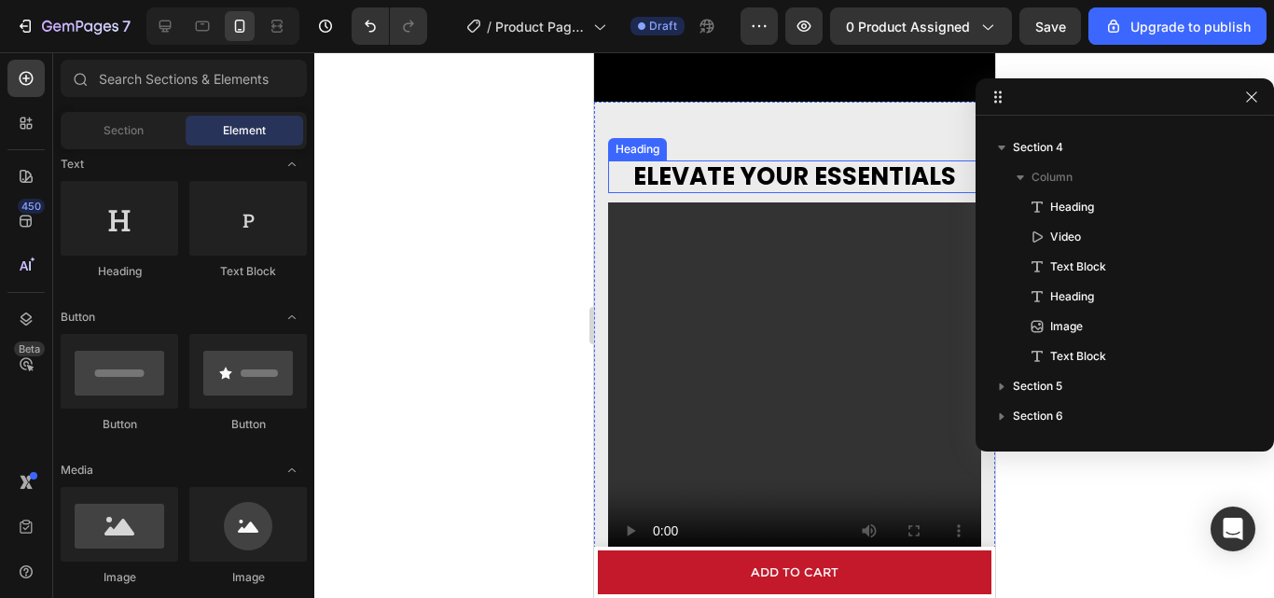
click at [744, 177] on h2 "ELEVATE YOUR ESSENTIALS" at bounding box center [793, 176] width 373 height 33
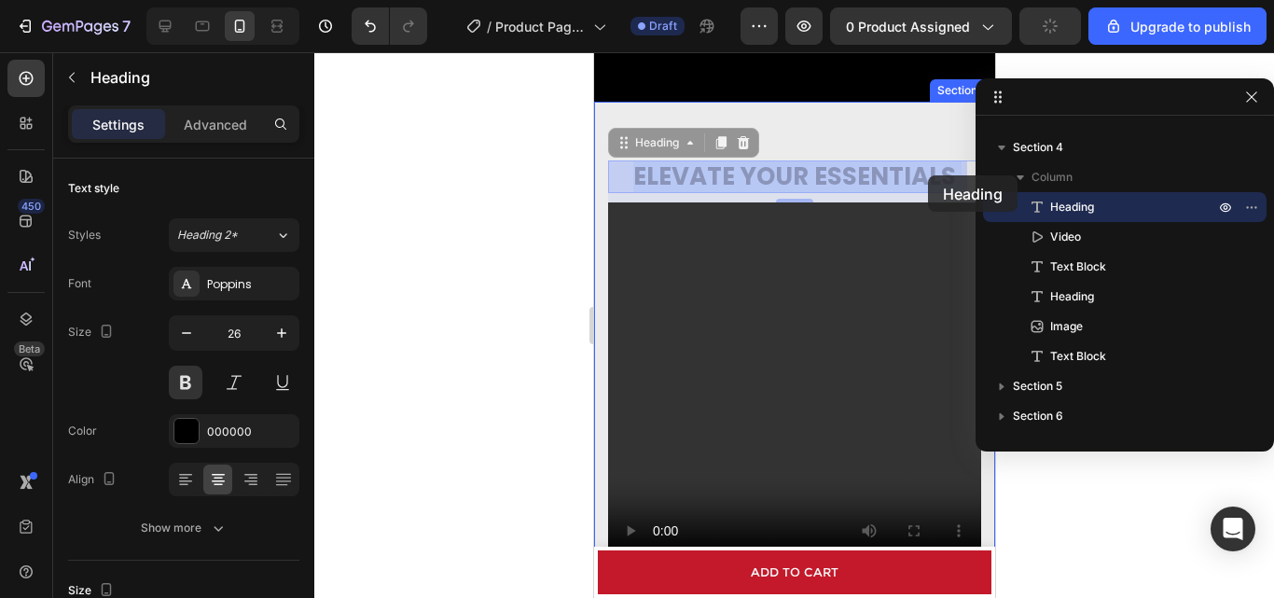
drag, startPoint x: 626, startPoint y: 171, endPoint x: 881, endPoint y: 185, distance: 255.1
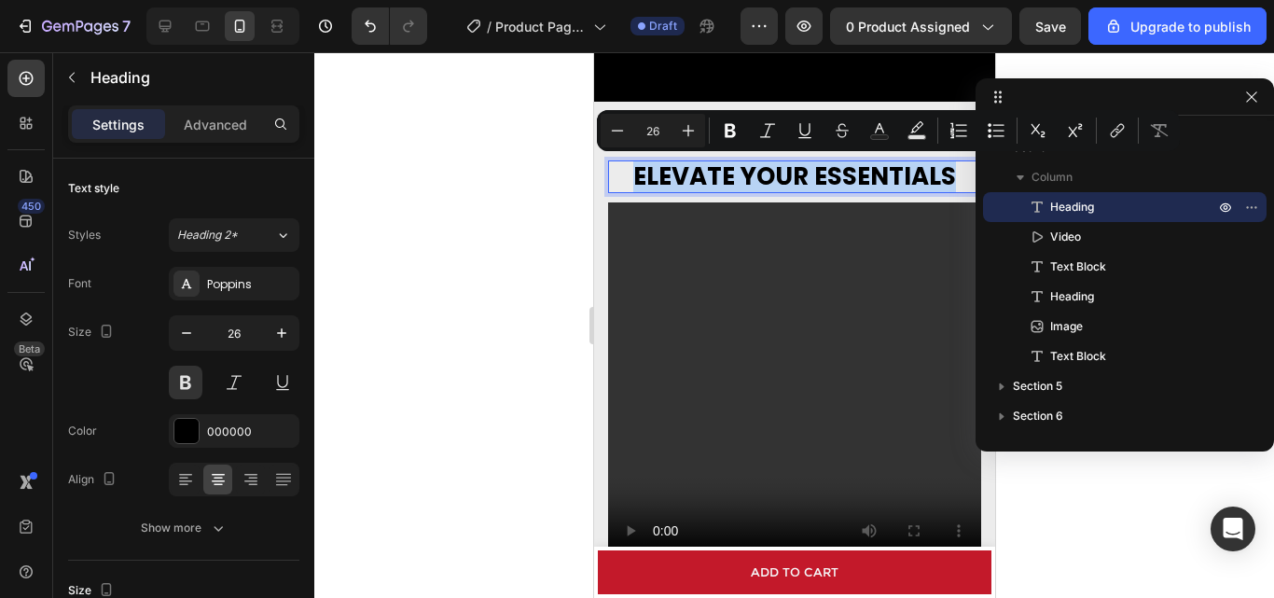
drag, startPoint x: 944, startPoint y: 178, endPoint x: 629, endPoint y: 181, distance: 315.3
click at [629, 181] on p "ELEVATE YOUR ESSENTIALS" at bounding box center [793, 176] width 369 height 29
click at [455, 238] on div at bounding box center [794, 325] width 960 height 546
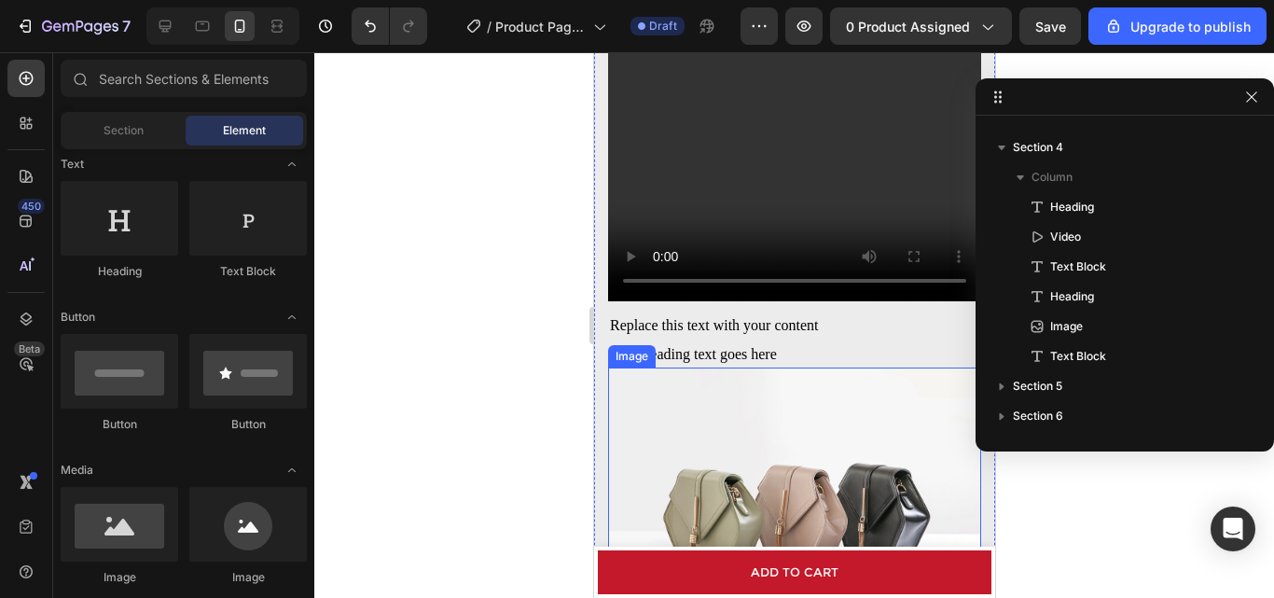
scroll to position [1926, 0]
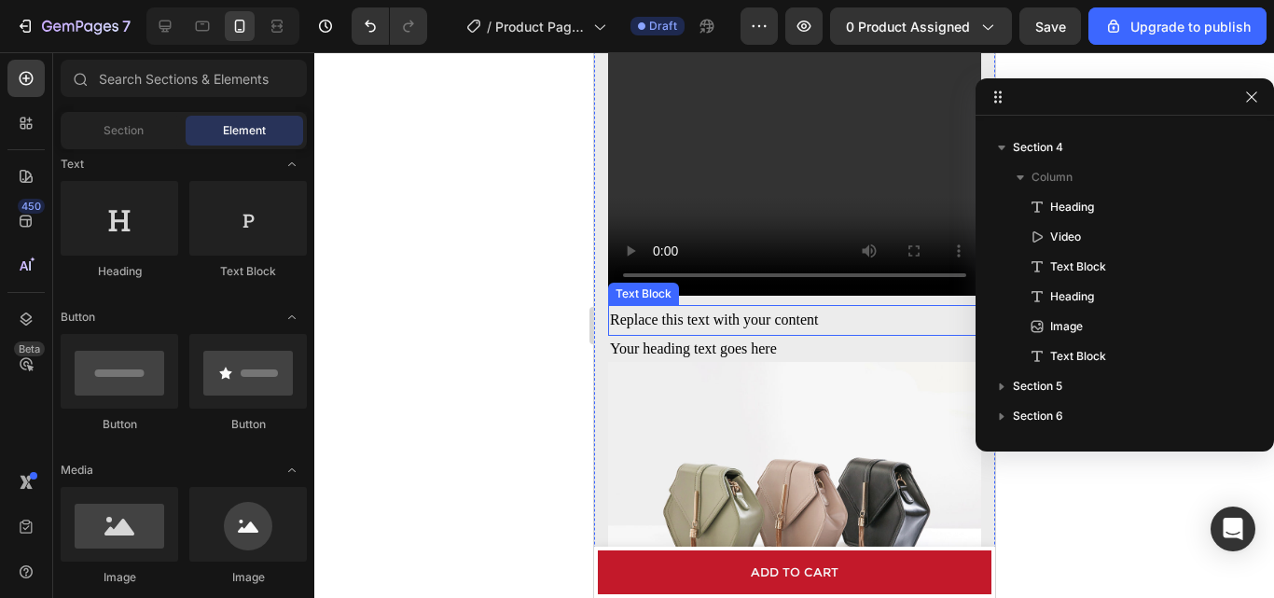
click at [732, 305] on div "Replace this text with your content" at bounding box center [793, 320] width 373 height 31
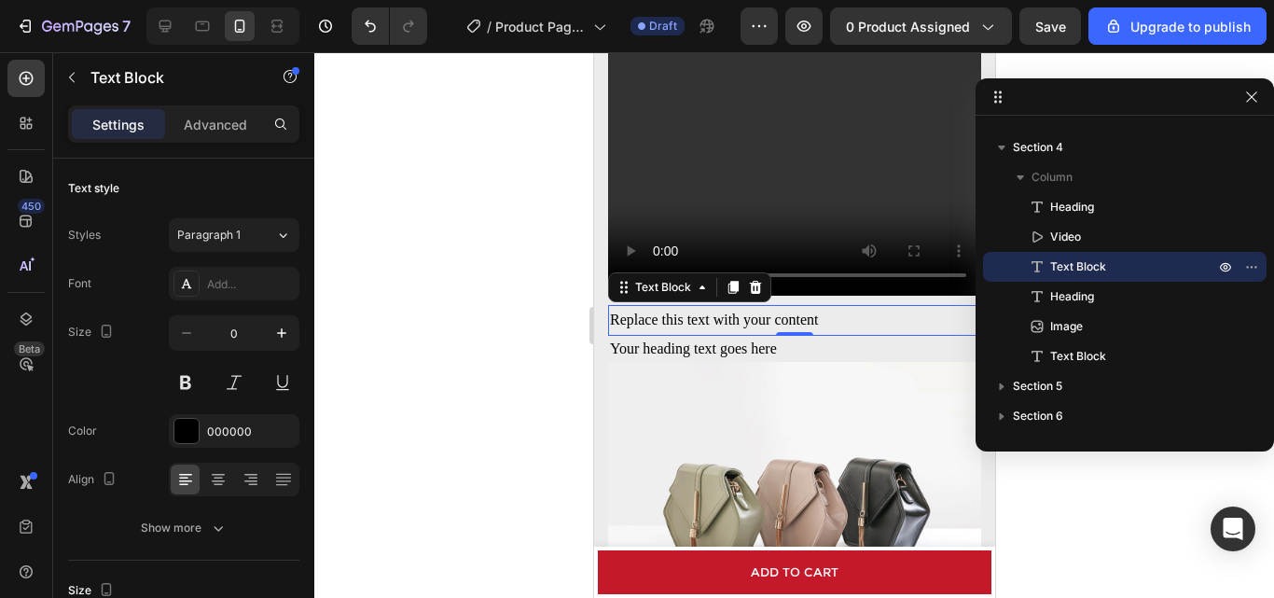
click at [824, 305] on div "Replace this text with your content" at bounding box center [793, 320] width 373 height 31
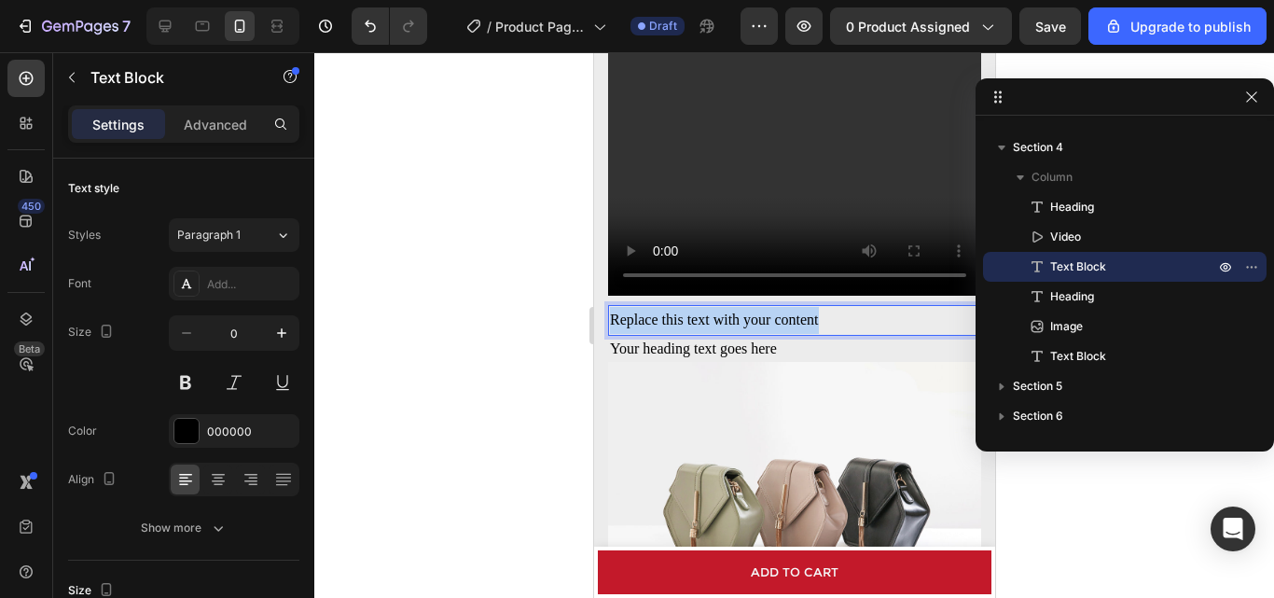
drag, startPoint x: 824, startPoint y: 304, endPoint x: 611, endPoint y: 307, distance: 212.7
click at [611, 307] on p "Replace this text with your content" at bounding box center [793, 320] width 369 height 27
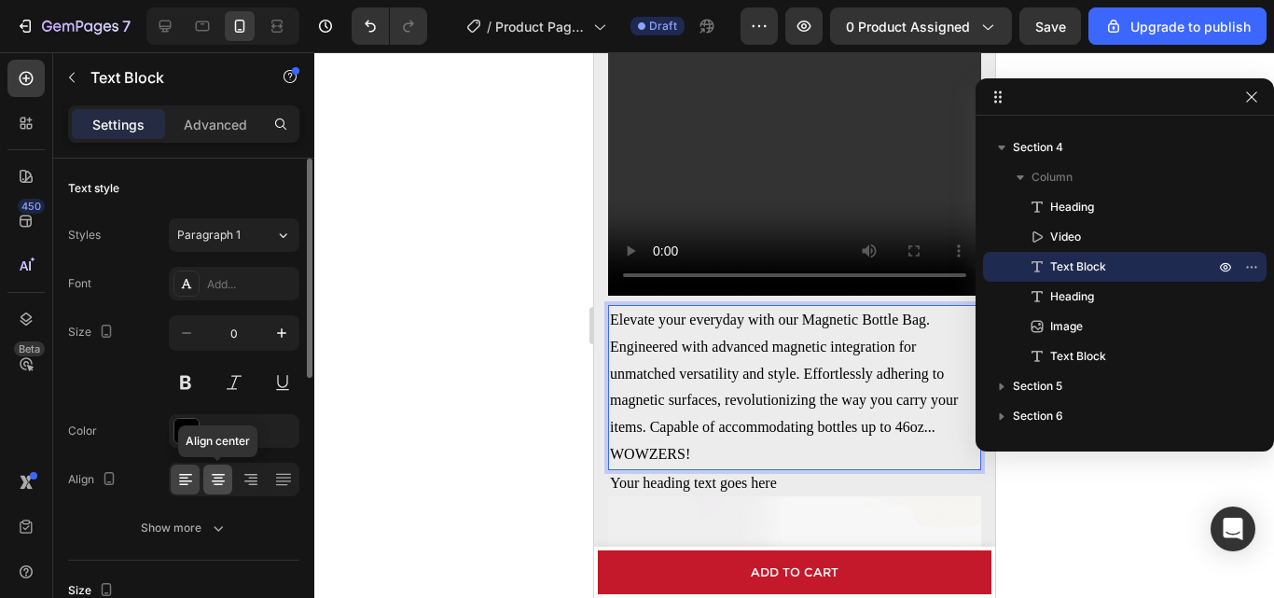
click at [216, 478] on icon at bounding box center [218, 479] width 9 height 2
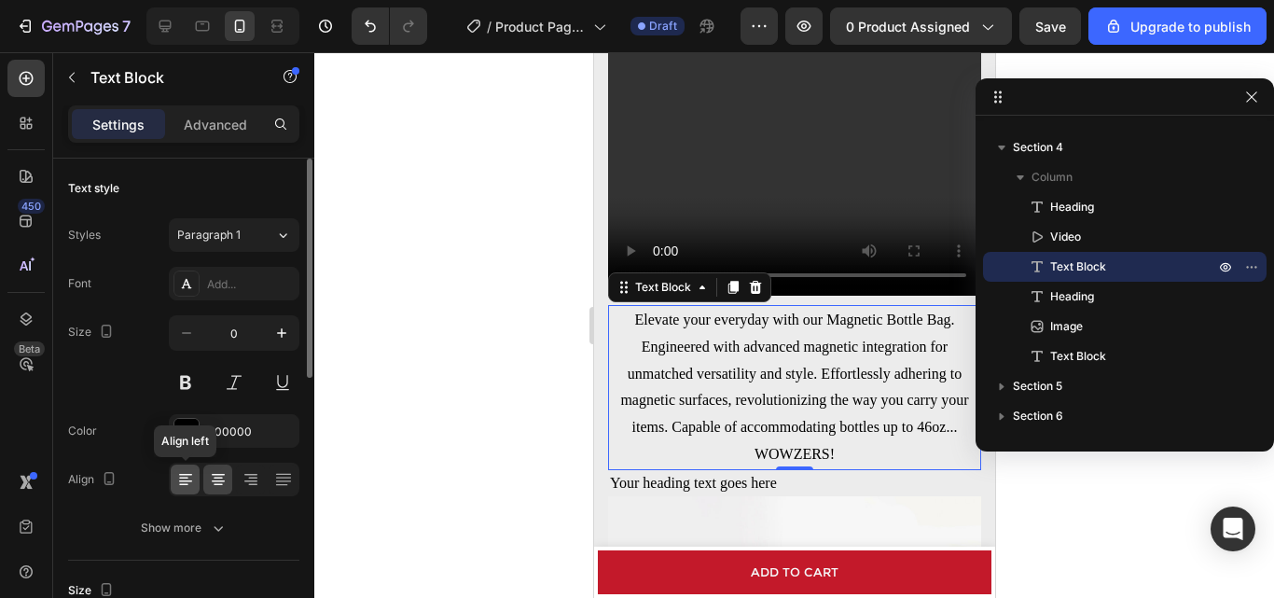
click at [184, 478] on icon at bounding box center [183, 479] width 9 height 2
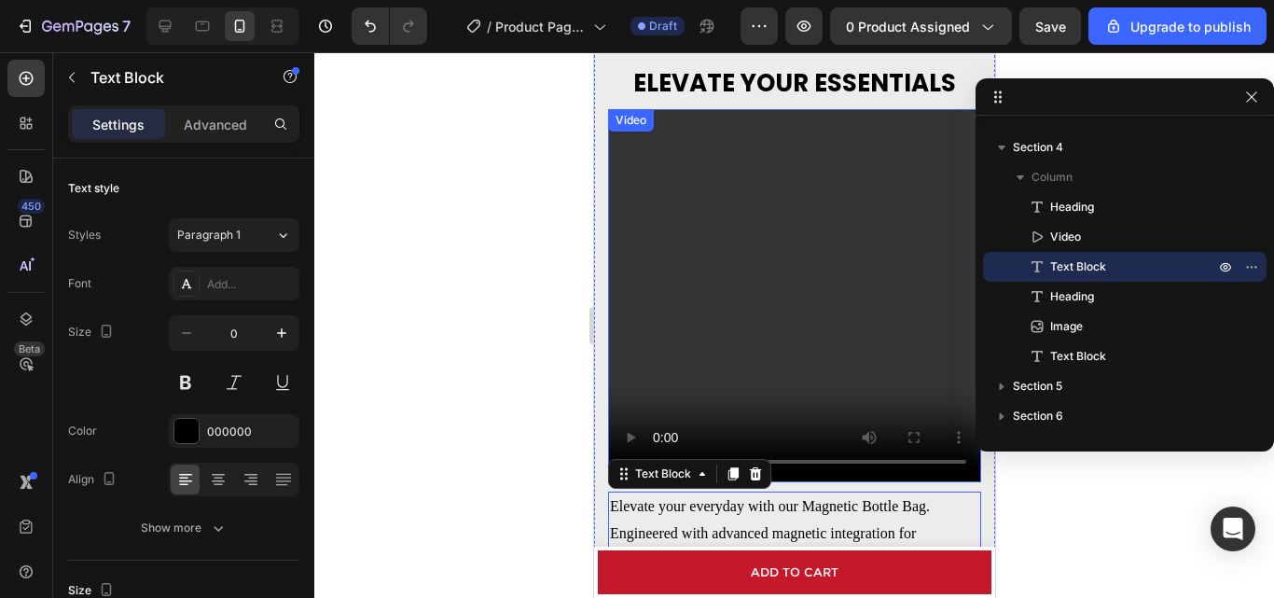
scroll to position [1833, 0]
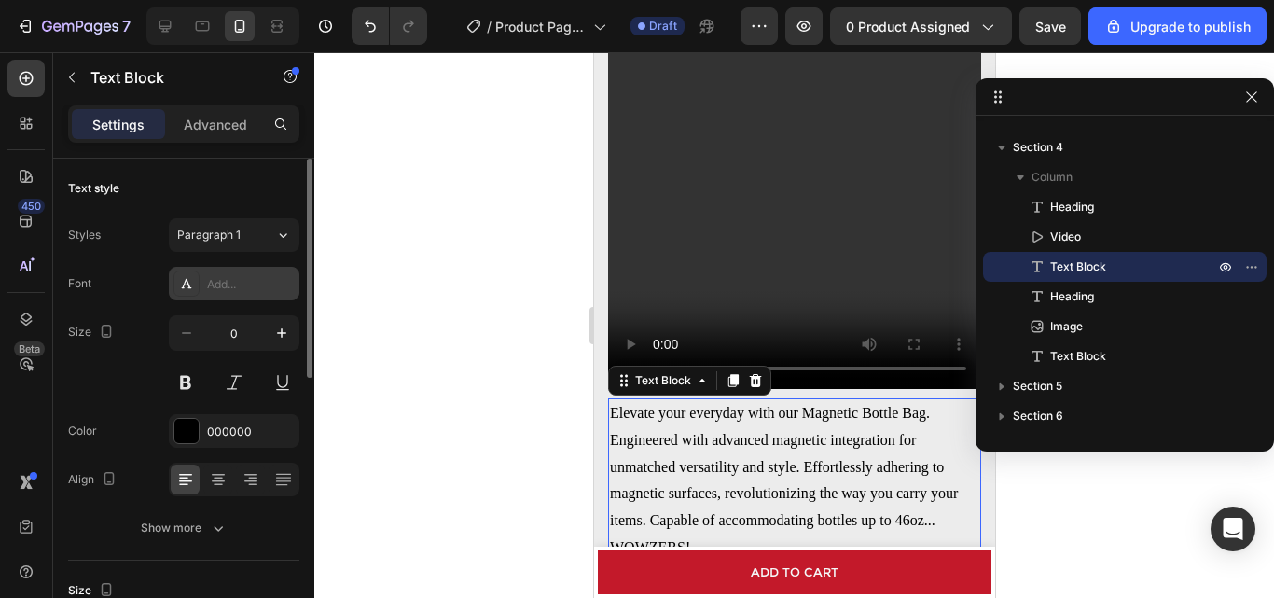
click at [257, 284] on div "Add..." at bounding box center [251, 284] width 88 height 17
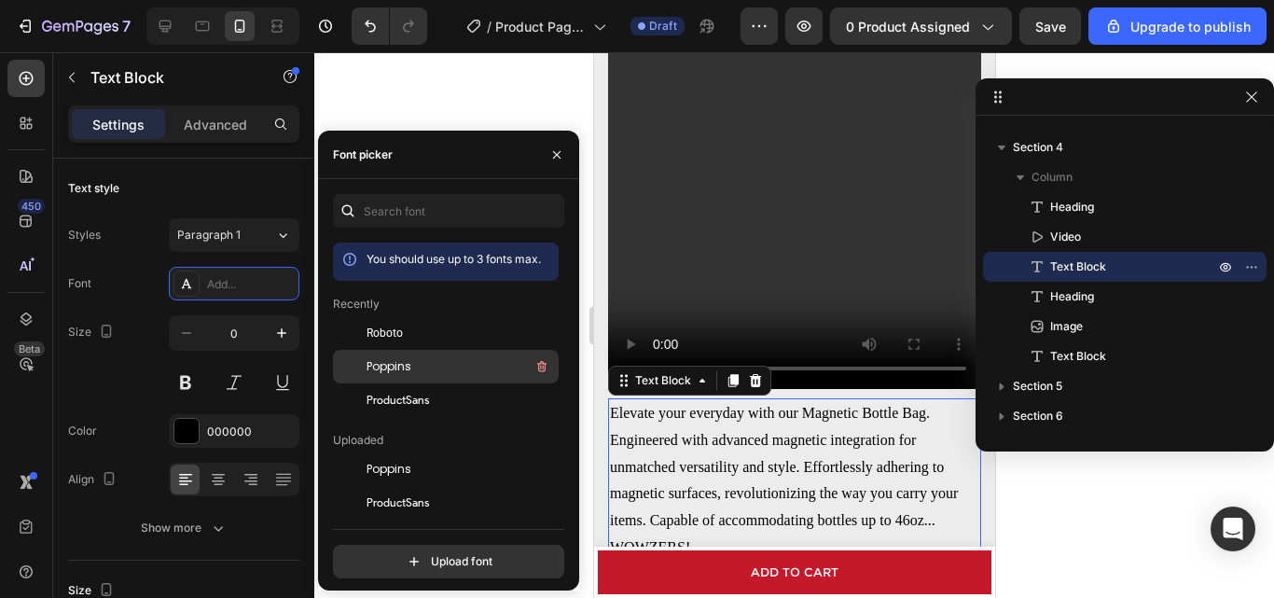
click at [443, 366] on div "Poppins" at bounding box center [461, 366] width 188 height 22
type input "1"
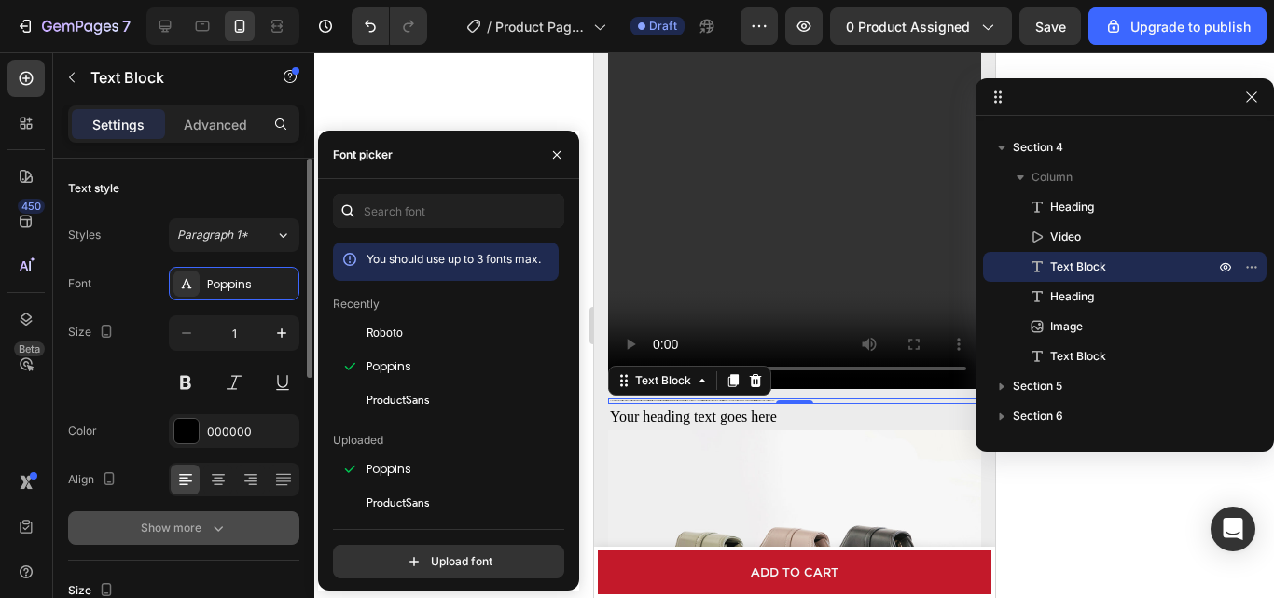
click at [182, 535] on div "Show more" at bounding box center [184, 528] width 87 height 19
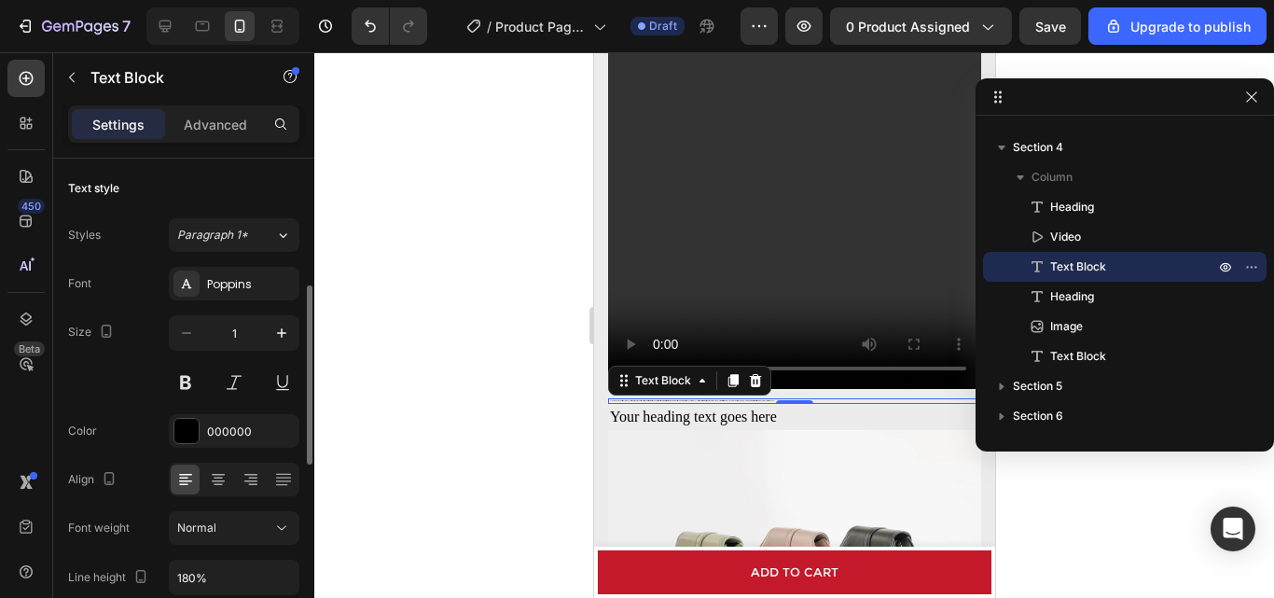
scroll to position [187, 0]
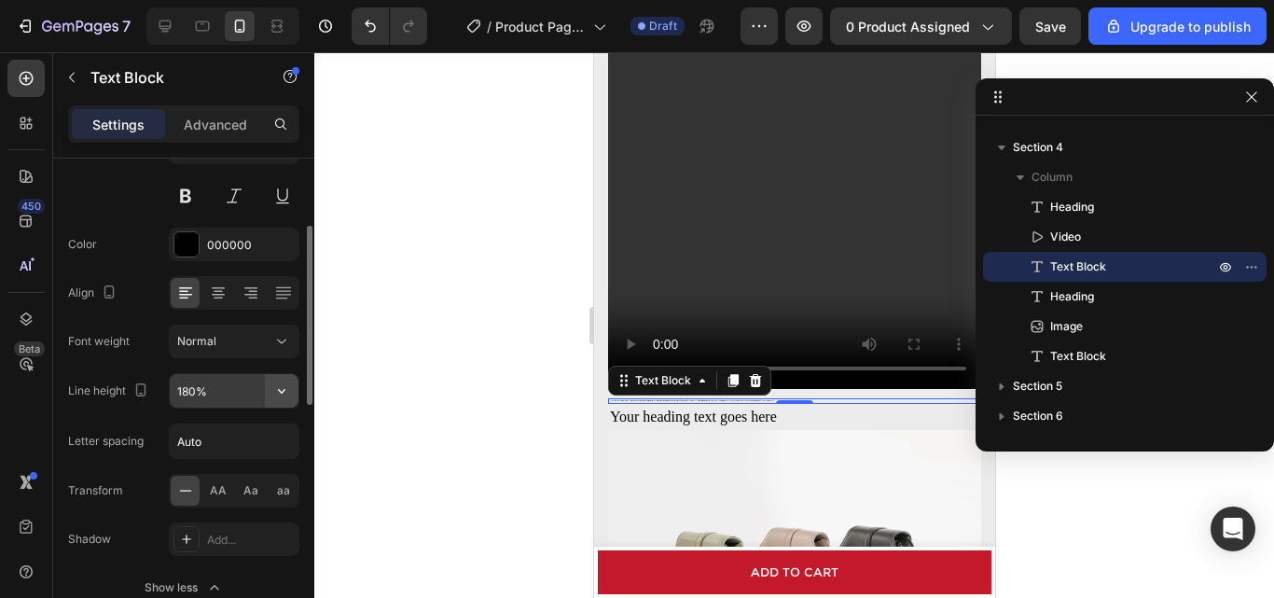
drag, startPoint x: 287, startPoint y: 392, endPoint x: 280, endPoint y: 400, distance: 11.2
click at [286, 392] on icon "button" at bounding box center [281, 391] width 19 height 19
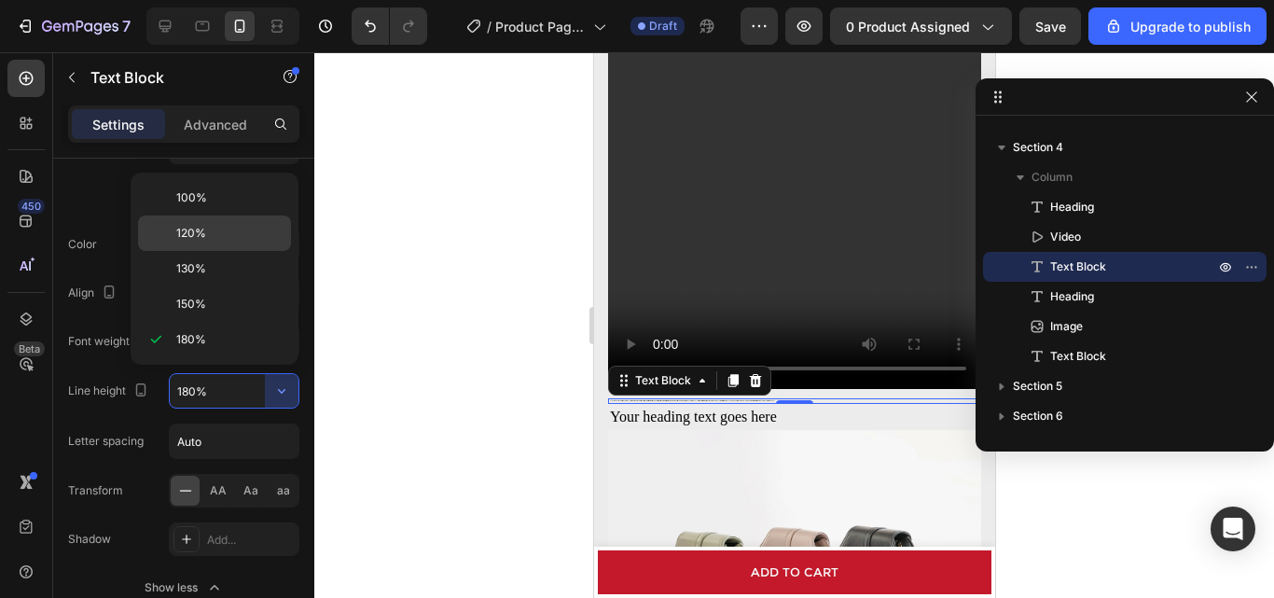
click at [215, 240] on p "120%" at bounding box center [229, 233] width 106 height 17
type input "120%"
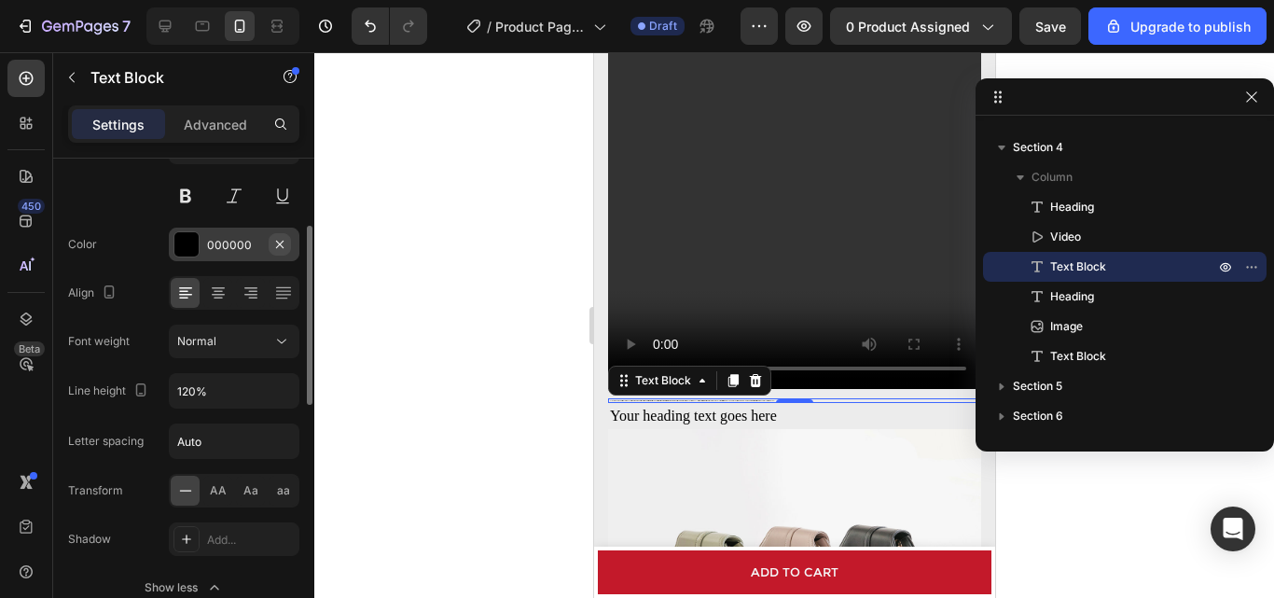
scroll to position [0, 0]
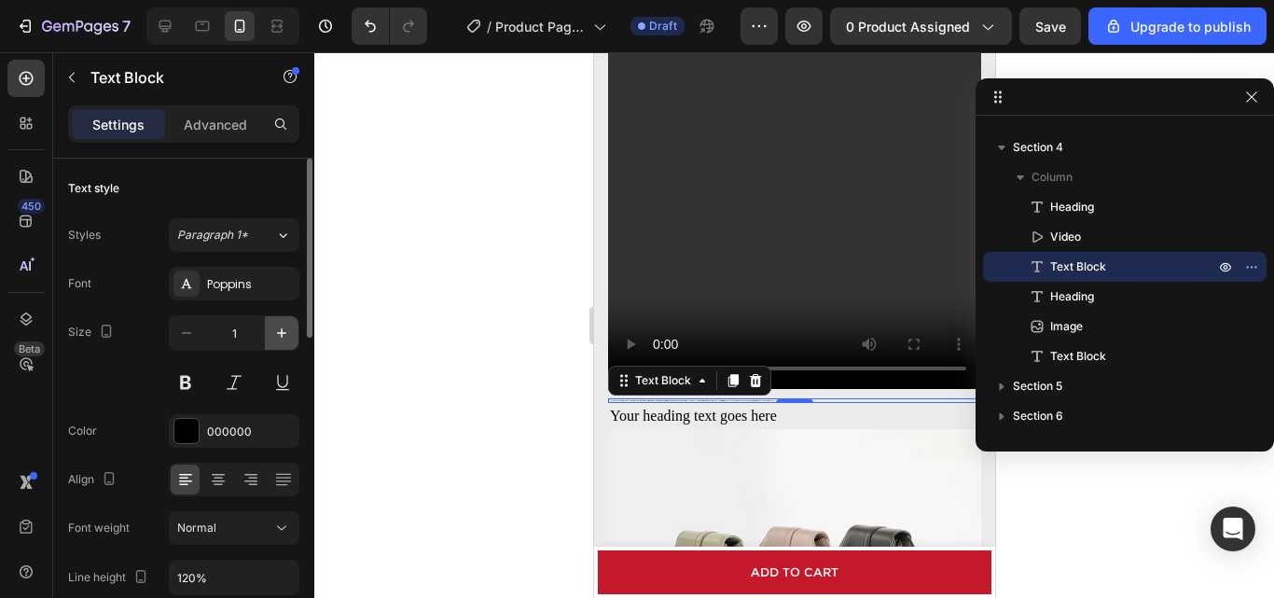
click at [282, 335] on icon "button" at bounding box center [281, 332] width 9 height 9
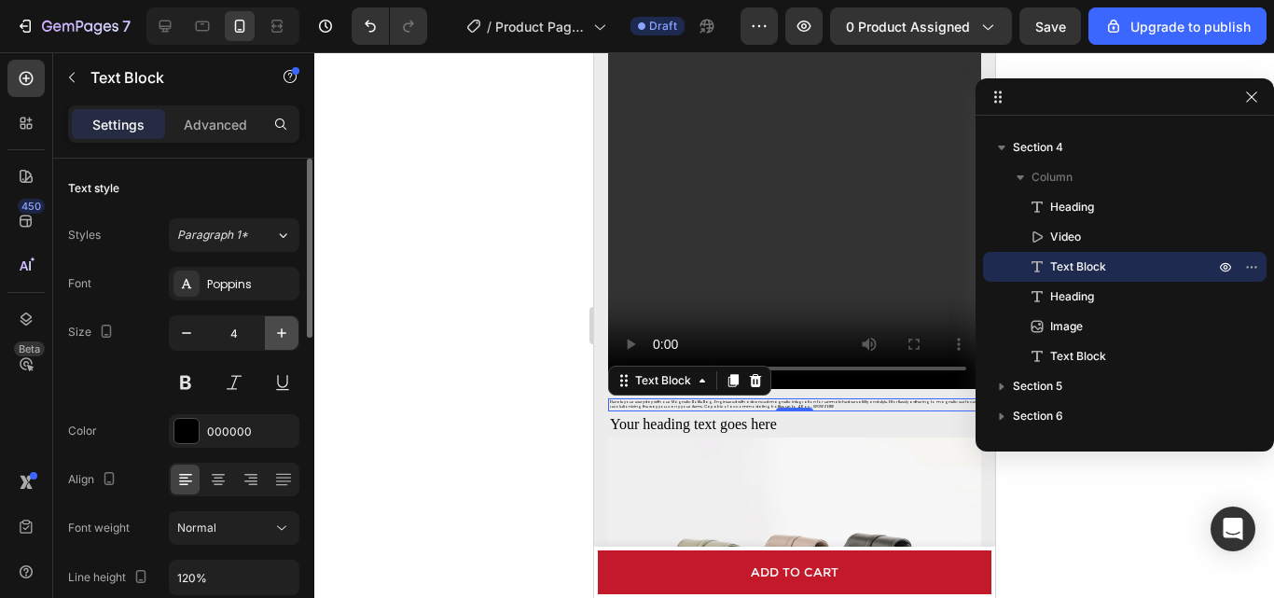
click at [282, 335] on icon "button" at bounding box center [281, 332] width 9 height 9
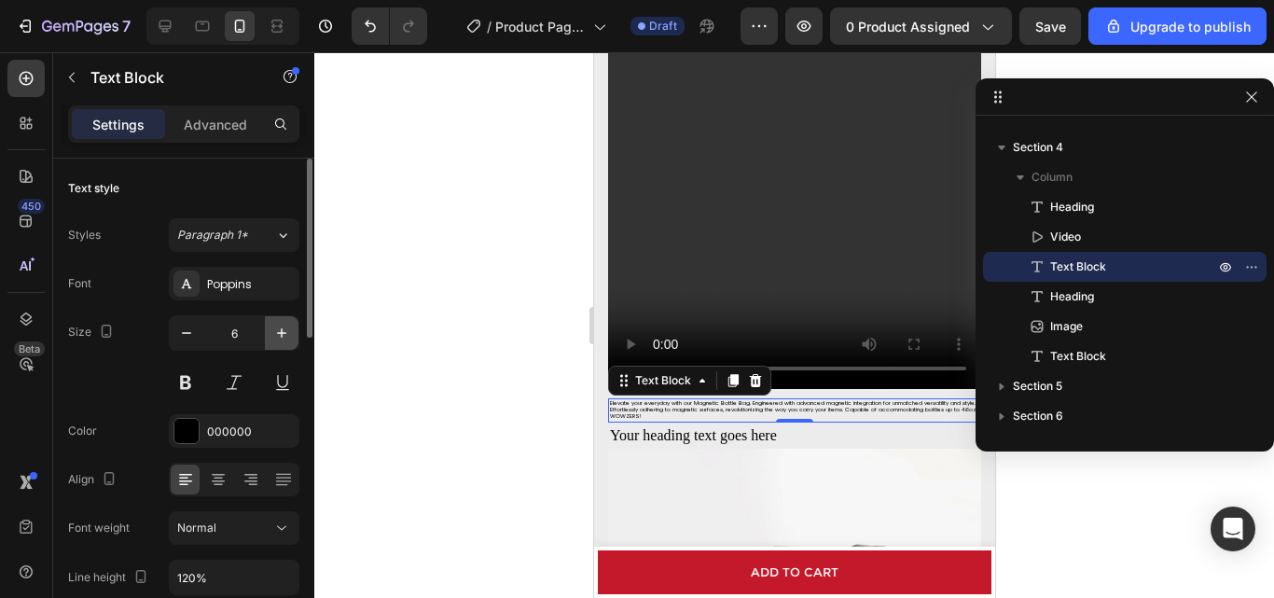
click at [282, 335] on icon "button" at bounding box center [281, 332] width 9 height 9
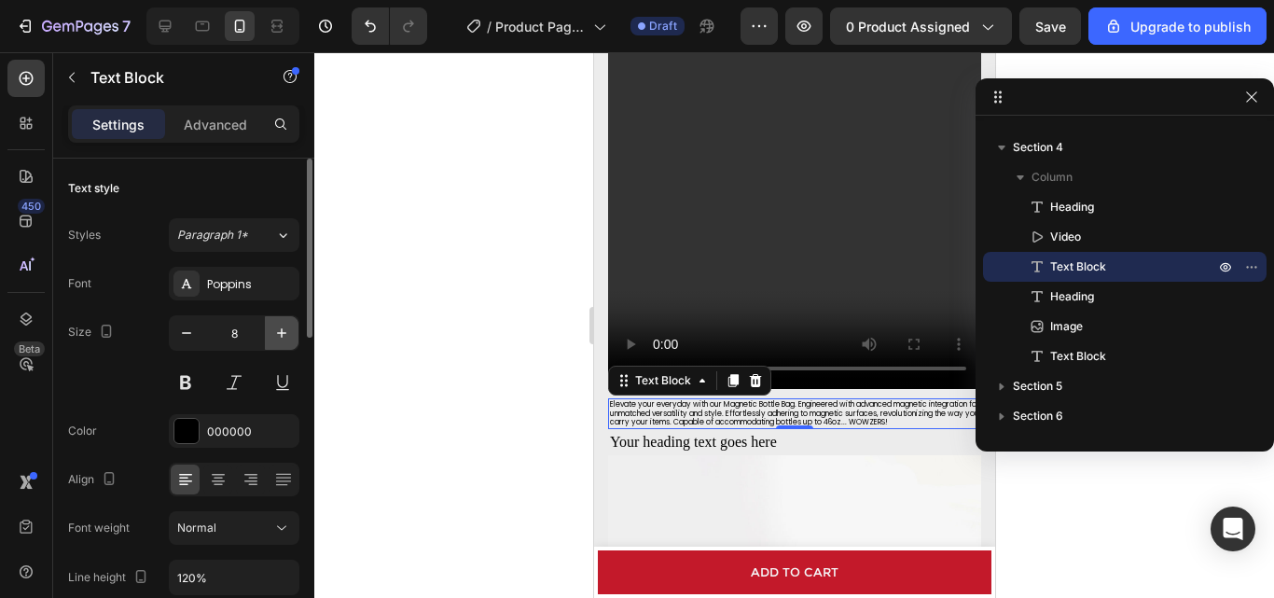
click at [282, 335] on icon "button" at bounding box center [281, 332] width 9 height 9
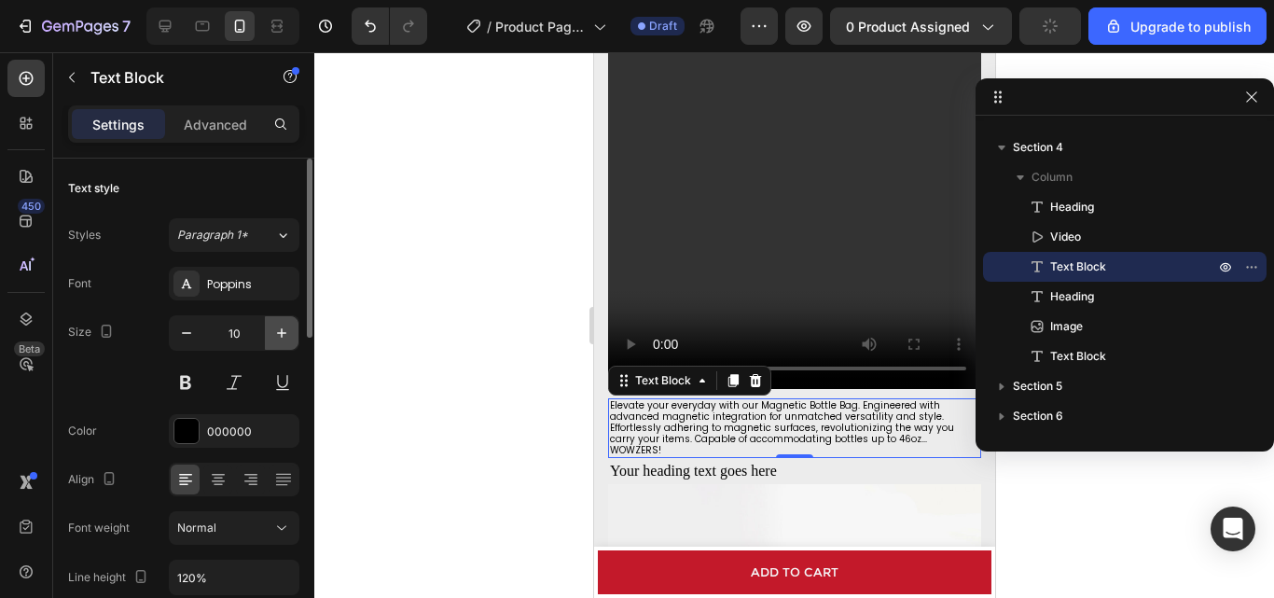
click at [282, 335] on icon "button" at bounding box center [281, 332] width 9 height 9
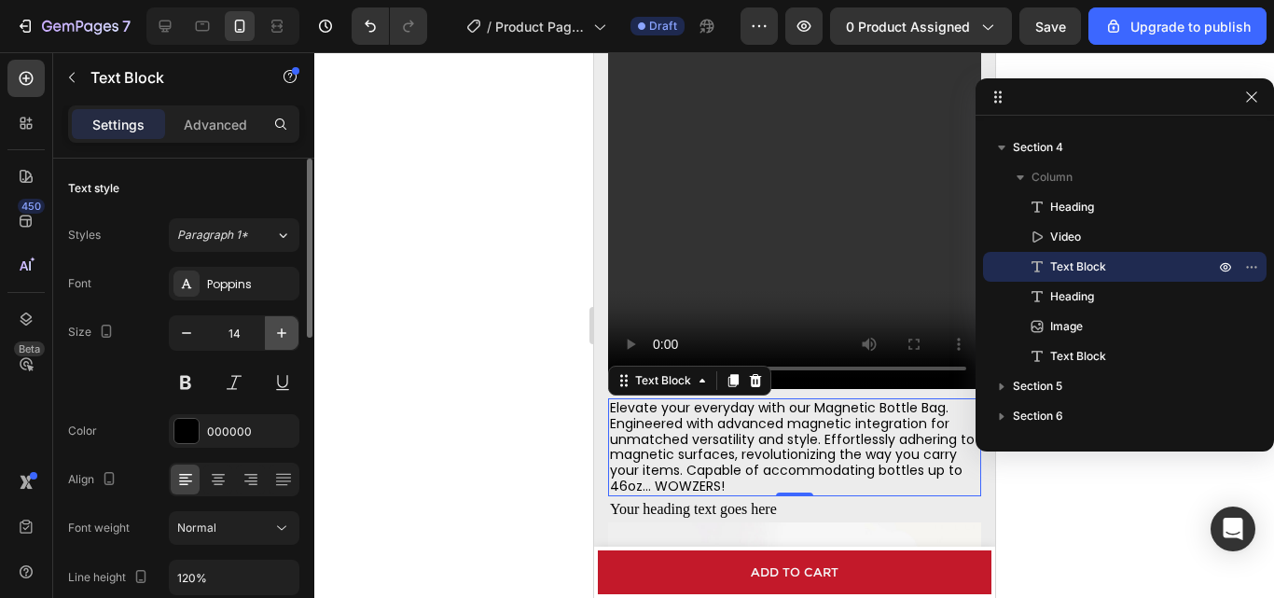
click at [282, 335] on icon "button" at bounding box center [281, 332] width 9 height 9
type input "15"
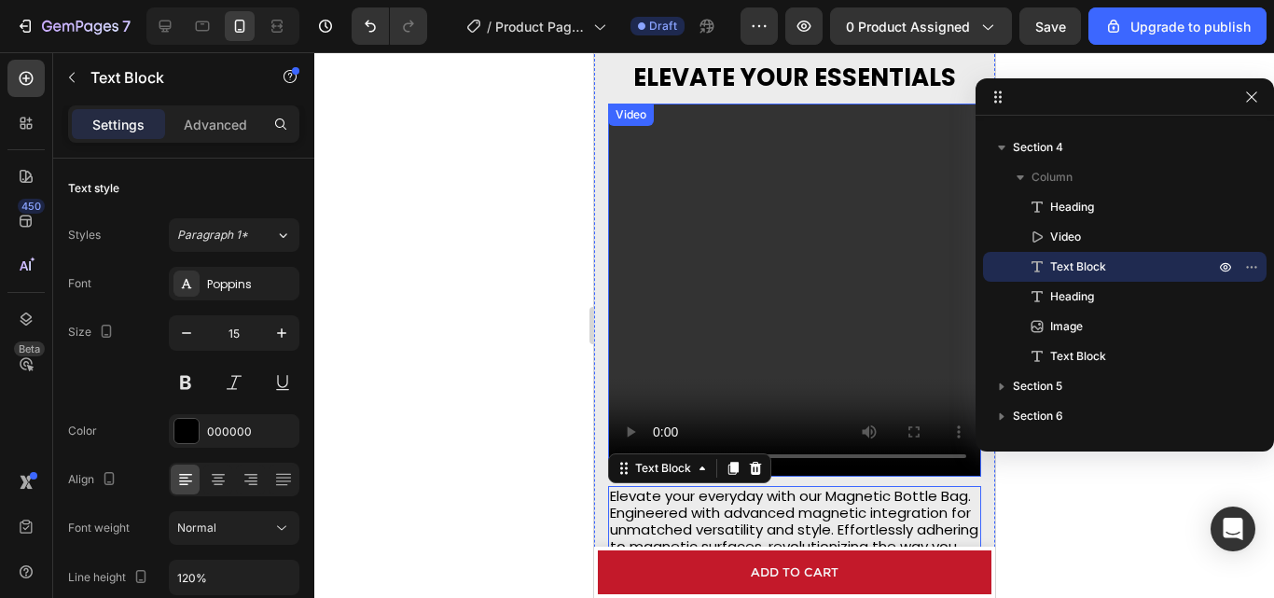
scroll to position [1740, 0]
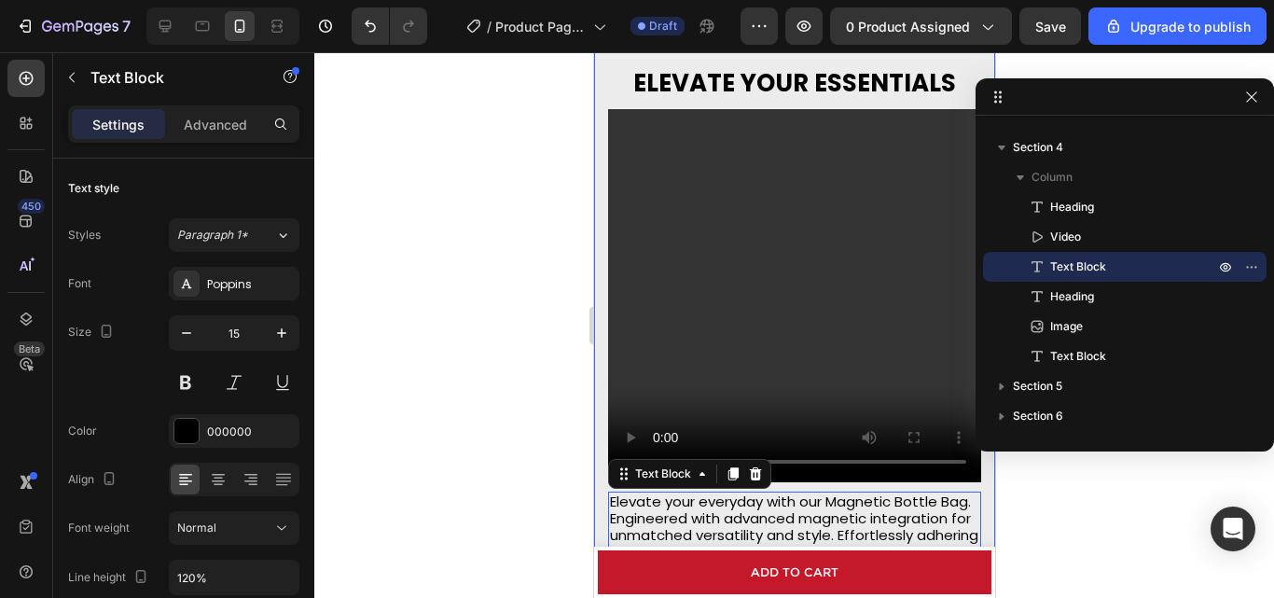
click at [699, 93] on p "ELEVATE YOUR ESSENTIALS" at bounding box center [793, 83] width 369 height 29
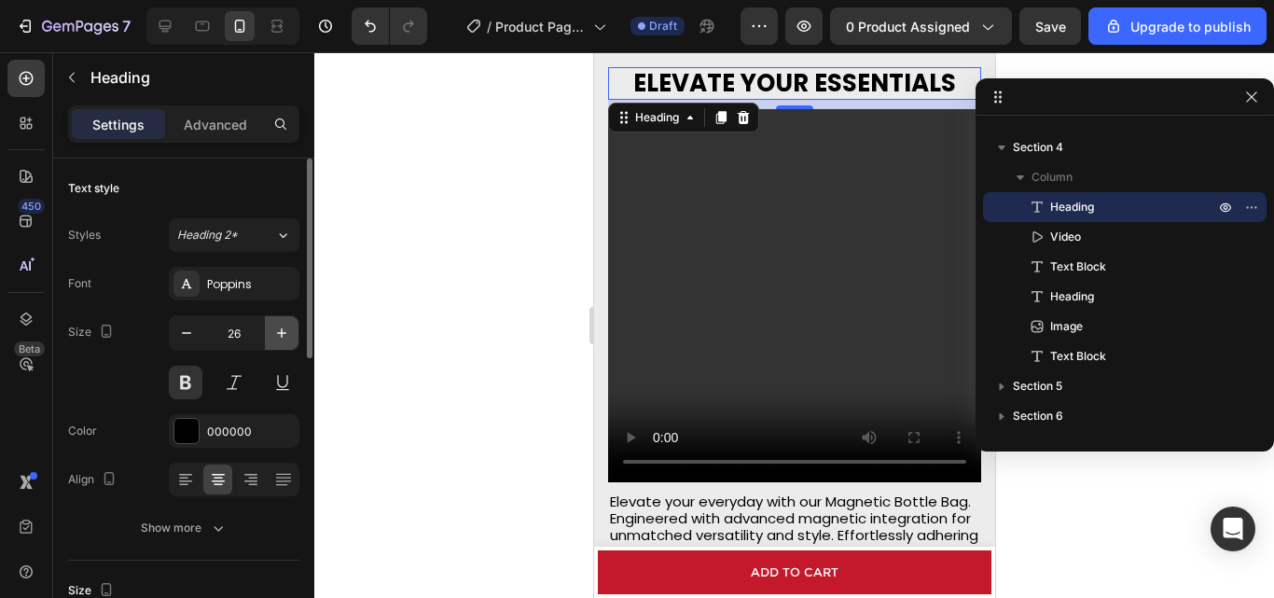
click at [277, 340] on icon "button" at bounding box center [281, 333] width 19 height 19
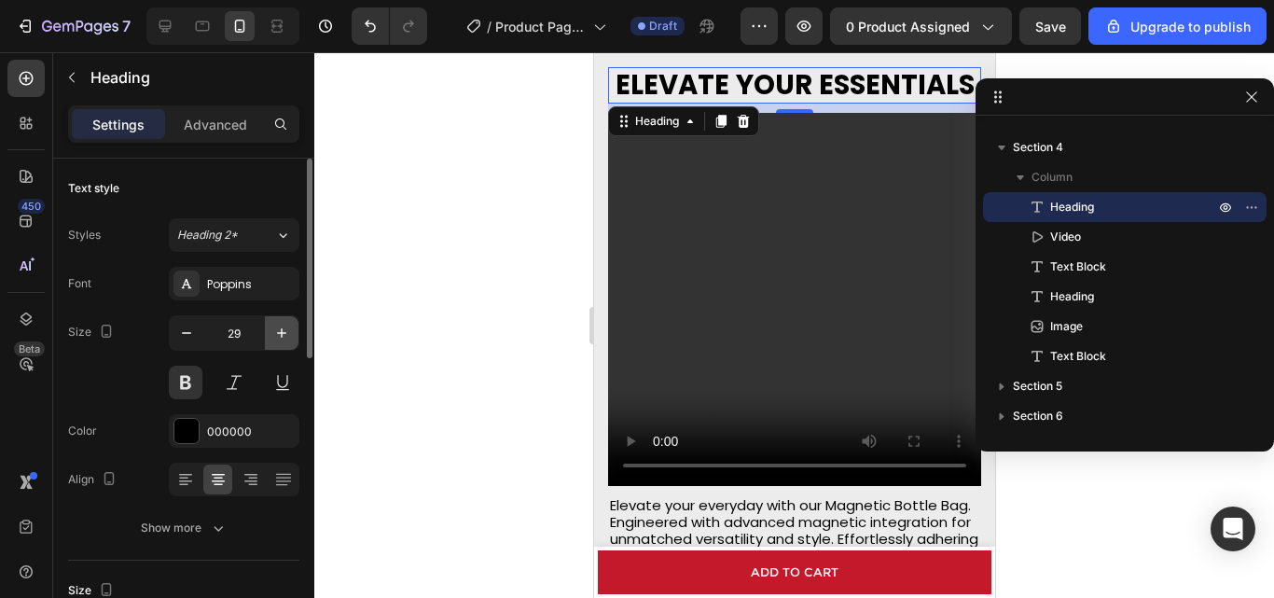
click at [277, 340] on icon "button" at bounding box center [281, 333] width 19 height 19
type input "30"
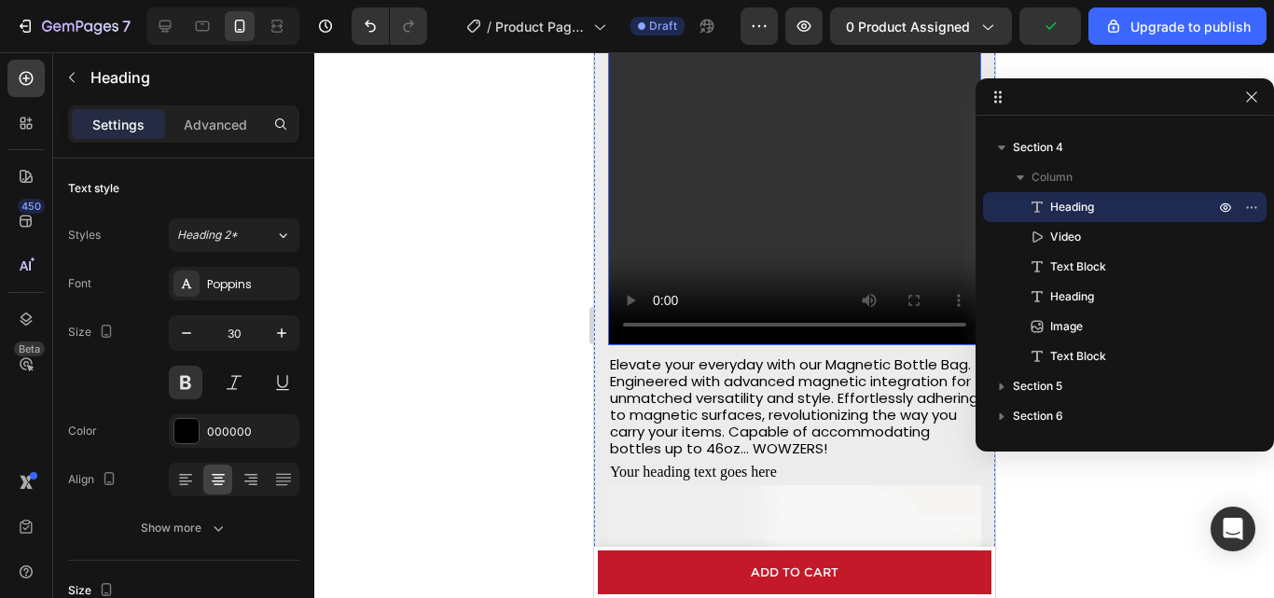
scroll to position [1923, 0]
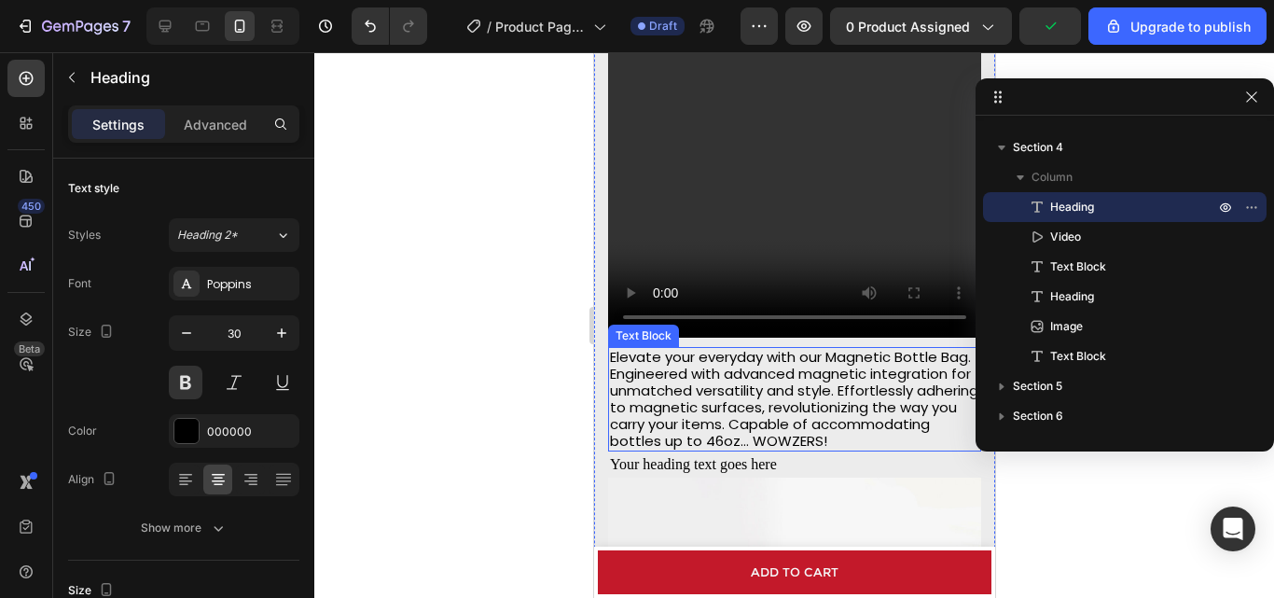
click at [751, 368] on p "Elevate your everyday with our Magnetic Bottle Bag. Engineered with advanced ma…" at bounding box center [793, 399] width 369 height 101
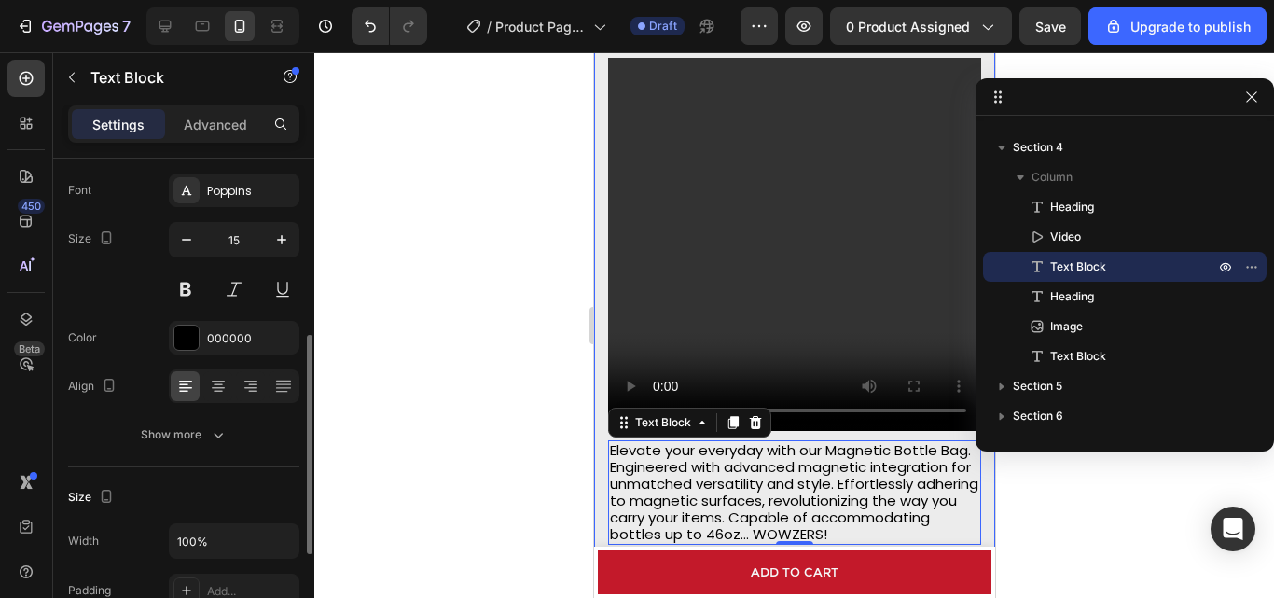
scroll to position [187, 0]
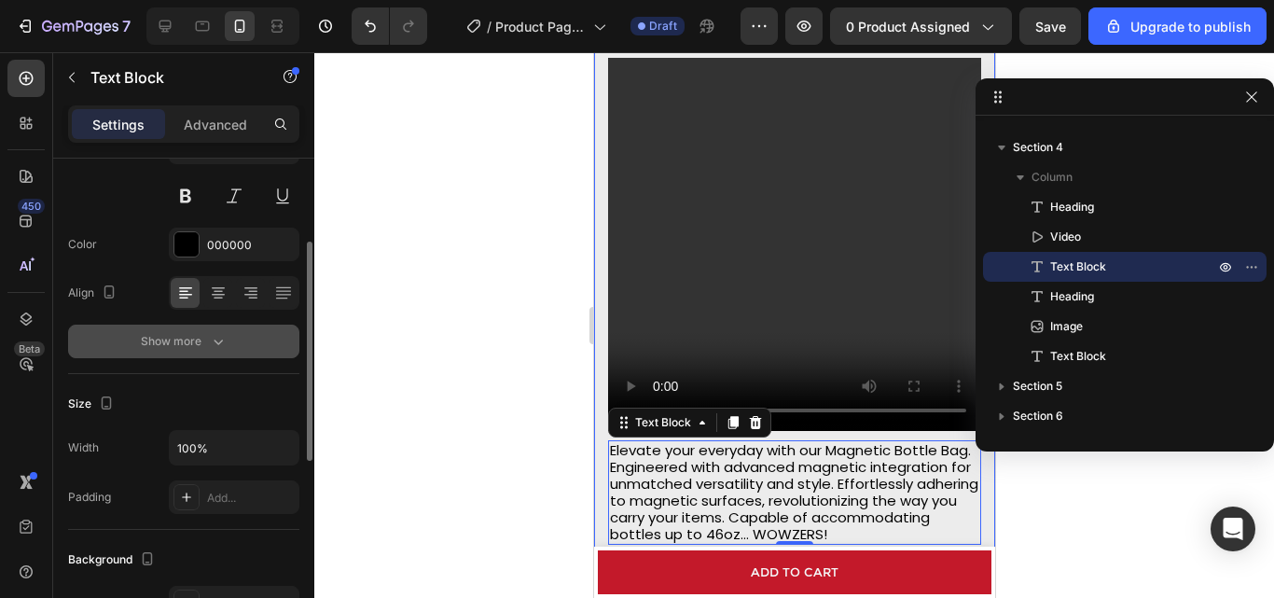
click at [215, 347] on icon "button" at bounding box center [218, 341] width 19 height 19
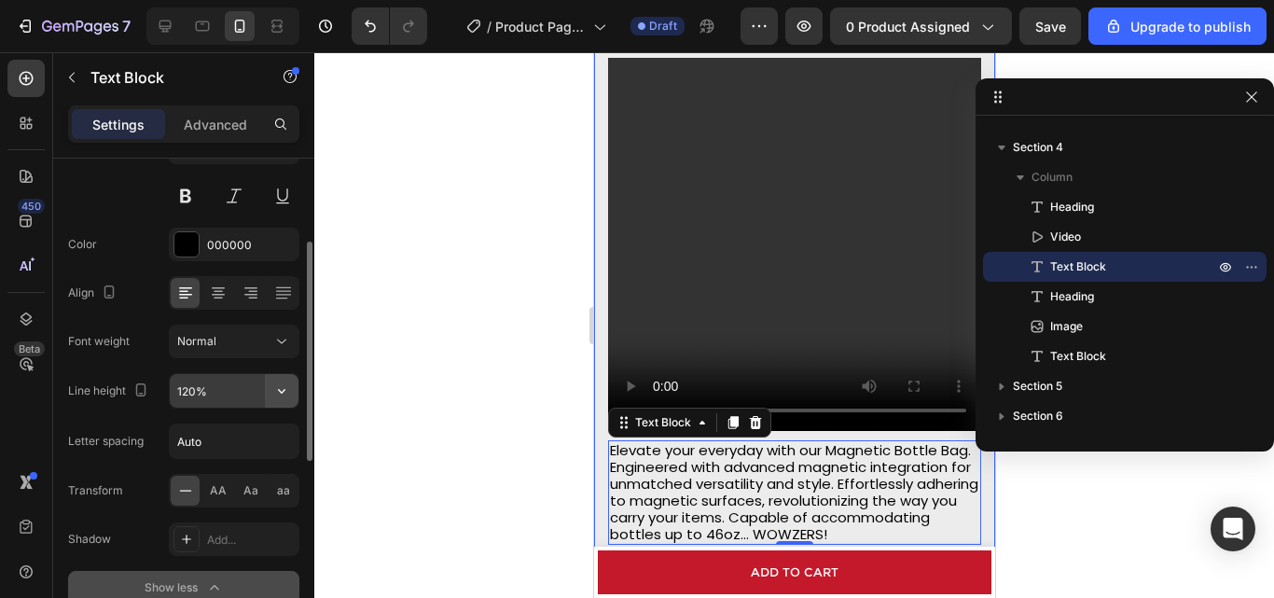
click at [283, 394] on icon "button" at bounding box center [281, 391] width 19 height 19
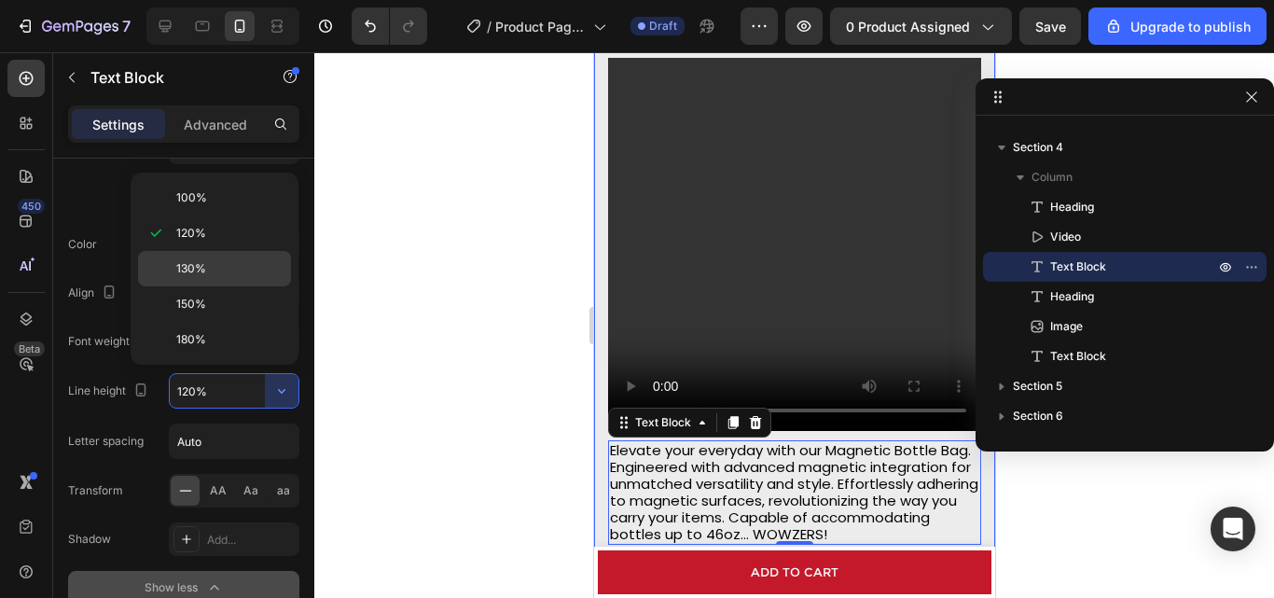
click at [189, 274] on span "130%" at bounding box center [191, 268] width 30 height 17
type input "130%"
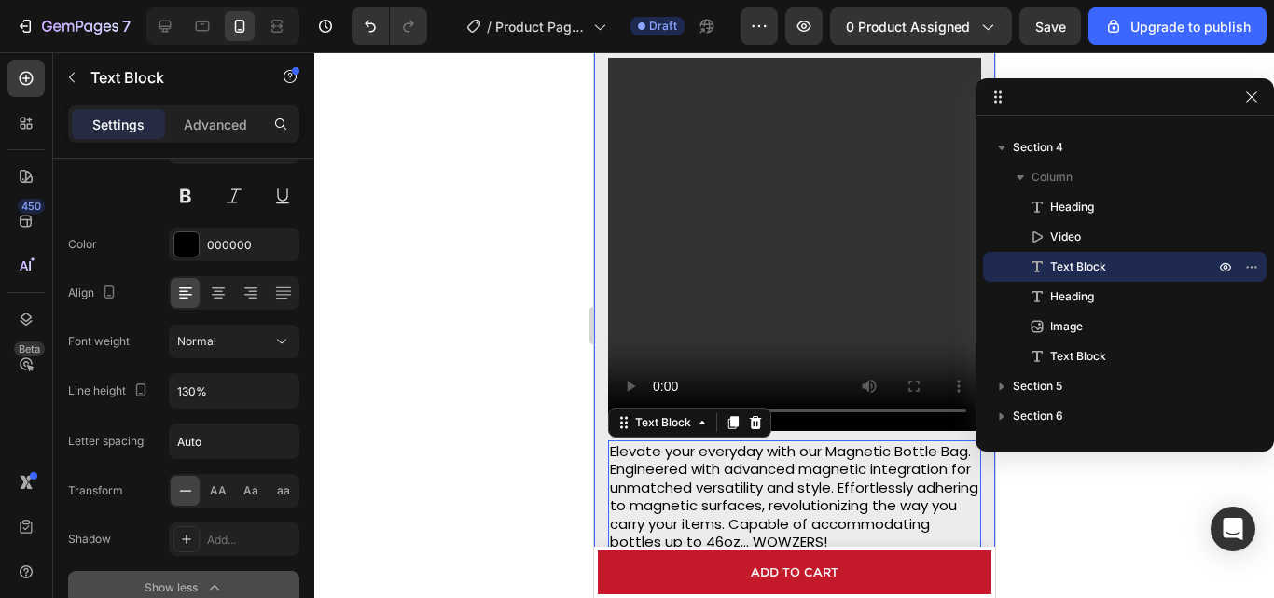
click at [485, 327] on div at bounding box center [794, 325] width 960 height 546
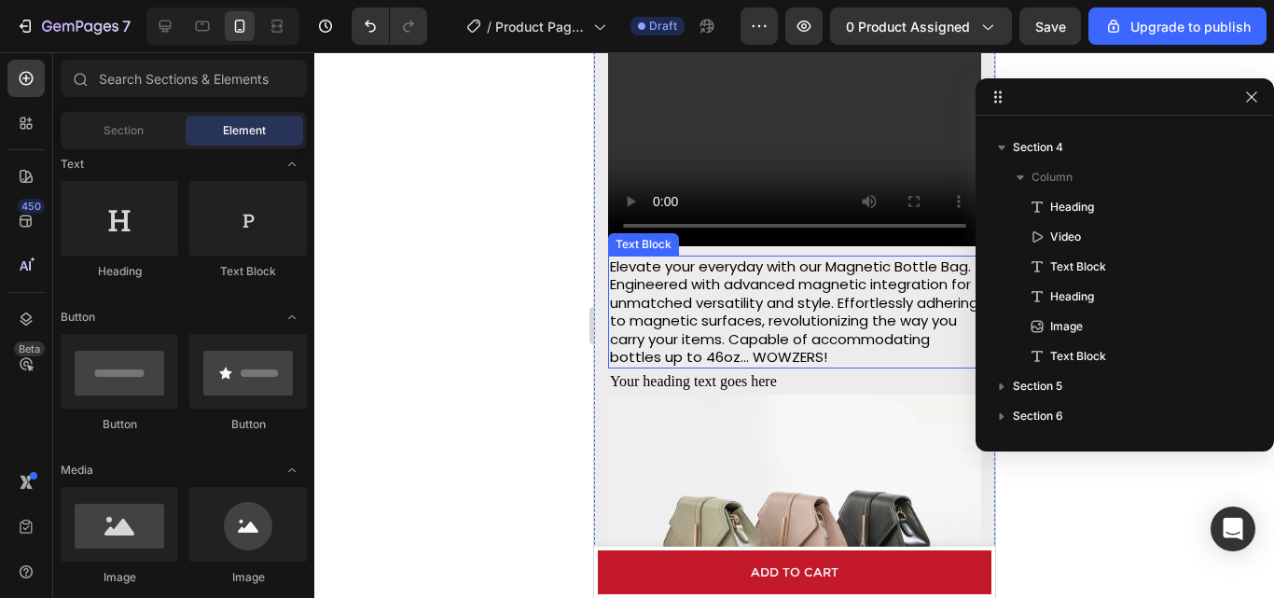
scroll to position [2016, 0]
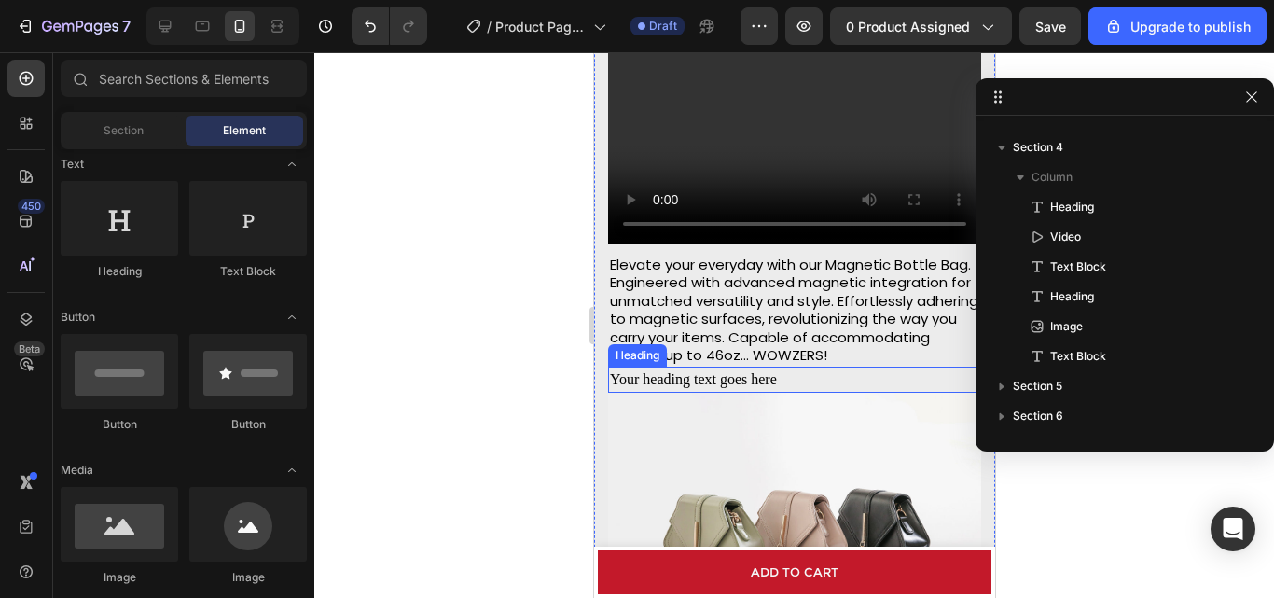
click at [647, 382] on h2 "Your heading text goes here" at bounding box center [793, 380] width 373 height 26
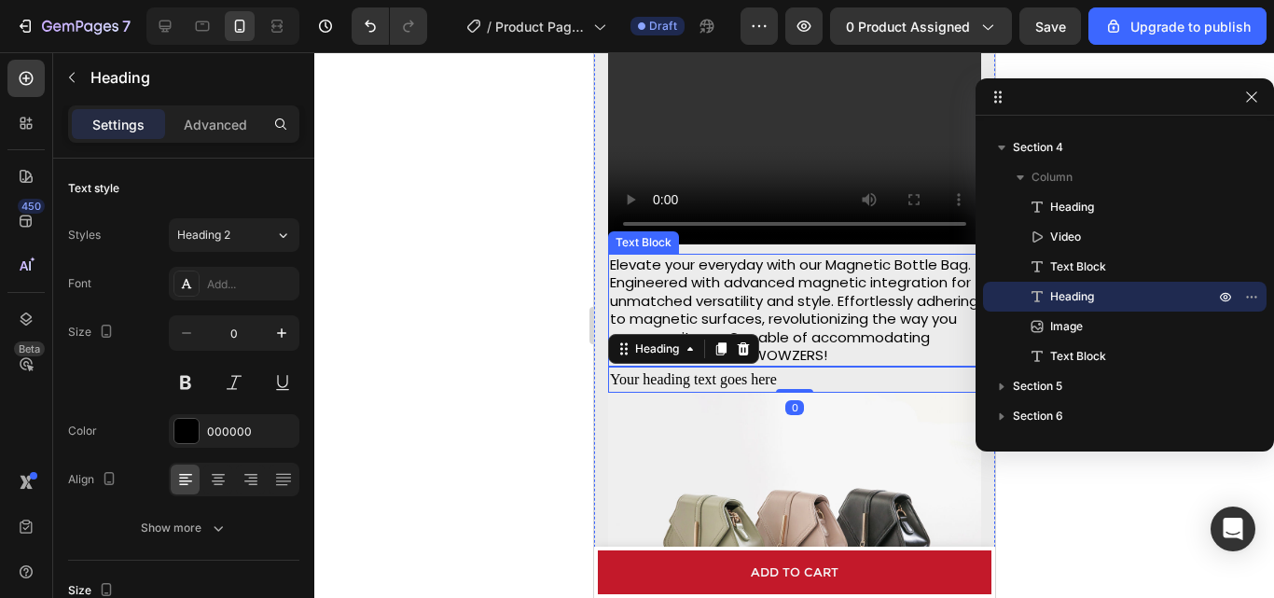
click at [768, 312] on p "Elevate your everyday with our Magnetic Bottle Bag. Engineered with advanced ma…" at bounding box center [793, 310] width 369 height 109
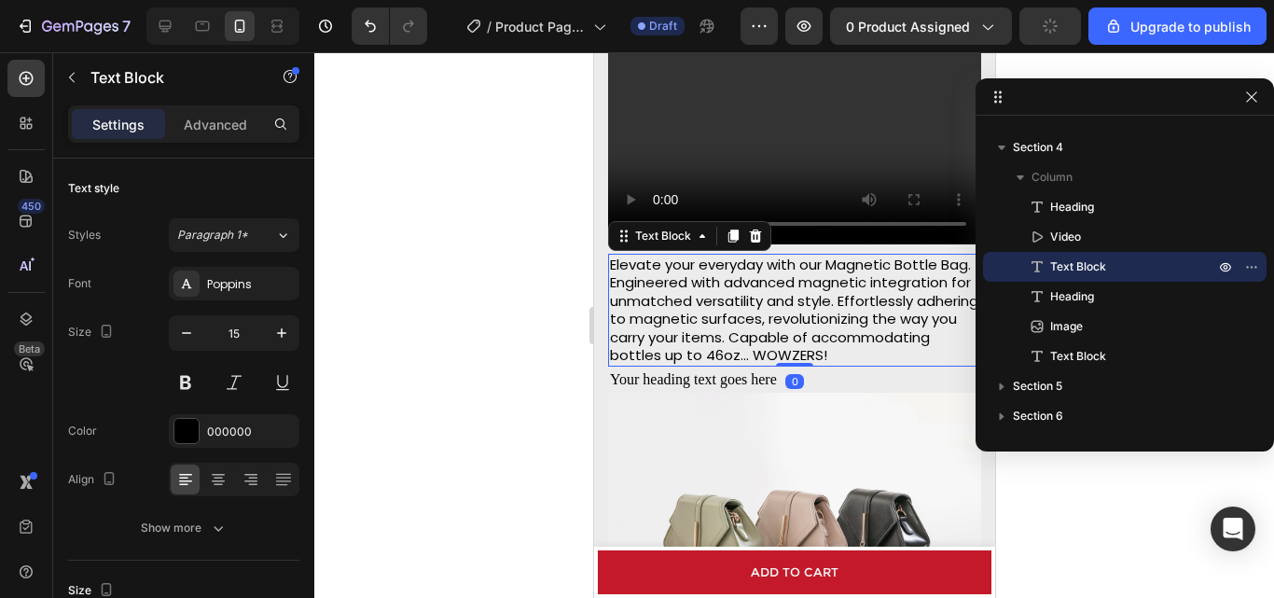
click at [199, 139] on div "Settings Advanced" at bounding box center [183, 123] width 231 height 37
click at [200, 130] on p "Advanced" at bounding box center [215, 125] width 63 height 20
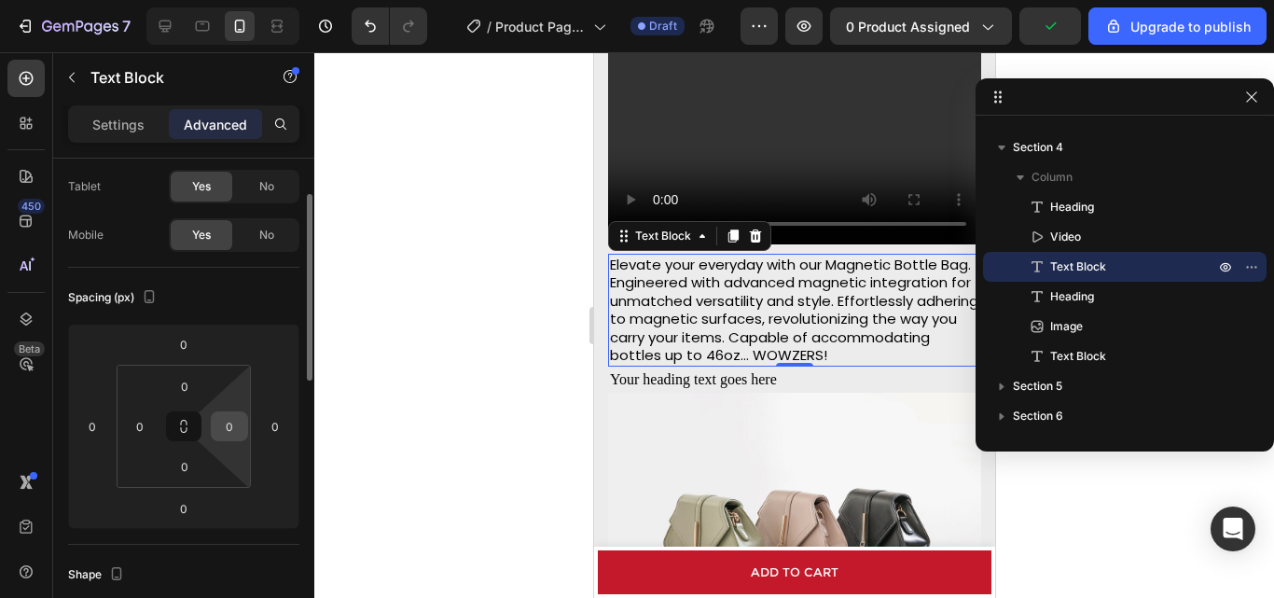
scroll to position [187, 0]
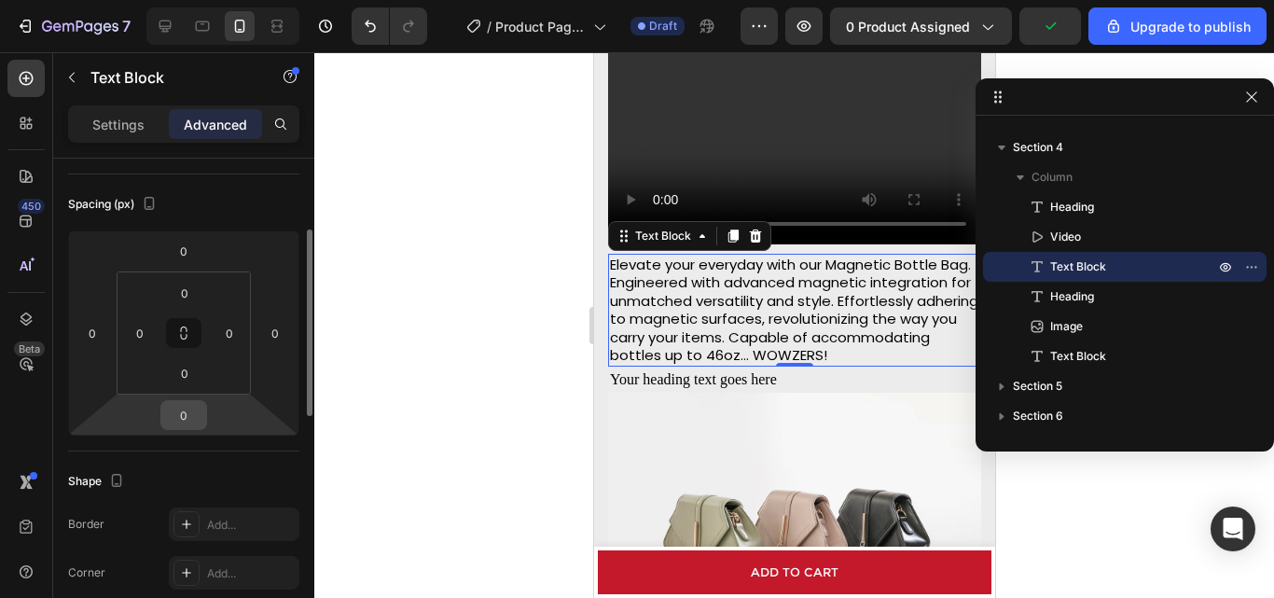
click at [175, 413] on input "0" at bounding box center [183, 415] width 37 height 28
type input "10"
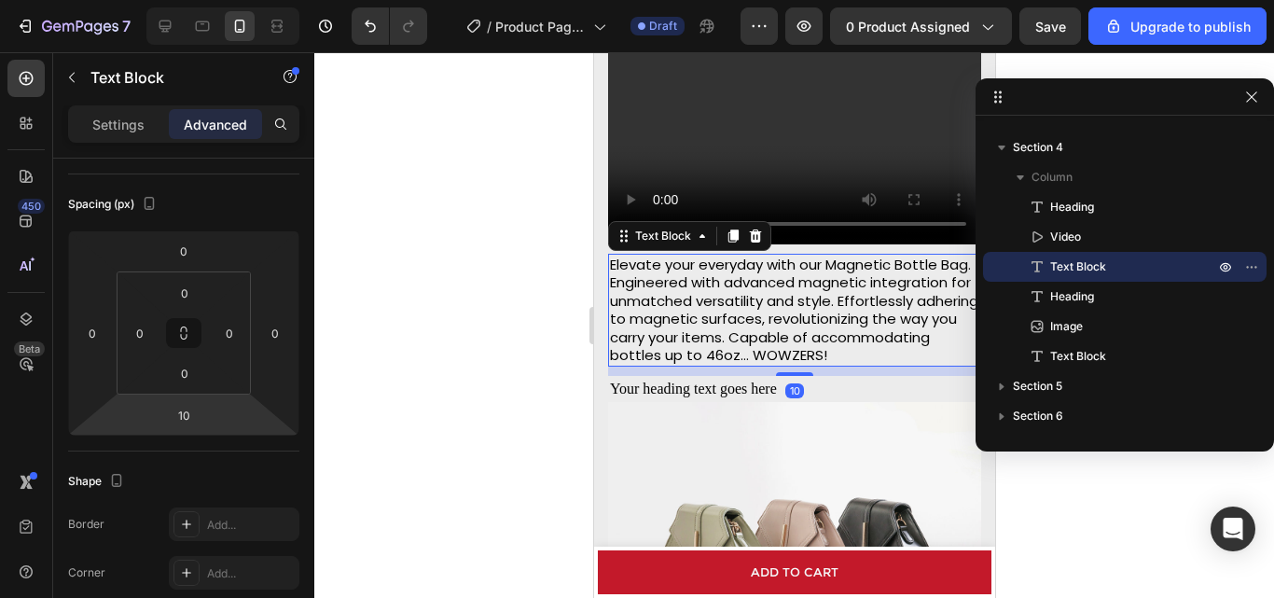
click at [436, 393] on div at bounding box center [794, 325] width 960 height 546
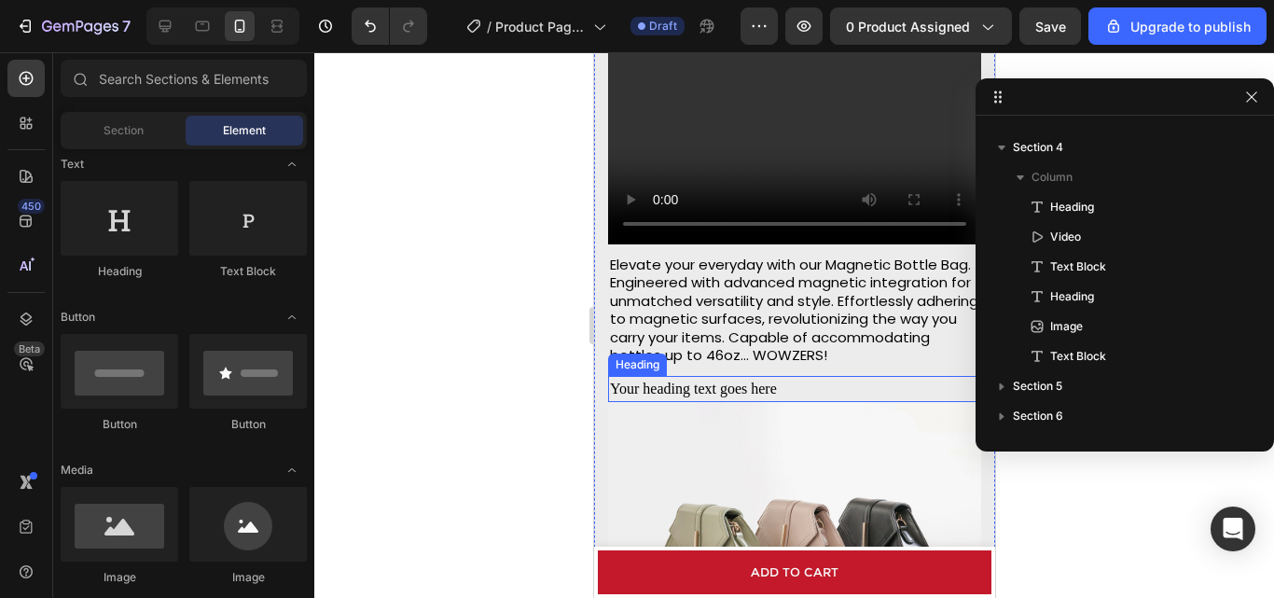
click at [677, 394] on h2 "Your heading text goes here" at bounding box center [793, 389] width 373 height 26
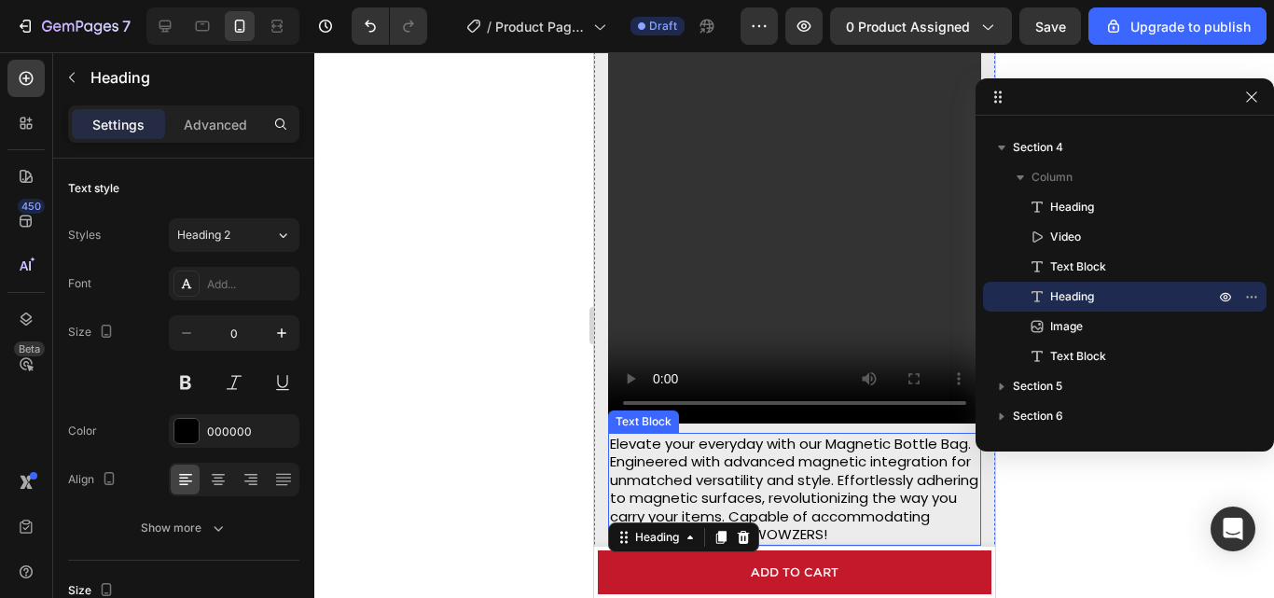
scroll to position [2016, 0]
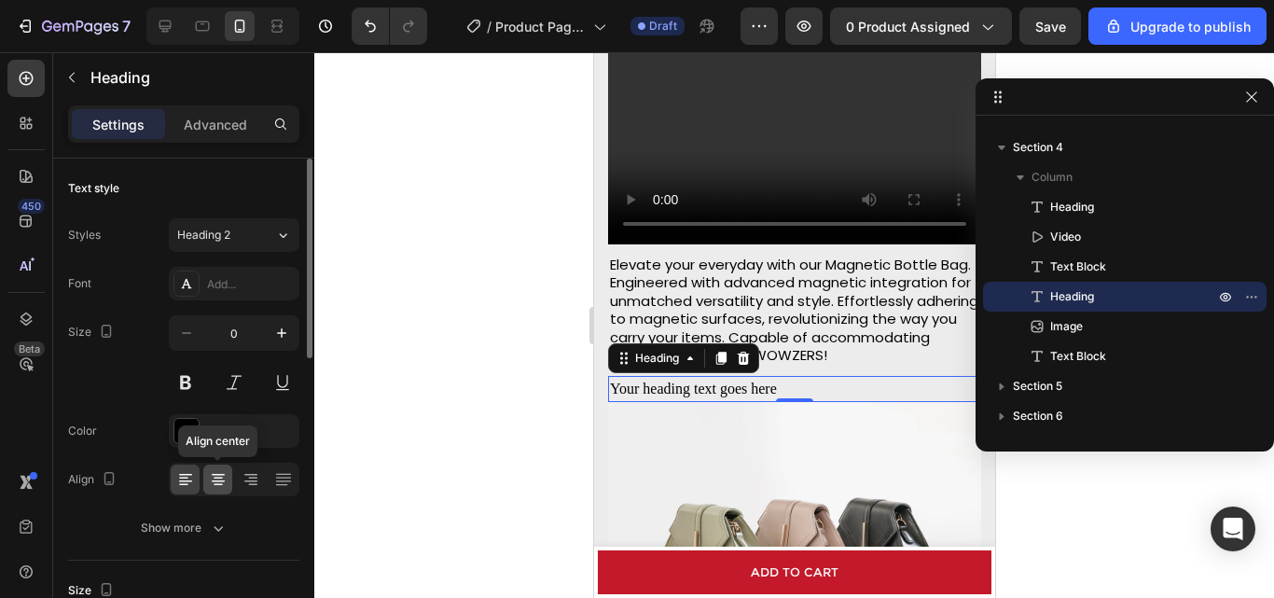
click at [216, 488] on icon at bounding box center [218, 479] width 19 height 19
click at [864, 385] on h2 "Your heading text goes here" at bounding box center [793, 389] width 373 height 26
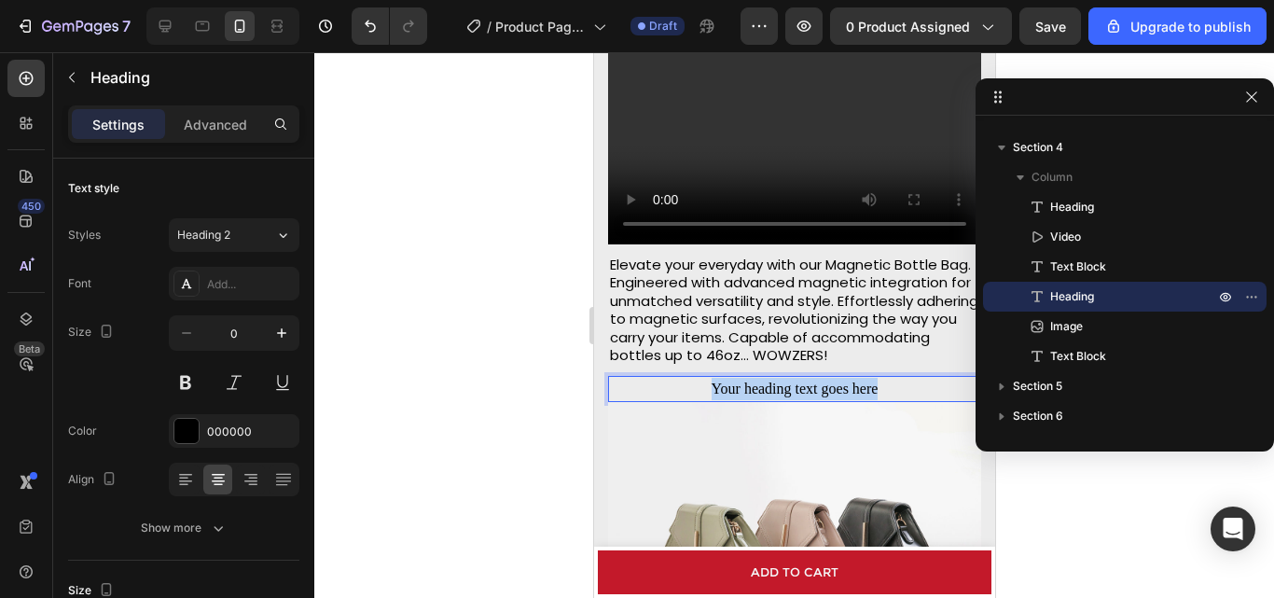
drag, startPoint x: 876, startPoint y: 392, endPoint x: 623, endPoint y: 394, distance: 252.8
click at [664, 394] on p "Your heading text goes here" at bounding box center [793, 389] width 369 height 22
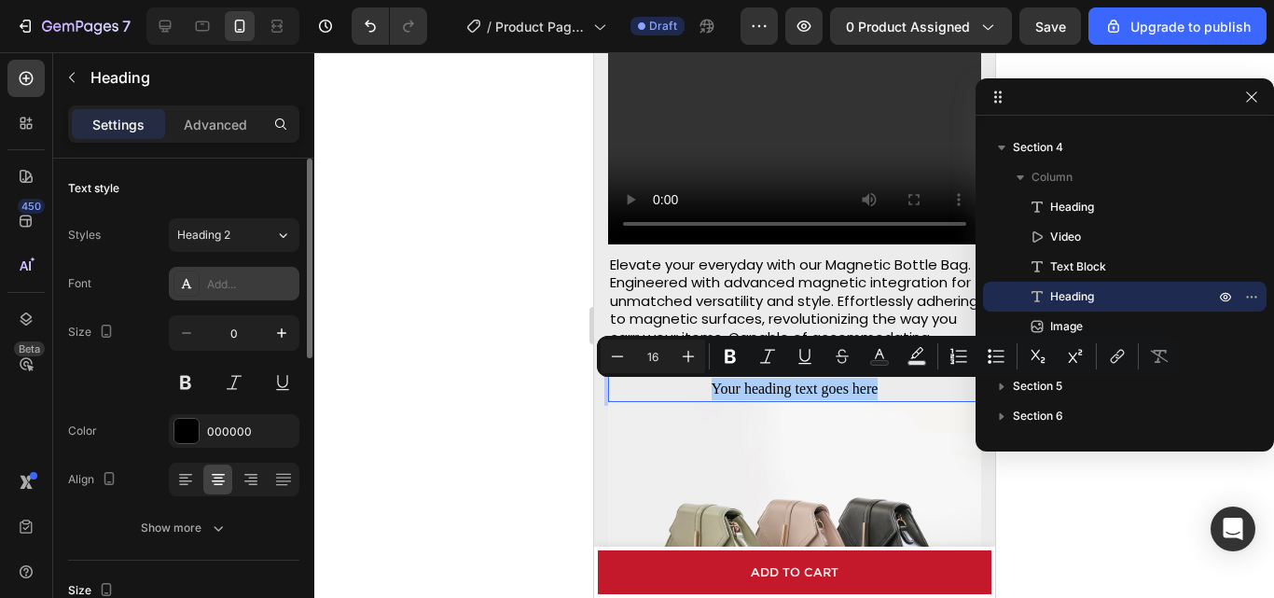
click at [266, 282] on div "Add..." at bounding box center [251, 284] width 88 height 17
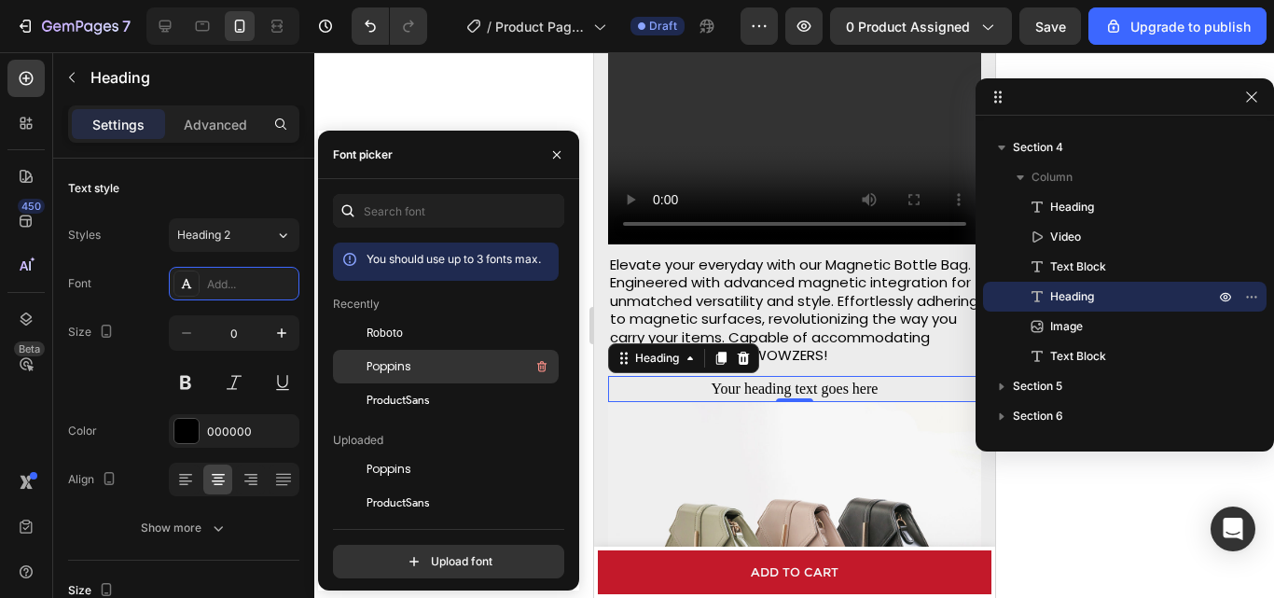
click at [398, 362] on span "Poppins" at bounding box center [389, 366] width 45 height 17
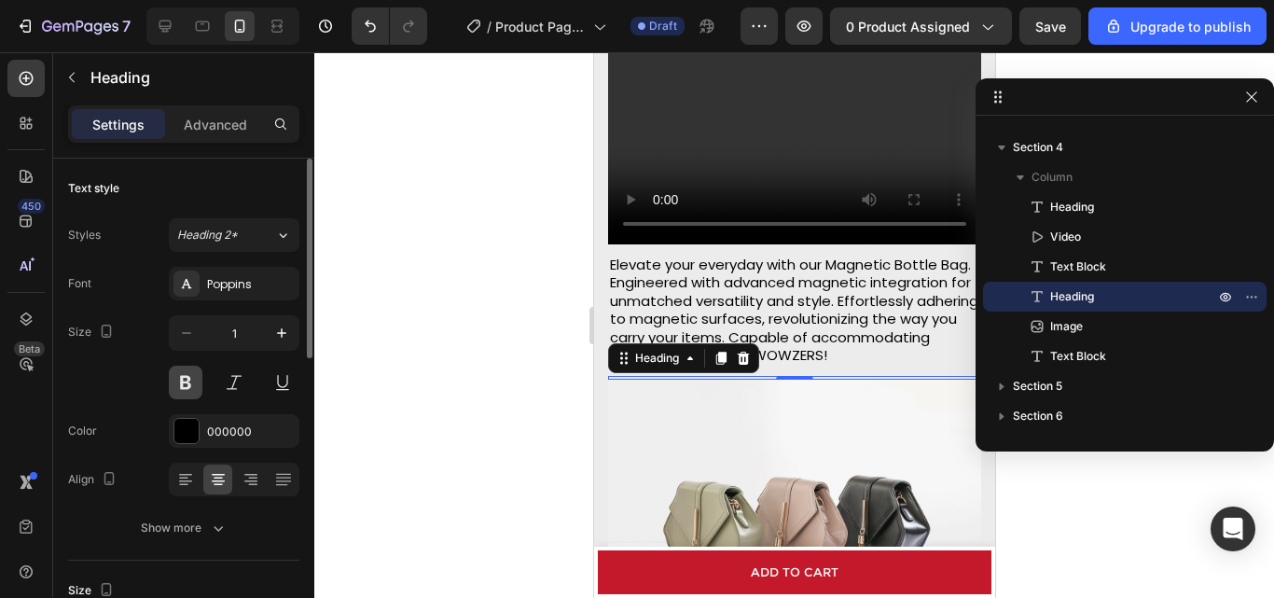
click at [188, 374] on button at bounding box center [186, 383] width 34 height 34
click at [282, 330] on icon "button" at bounding box center [281, 332] width 9 height 9
click at [282, 331] on icon "button" at bounding box center [281, 332] width 9 height 9
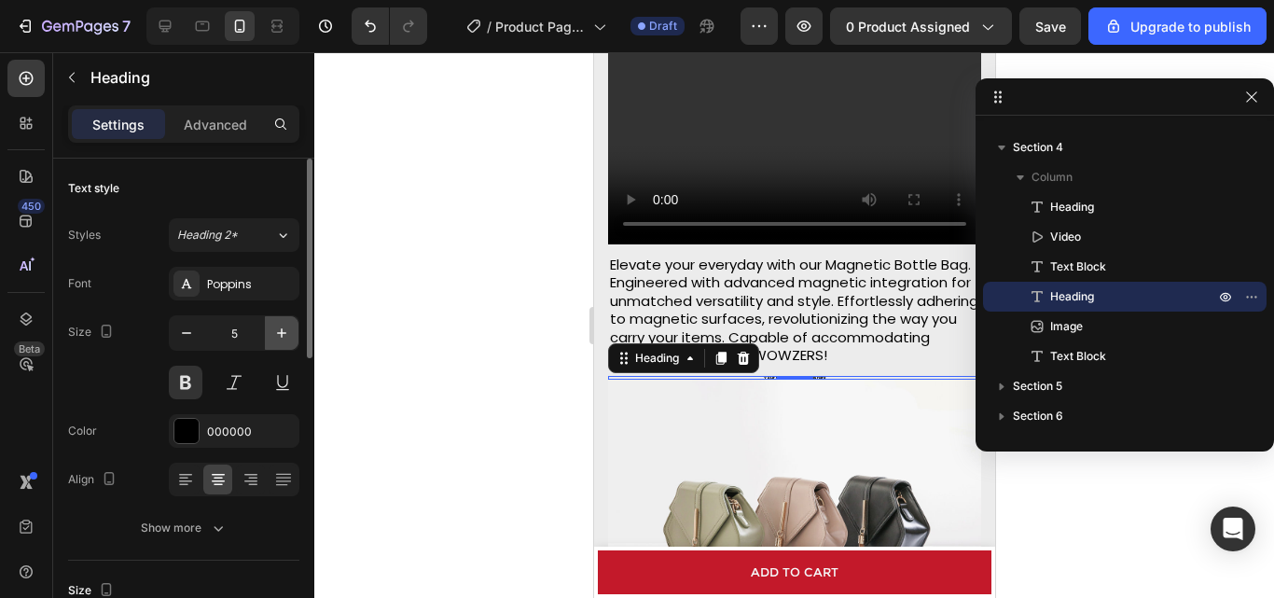
click at [282, 331] on icon "button" at bounding box center [281, 332] width 9 height 9
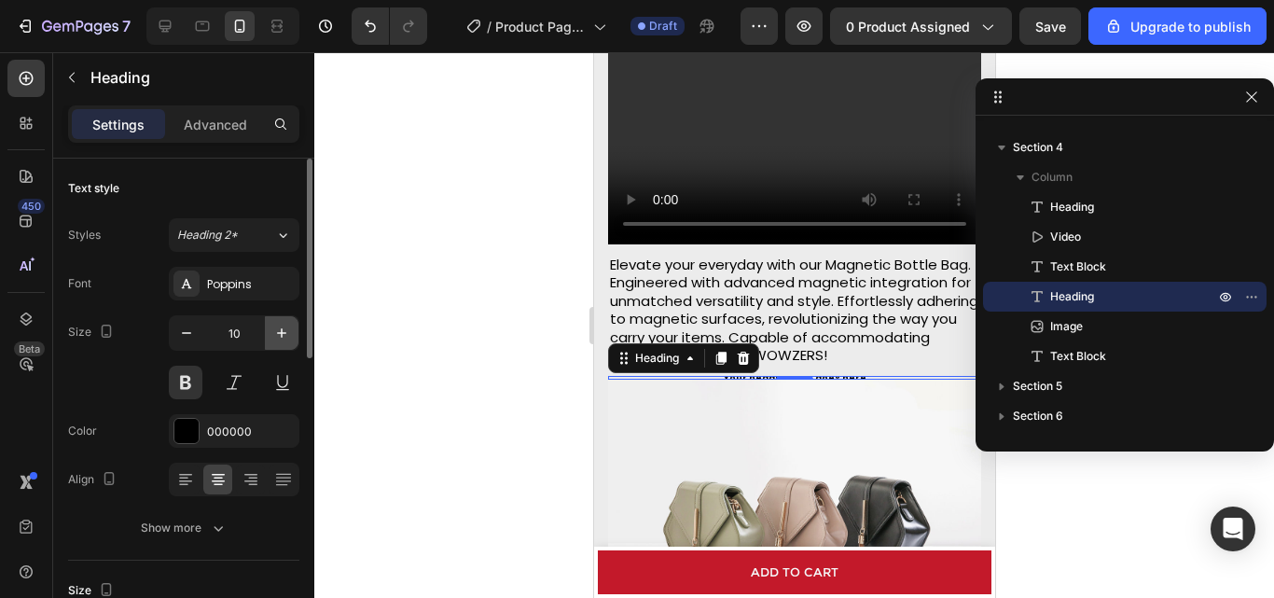
click at [282, 331] on icon "button" at bounding box center [281, 332] width 9 height 9
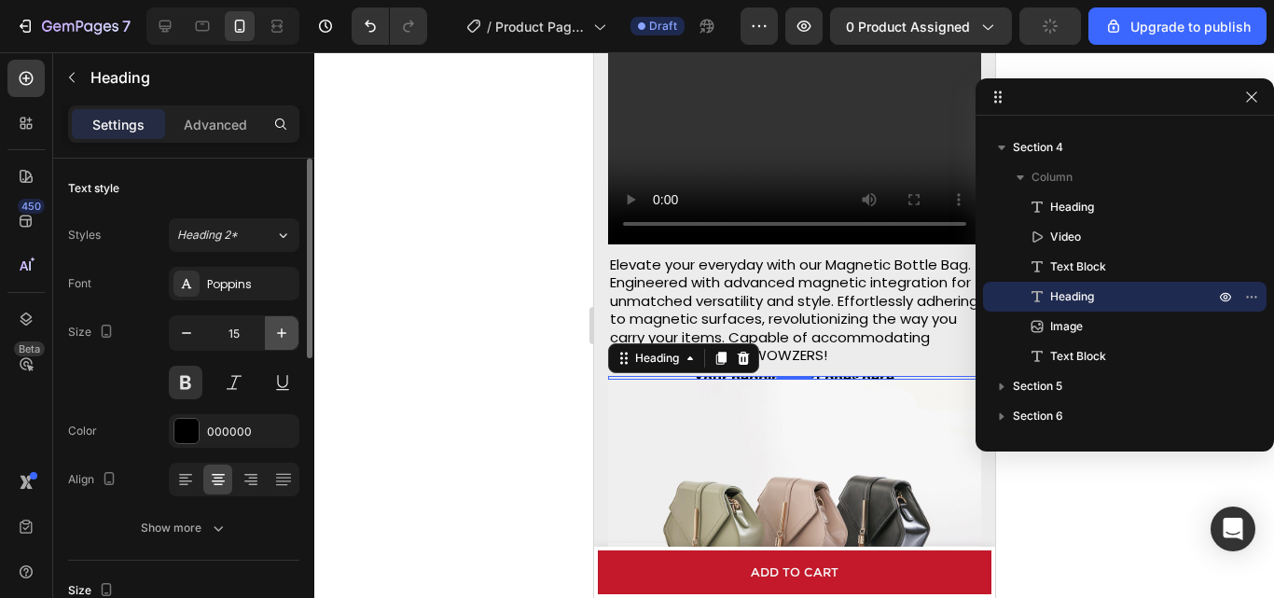
click at [282, 331] on icon "button" at bounding box center [281, 332] width 9 height 9
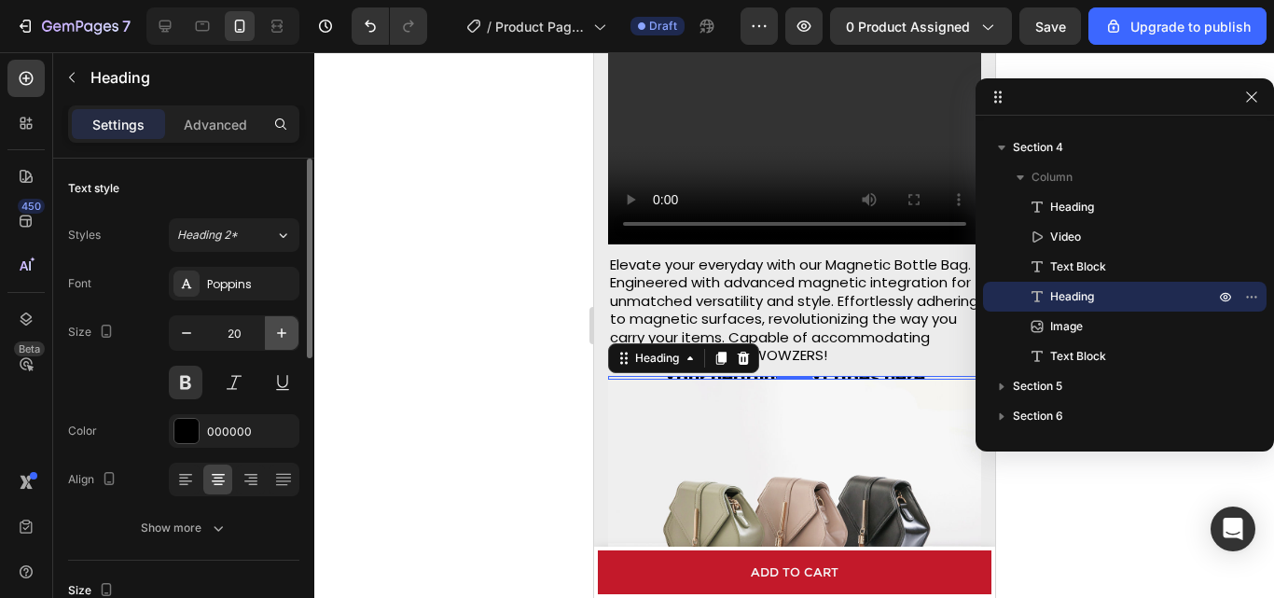
click at [282, 331] on icon "button" at bounding box center [281, 332] width 9 height 9
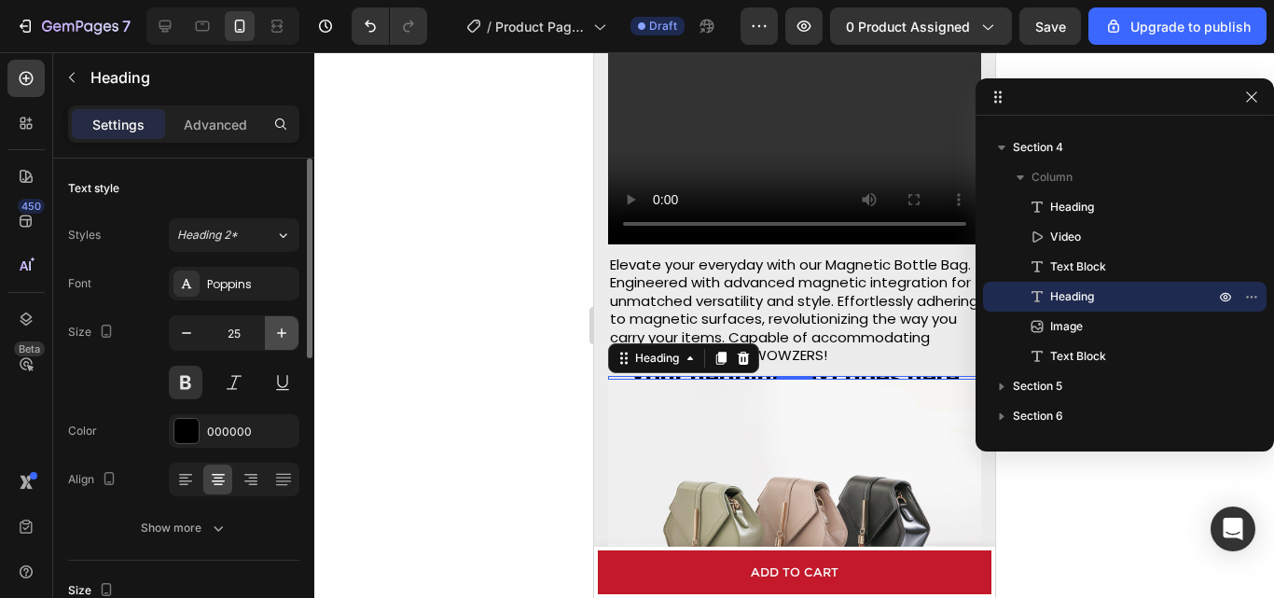
click at [282, 331] on icon "button" at bounding box center [281, 332] width 9 height 9
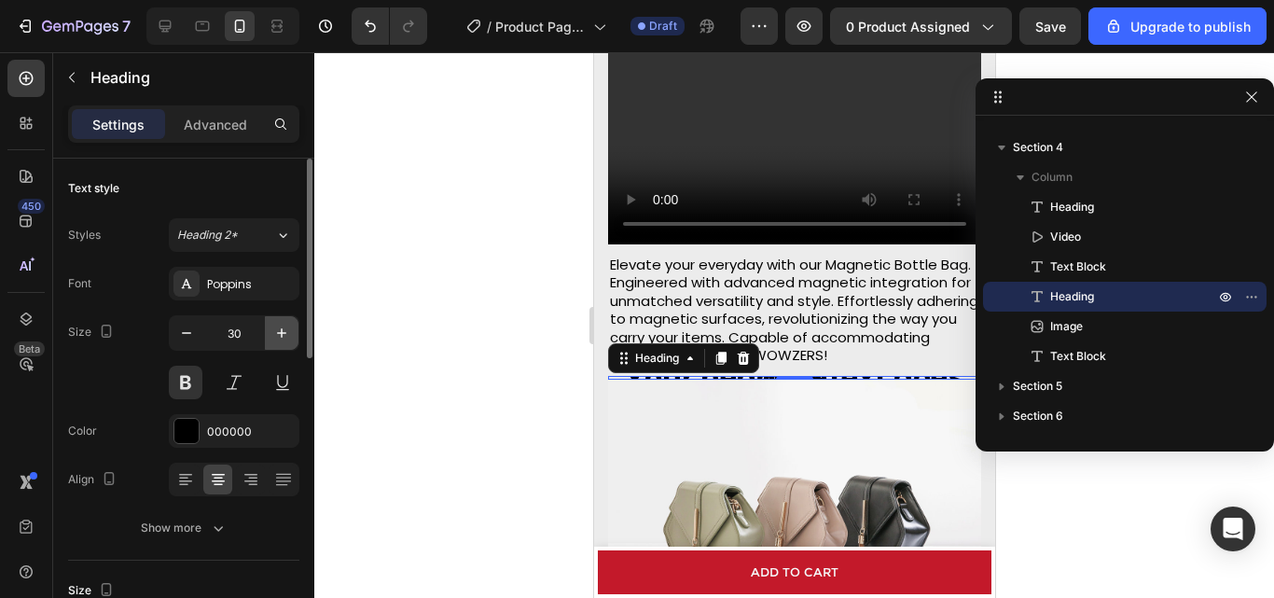
click at [282, 331] on icon "button" at bounding box center [281, 332] width 9 height 9
click at [192, 338] on icon "button" at bounding box center [186, 333] width 19 height 19
type input "30"
click at [181, 521] on div "Show more" at bounding box center [184, 528] width 87 height 19
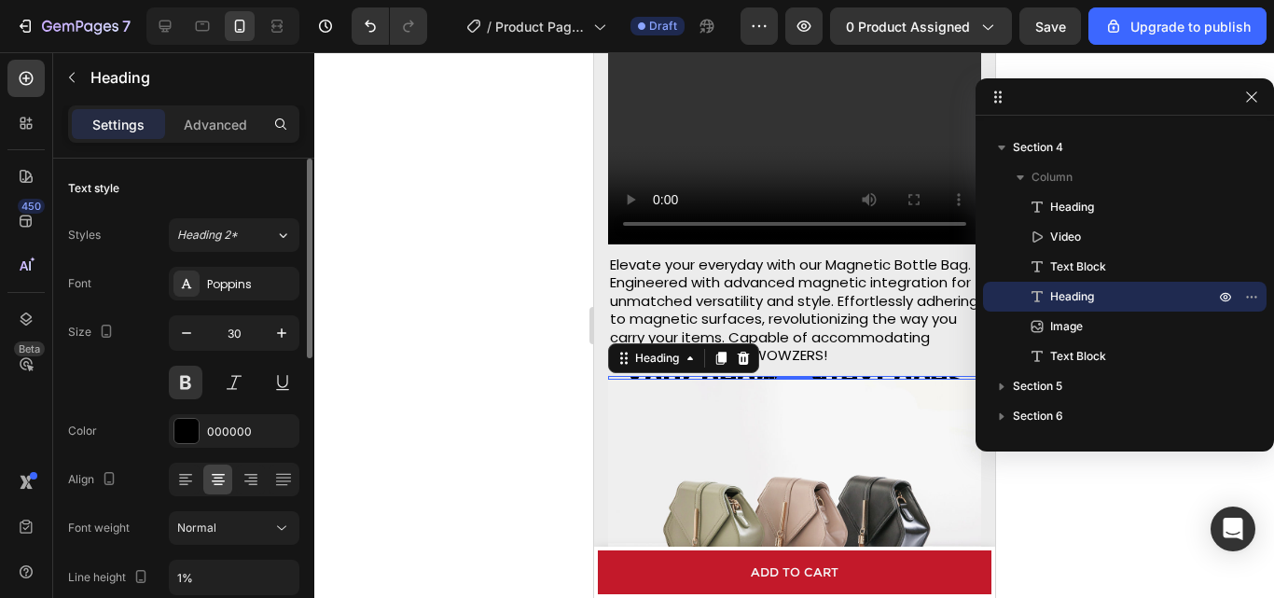
scroll to position [280, 0]
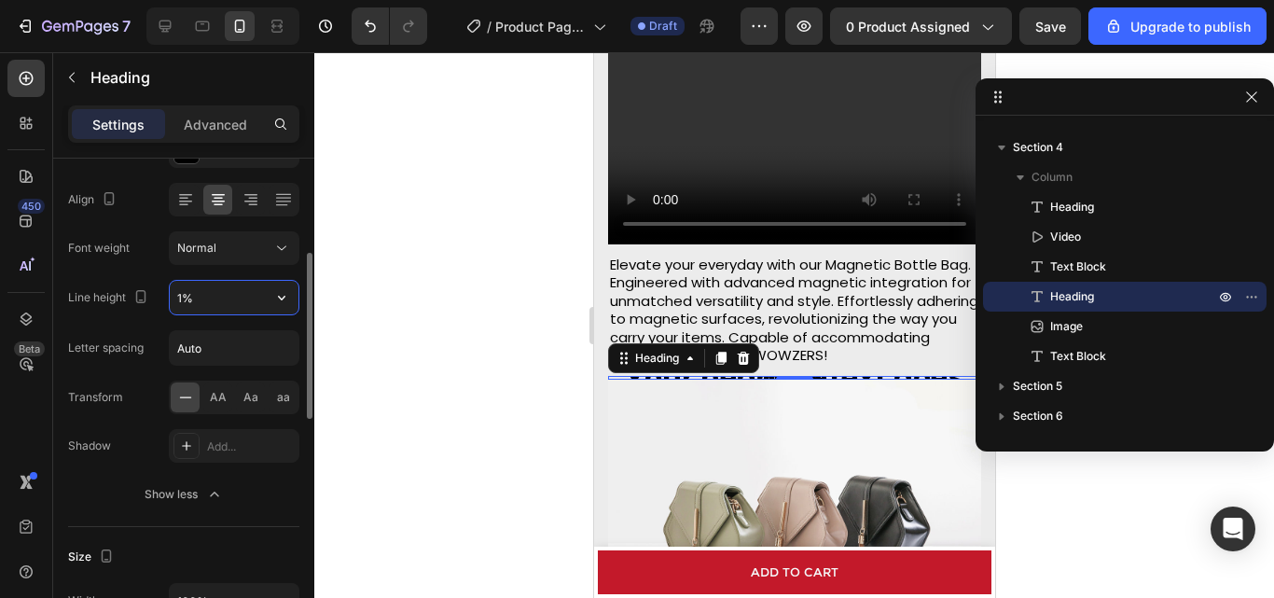
click at [257, 299] on input "1%" at bounding box center [234, 298] width 129 height 34
click at [280, 295] on icon "button" at bounding box center [281, 297] width 19 height 19
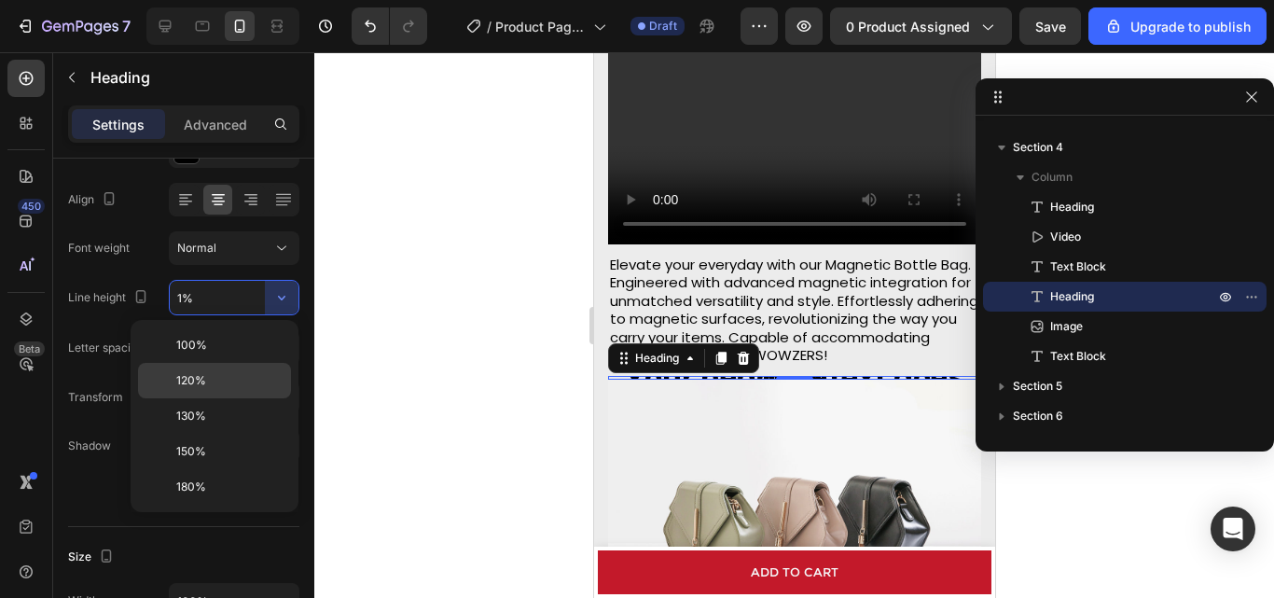
click at [235, 388] on p "120%" at bounding box center [229, 380] width 106 height 17
type input "120%"
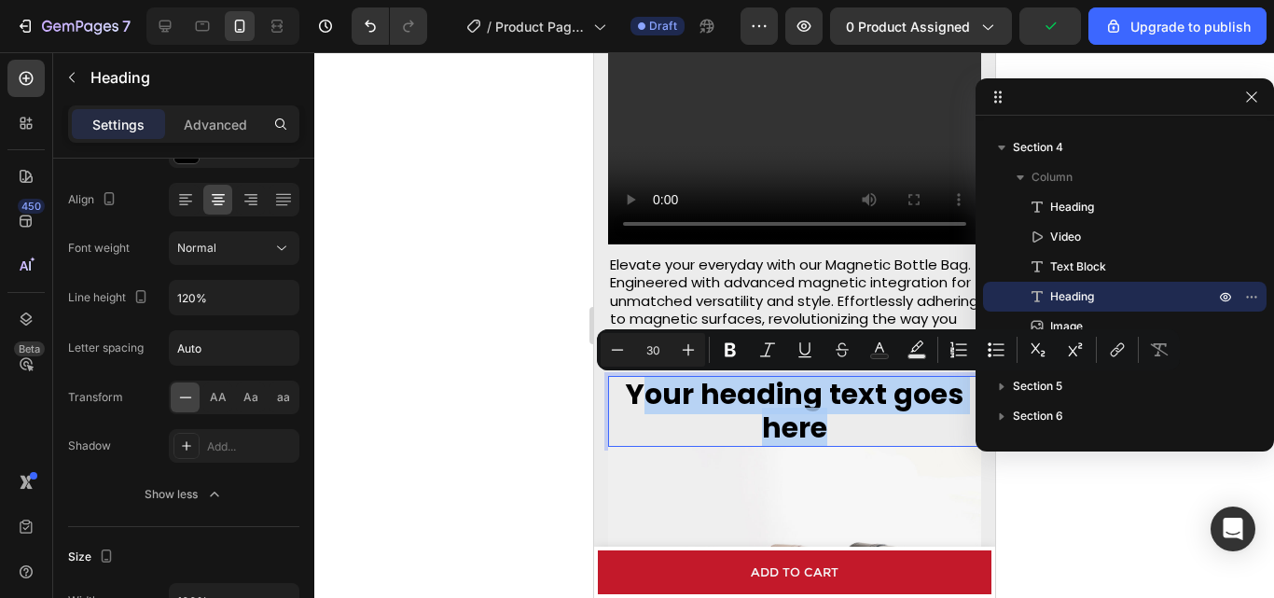
drag, startPoint x: 847, startPoint y: 432, endPoint x: 630, endPoint y: 396, distance: 220.4
click at [630, 396] on p "Your heading text goes here" at bounding box center [793, 411] width 369 height 67
click at [838, 407] on p "Your heading text goes here" at bounding box center [793, 411] width 369 height 67
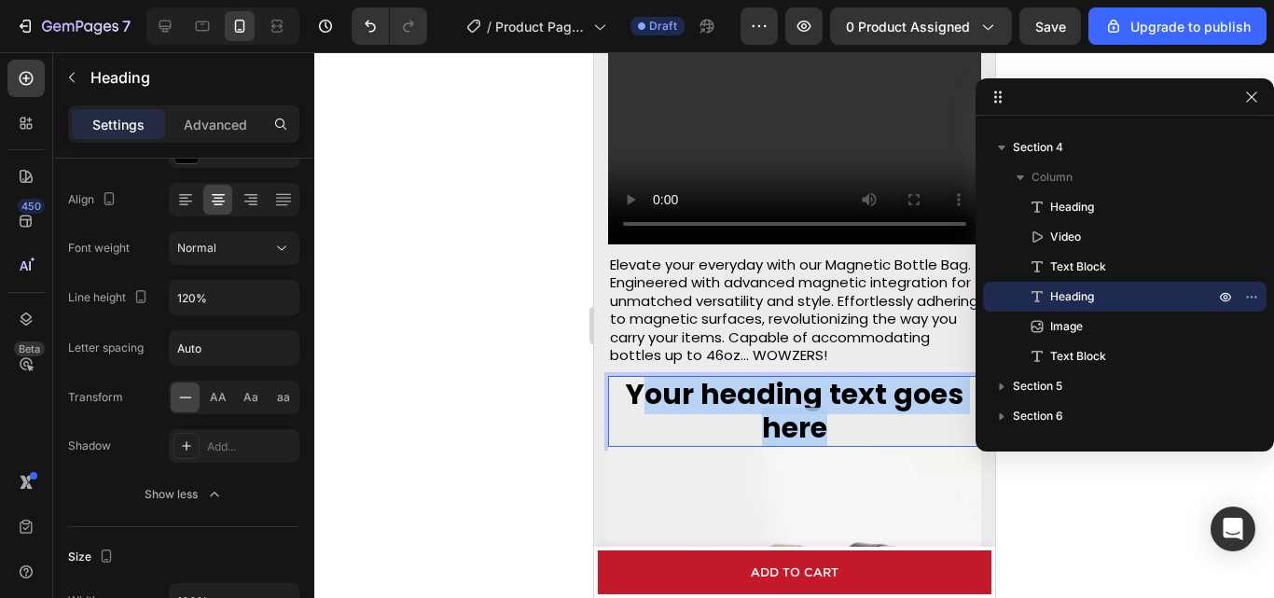
drag, startPoint x: 832, startPoint y: 421, endPoint x: 647, endPoint y: 402, distance: 185.7
click at [647, 402] on p "Your heading text goes here" at bounding box center [793, 411] width 369 height 67
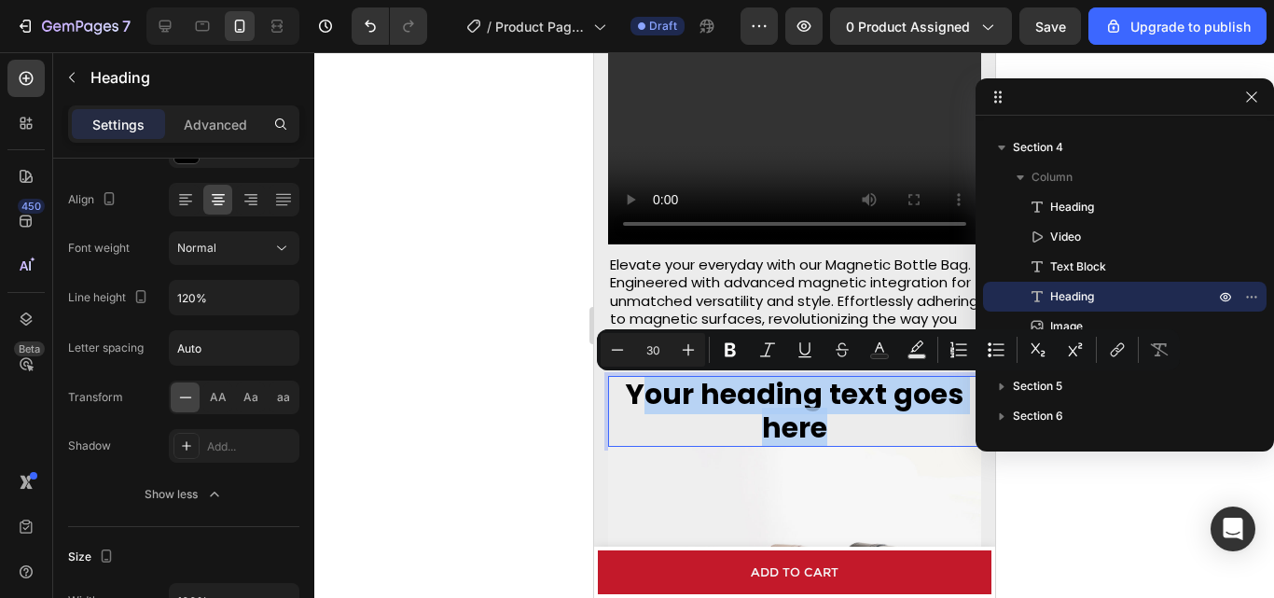
click at [813, 425] on p "Your heading text goes here" at bounding box center [793, 411] width 369 height 67
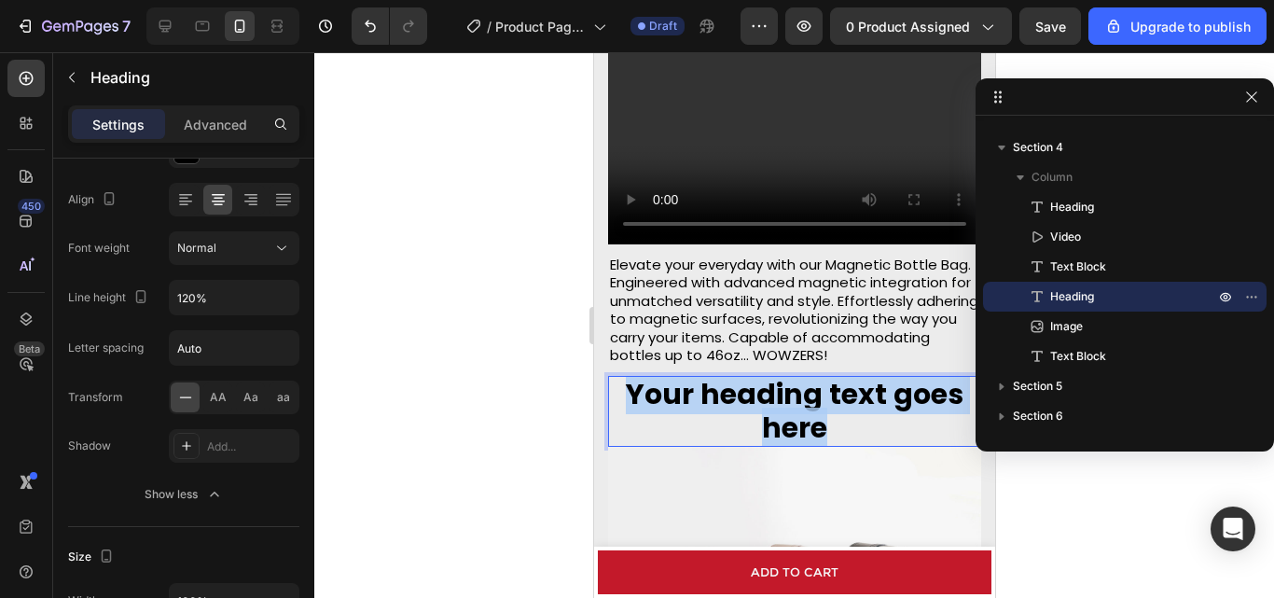
drag, startPoint x: 841, startPoint y: 436, endPoint x: 622, endPoint y: 399, distance: 221.3
click at [622, 399] on p "Your heading text goes here" at bounding box center [793, 411] width 369 height 67
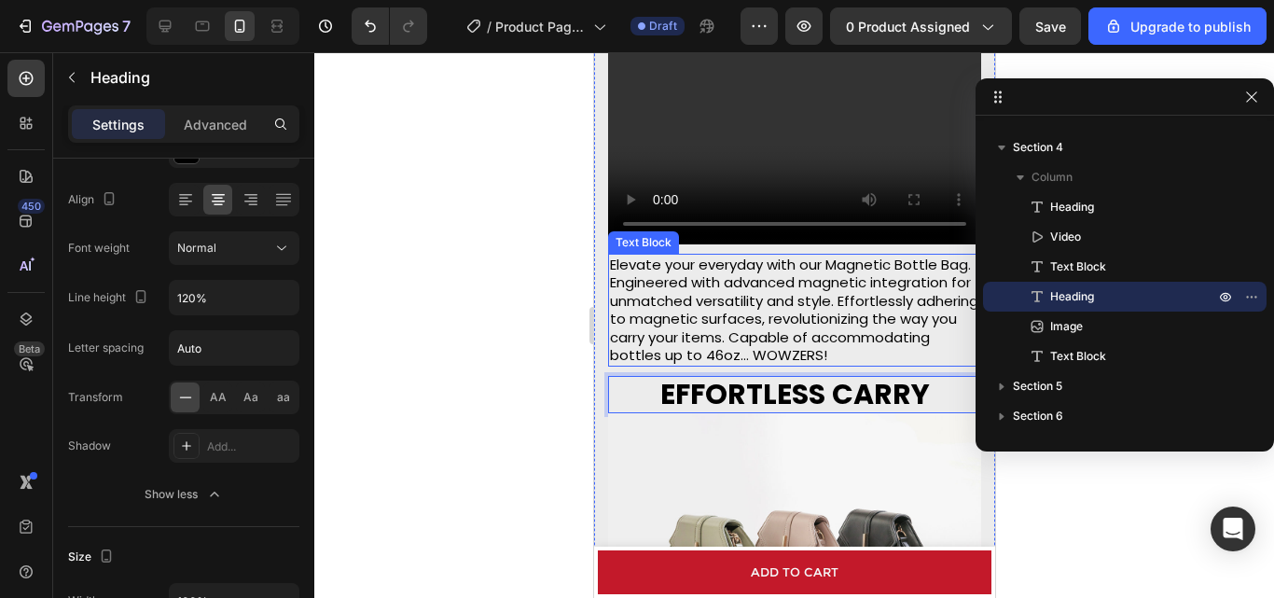
click at [749, 334] on p "Elevate your everyday with our Magnetic Bottle Bag. Engineered with advanced ma…" at bounding box center [793, 310] width 369 height 109
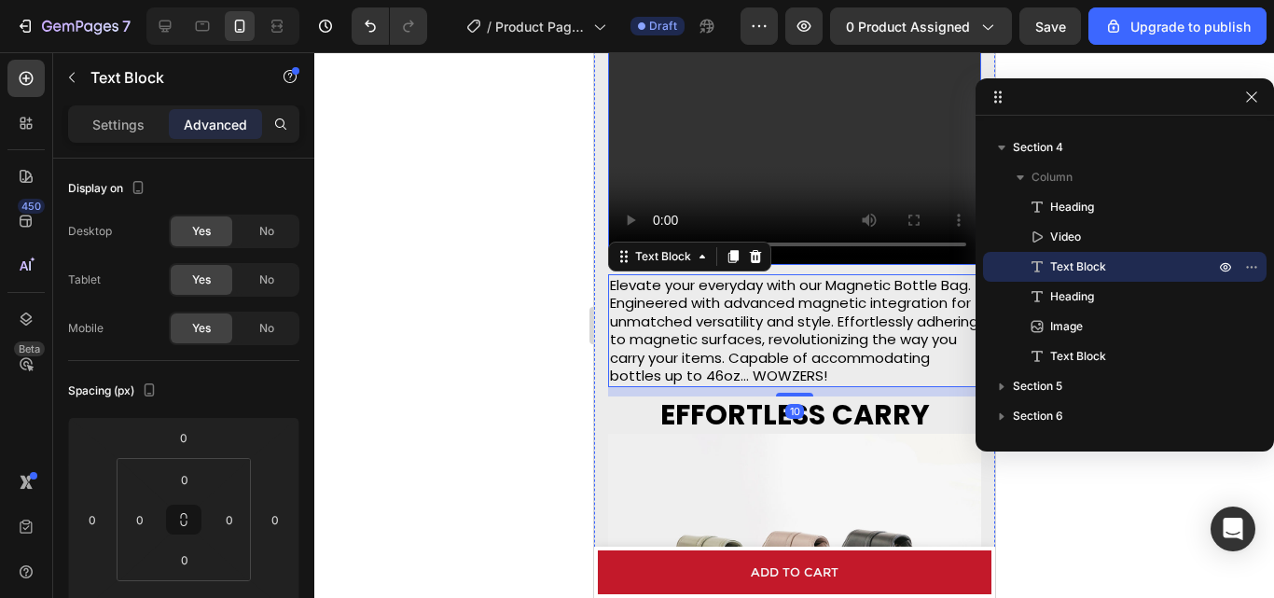
scroll to position [2016, 0]
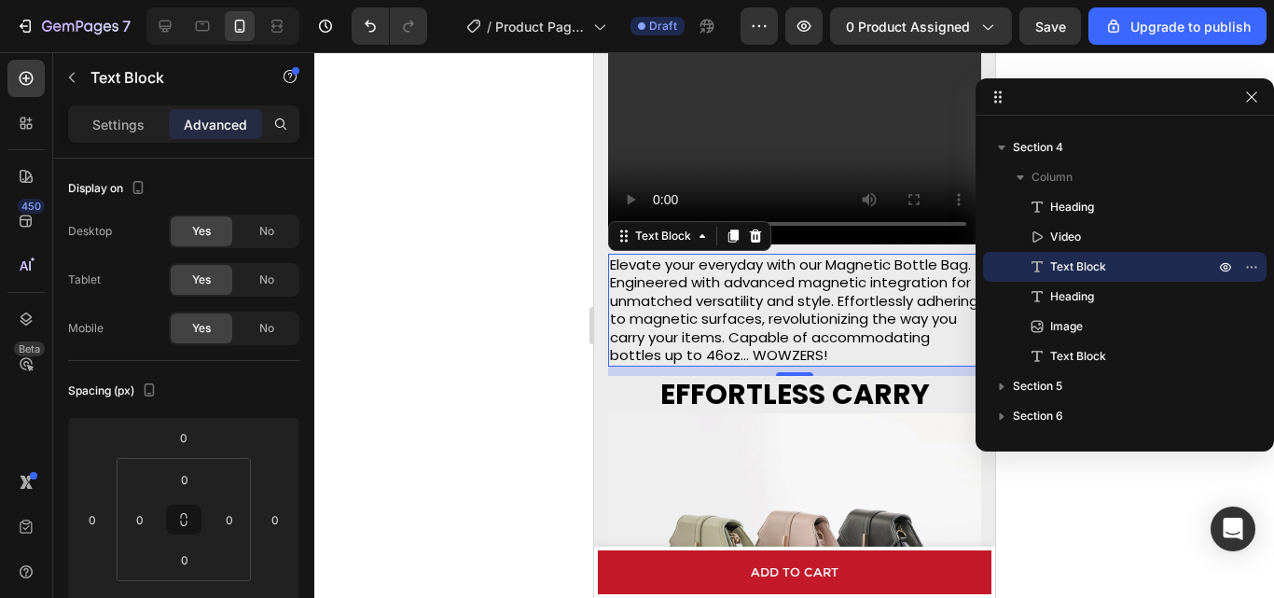
click at [512, 435] on div at bounding box center [794, 325] width 960 height 546
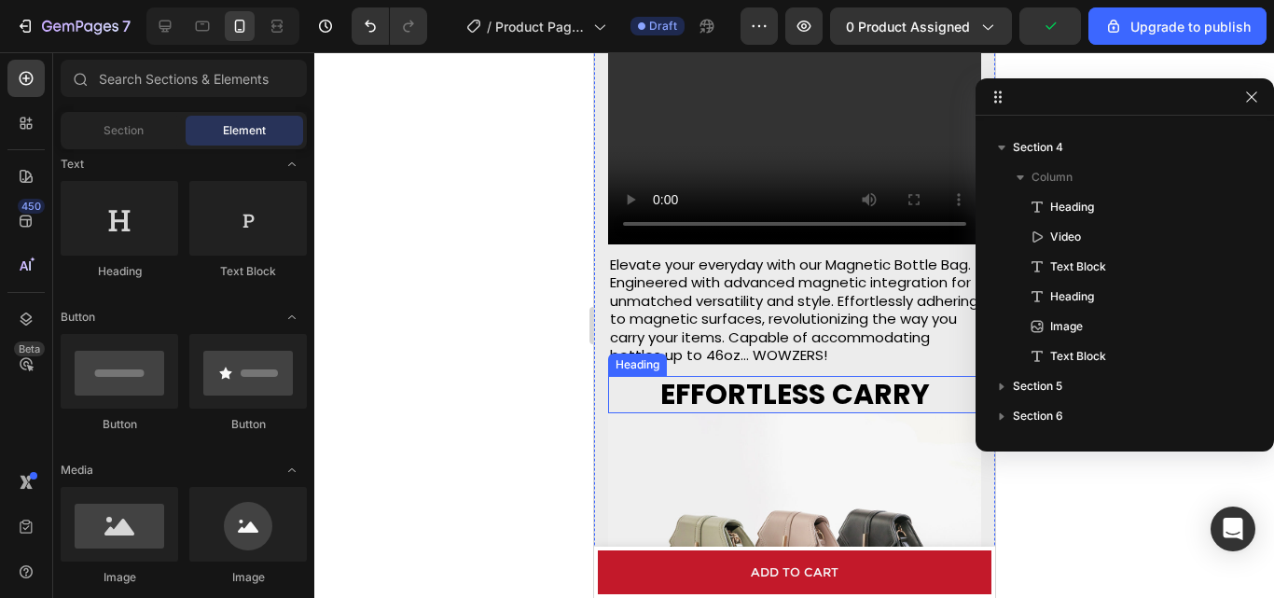
click at [730, 396] on p "EFFORTLESS CARRY" at bounding box center [793, 395] width 369 height 34
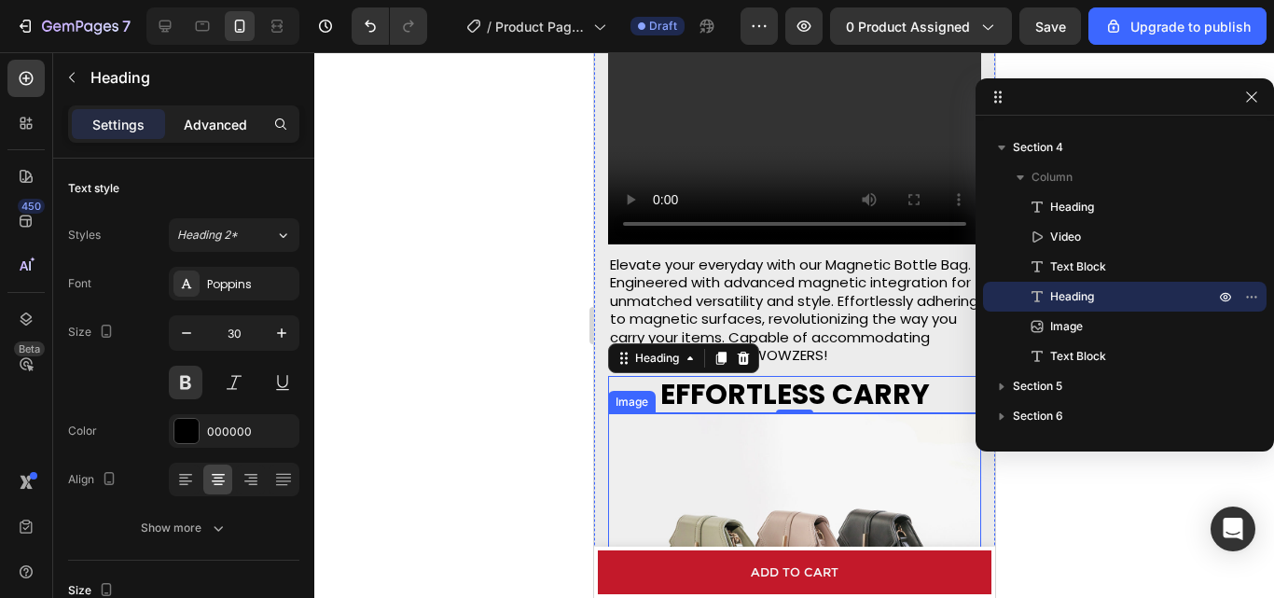
click at [188, 129] on p "Advanced" at bounding box center [215, 125] width 63 height 20
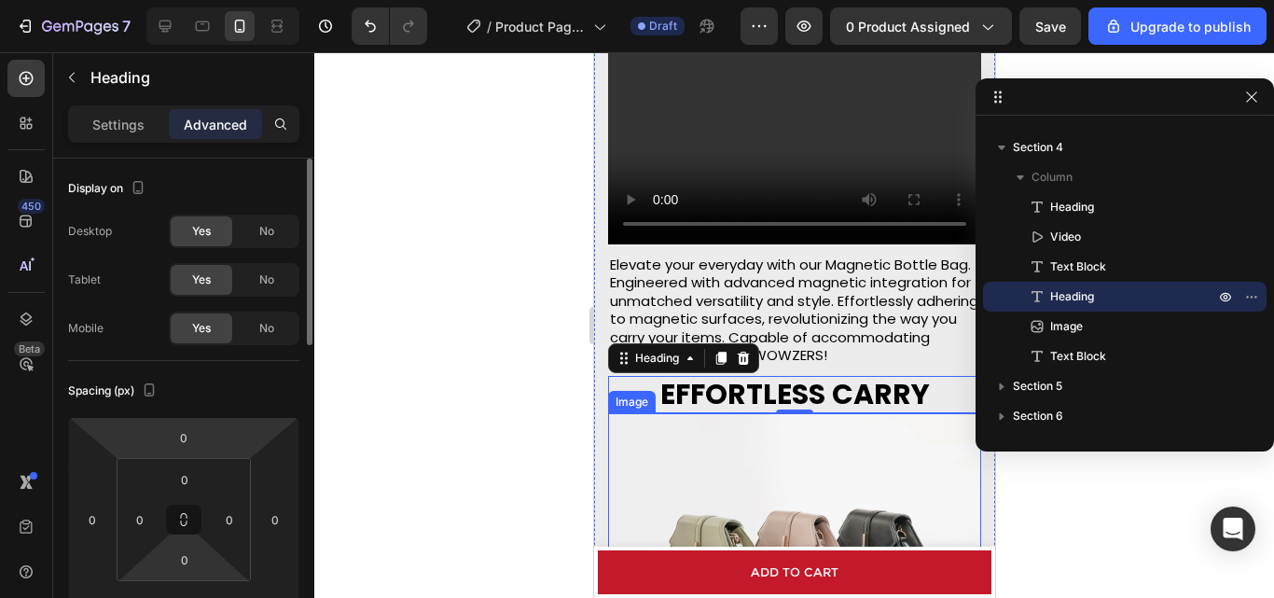
scroll to position [93, 0]
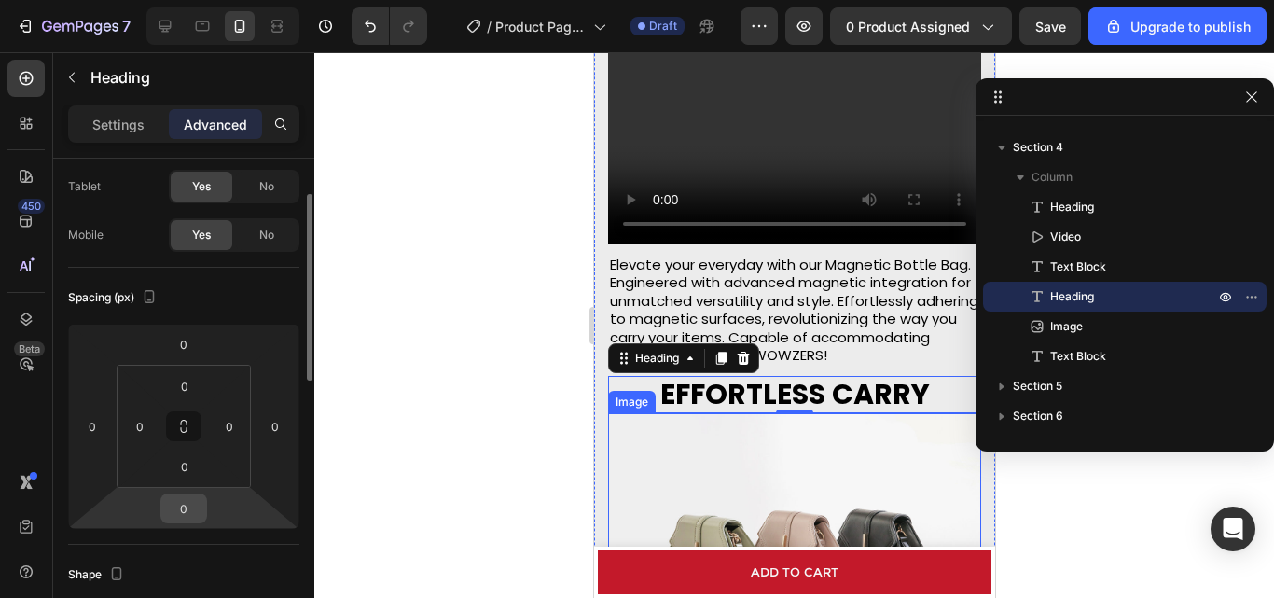
click at [192, 504] on input "0" at bounding box center [183, 508] width 37 height 28
type input "10"
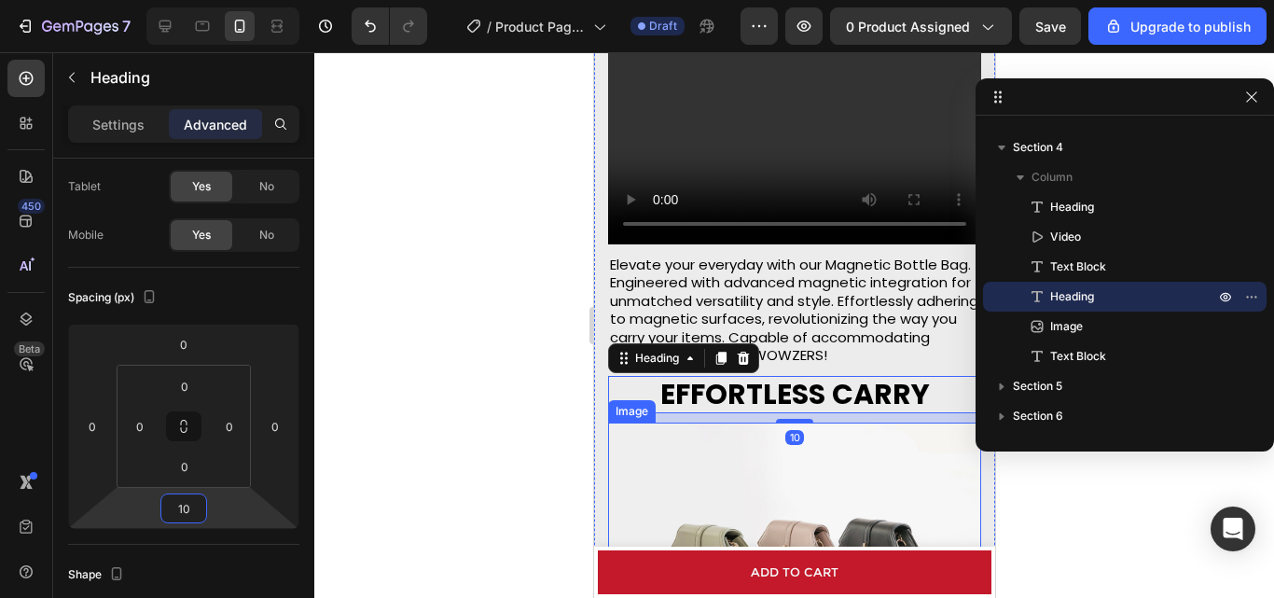
click at [433, 476] on div at bounding box center [794, 325] width 960 height 546
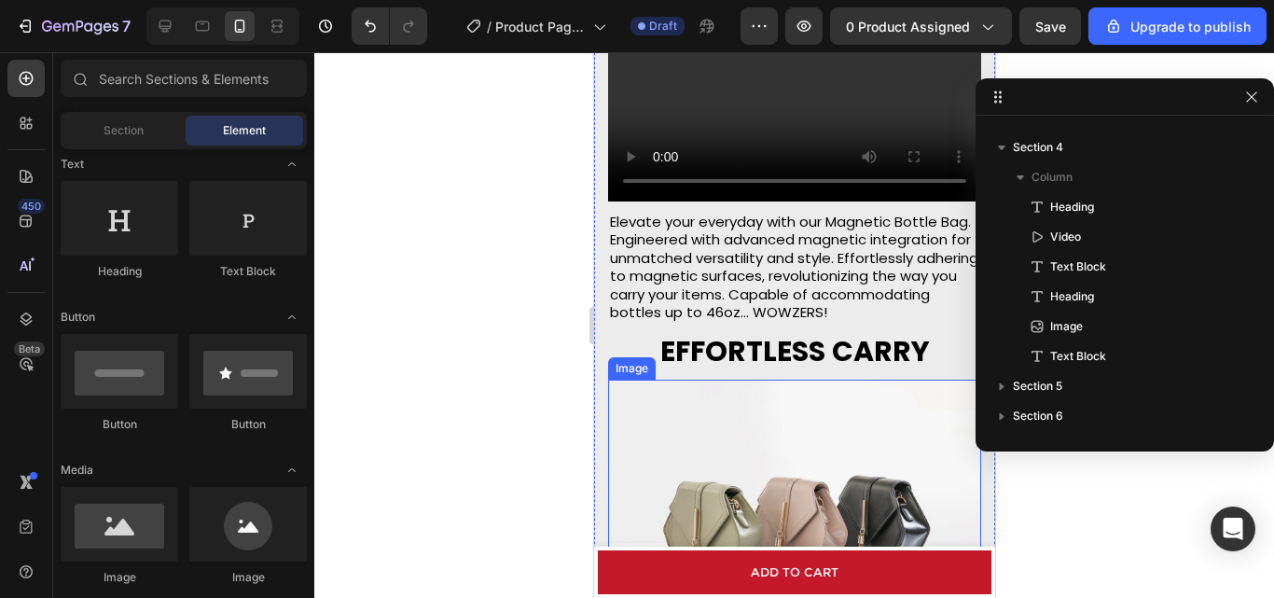
scroll to position [2389, 0]
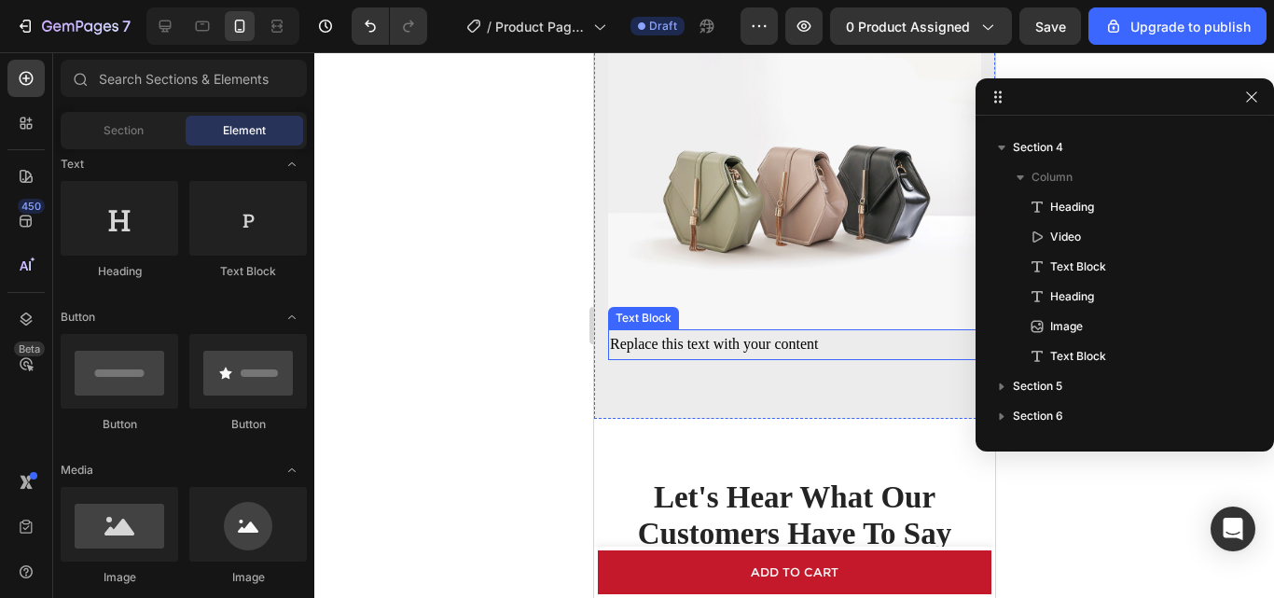
click at [682, 199] on img at bounding box center [793, 189] width 373 height 280
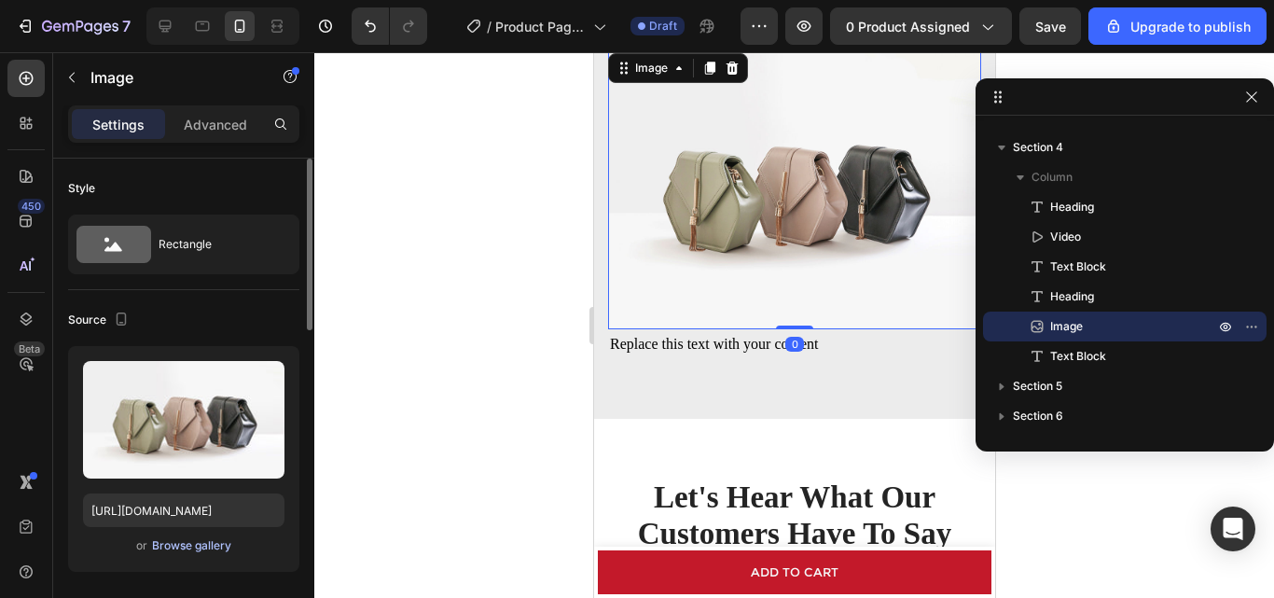
click at [210, 549] on div "Browse gallery" at bounding box center [191, 545] width 79 height 17
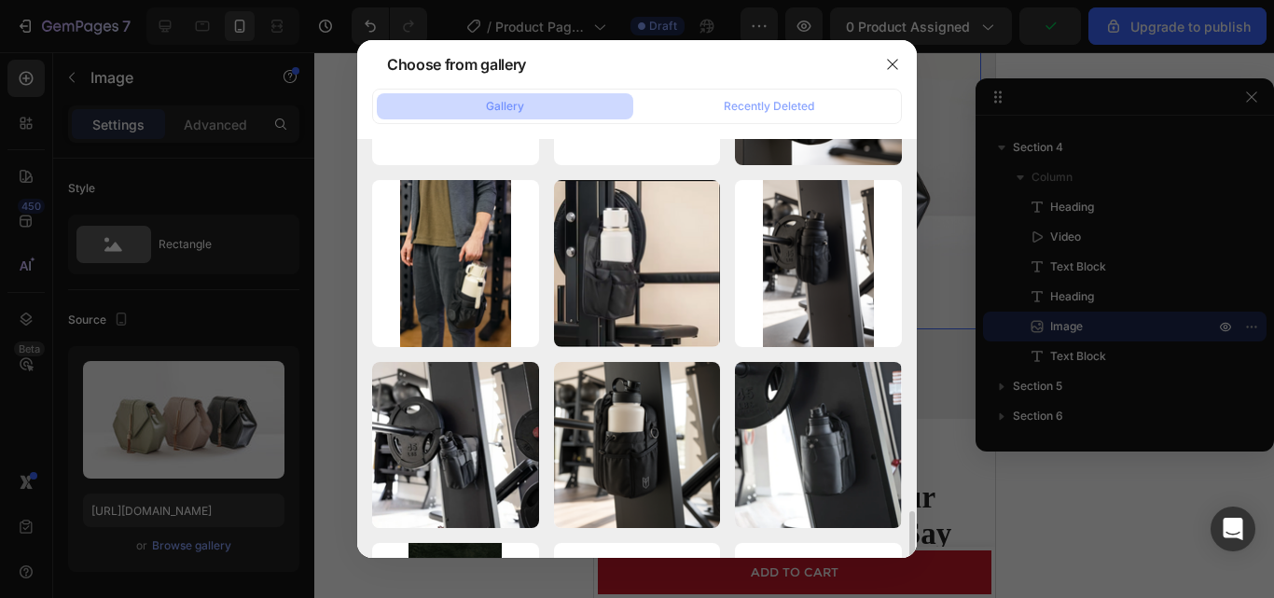
scroll to position [1339, 0]
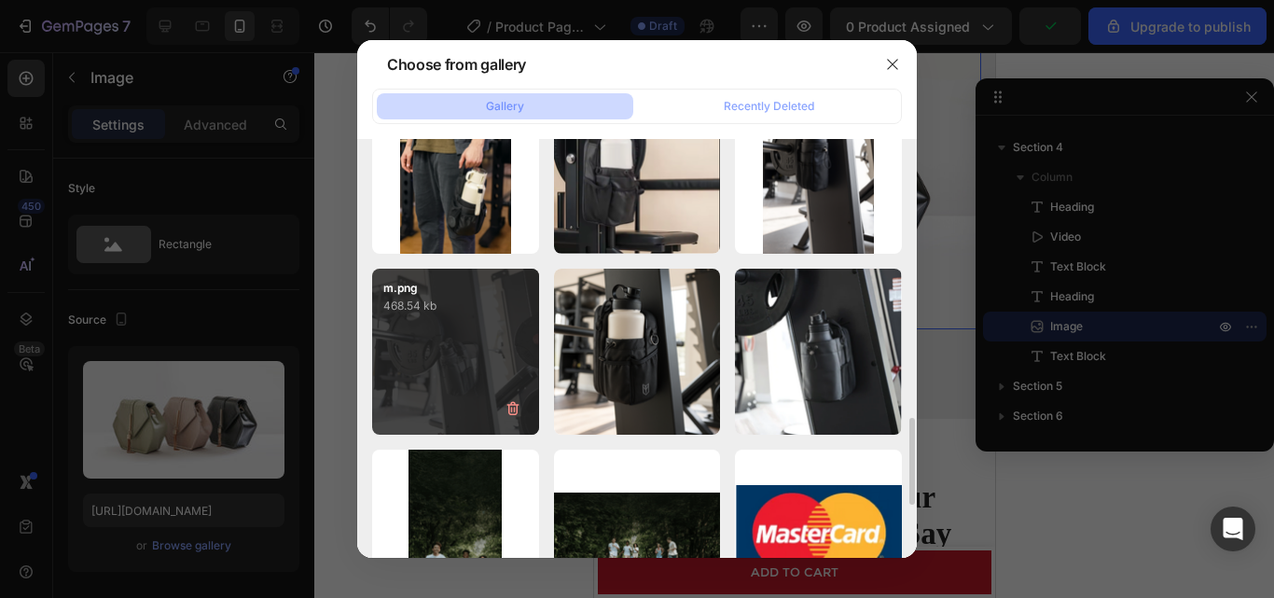
click at [468, 358] on div "m.png 468.54 kb" at bounding box center [455, 352] width 167 height 167
type input "[URL][DOMAIN_NAME]"
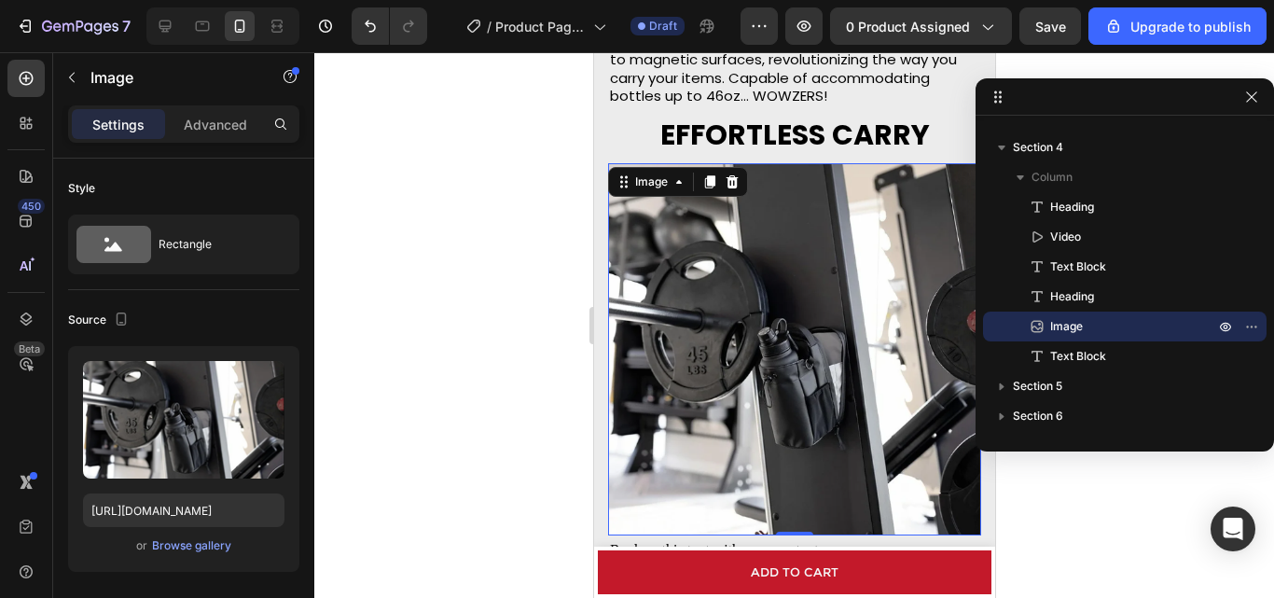
scroll to position [2482, 0]
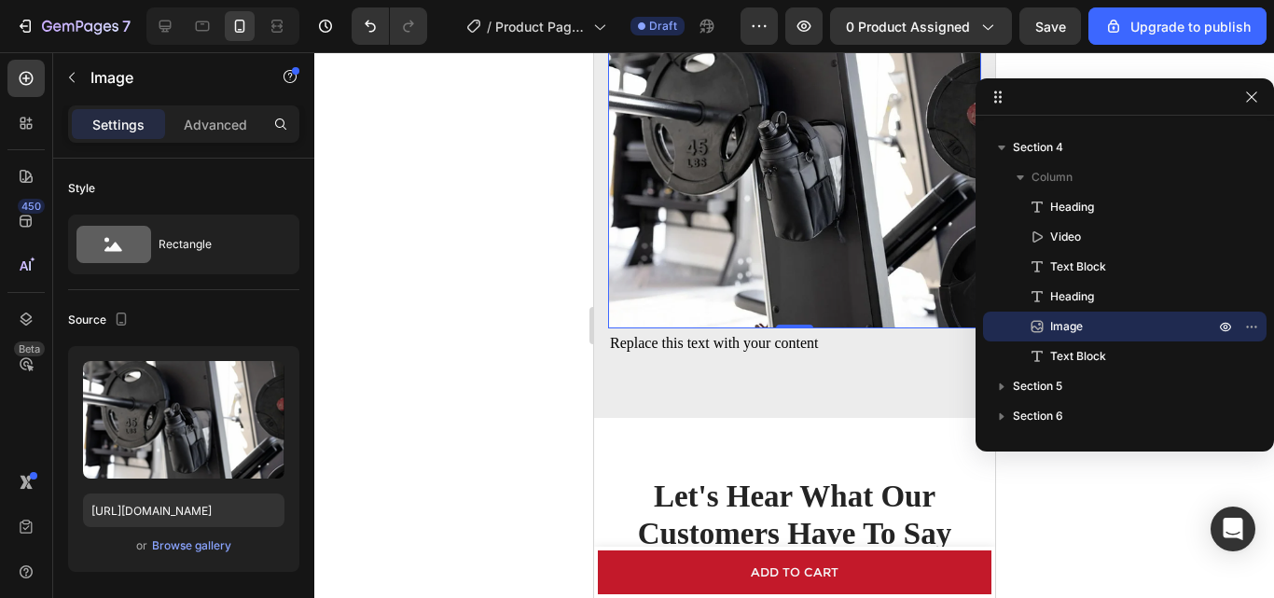
click at [763, 238] on img at bounding box center [793, 142] width 373 height 372
click at [200, 125] on p "Advanced" at bounding box center [215, 125] width 63 height 20
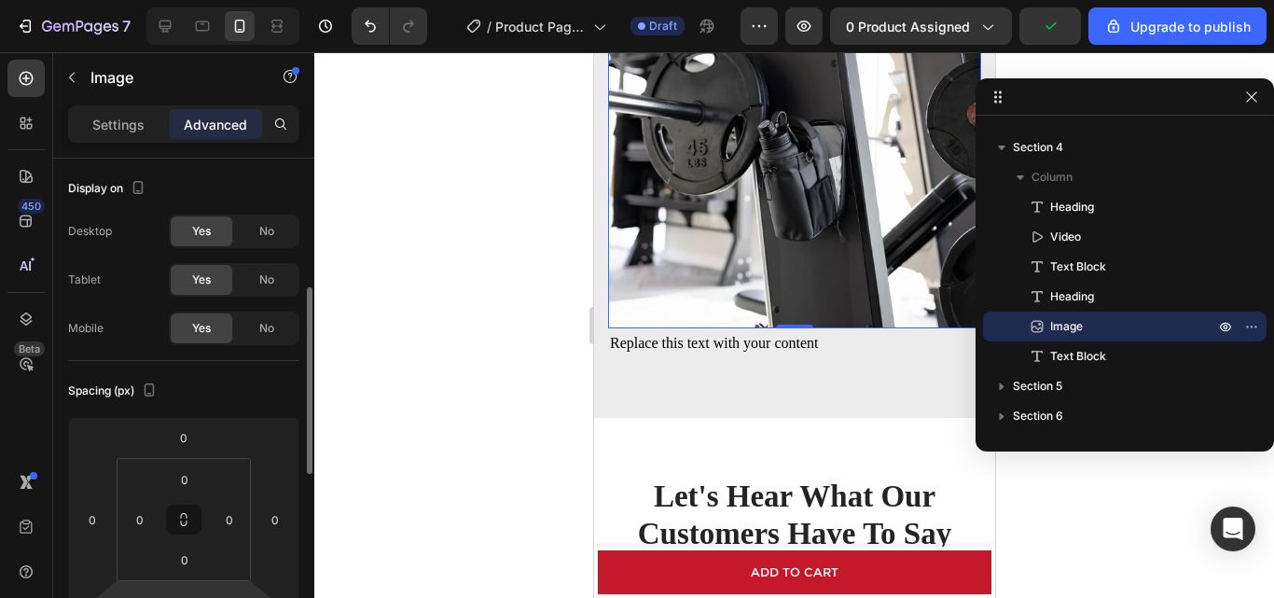
scroll to position [187, 0]
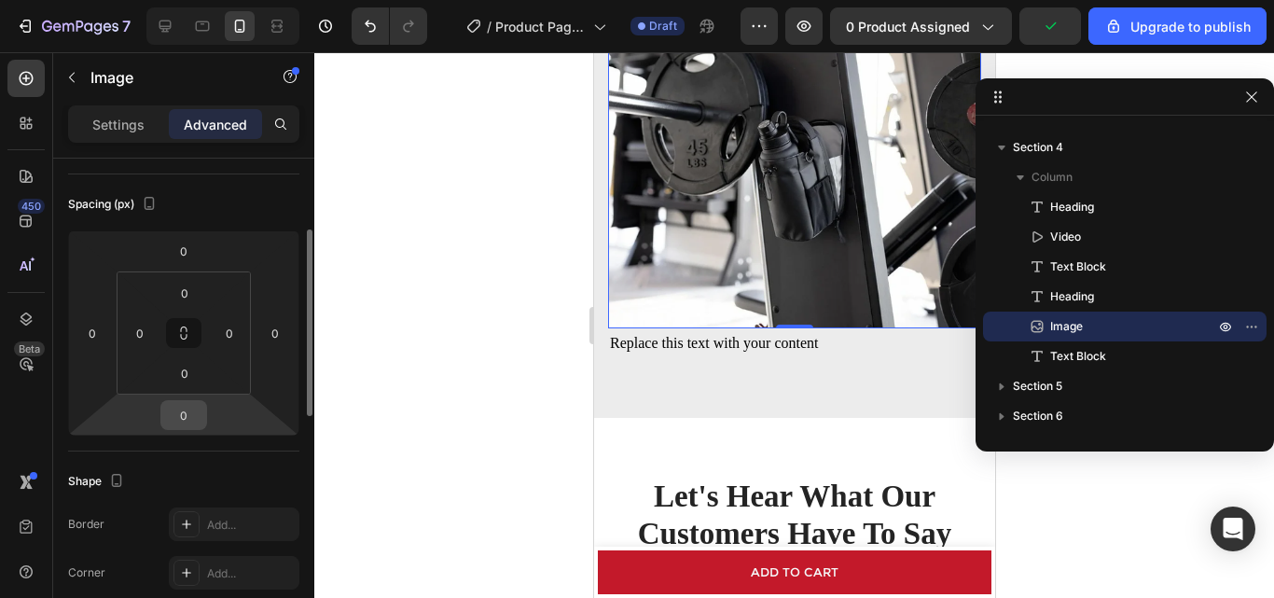
drag, startPoint x: 207, startPoint y: 425, endPoint x: 187, endPoint y: 423, distance: 20.7
click at [188, 0] on html "7 / Product Page - [DATE] 10:42:20 Draft Preview 0 product assigned Upgrade to …" at bounding box center [637, 0] width 1274 height 0
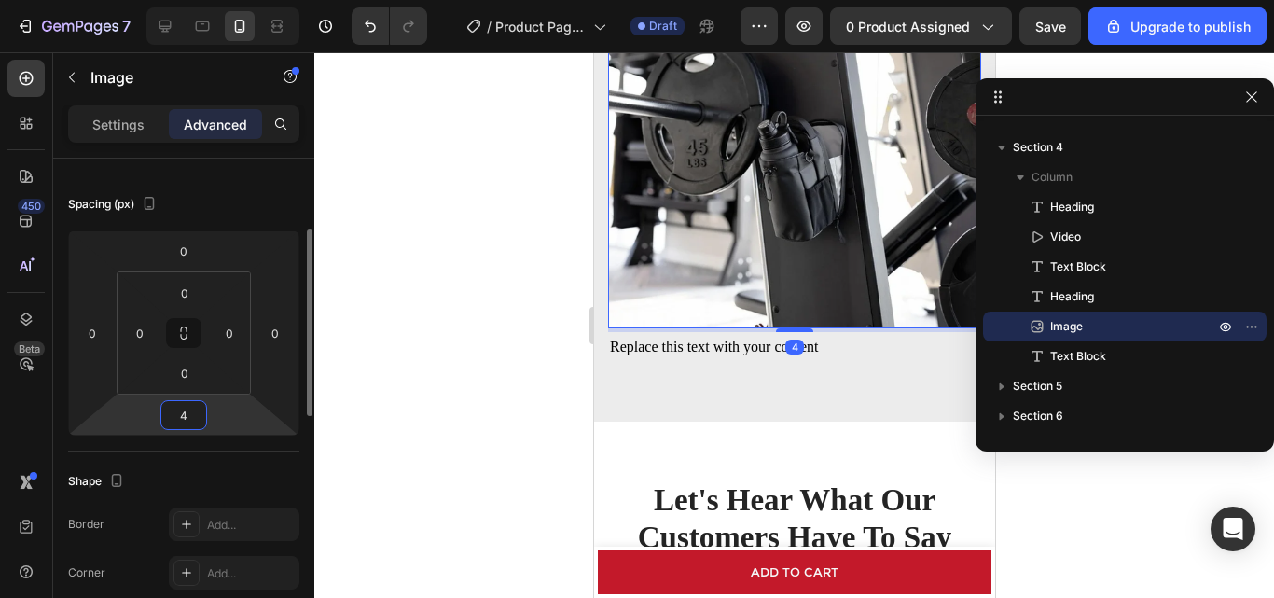
click at [178, 411] on input "4" at bounding box center [183, 415] width 37 height 28
click at [184, 411] on input "4" at bounding box center [183, 415] width 37 height 28
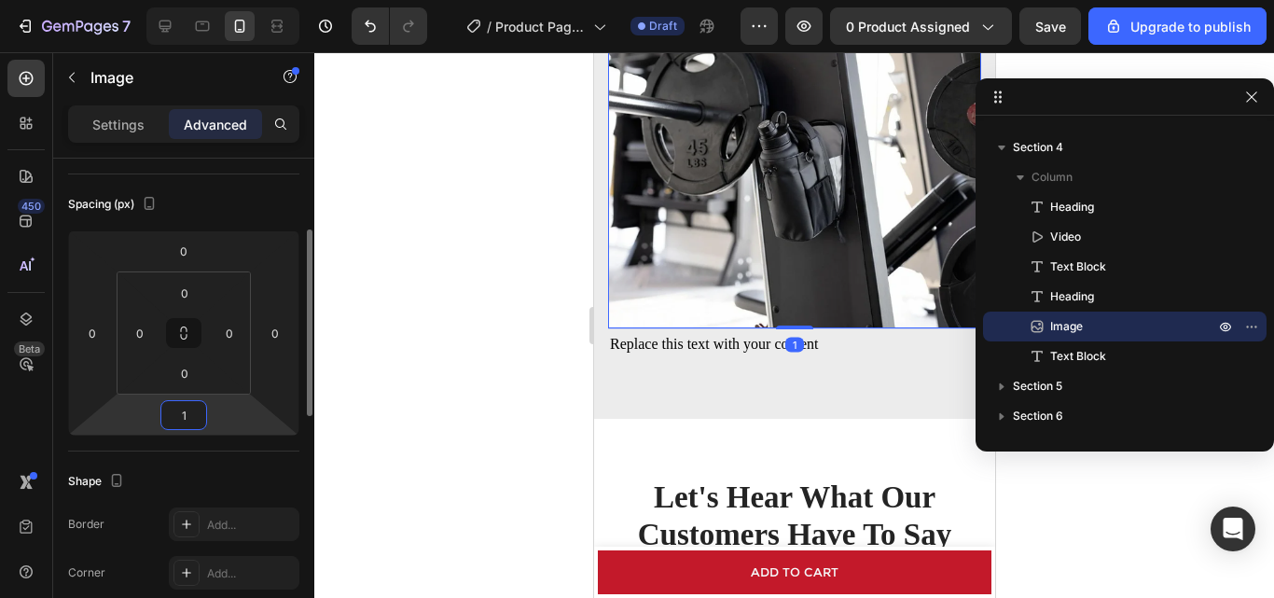
type input "10"
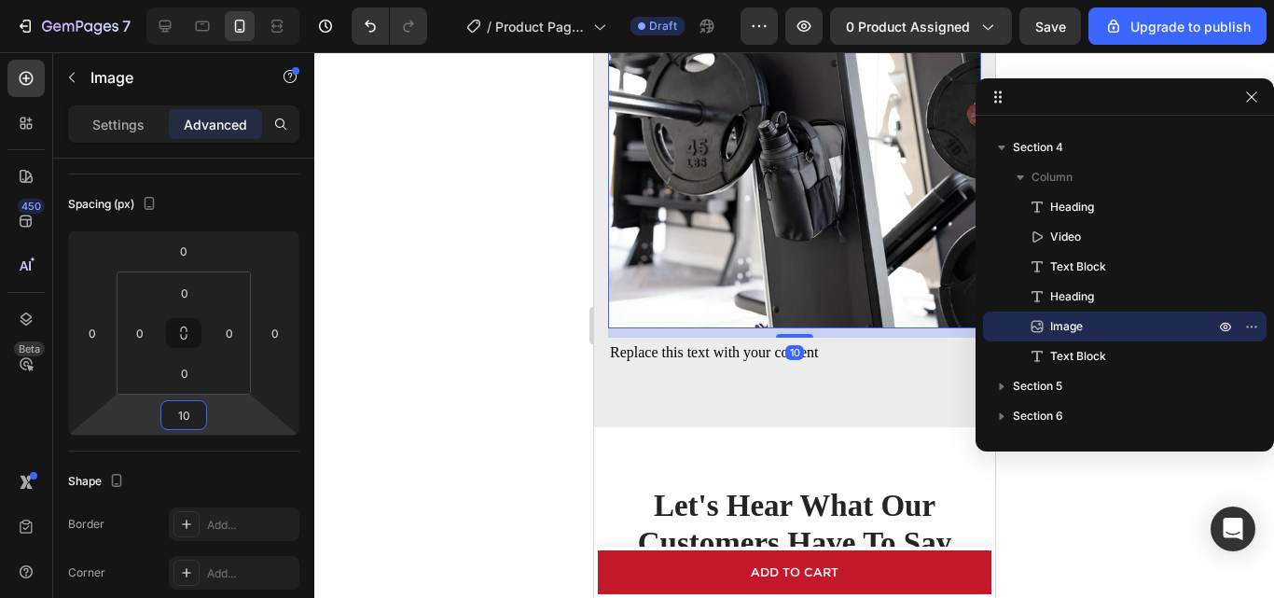
click at [557, 397] on div at bounding box center [794, 325] width 960 height 546
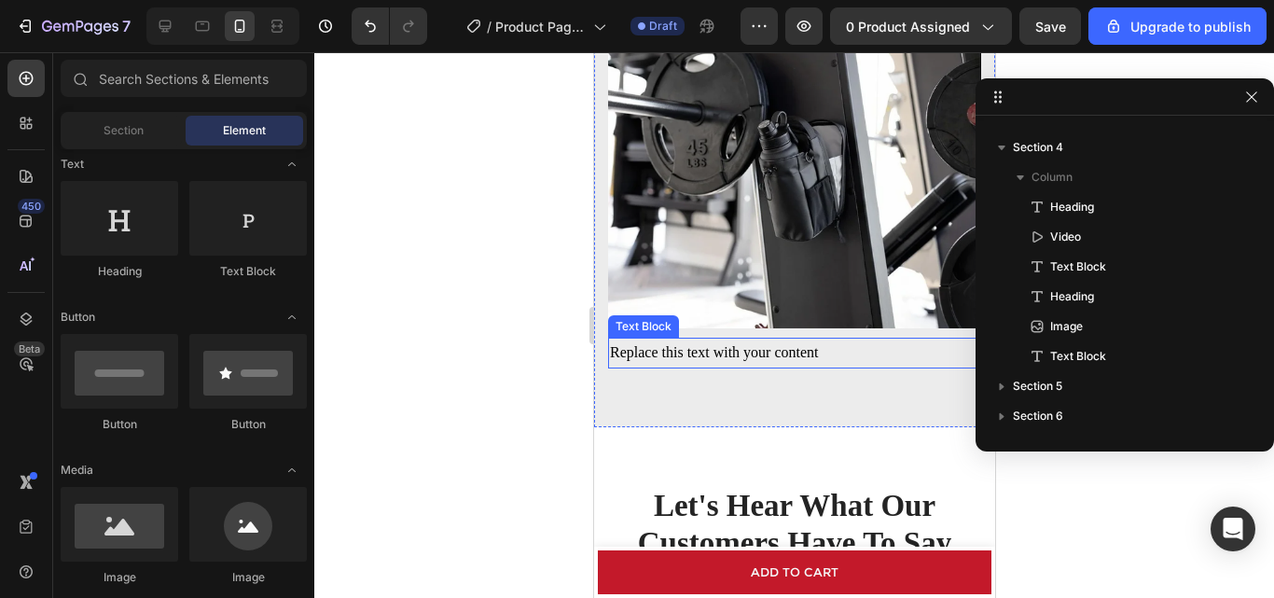
click at [692, 353] on div "Replace this text with your content" at bounding box center [793, 353] width 373 height 31
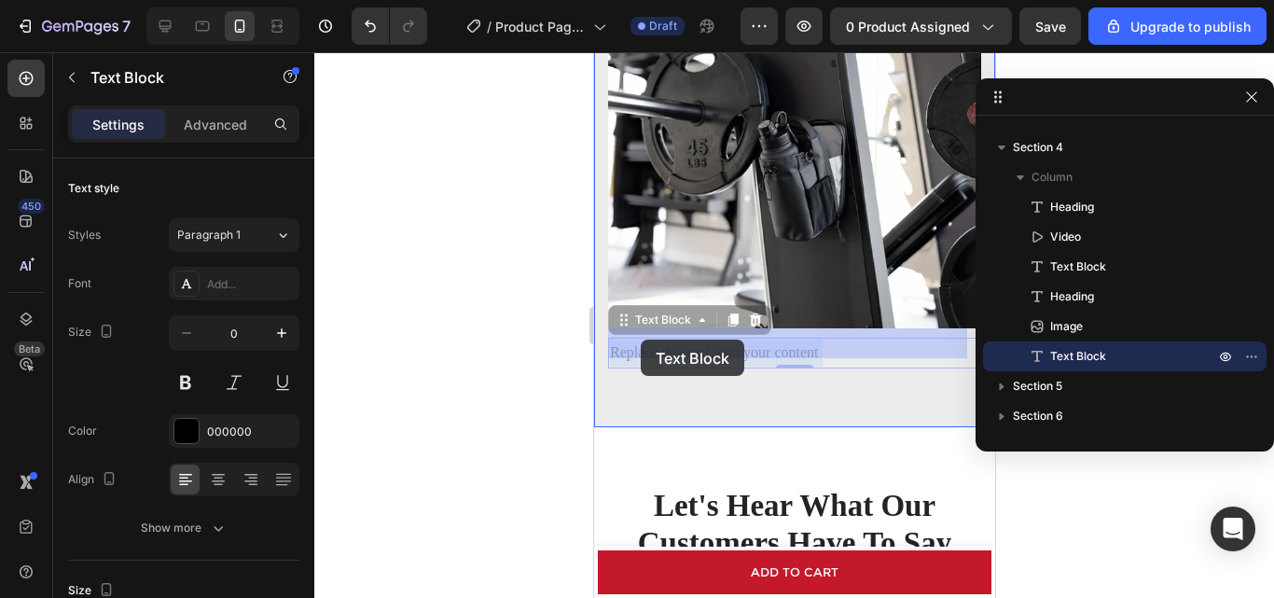
drag, startPoint x: 834, startPoint y: 345, endPoint x: 640, endPoint y: 340, distance: 194.1
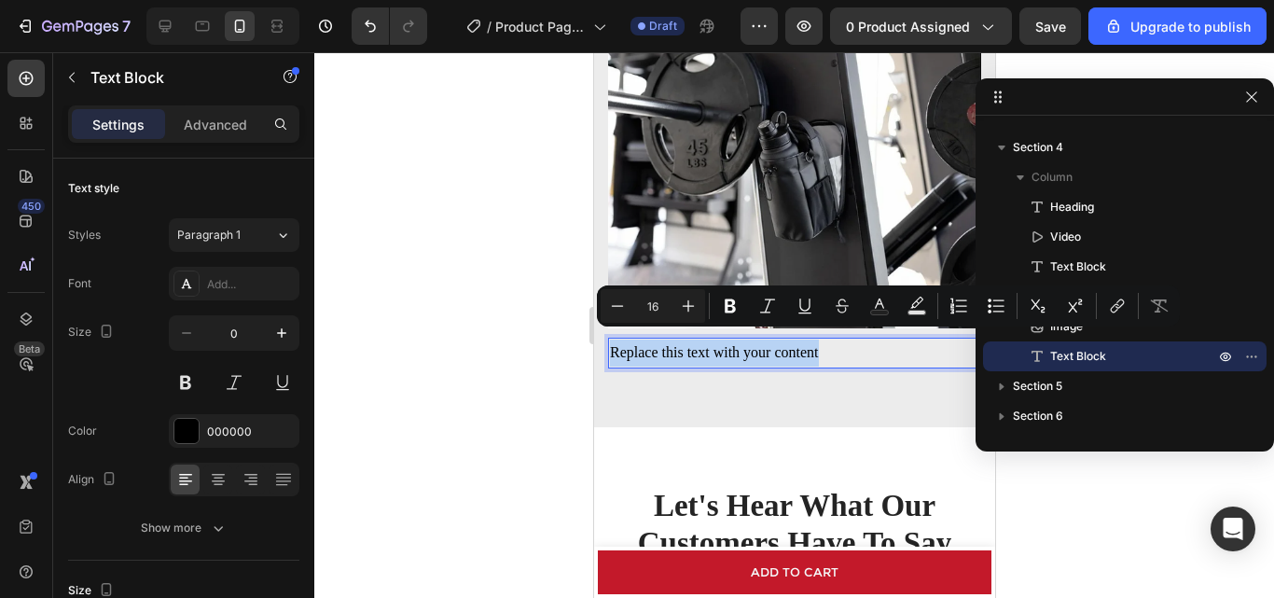
drag, startPoint x: 831, startPoint y: 341, endPoint x: 608, endPoint y: 333, distance: 223.1
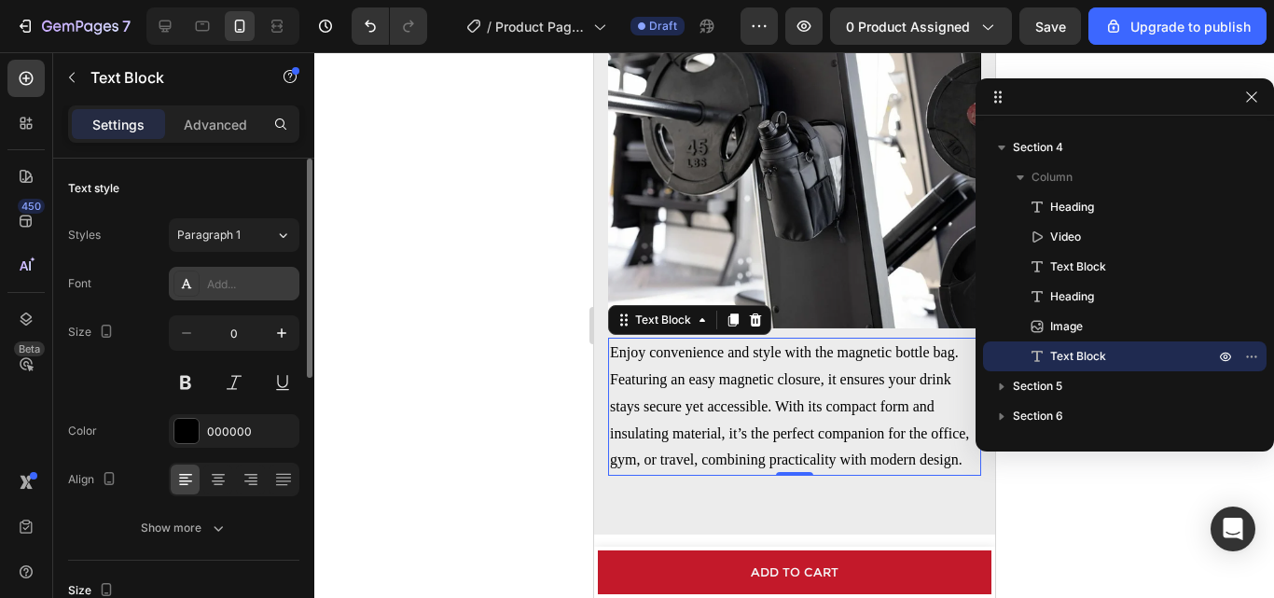
click at [249, 287] on div "Add..." at bounding box center [251, 284] width 88 height 17
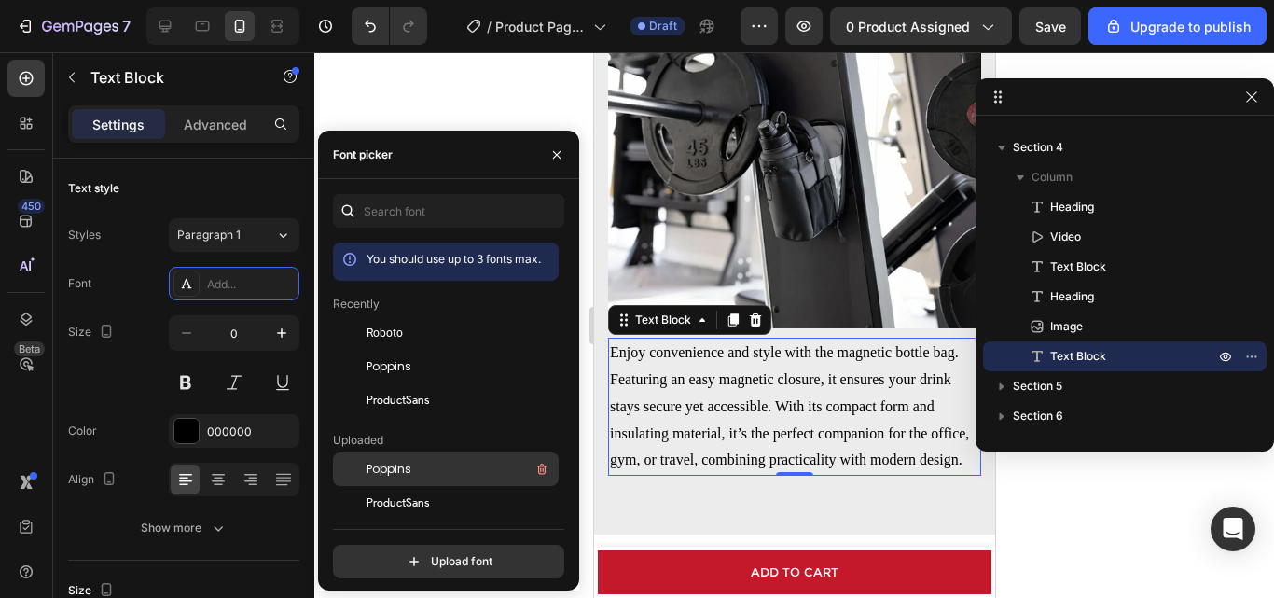
click at [423, 459] on div "Poppins" at bounding box center [461, 469] width 188 height 22
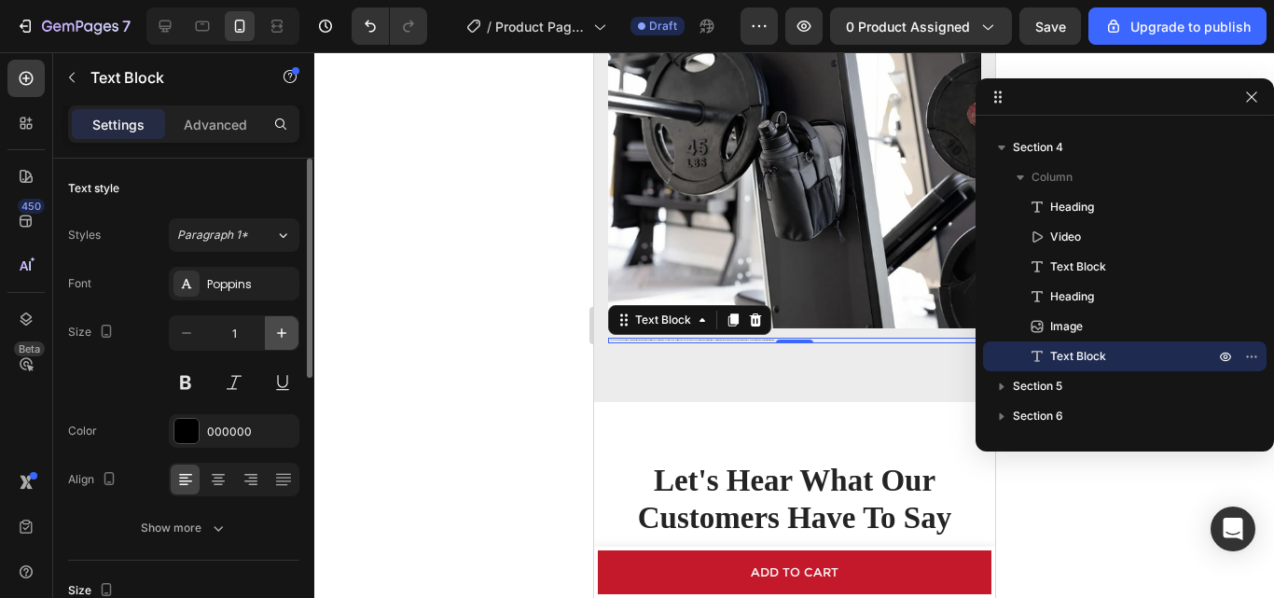
click at [280, 335] on icon "button" at bounding box center [281, 333] width 19 height 19
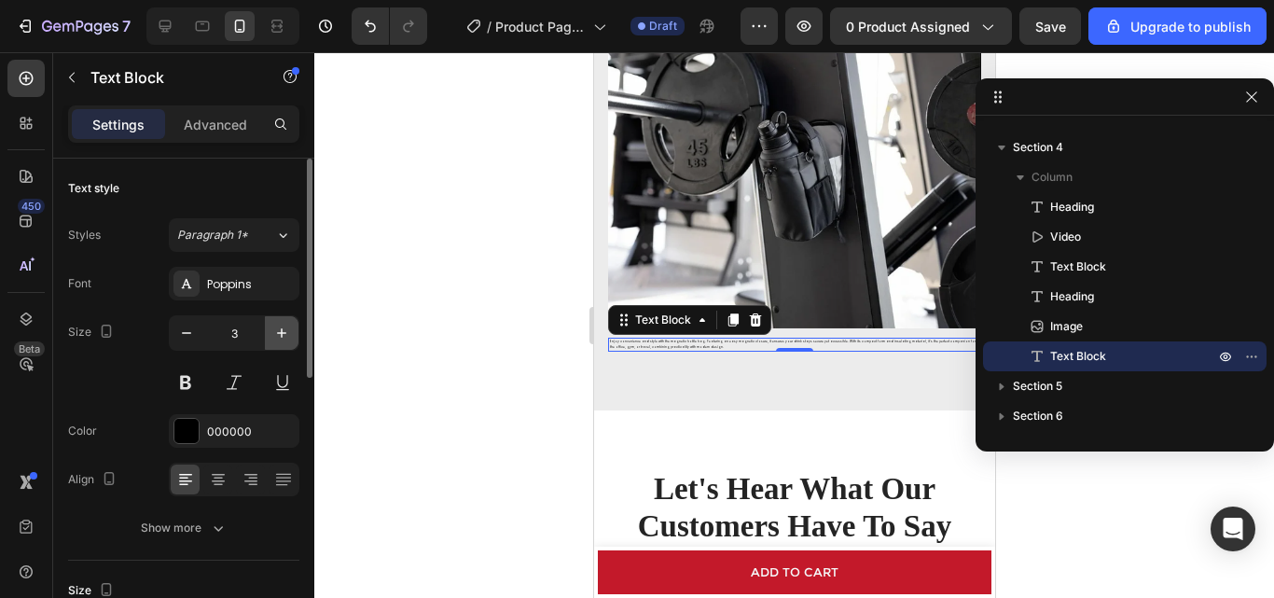
click at [280, 335] on icon "button" at bounding box center [281, 333] width 19 height 19
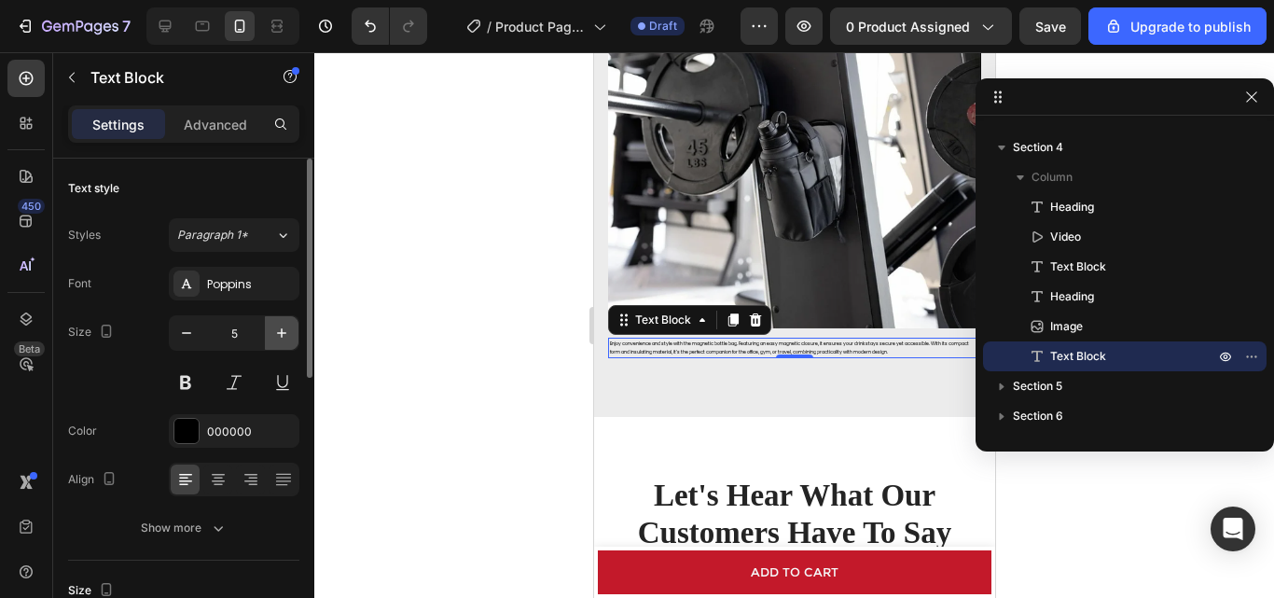
click at [280, 335] on icon "button" at bounding box center [281, 333] width 19 height 19
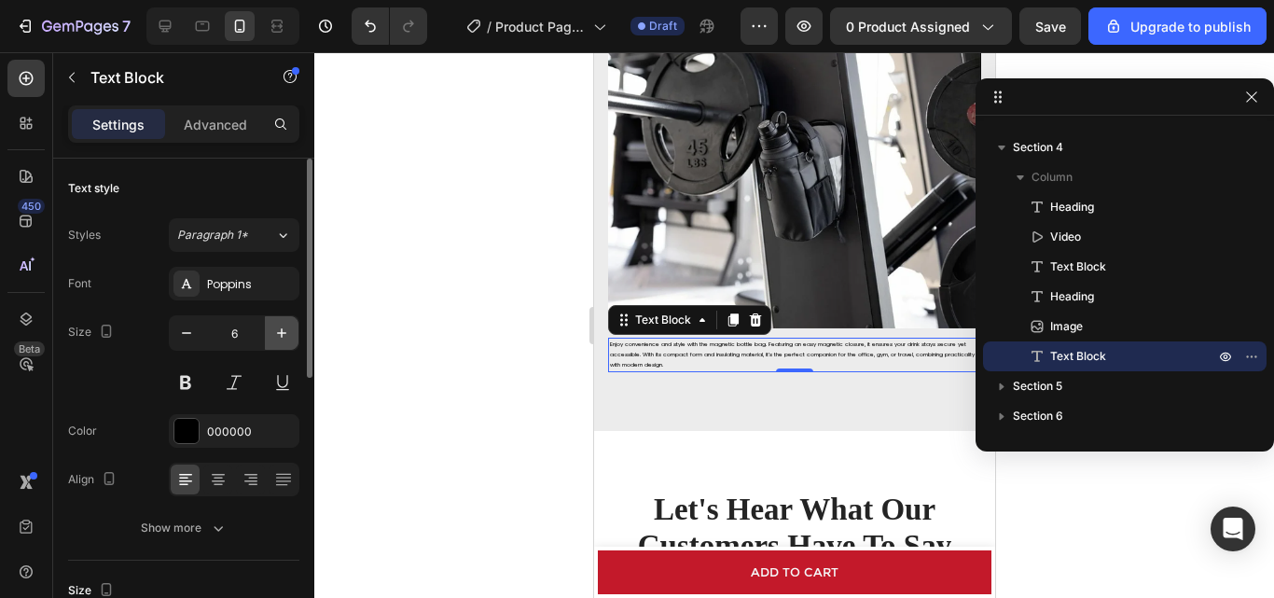
click at [280, 335] on icon "button" at bounding box center [281, 333] width 19 height 19
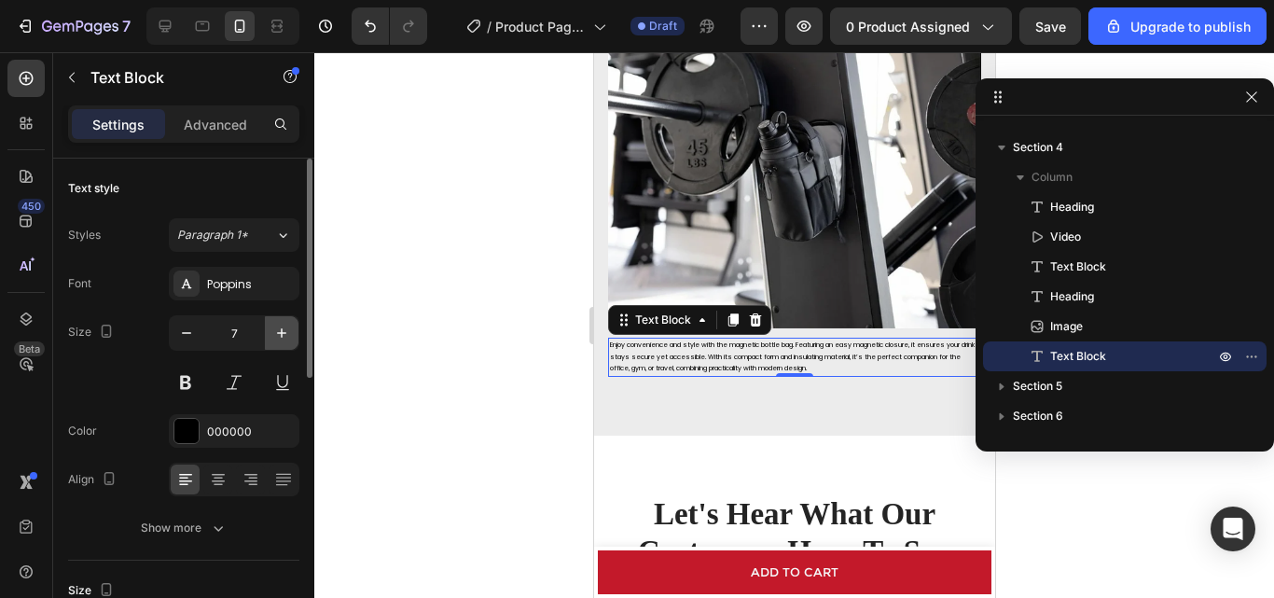
click at [280, 335] on icon "button" at bounding box center [281, 333] width 19 height 19
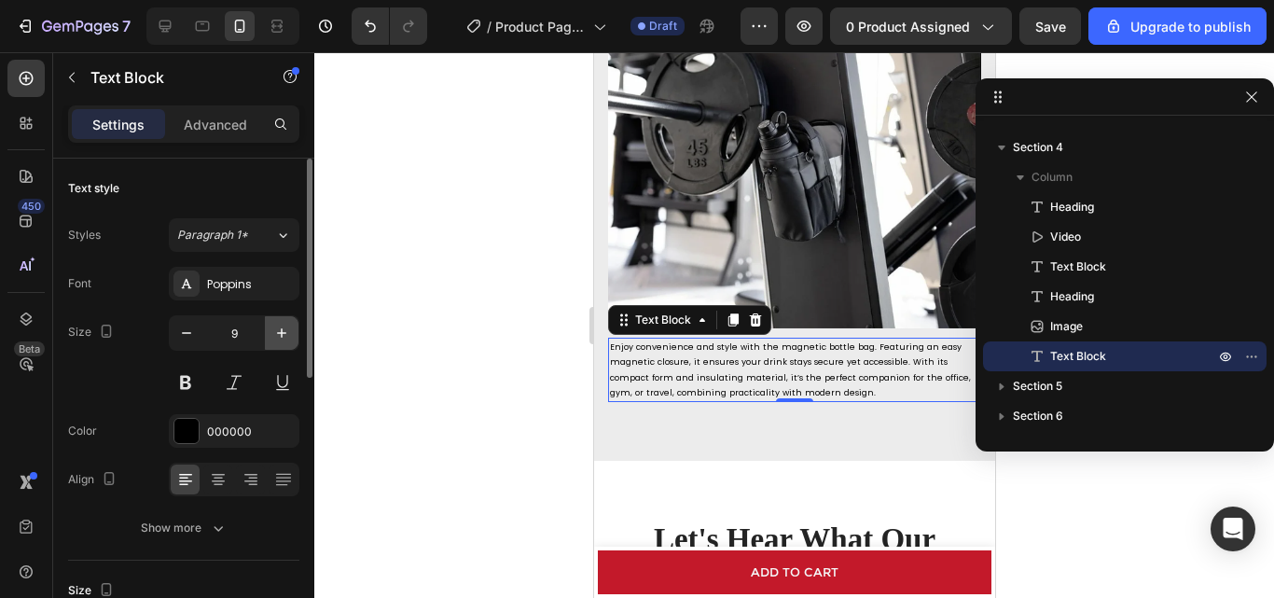
click at [280, 335] on icon "button" at bounding box center [281, 333] width 19 height 19
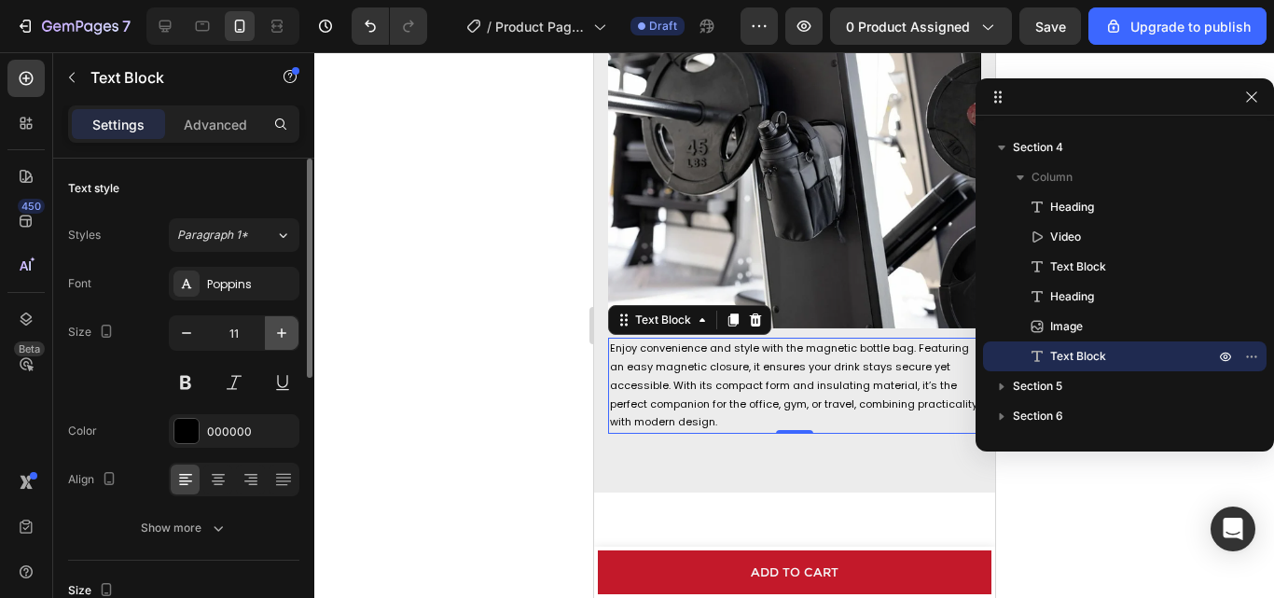
click at [280, 335] on icon "button" at bounding box center [281, 333] width 19 height 19
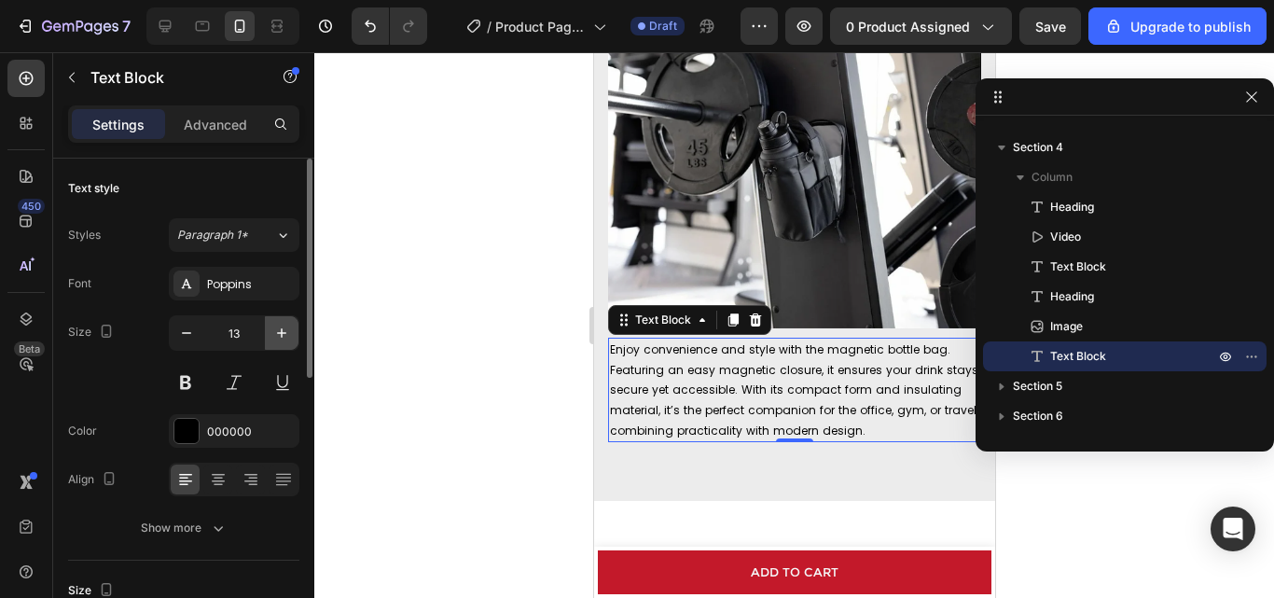
click at [280, 335] on icon "button" at bounding box center [281, 333] width 19 height 19
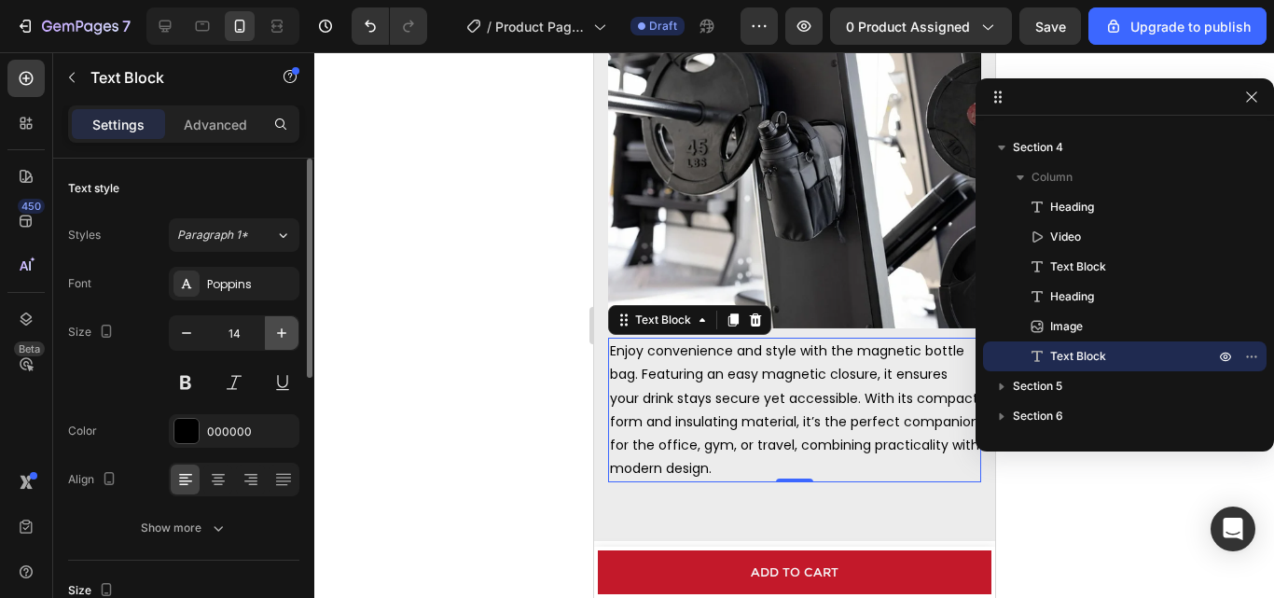
click at [280, 335] on icon "button" at bounding box center [281, 333] width 19 height 19
type input "15"
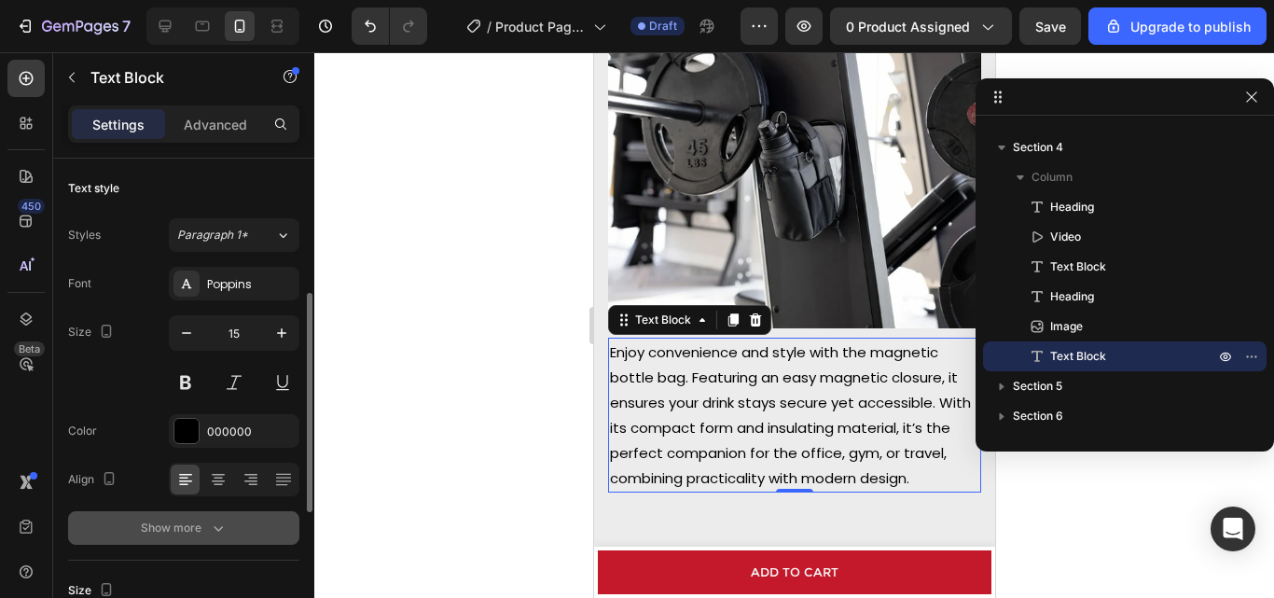
scroll to position [93, 0]
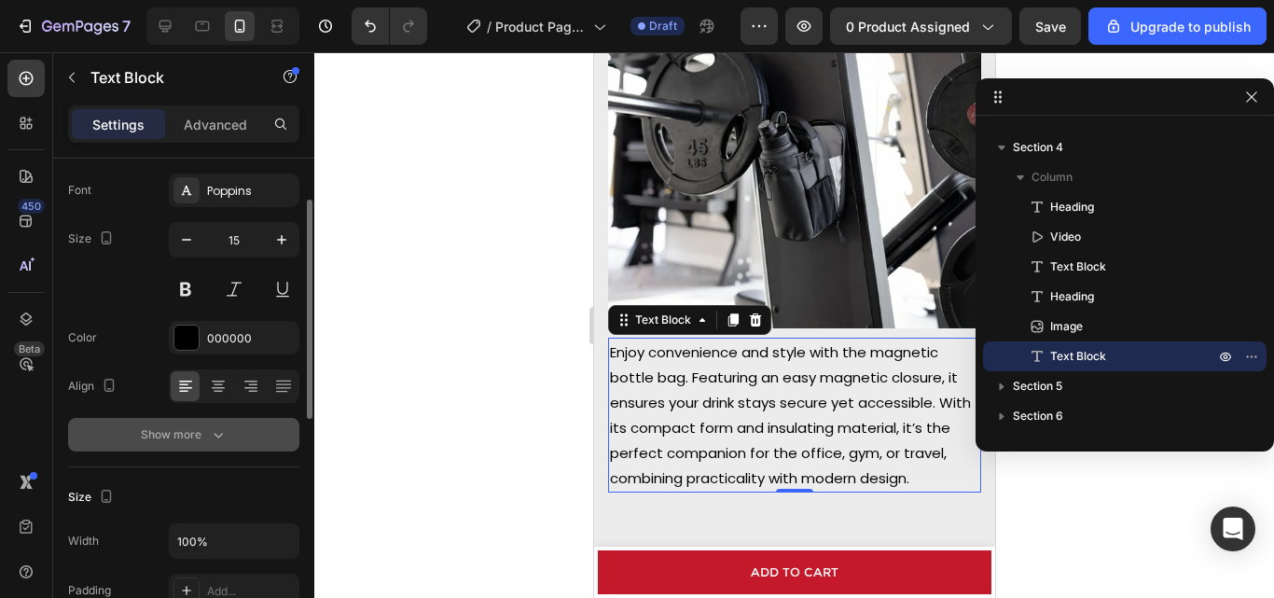
click at [181, 438] on div "Show more" at bounding box center [184, 434] width 87 height 19
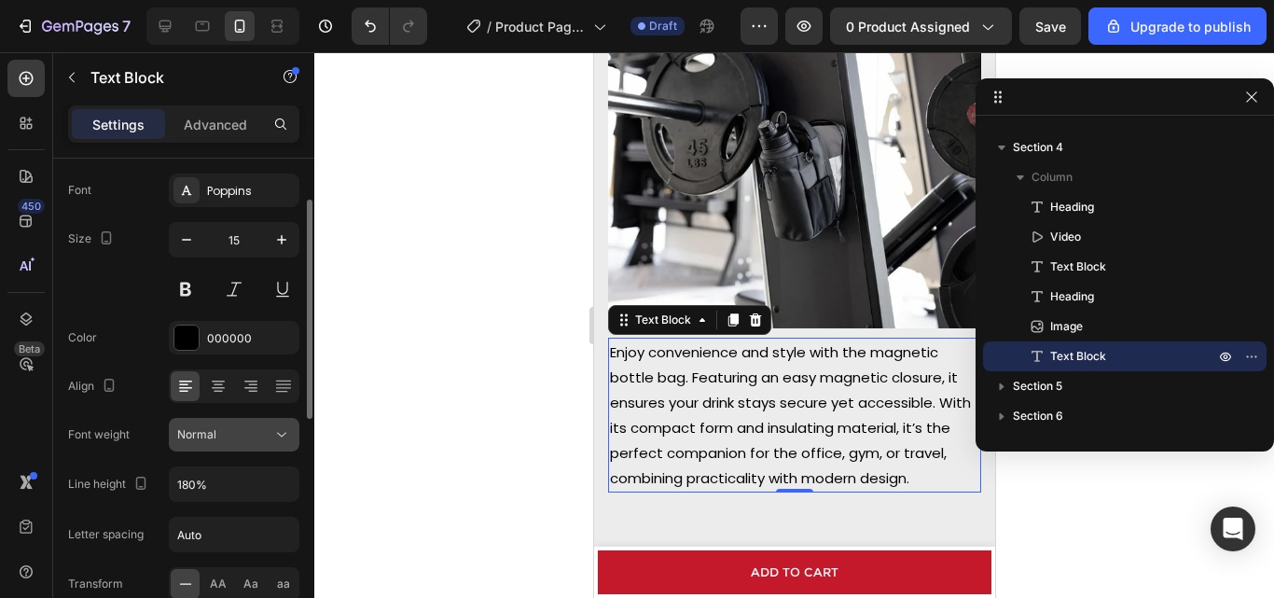
scroll to position [280, 0]
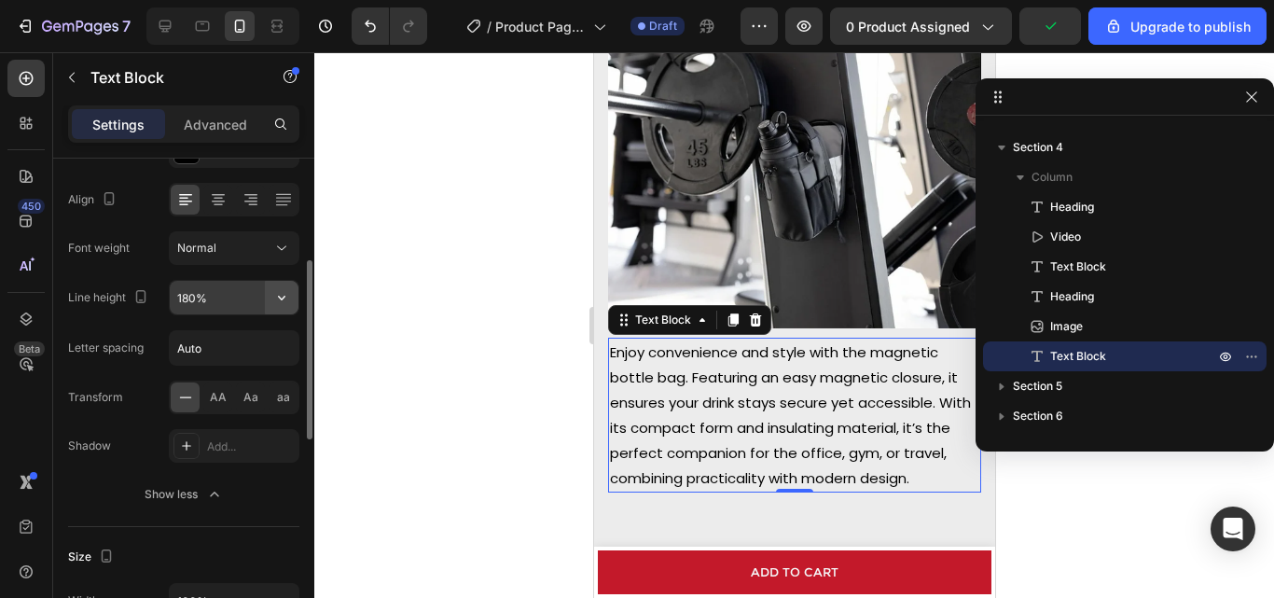
click at [281, 298] on icon "button" at bounding box center [281, 297] width 19 height 19
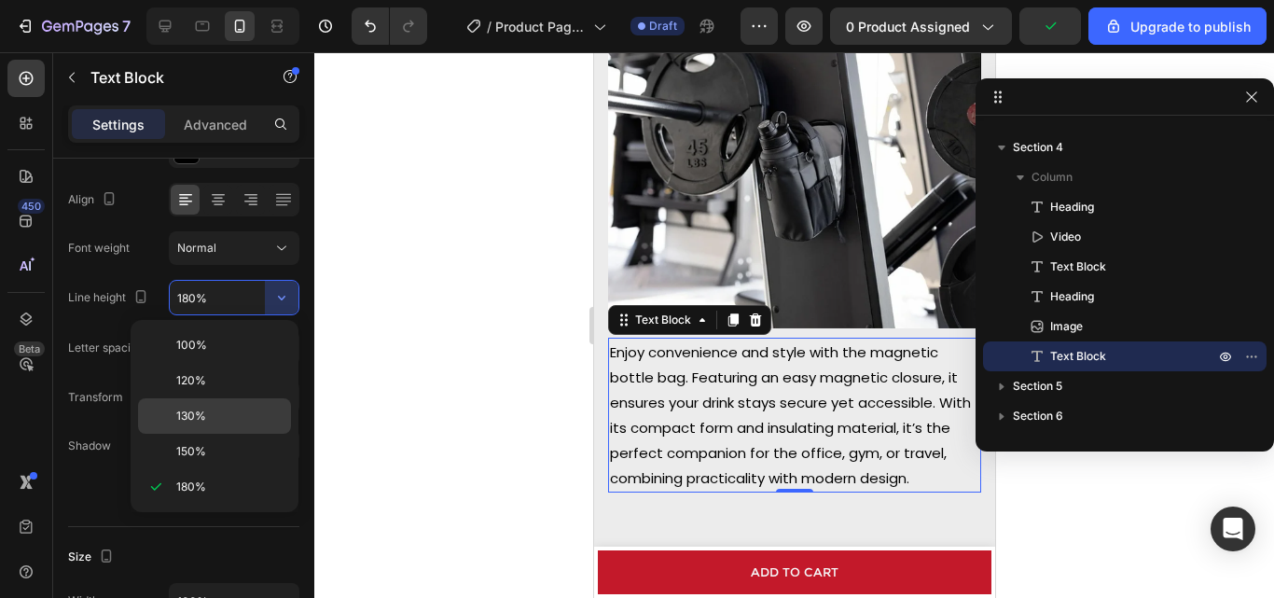
click at [216, 407] on div "130%" at bounding box center [214, 415] width 153 height 35
type input "130%"
